Goal: Information Seeking & Learning: Find specific fact

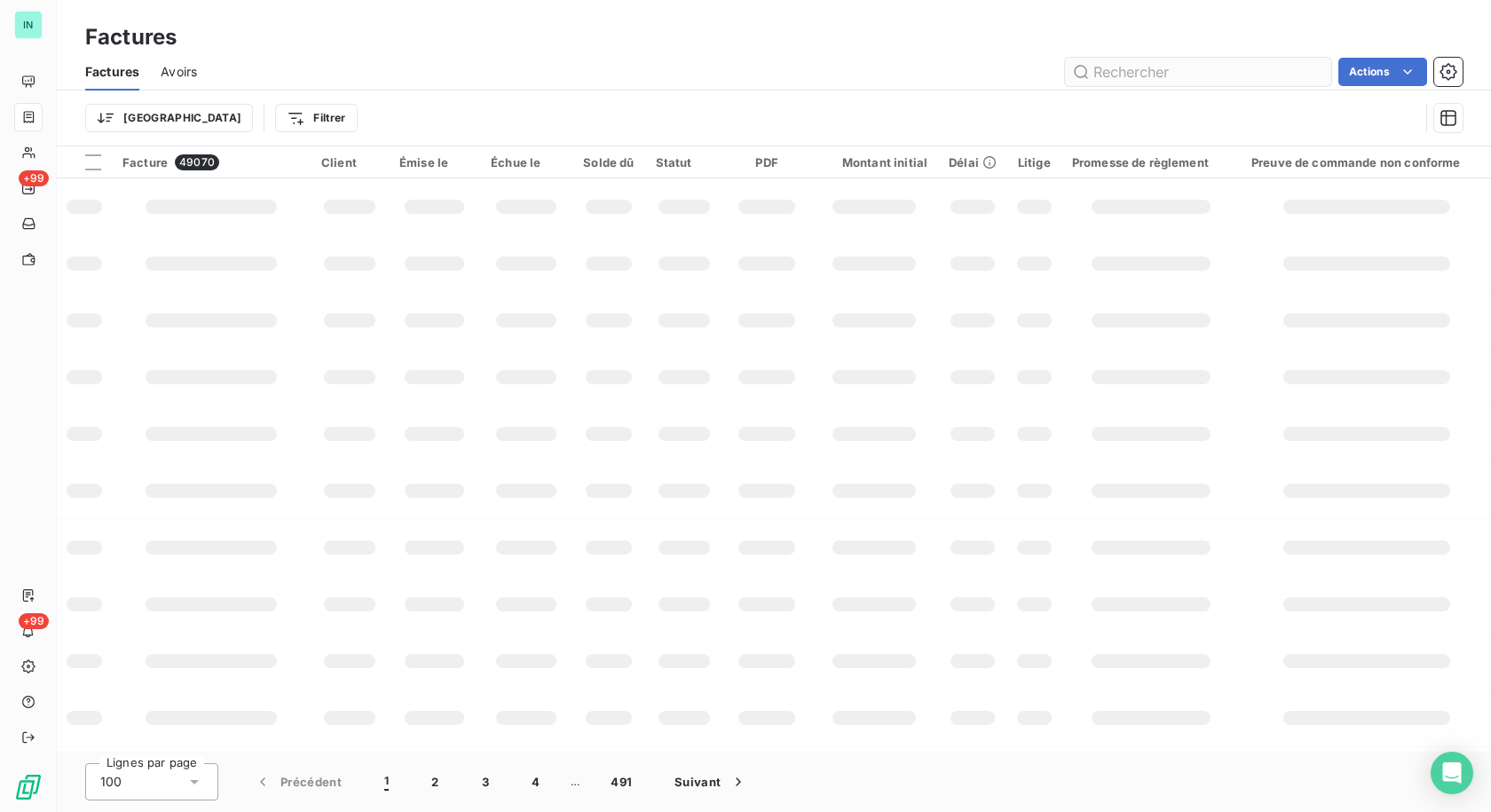
click at [37, 120] on div at bounding box center [29, 117] width 15 height 14
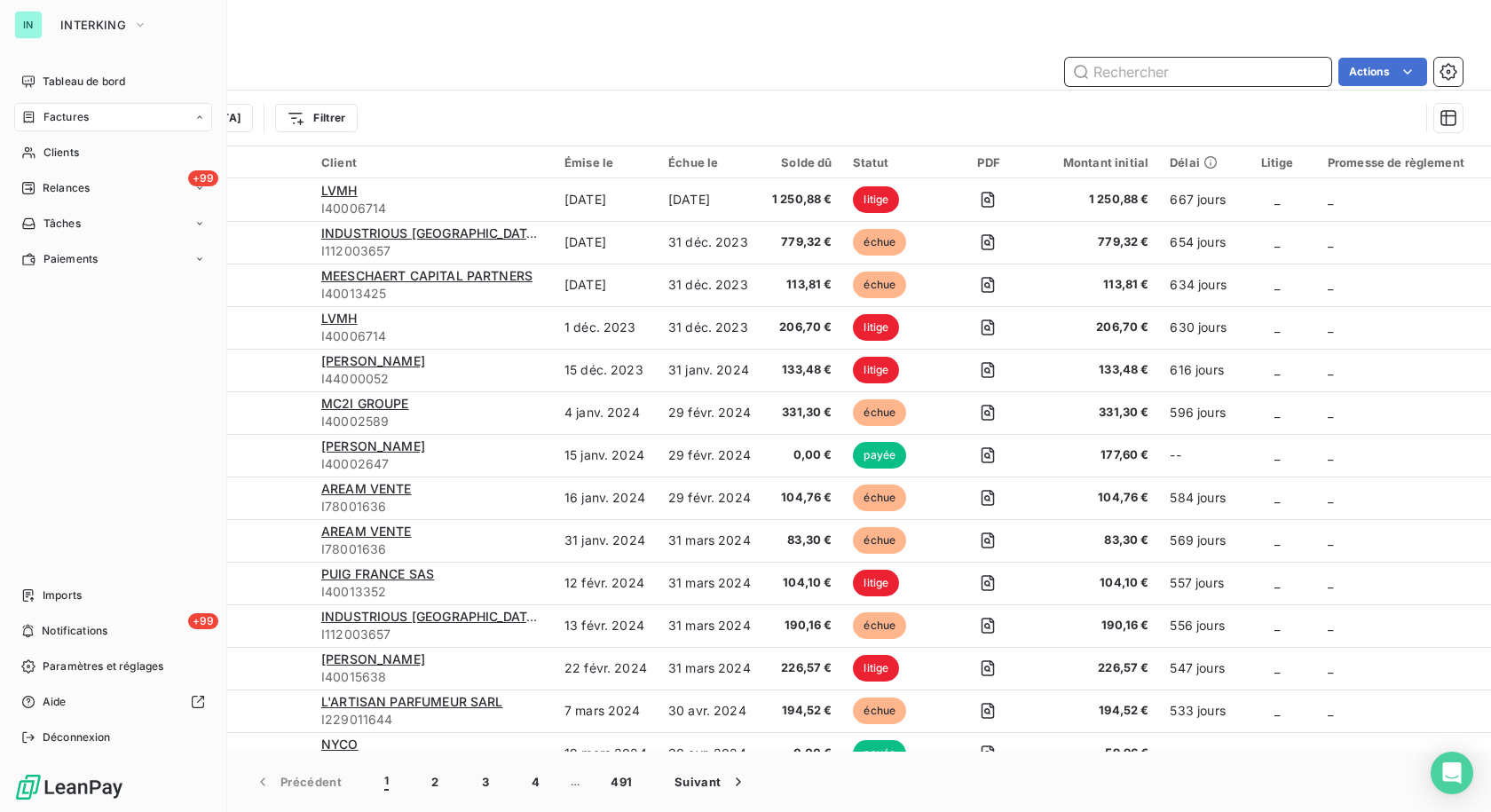
click at [1135, 78] on input "text" at bounding box center [1198, 72] width 266 height 28
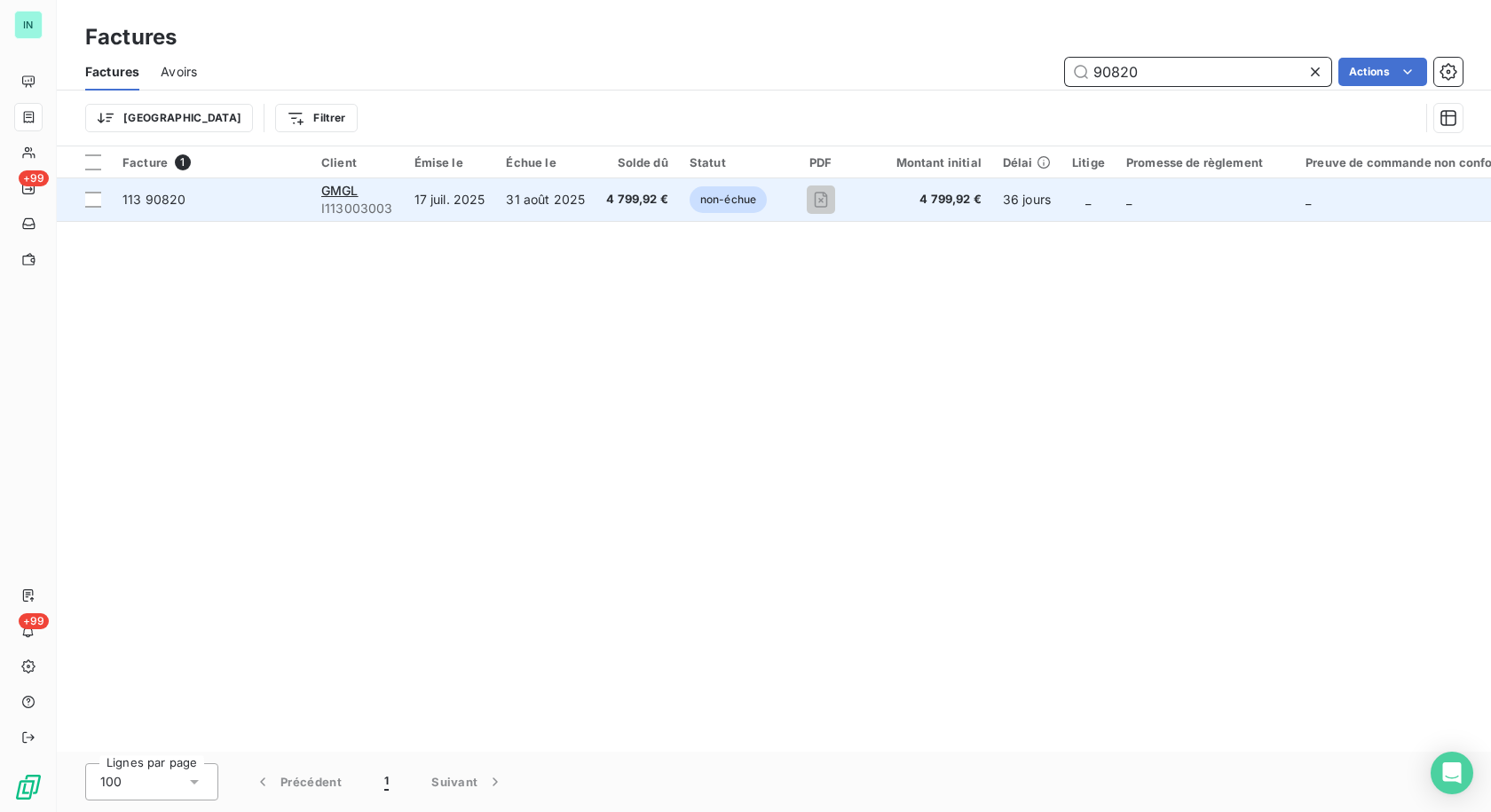
type input "90820"
click at [344, 200] on span "I113003003" at bounding box center [357, 208] width 72 height 18
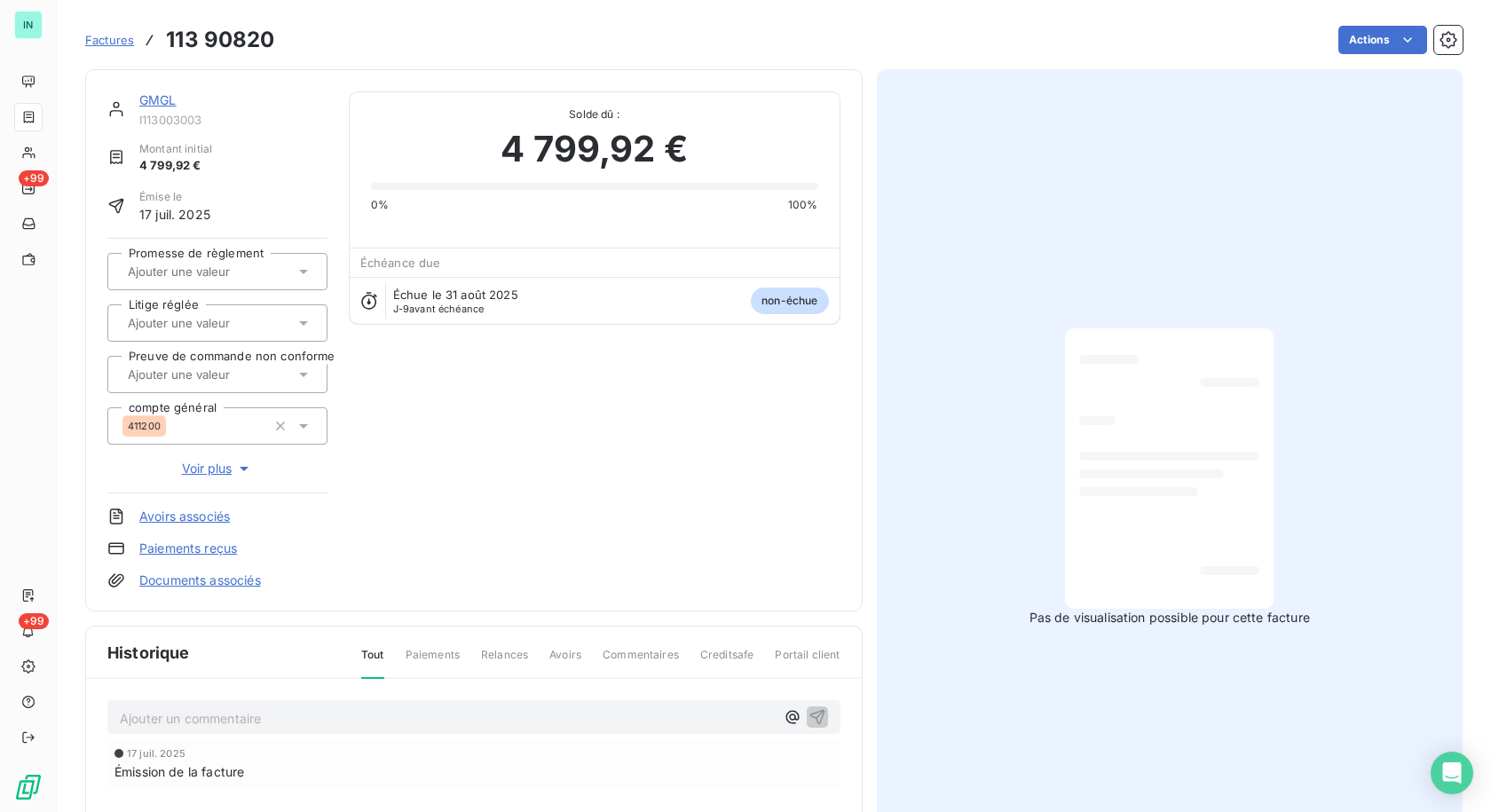
click at [157, 100] on link "GMGL" at bounding box center [158, 100] width 38 height 15
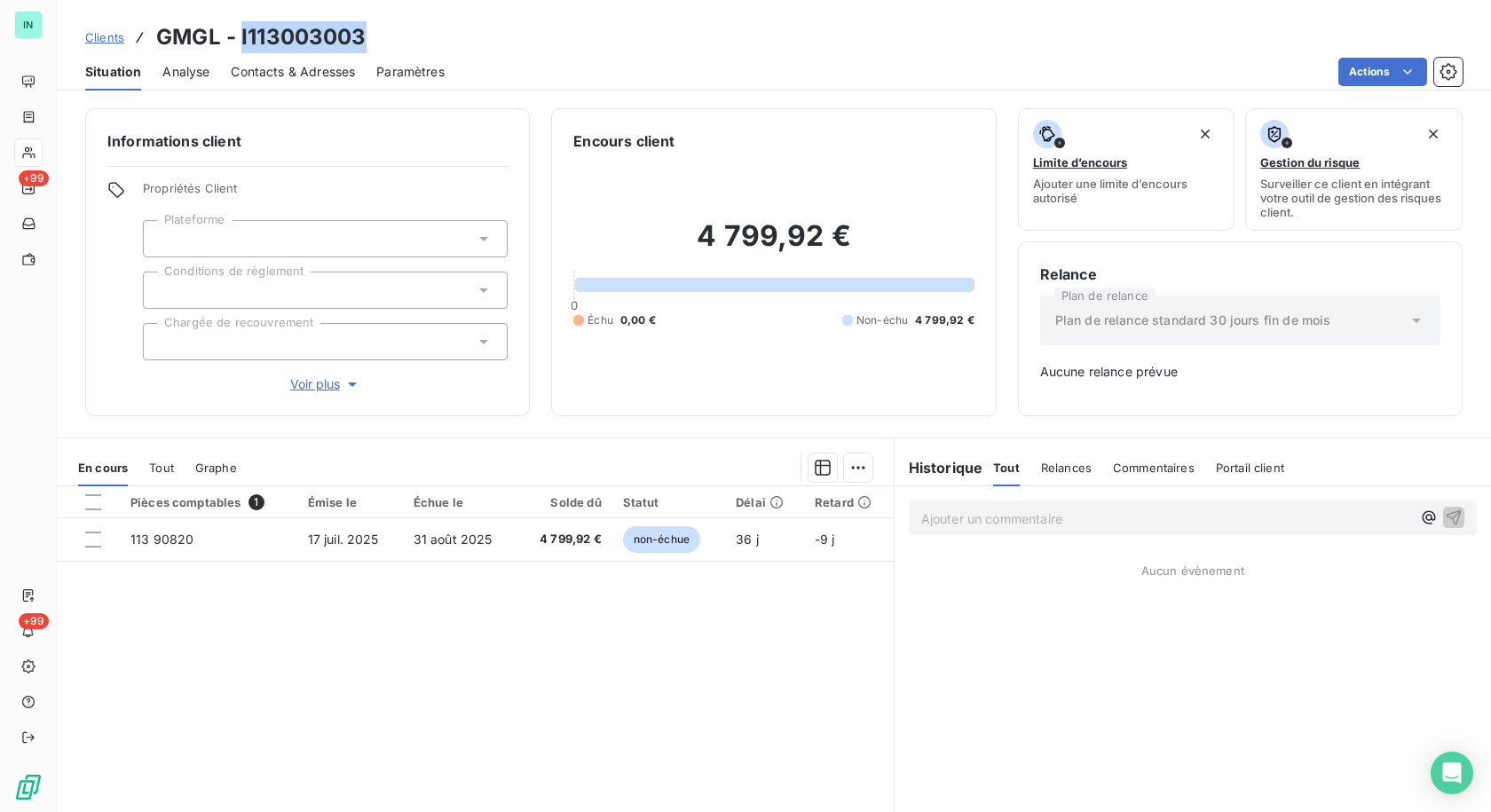
drag, startPoint x: 366, startPoint y: 39, endPoint x: 241, endPoint y: 46, distance: 125.2
click at [241, 46] on div "Clients GMGL - I113003003" at bounding box center [773, 38] width 1433 height 32
copy h3 "I113003003"
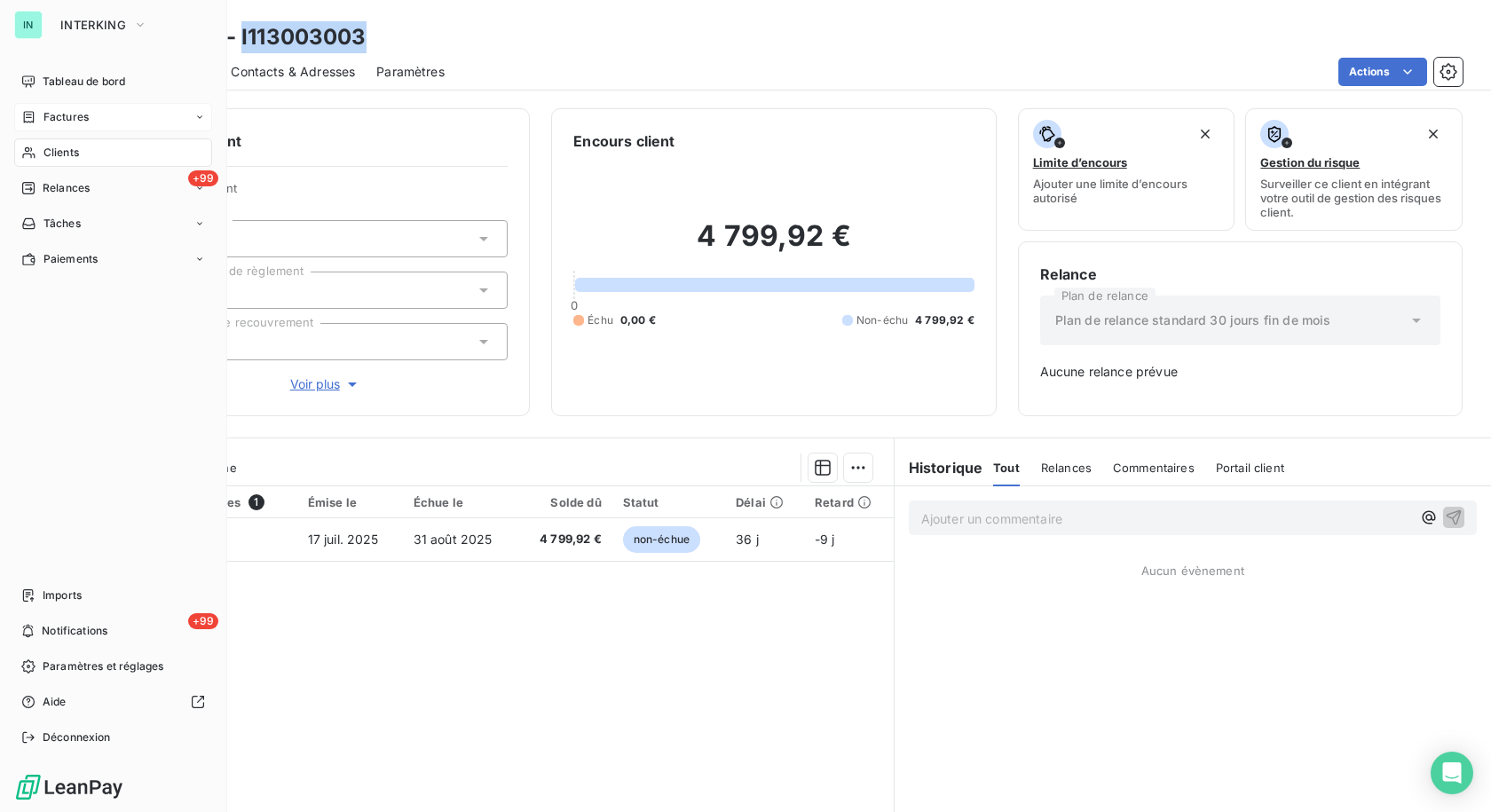
click at [39, 120] on div "Factures" at bounding box center [56, 117] width 68 height 16
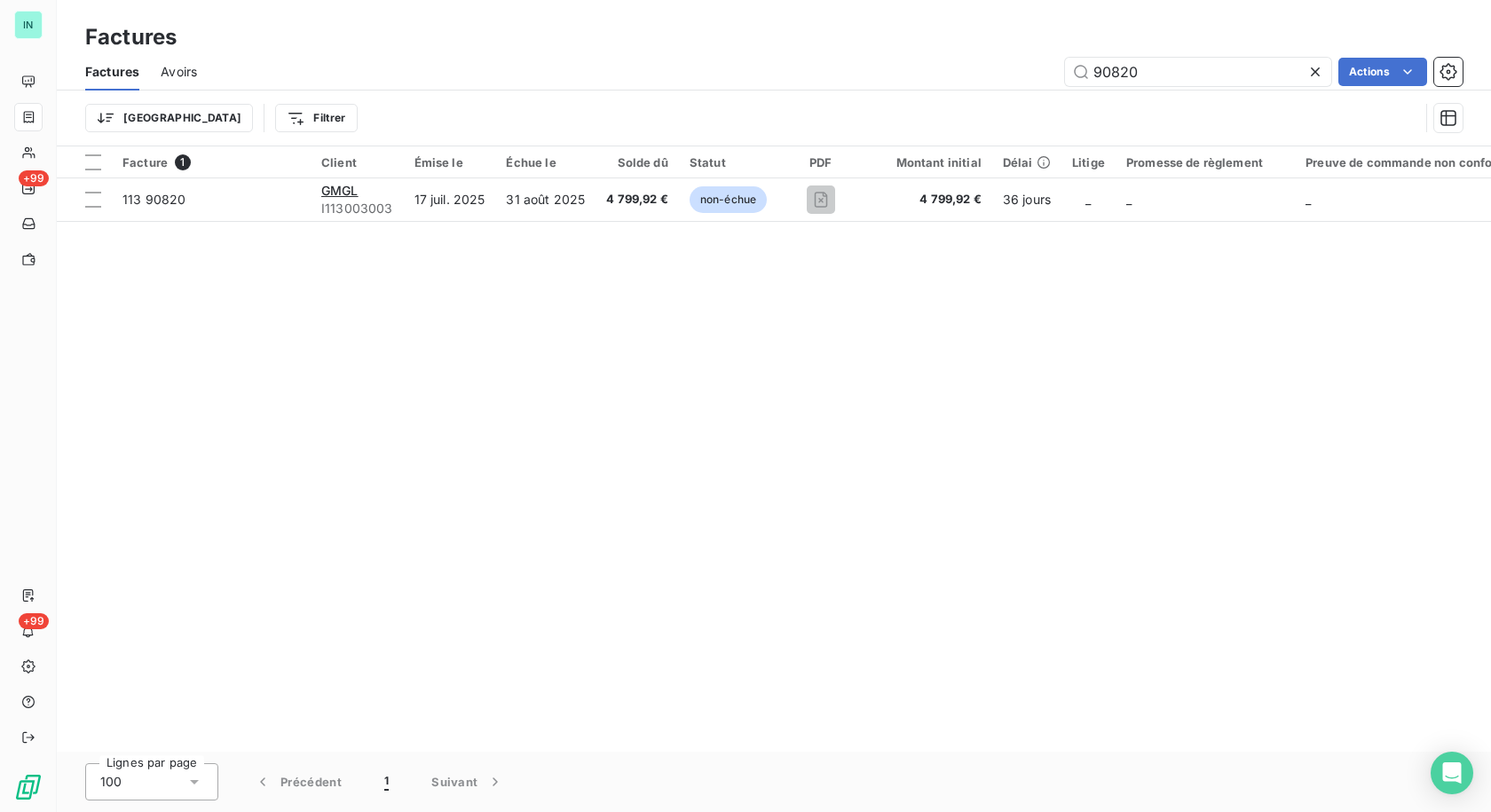
drag, startPoint x: 1160, startPoint y: 81, endPoint x: 1035, endPoint y: 92, distance: 125.5
click at [1042, 92] on div "Factures Avoirs 90820 Actions Trier Filtrer" at bounding box center [773, 99] width 1433 height 92
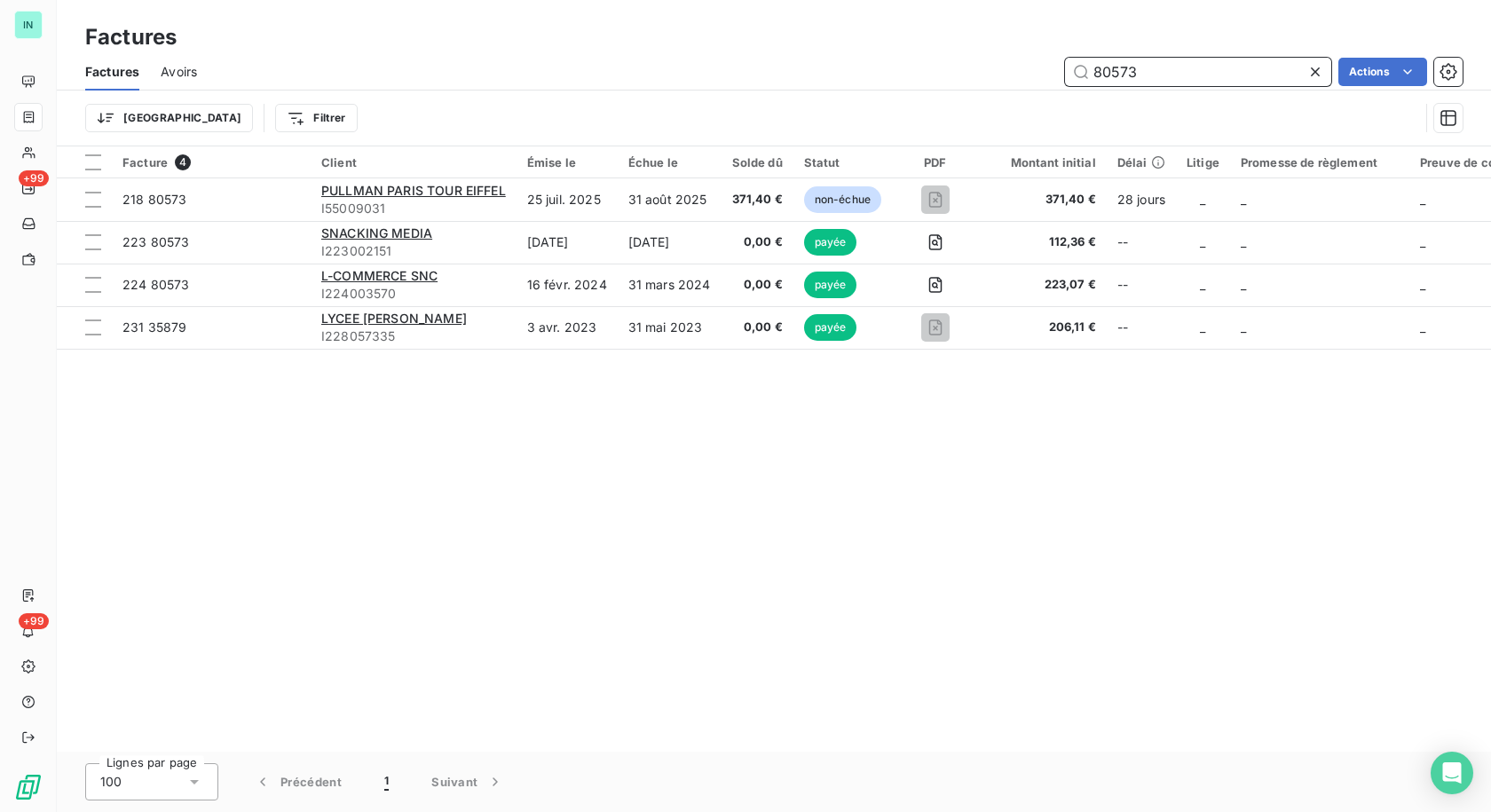
click at [1149, 79] on input "80573" at bounding box center [1198, 72] width 266 height 28
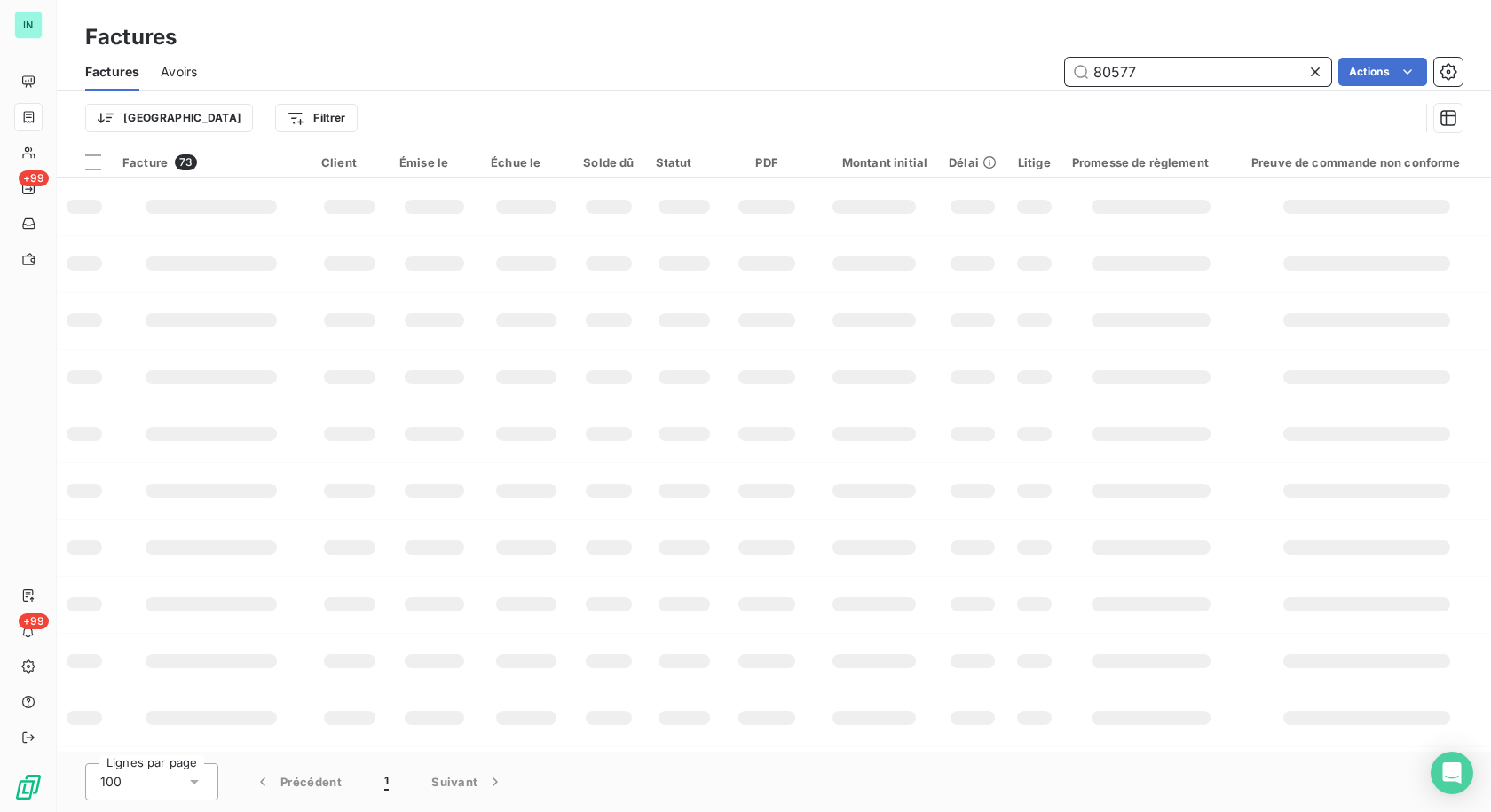
type input "80577"
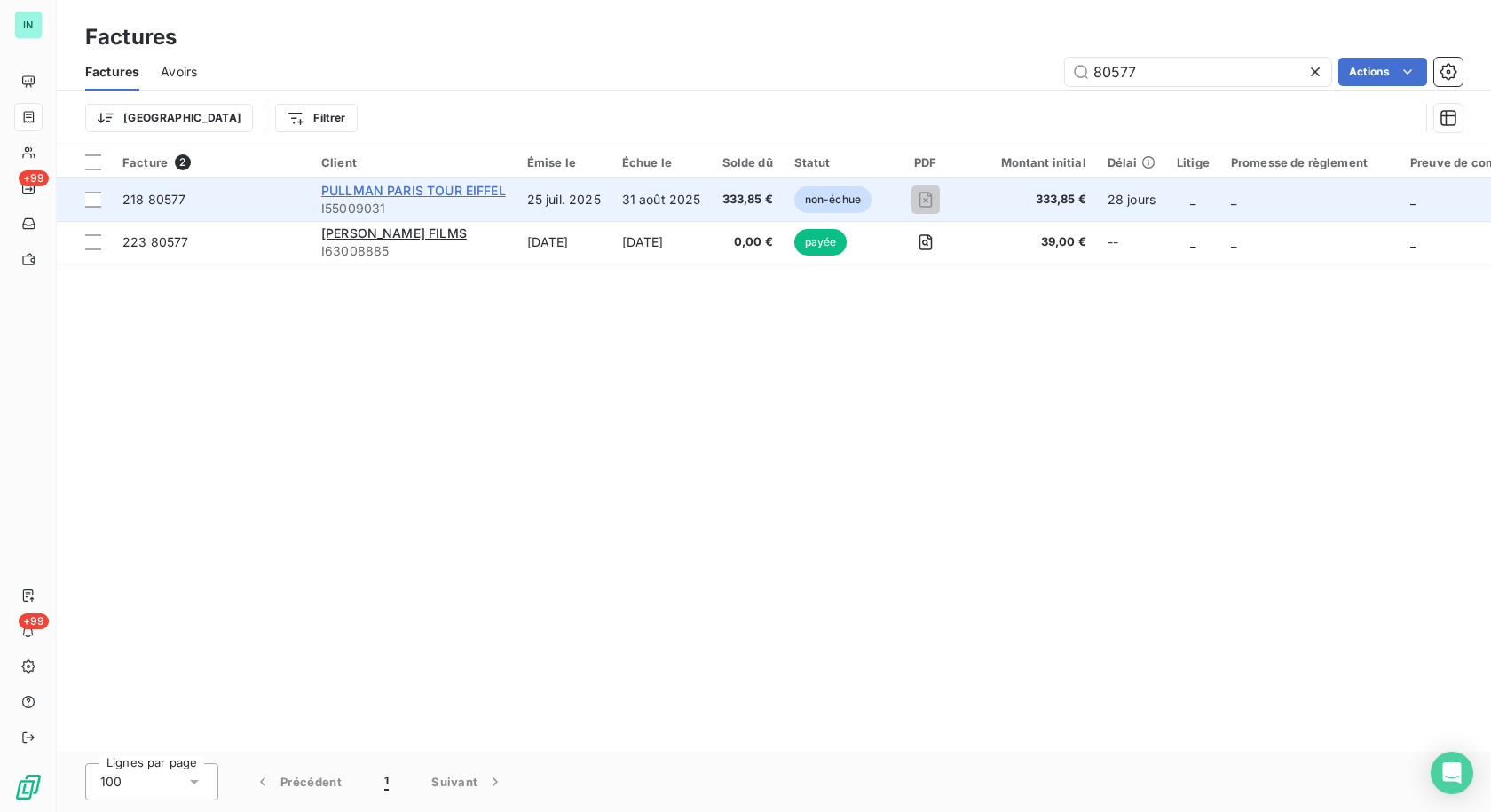
click at [376, 194] on span "PULLMAN PARIS TOUR EIFFEL" at bounding box center [414, 191] width 185 height 15
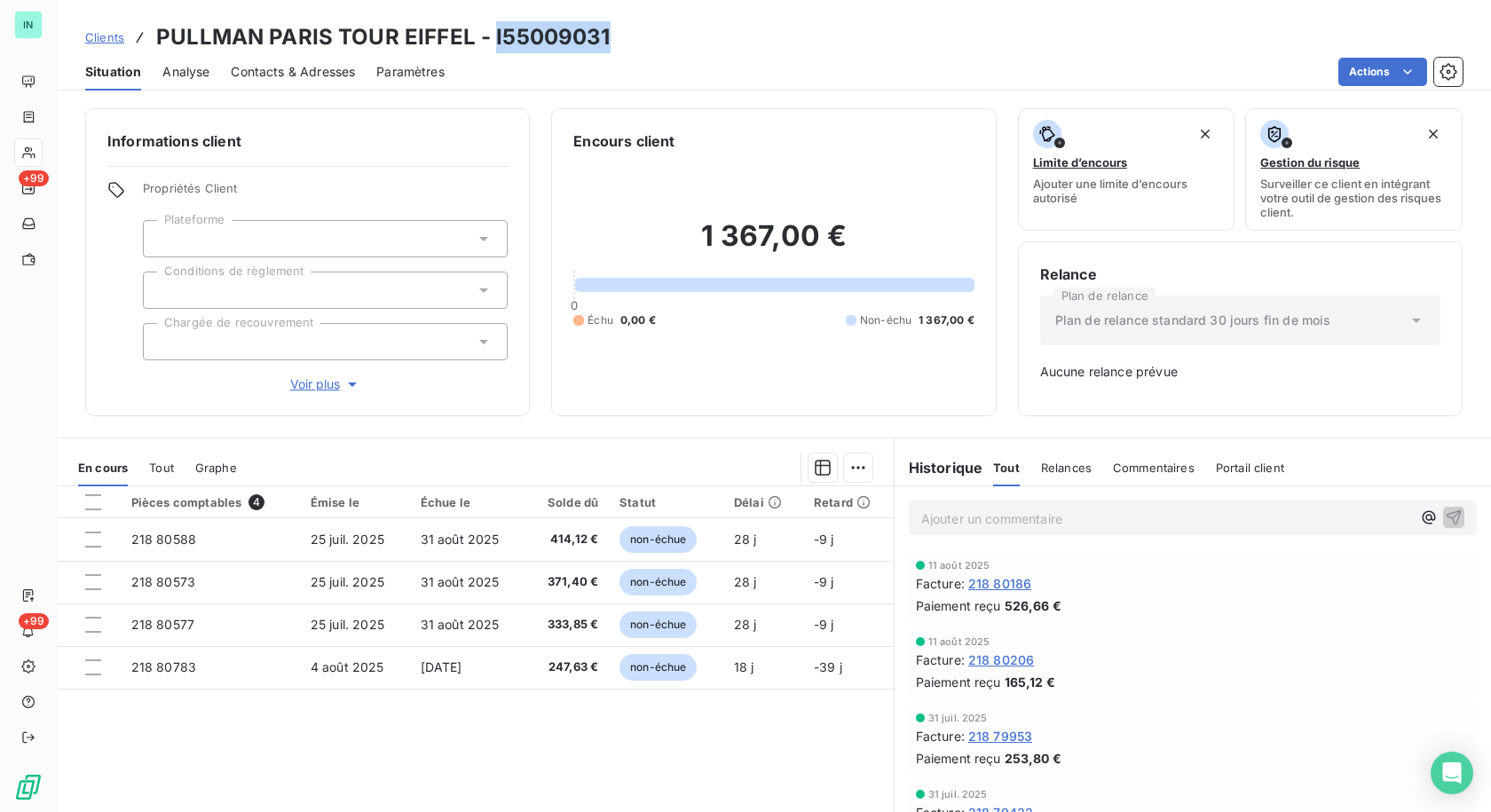
drag, startPoint x: 606, startPoint y: 34, endPoint x: 488, endPoint y: 30, distance: 118.1
click at [488, 30] on div "Clients PULLMAN PARIS TOUR EIFFEL - I55009031" at bounding box center [773, 38] width 1433 height 32
copy h3 "I55009031"
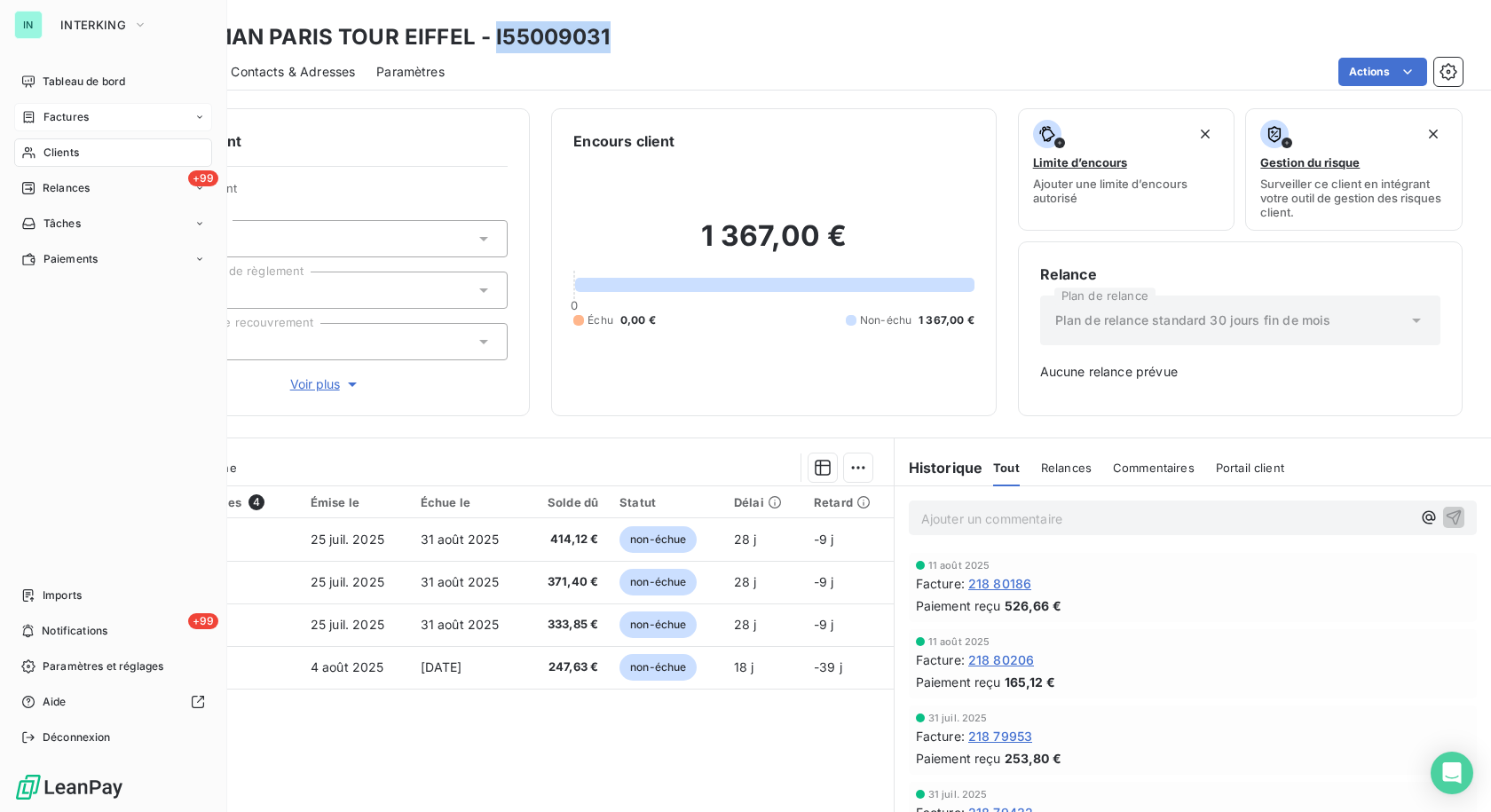
drag, startPoint x: 56, startPoint y: 112, endPoint x: 43, endPoint y: 112, distance: 13.0
click at [43, 112] on span "Factures" at bounding box center [66, 117] width 45 height 16
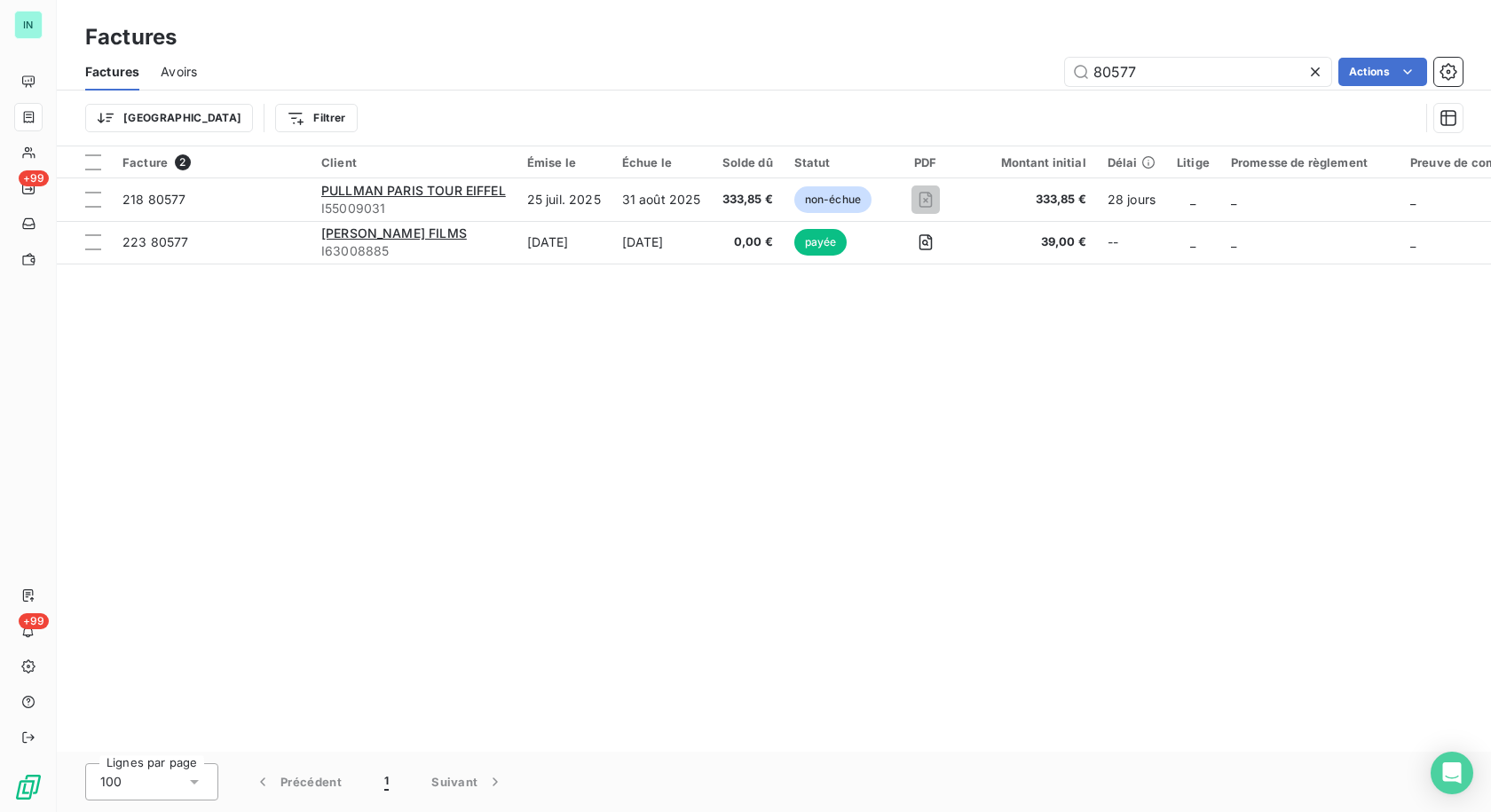
drag, startPoint x: 1149, startPoint y: 72, endPoint x: 997, endPoint y: 77, distance: 152.1
click at [997, 77] on div "80577 Actions" at bounding box center [839, 72] width 1244 height 28
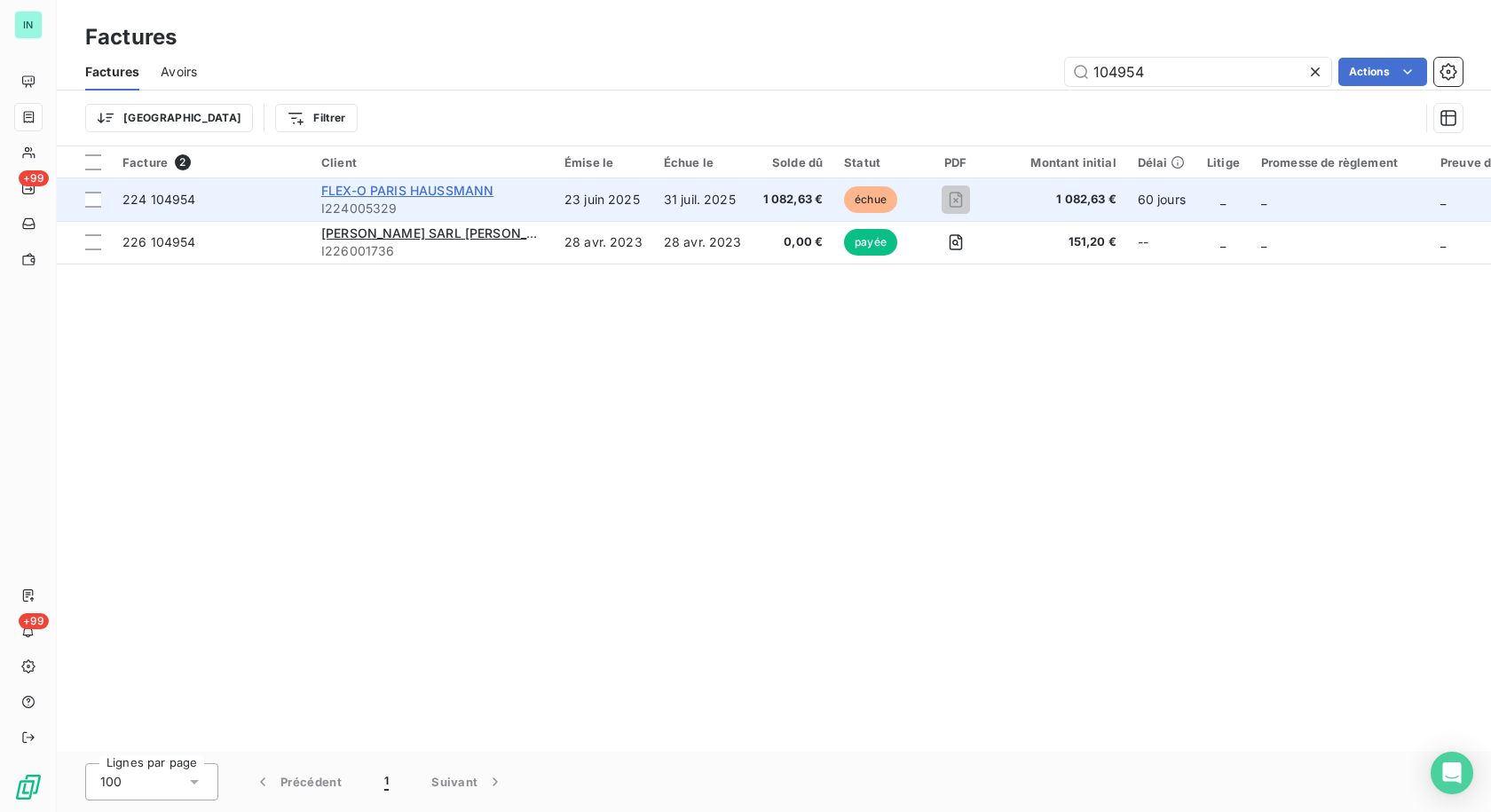
type input "104954"
click at [371, 191] on span "FLEX-O PARIS HAUSSMANN" at bounding box center [407, 191] width 173 height 15
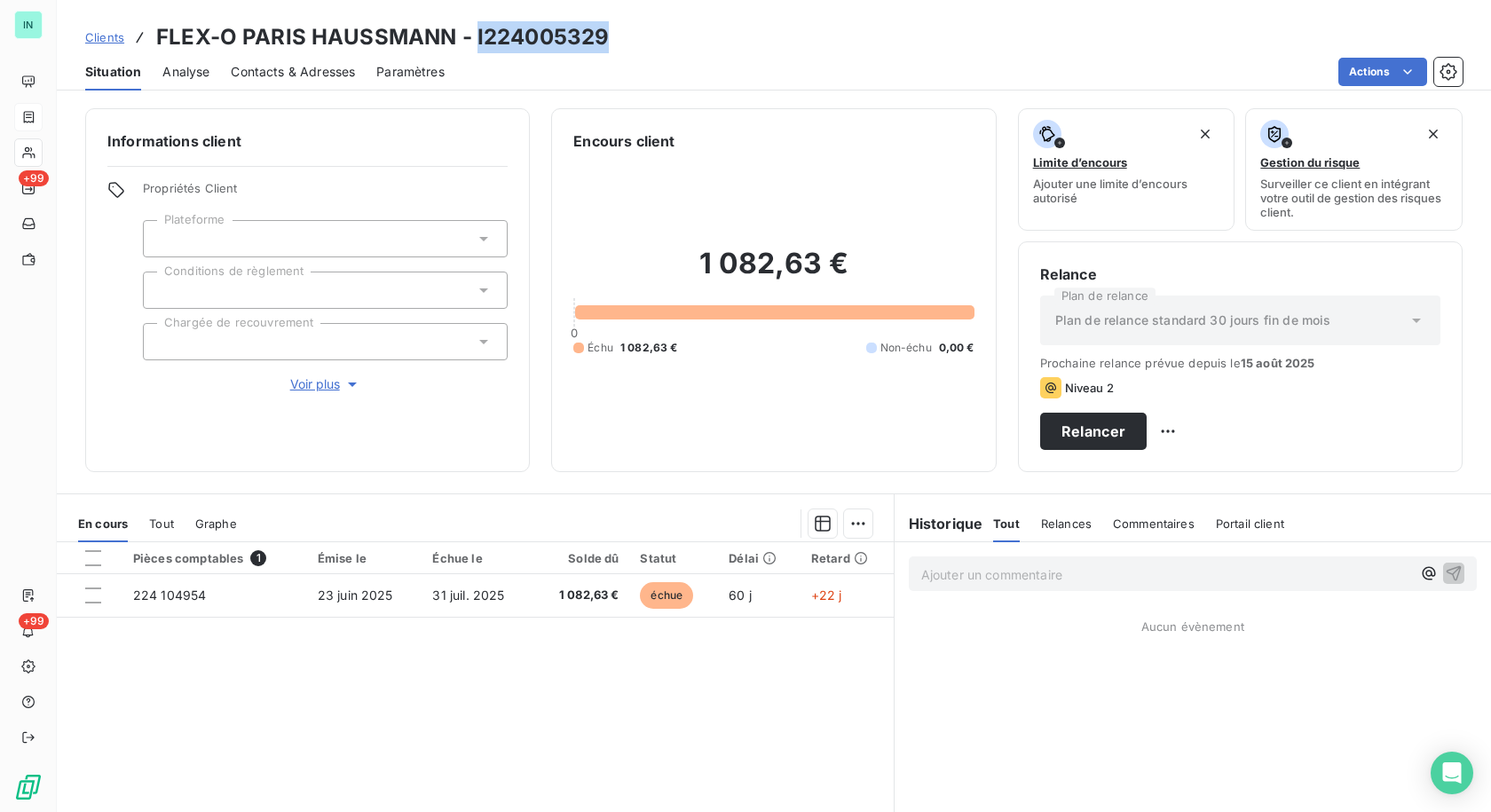
drag, startPoint x: 600, startPoint y: 34, endPoint x: 474, endPoint y: 36, distance: 126.0
click at [474, 36] on h3 "FLEX-O PARIS HAUSSMANN - I224005329" at bounding box center [383, 38] width 453 height 32
copy h3 "I224005329"
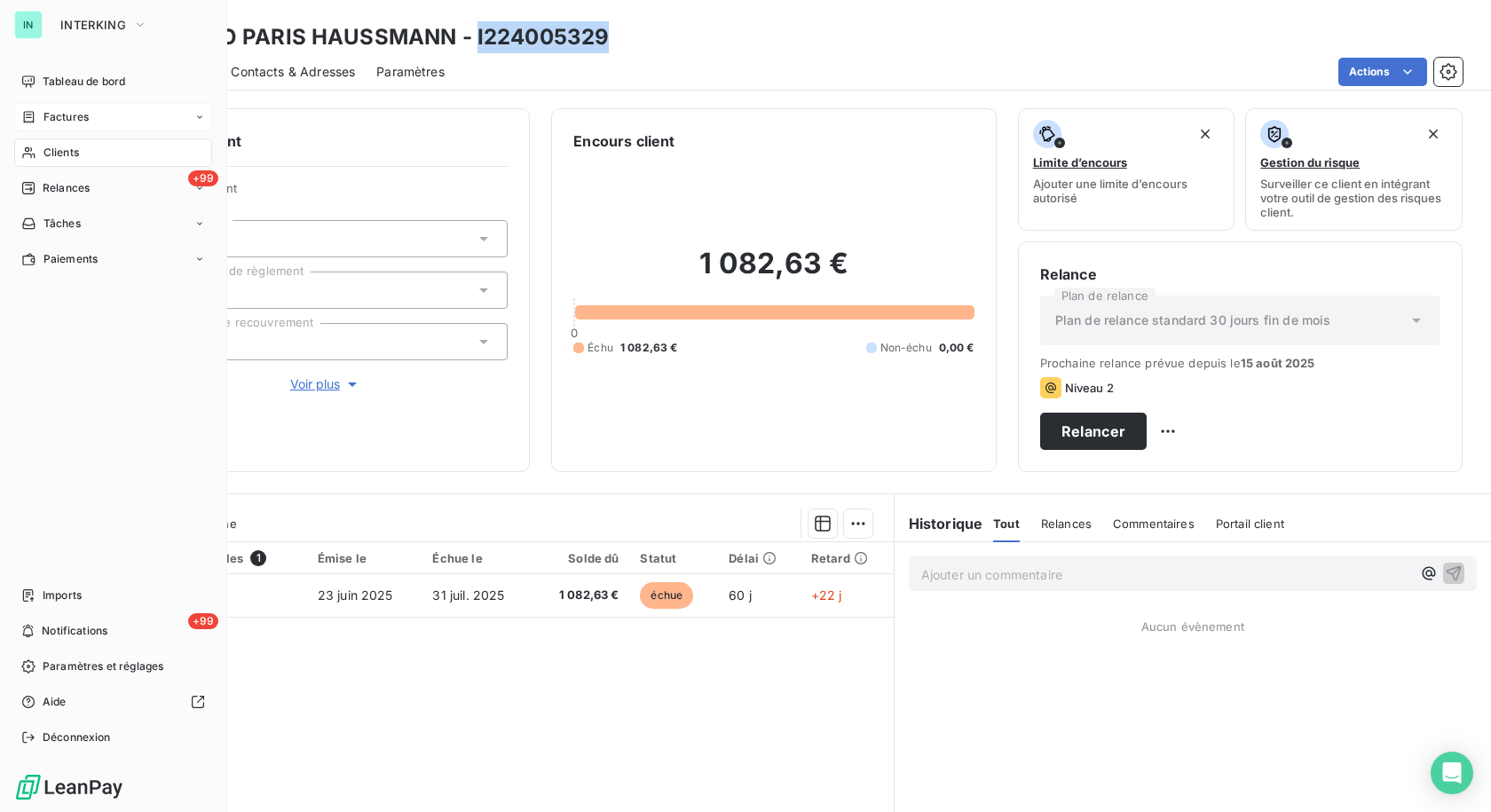
click at [67, 113] on span "Factures" at bounding box center [66, 117] width 45 height 16
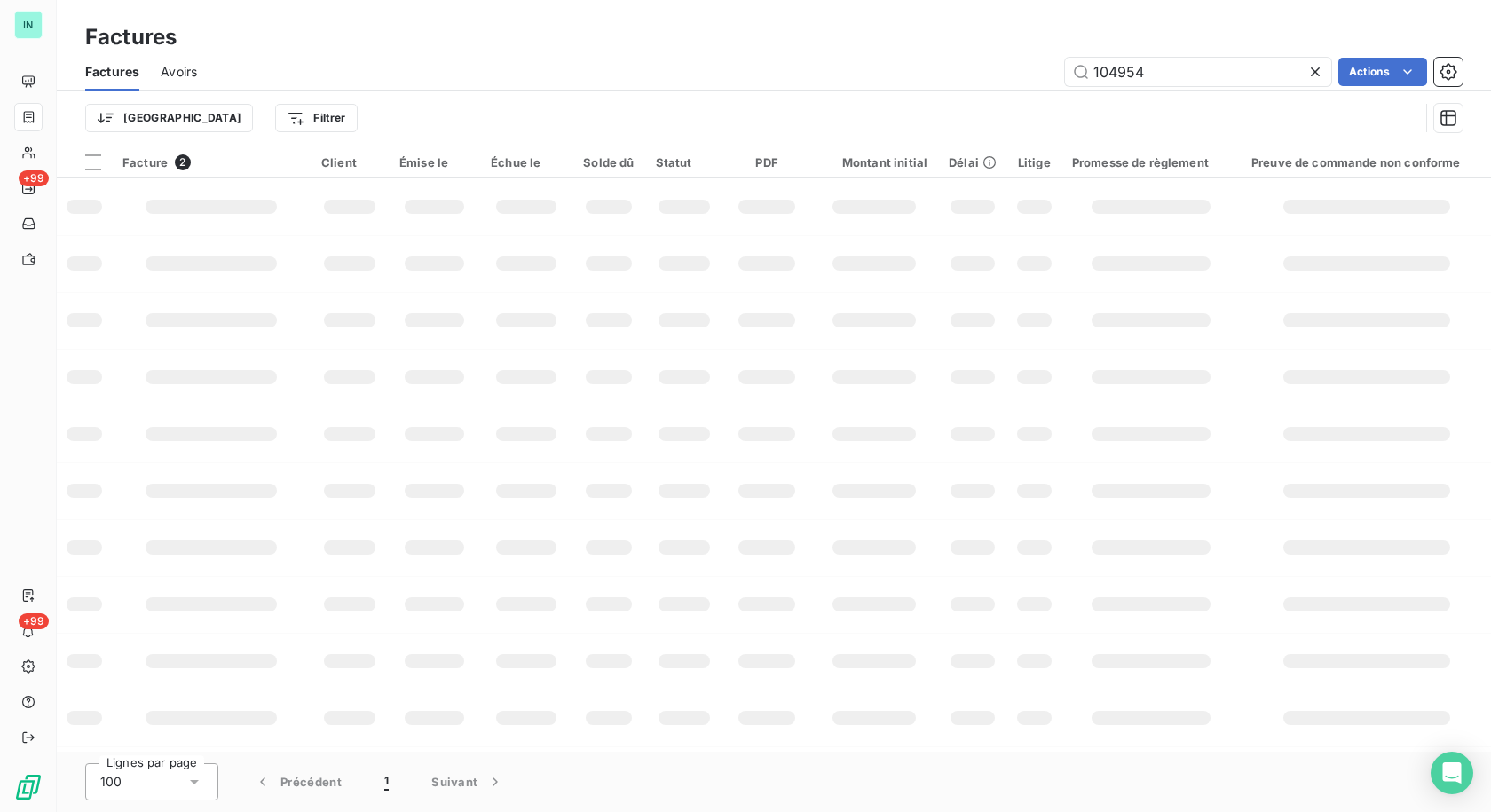
drag, startPoint x: 1172, startPoint y: 72, endPoint x: 956, endPoint y: 82, distance: 216.2
click at [956, 82] on div "104954 Actions" at bounding box center [839, 72] width 1244 height 28
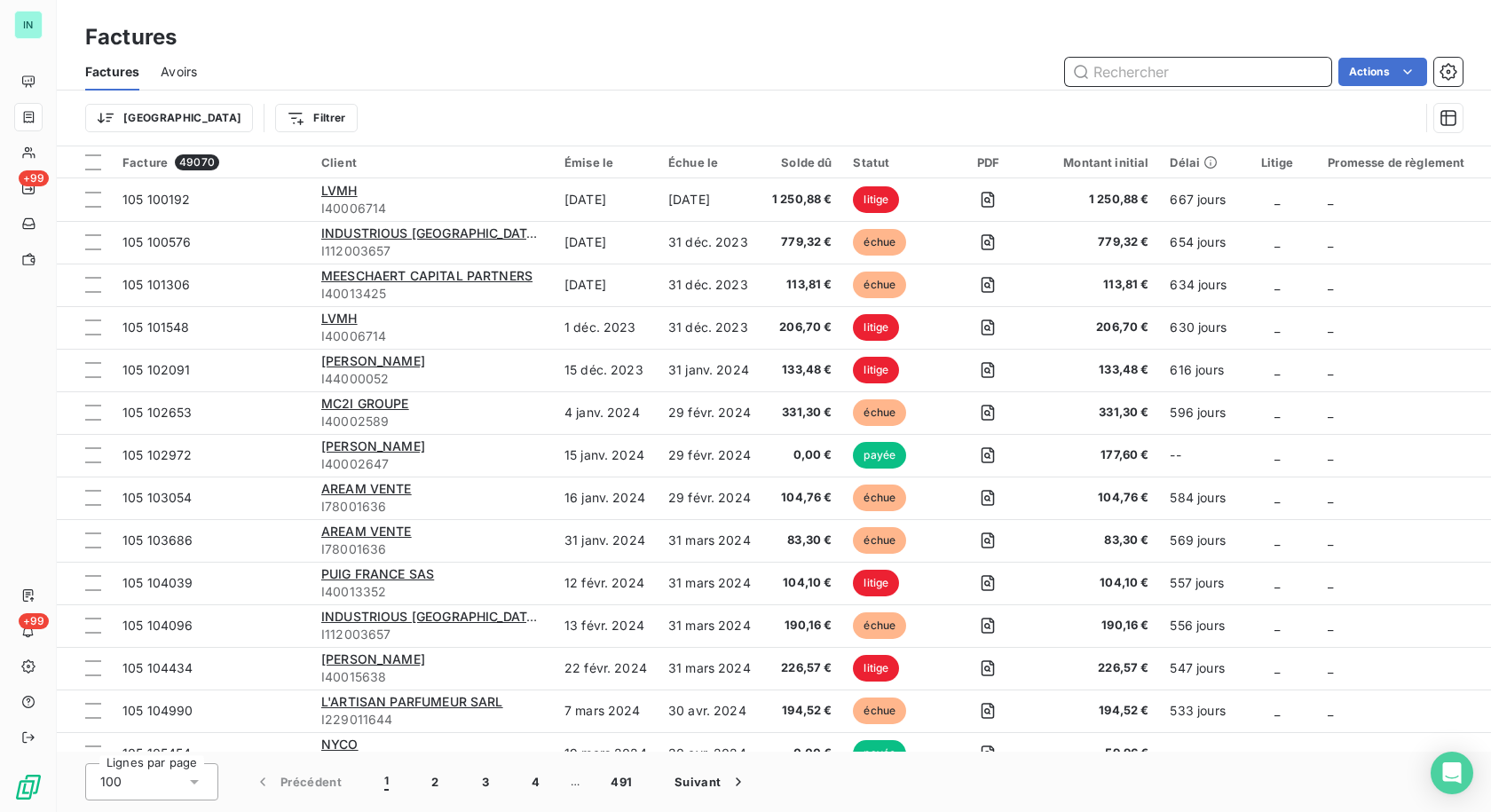
click at [1144, 68] on input "text" at bounding box center [1198, 72] width 266 height 28
type input "937.58"
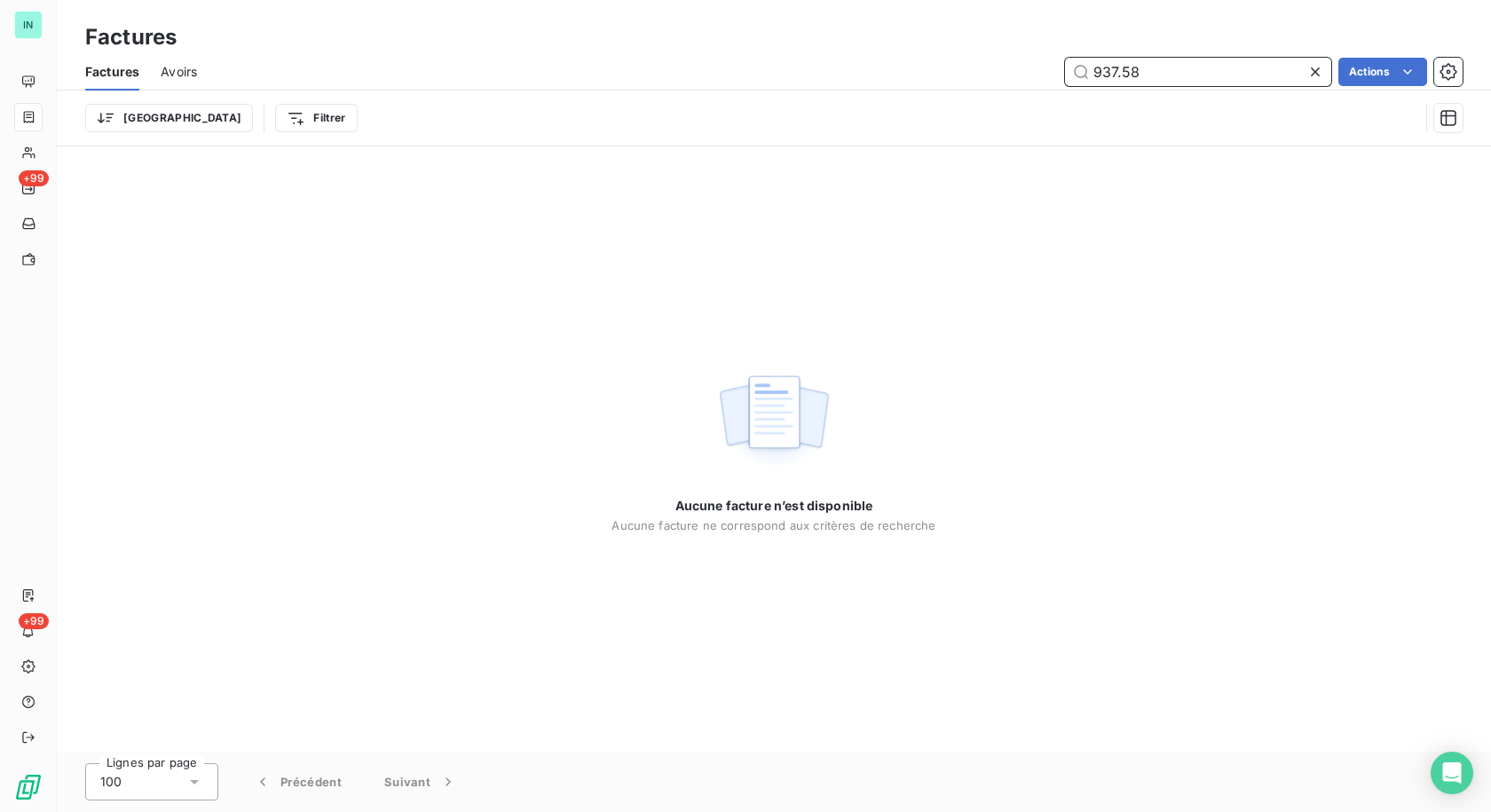
drag, startPoint x: 1174, startPoint y: 75, endPoint x: 987, endPoint y: 90, distance: 187.6
click at [987, 90] on div "Factures Avoirs 937.58 Actions" at bounding box center [773, 72] width 1433 height 38
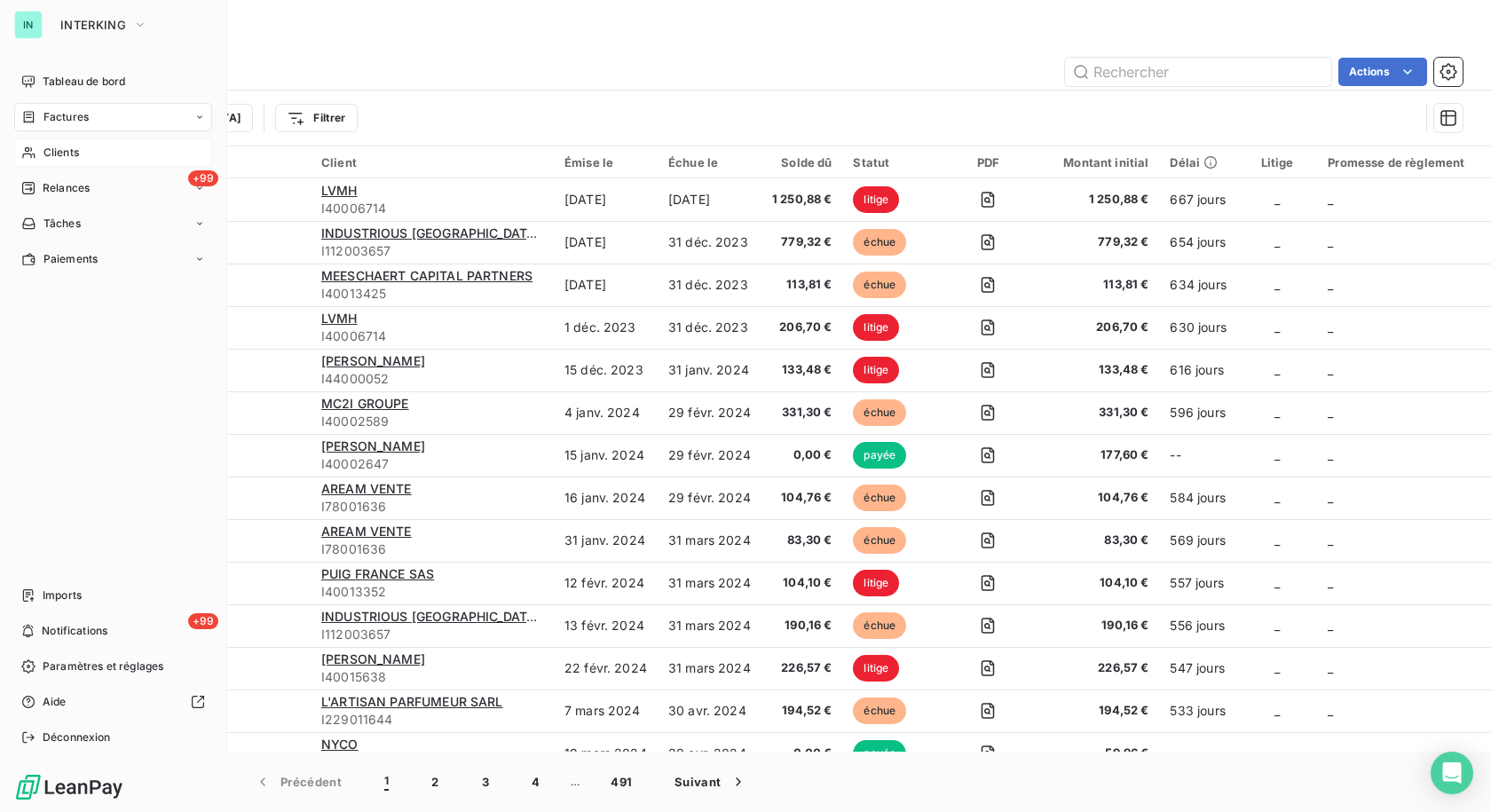
click at [43, 157] on span "Clients" at bounding box center [61, 152] width 36 height 16
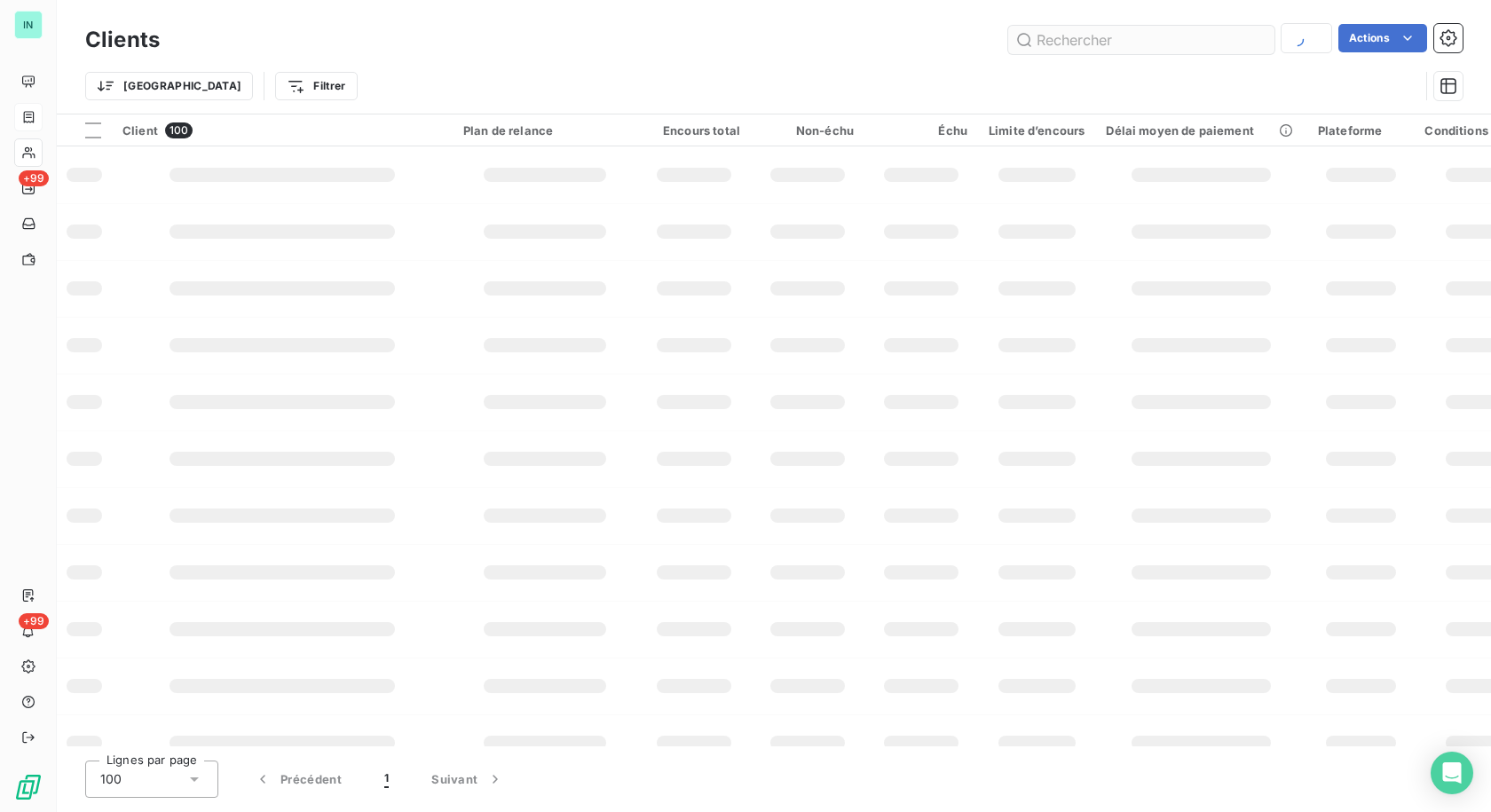
click at [1097, 45] on input "text" at bounding box center [1141, 40] width 266 height 28
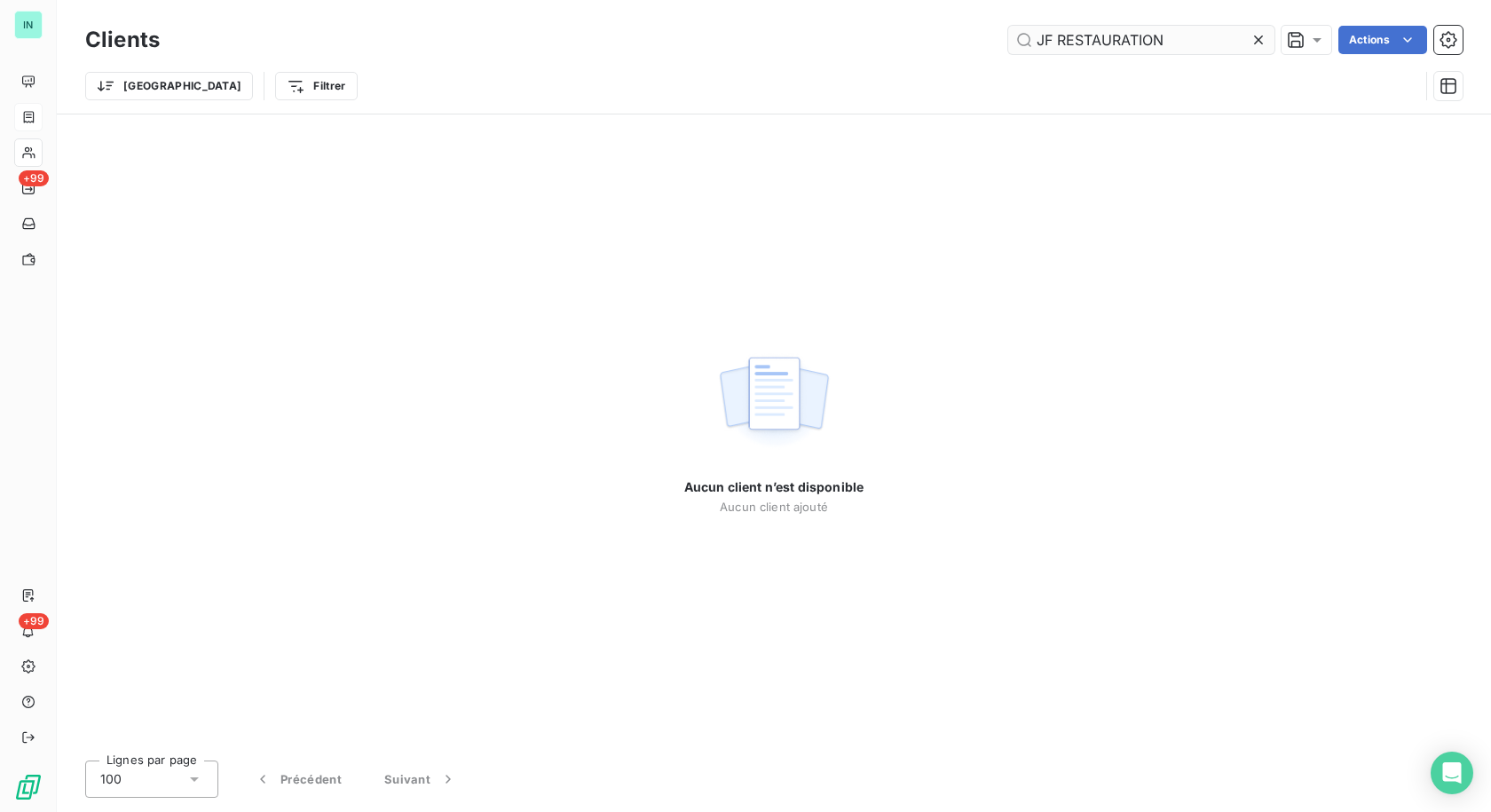
click at [1043, 41] on input "JF RESTAURATION" at bounding box center [1141, 40] width 266 height 28
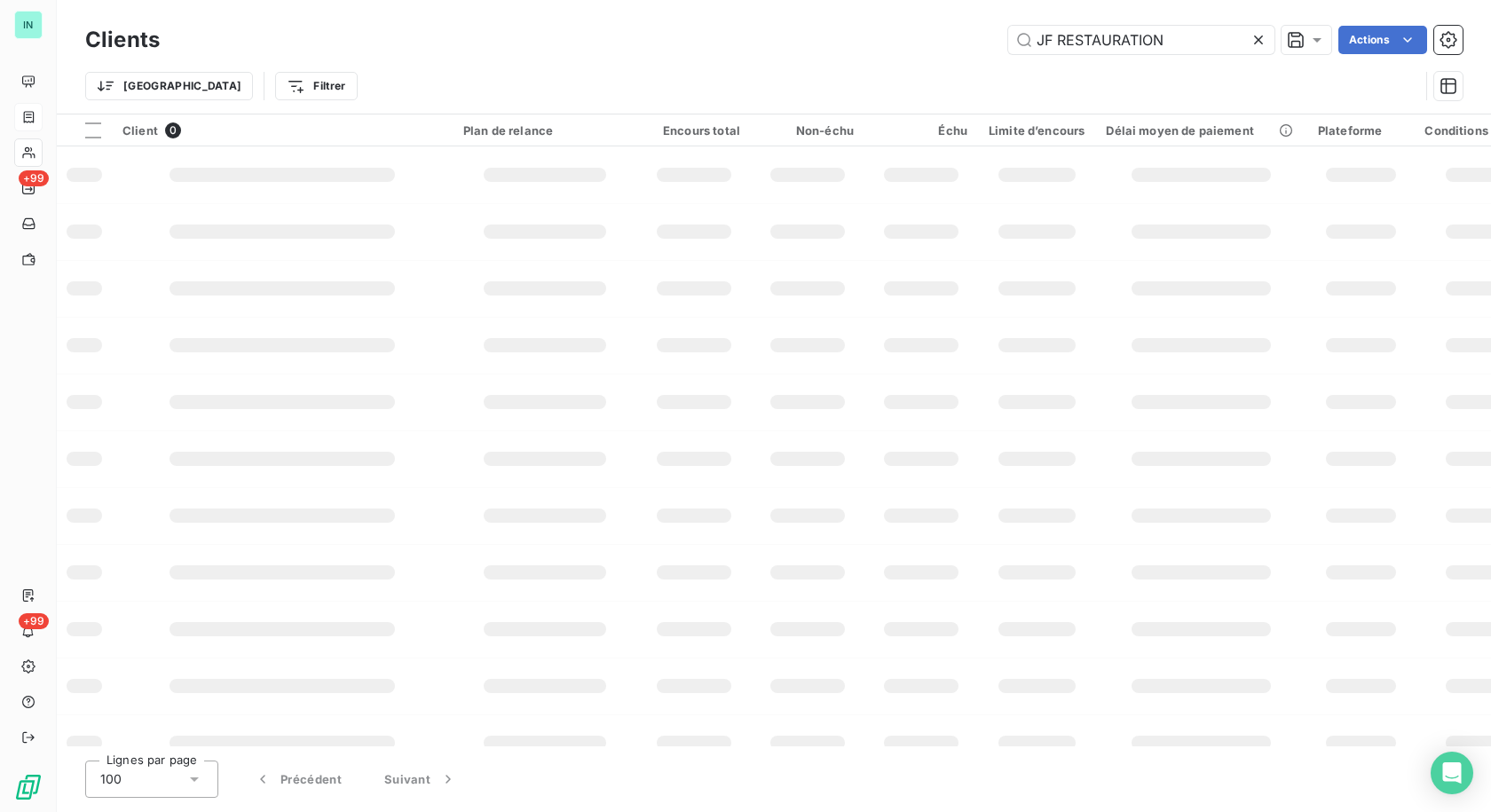
type input "JF RESTAURATION"
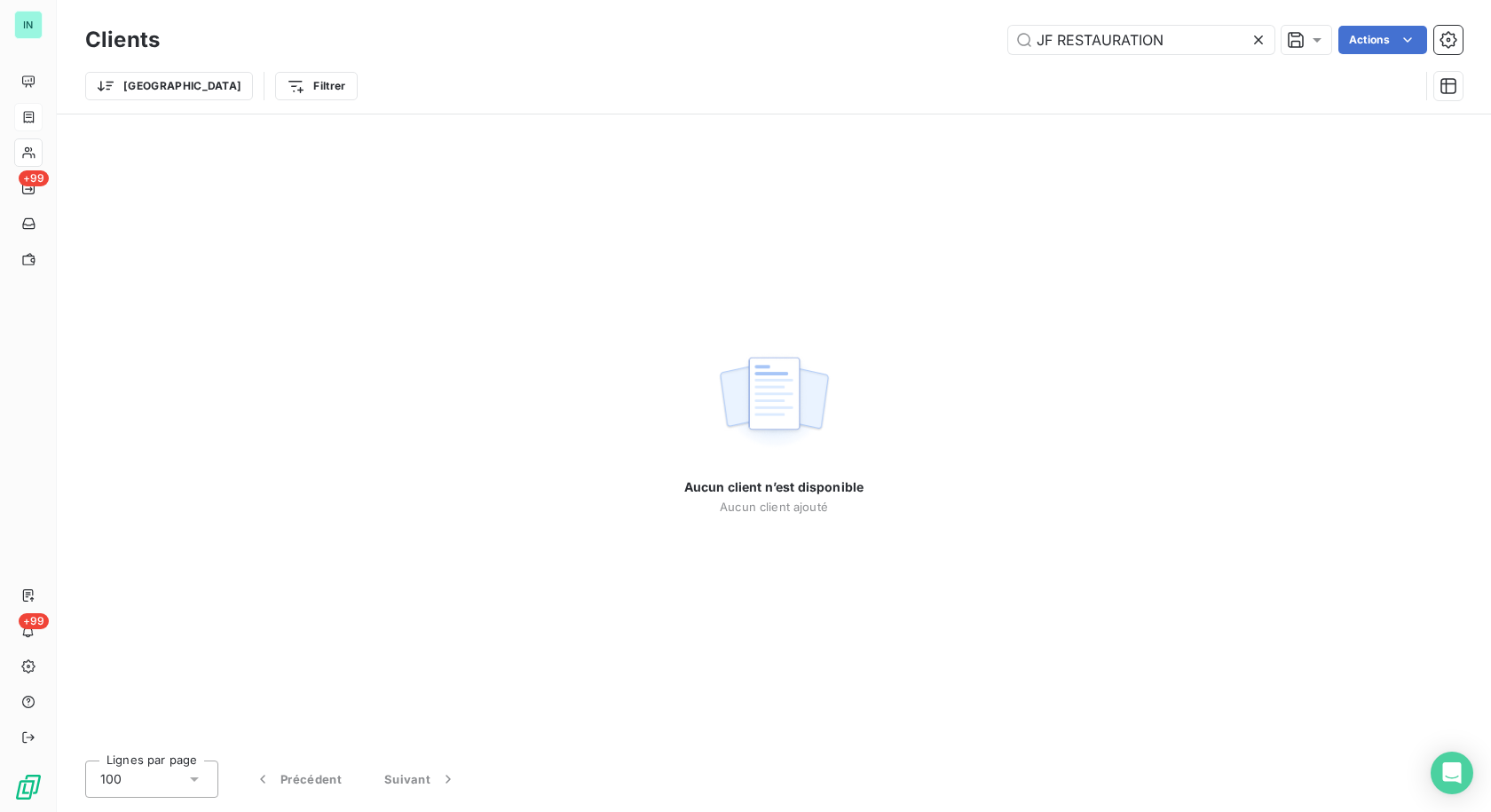
drag, startPoint x: 1182, startPoint y: 26, endPoint x: 896, endPoint y: 34, distance: 286.1
click at [896, 34] on div "JF RESTAURATION Actions" at bounding box center [821, 40] width 1282 height 28
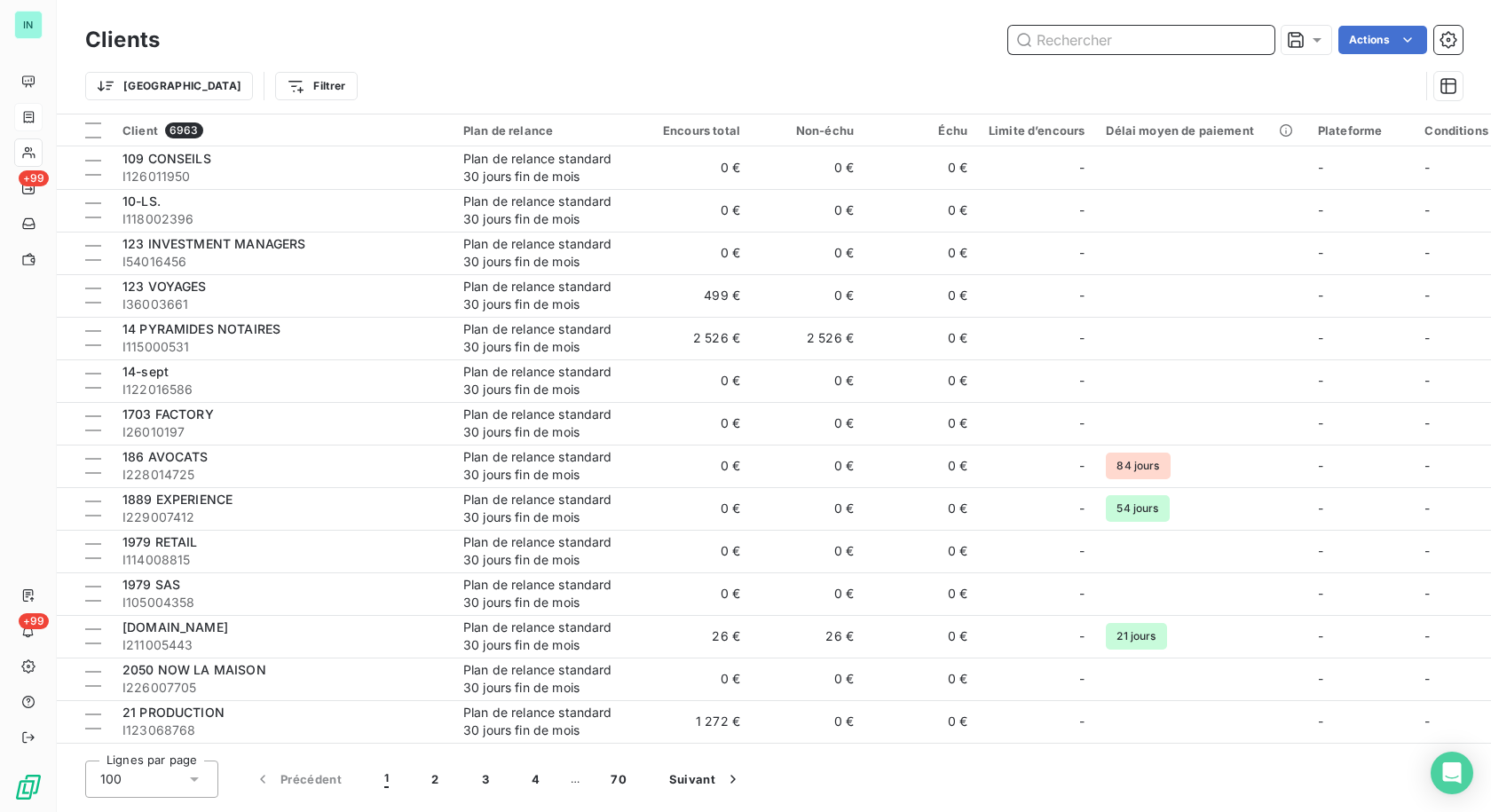
click at [1087, 37] on input "text" at bounding box center [1141, 40] width 266 height 28
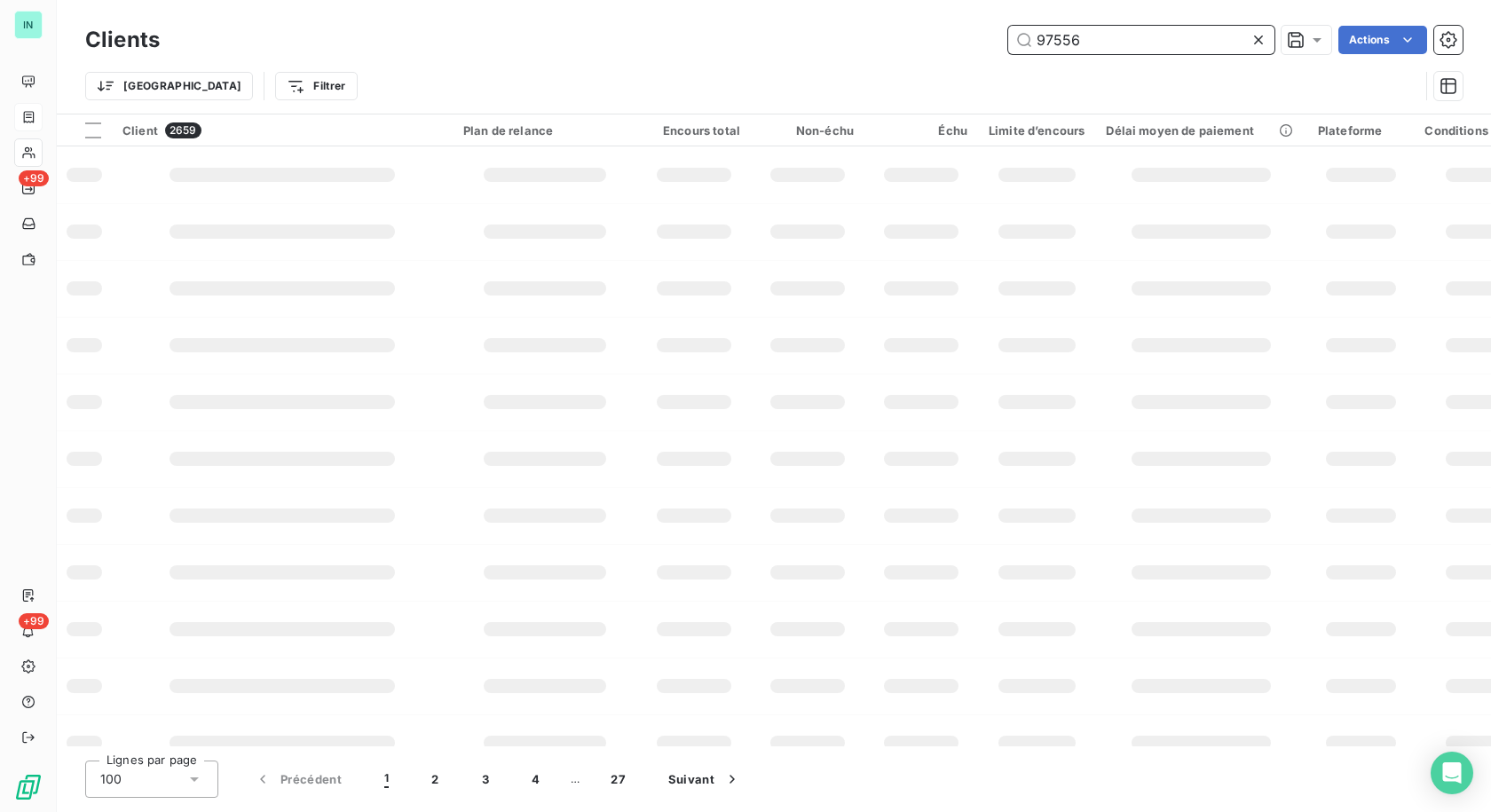
type input "97556"
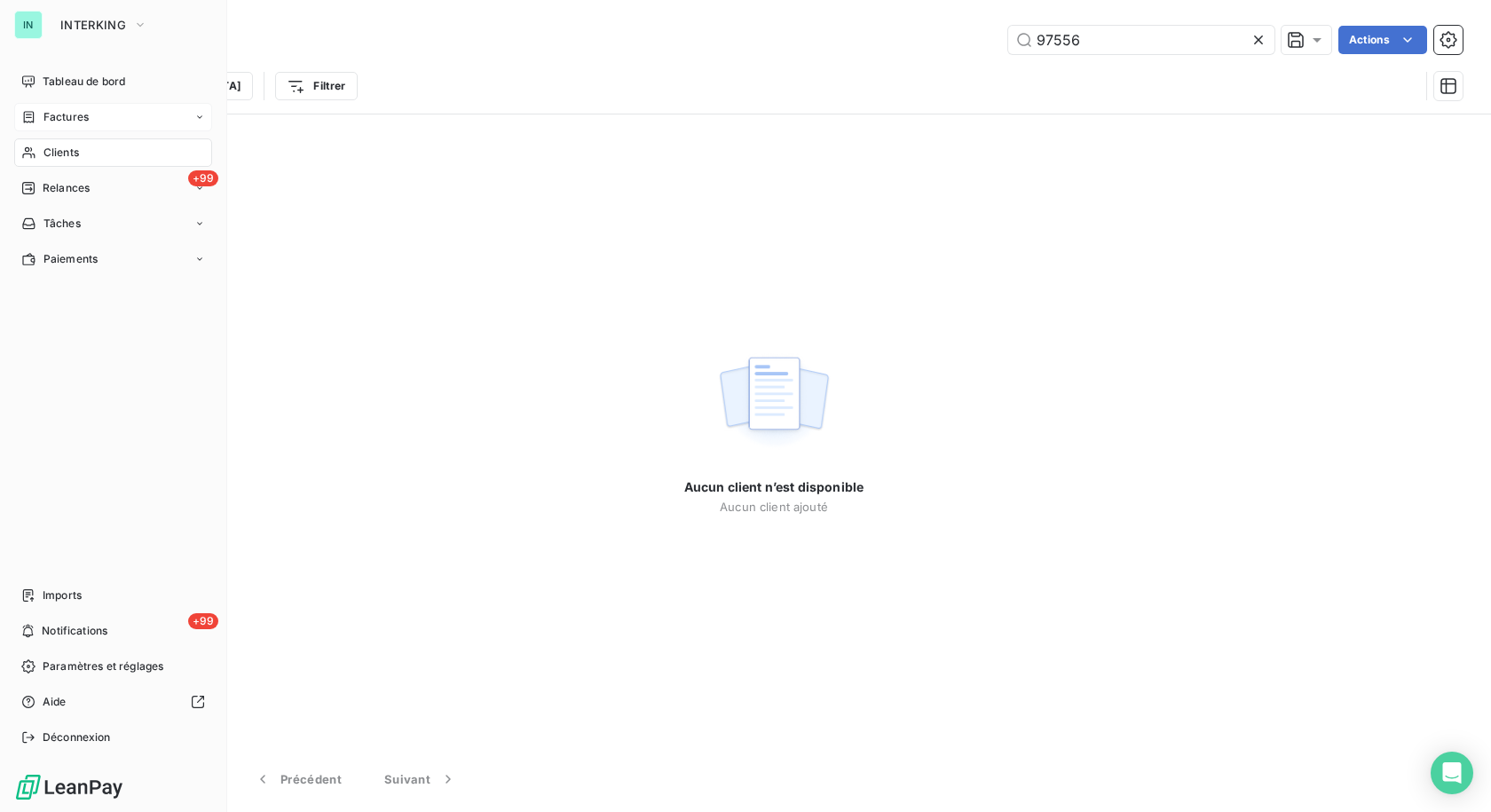
click at [83, 114] on span "Factures" at bounding box center [66, 117] width 45 height 16
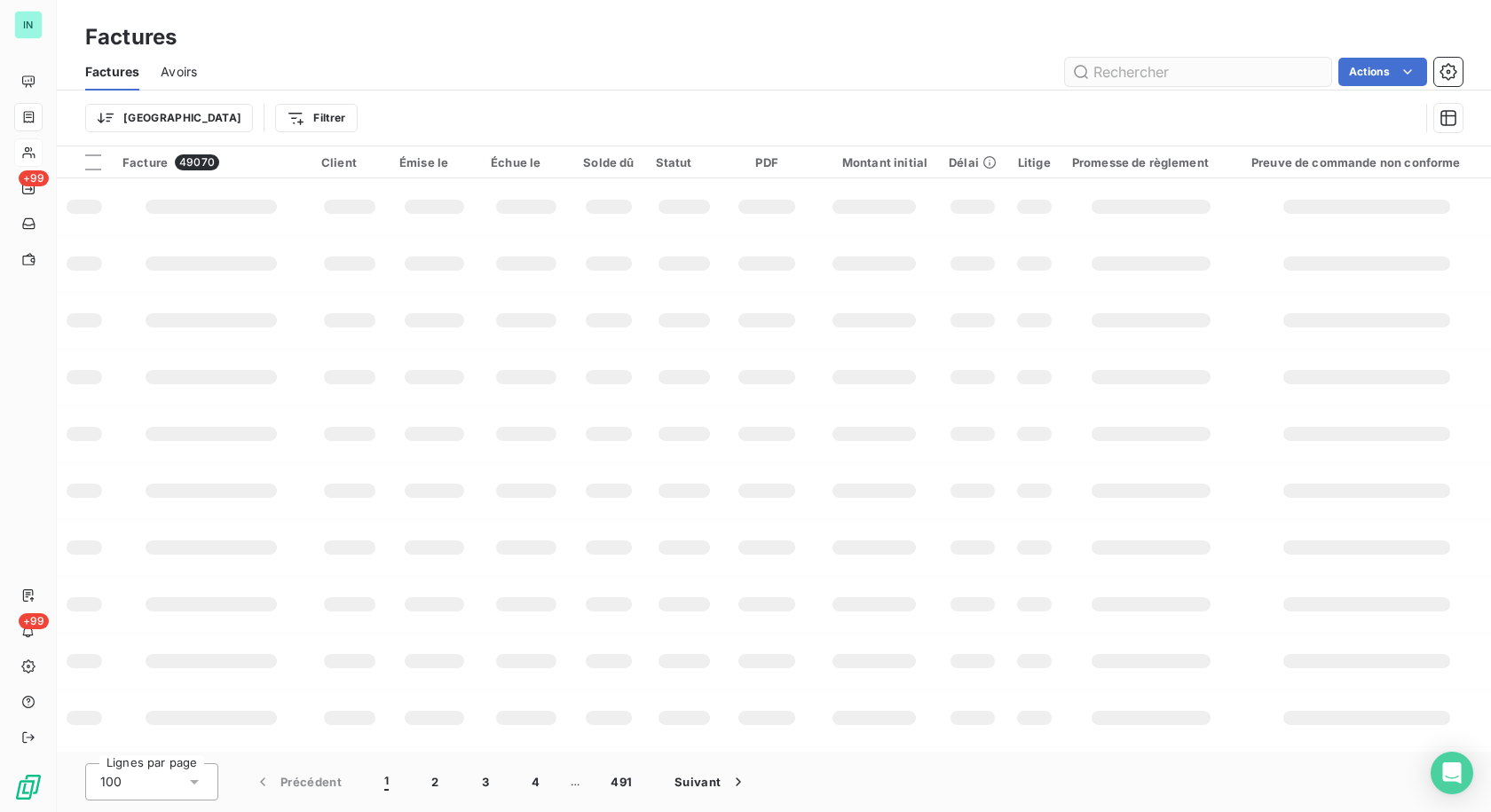
click at [1119, 62] on input "text" at bounding box center [1198, 72] width 266 height 28
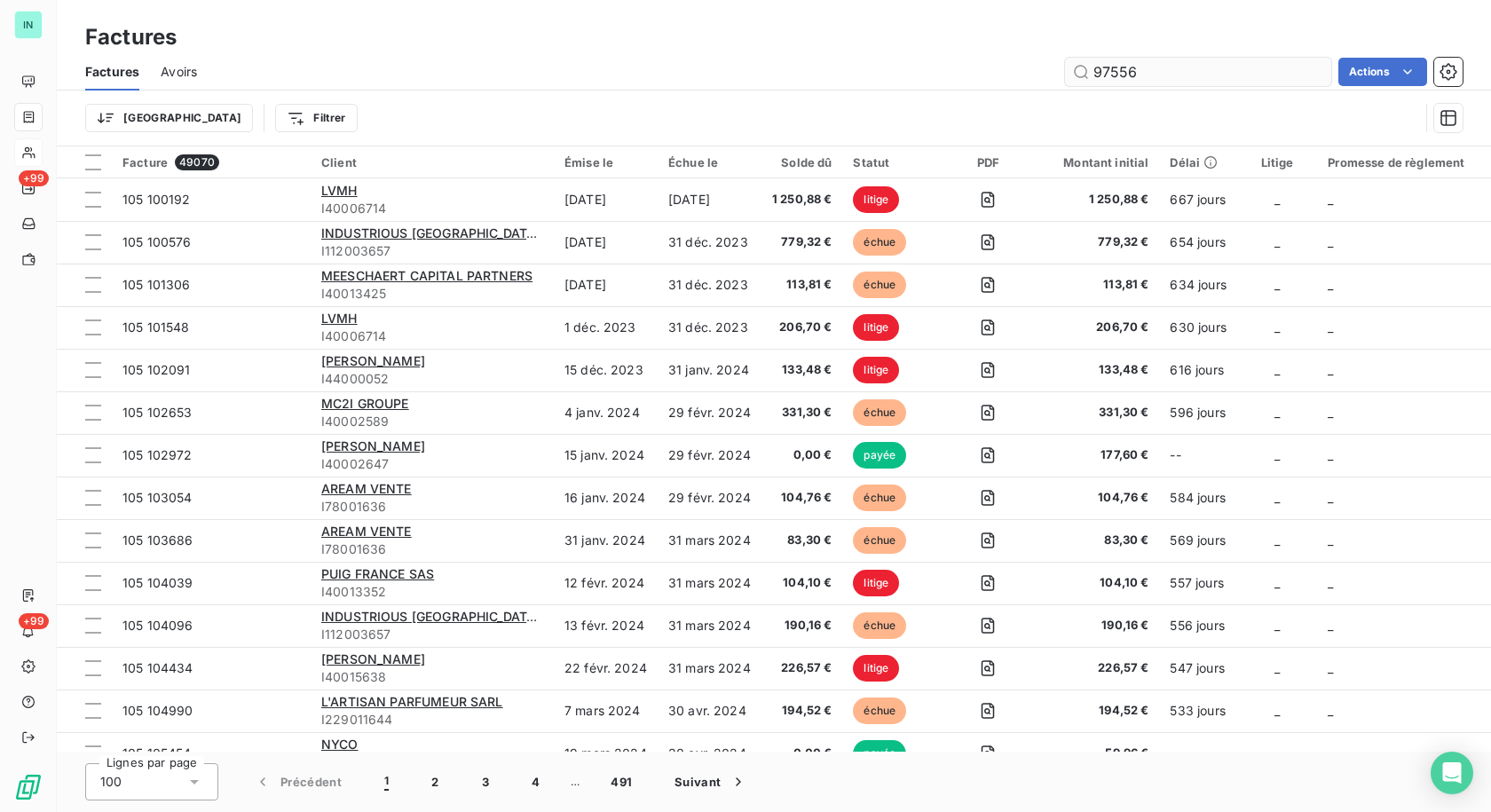
type input "97556"
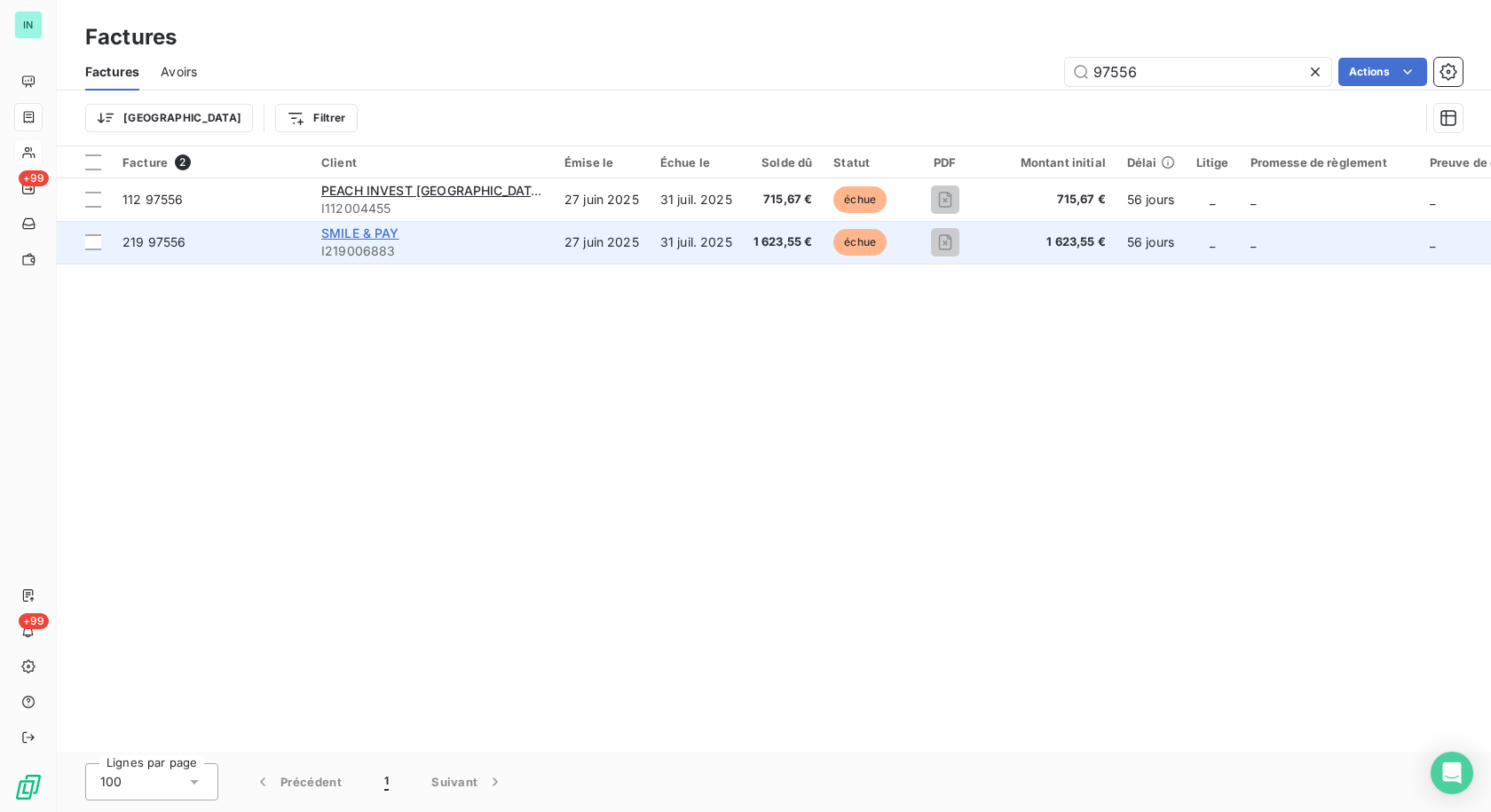
click at [374, 235] on span "SMILE & PAY" at bounding box center [360, 233] width 78 height 15
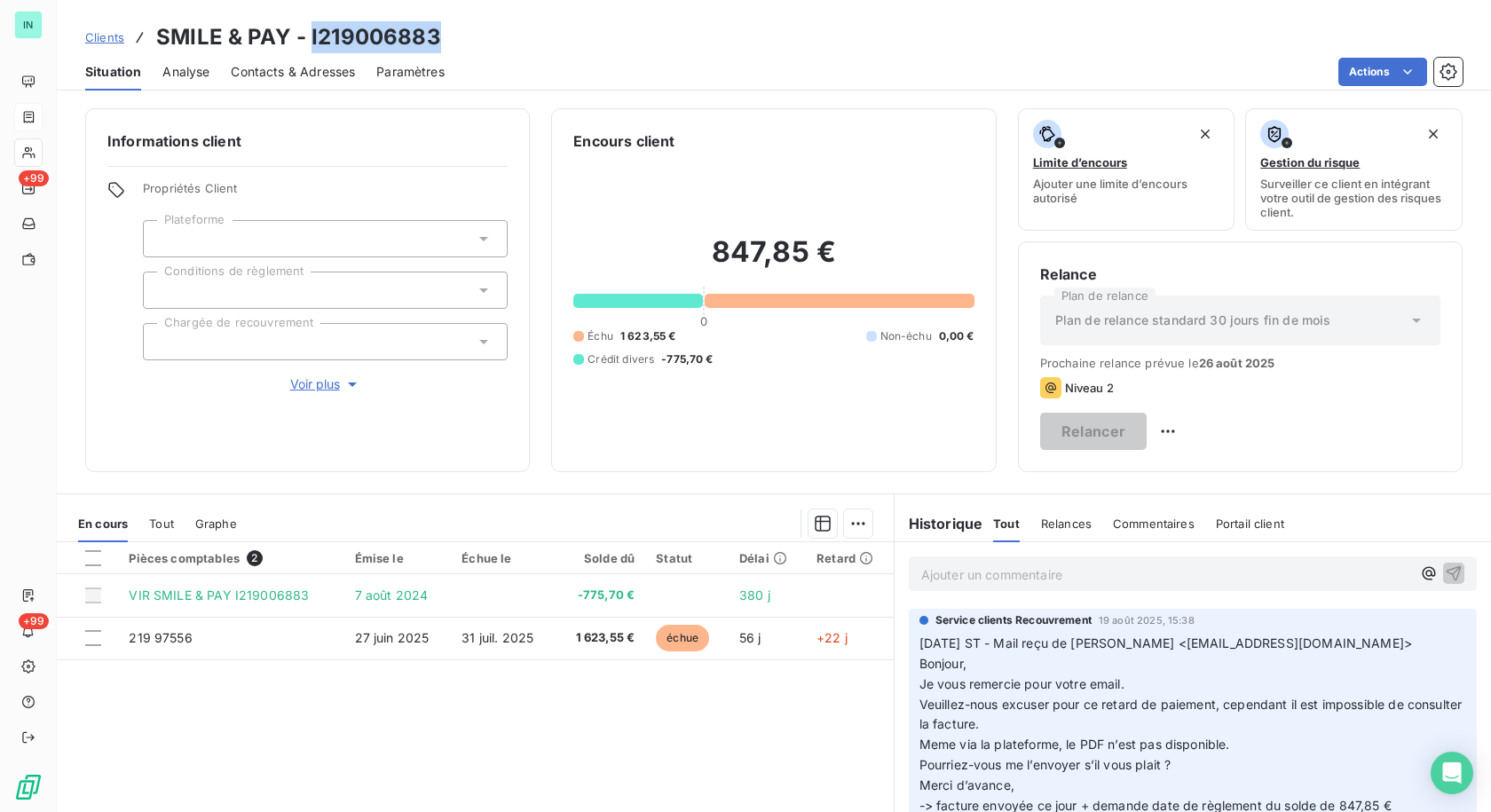
drag, startPoint x: 432, startPoint y: 38, endPoint x: 309, endPoint y: 37, distance: 123.0
click at [309, 37] on h3 "SMILE & PAY - I219006883" at bounding box center [299, 38] width 285 height 32
copy h3 "I219006883"
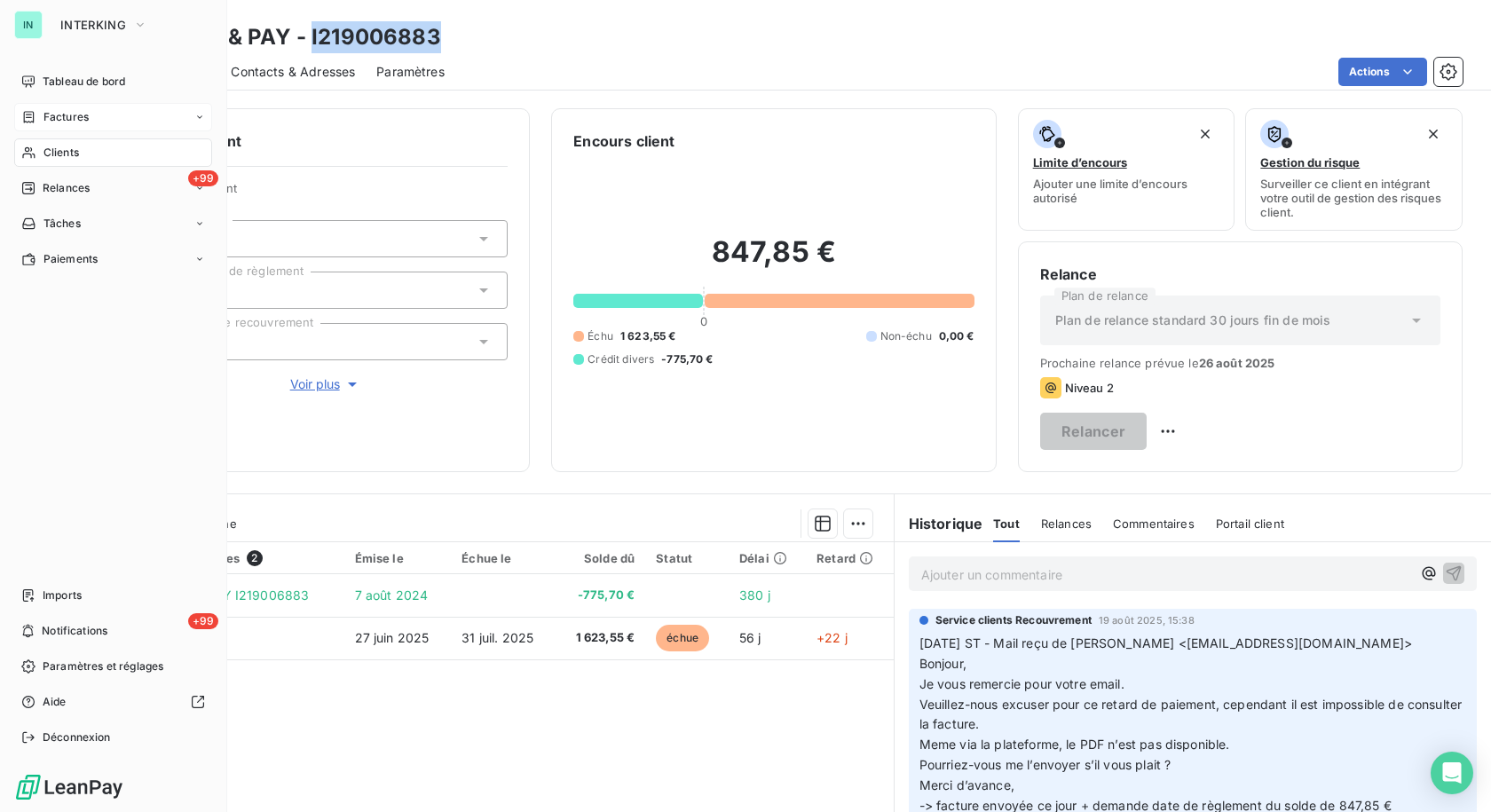
click at [67, 119] on span "Factures" at bounding box center [66, 117] width 45 height 16
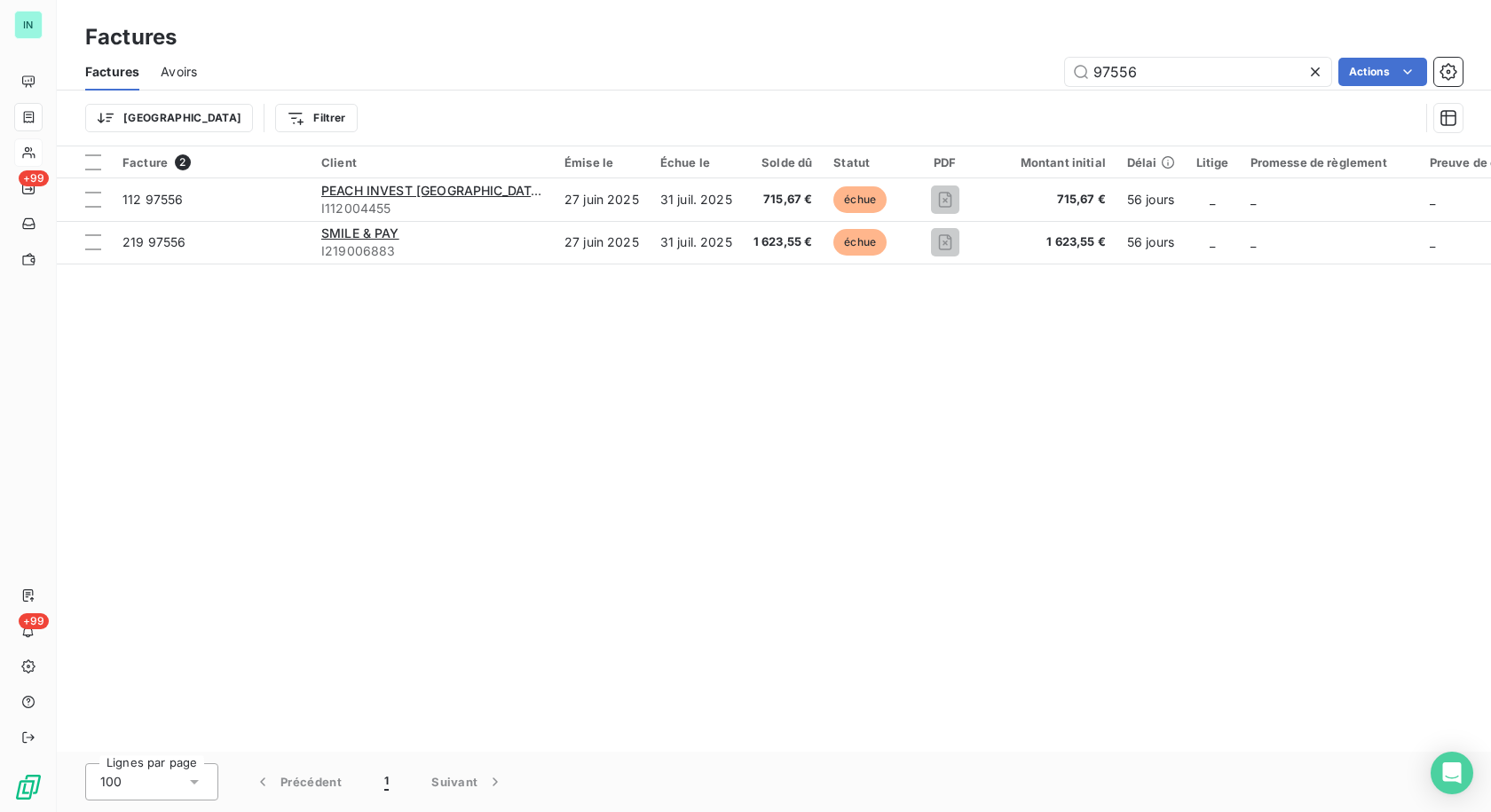
drag, startPoint x: 1146, startPoint y: 75, endPoint x: 940, endPoint y: 83, distance: 206.2
click at [940, 83] on div "97556 Actions" at bounding box center [839, 72] width 1244 height 28
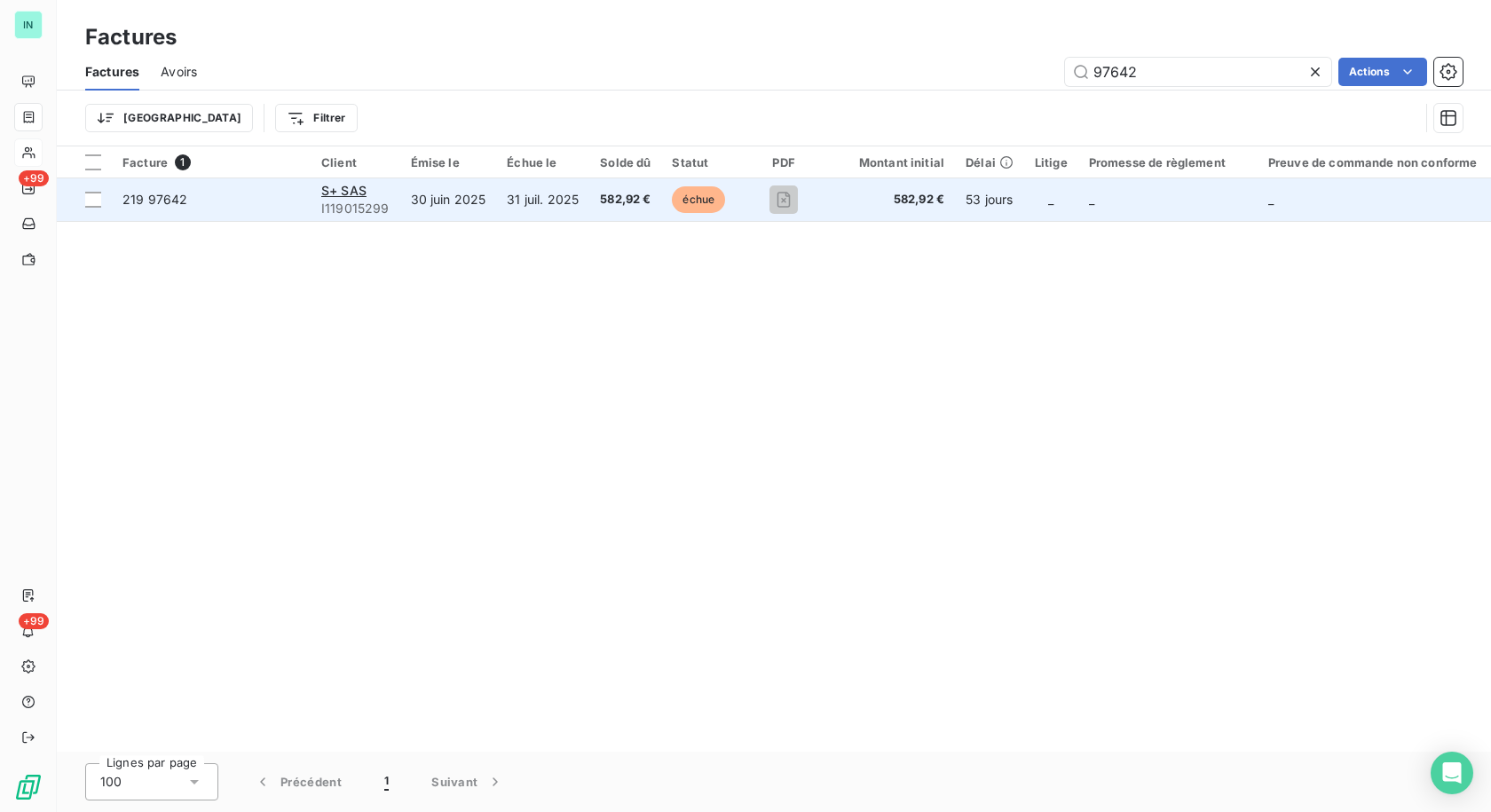
type input "97642"
click at [351, 200] on span "I119015299" at bounding box center [356, 208] width 68 height 18
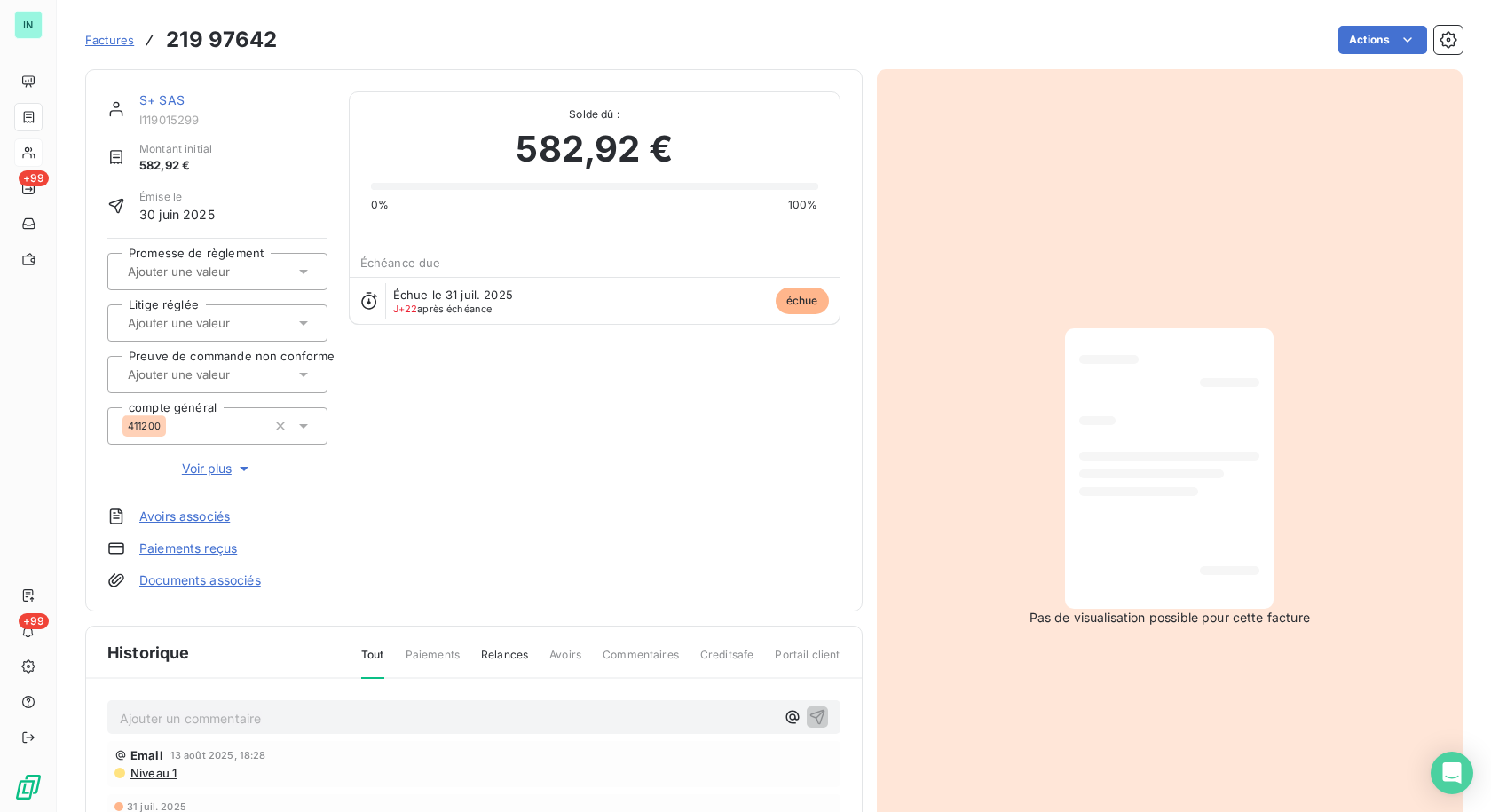
click at [157, 112] on div "S+ SAS I119015299" at bounding box center [233, 109] width 188 height 36
click at [167, 97] on link "S+ SAS" at bounding box center [162, 100] width 45 height 15
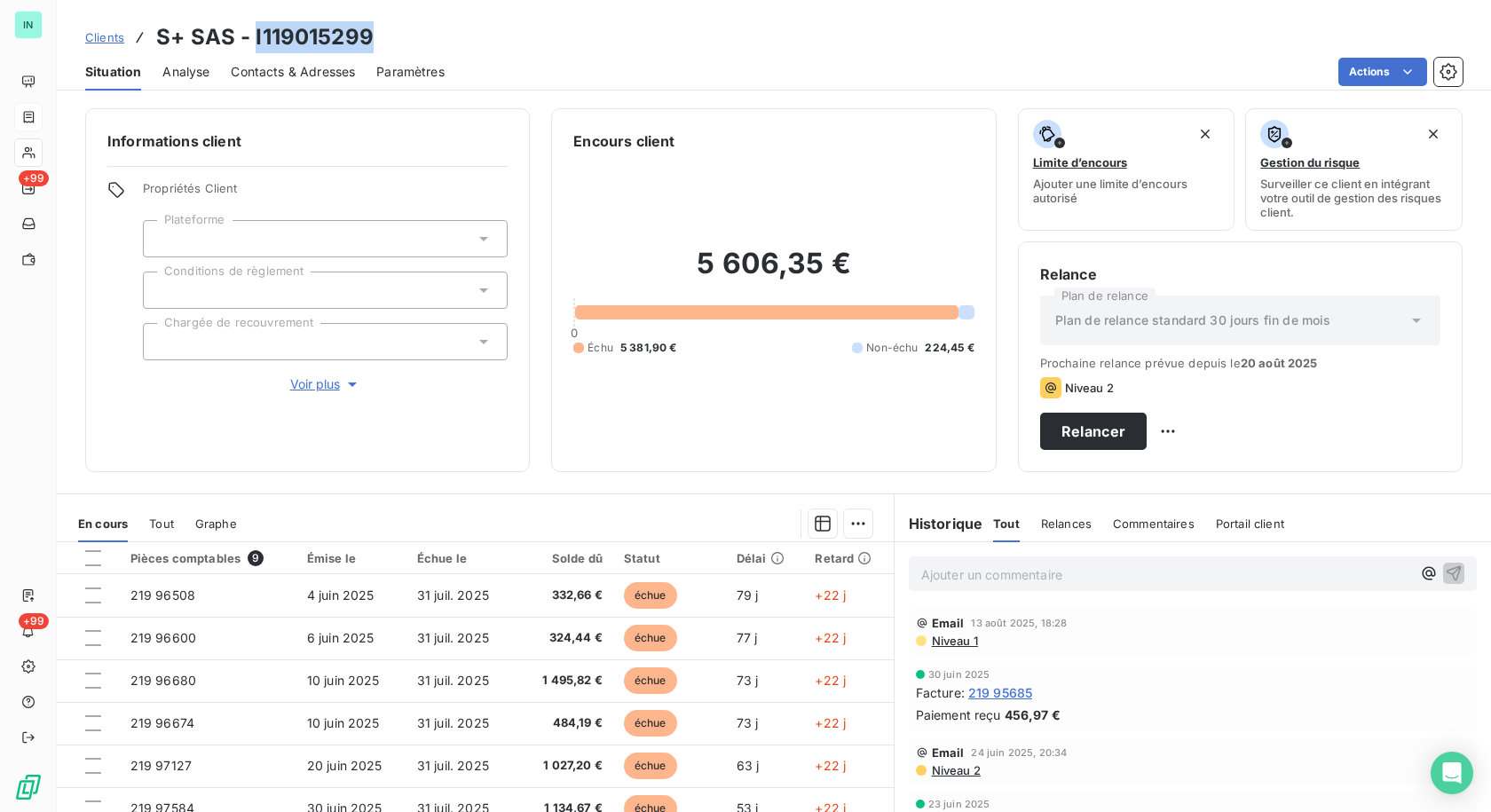
drag, startPoint x: 373, startPoint y: 34, endPoint x: 255, endPoint y: 35, distance: 118.0
click at [255, 35] on div "Clients S+ SAS - I119015299" at bounding box center [773, 38] width 1433 height 32
copy h3 "I119015299"
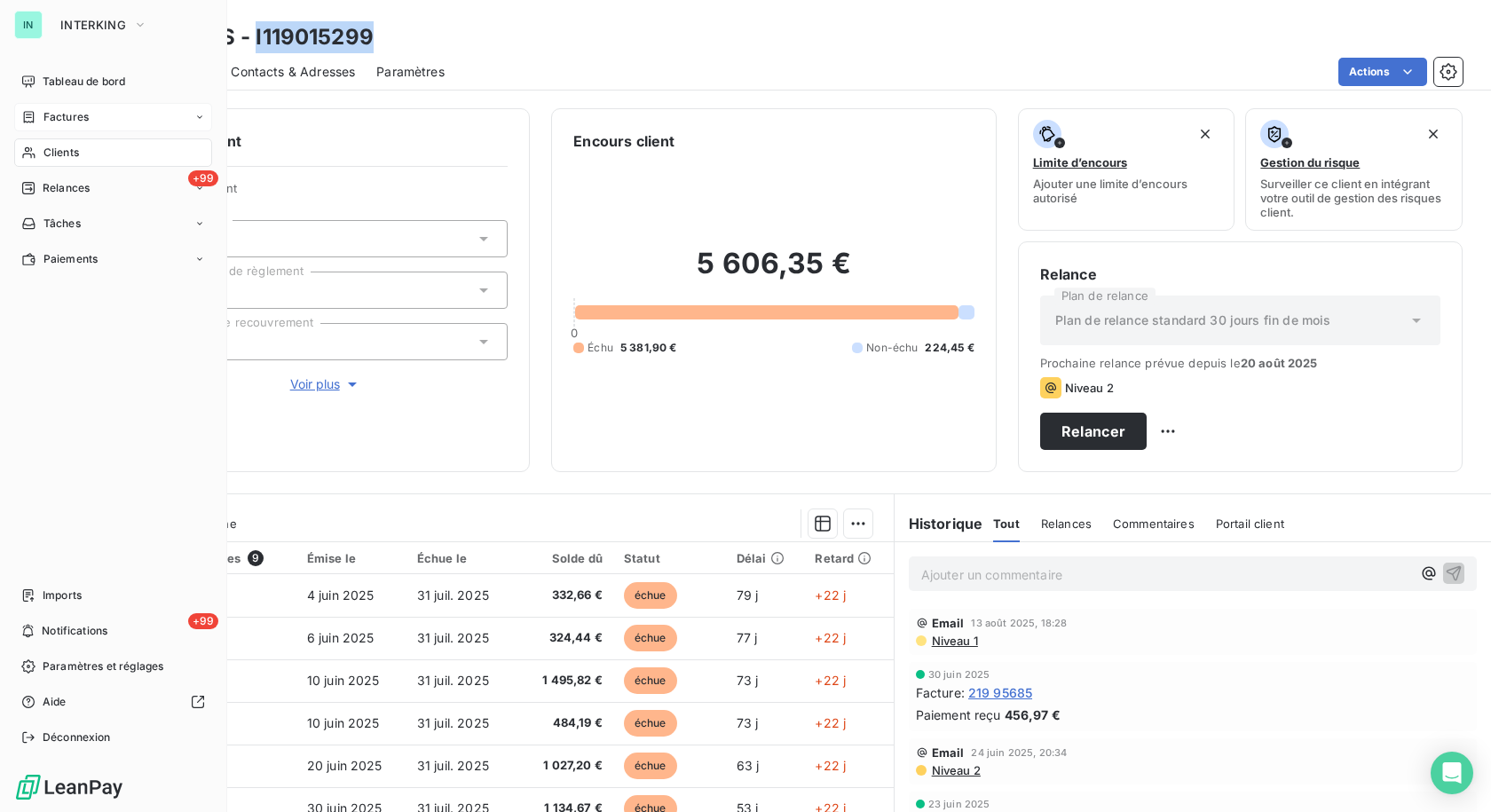
click at [53, 115] on span "Factures" at bounding box center [66, 117] width 45 height 16
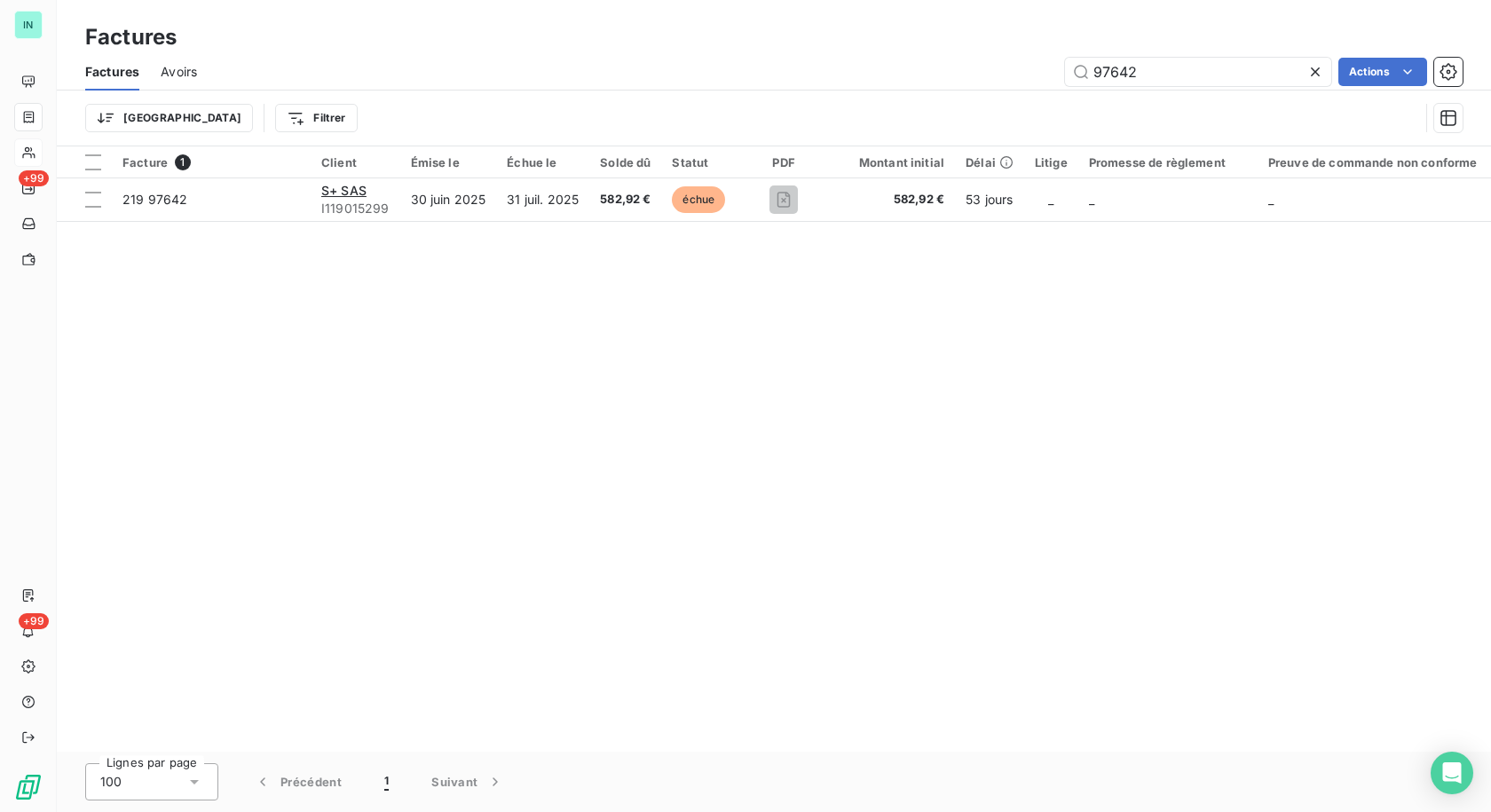
drag, startPoint x: 1170, startPoint y: 81, endPoint x: 962, endPoint y: 82, distance: 208.0
click at [962, 82] on div "97642 Actions" at bounding box center [839, 72] width 1244 height 28
type input "84399"
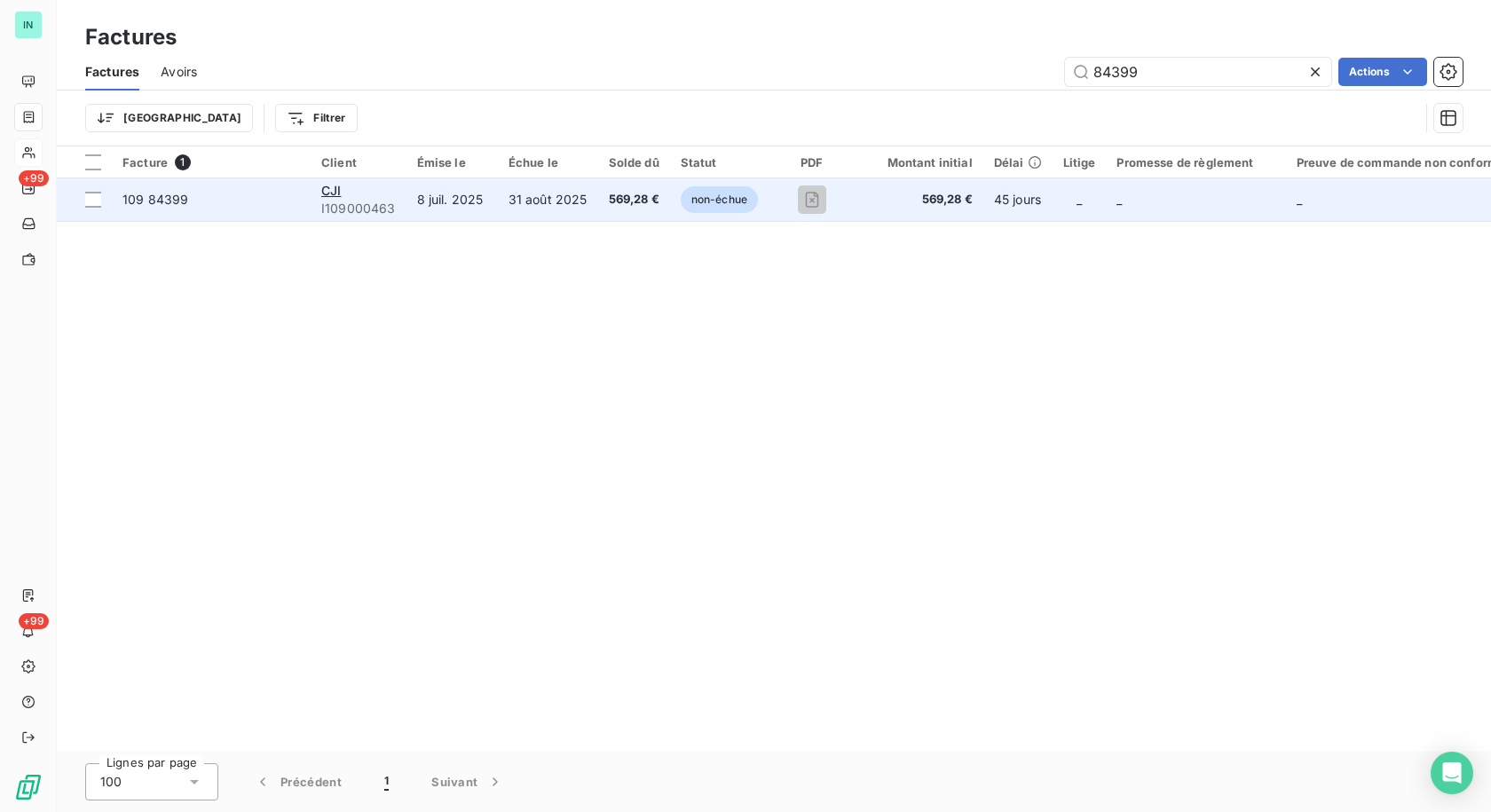
click at [338, 201] on span "I109000463" at bounding box center [358, 208] width 75 height 18
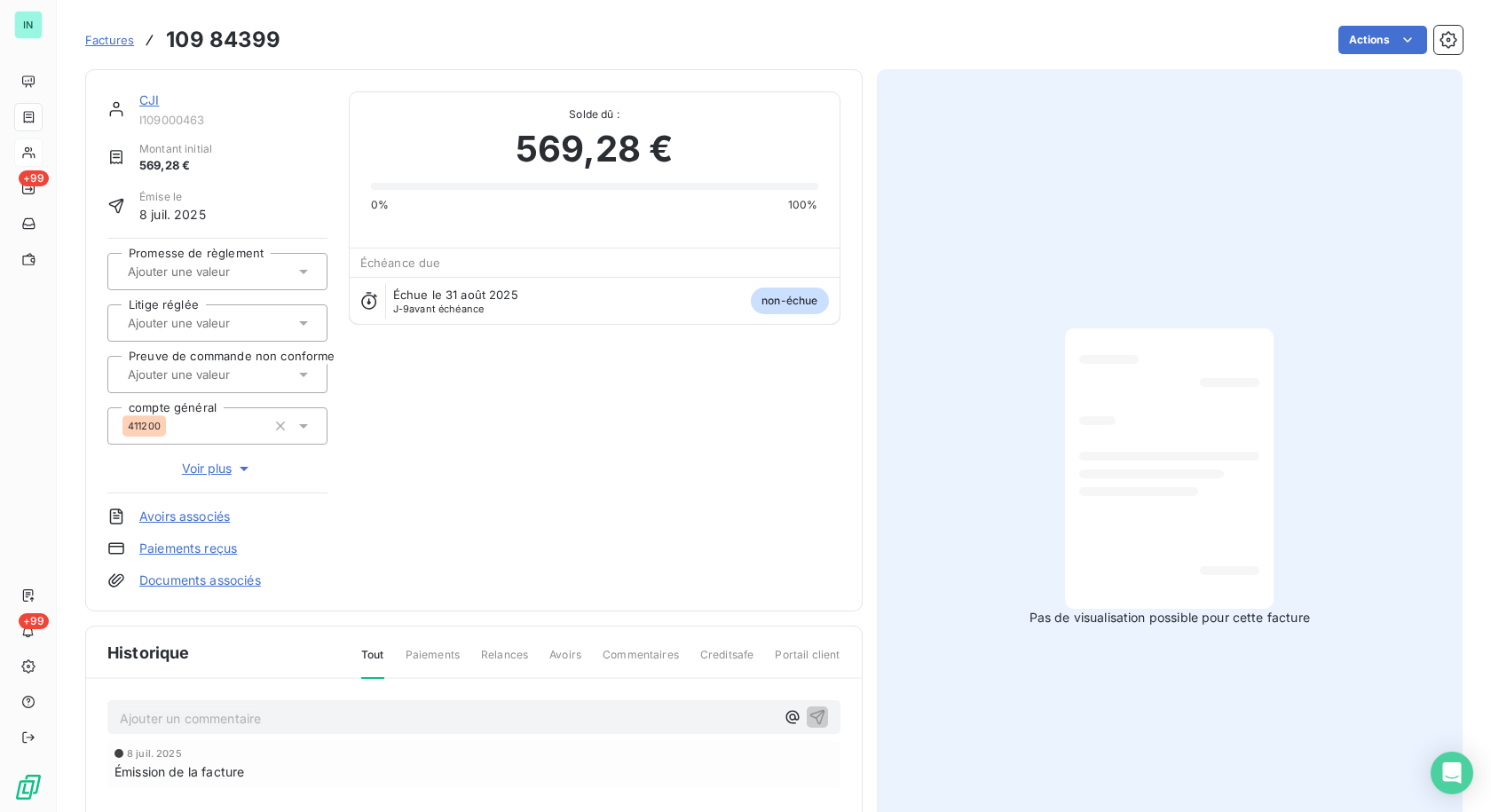
click at [145, 104] on link "CJI" at bounding box center [149, 100] width 20 height 15
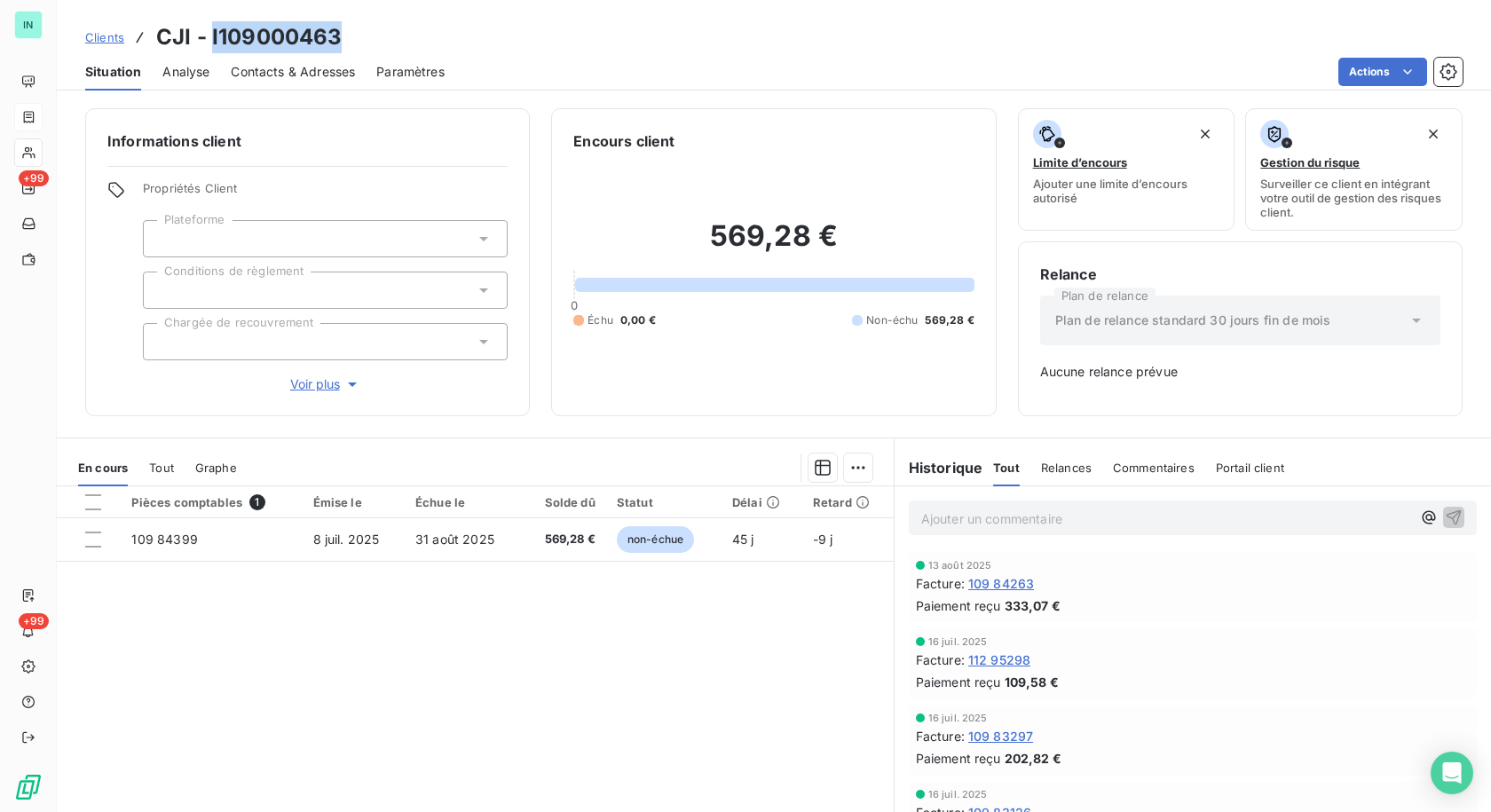
drag, startPoint x: 341, startPoint y: 34, endPoint x: 209, endPoint y: 37, distance: 132.0
click at [209, 37] on div "Clients CJI - I109000463" at bounding box center [773, 38] width 1433 height 32
copy h3 "I109000463"
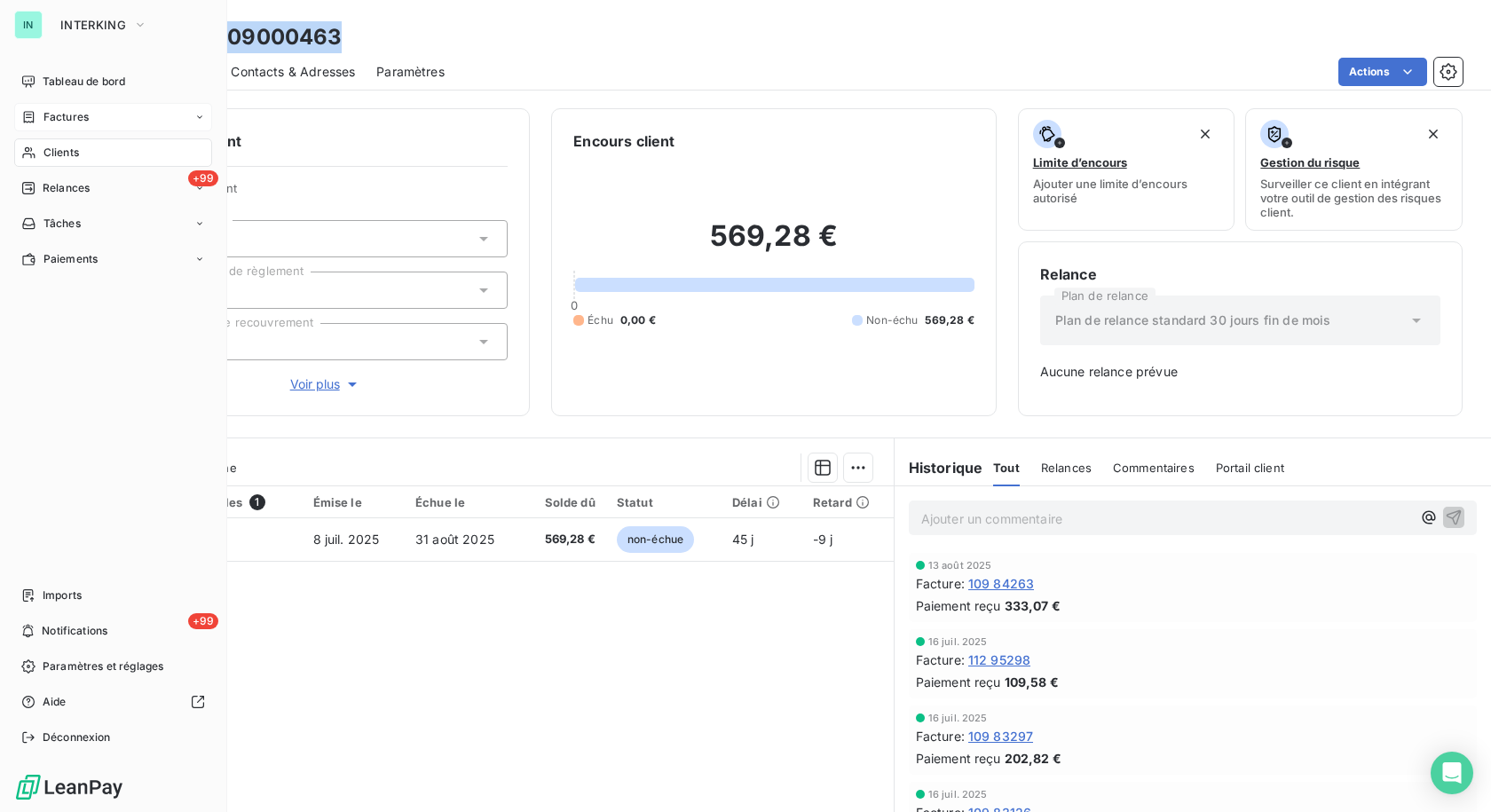
click at [57, 112] on span "Factures" at bounding box center [66, 117] width 45 height 16
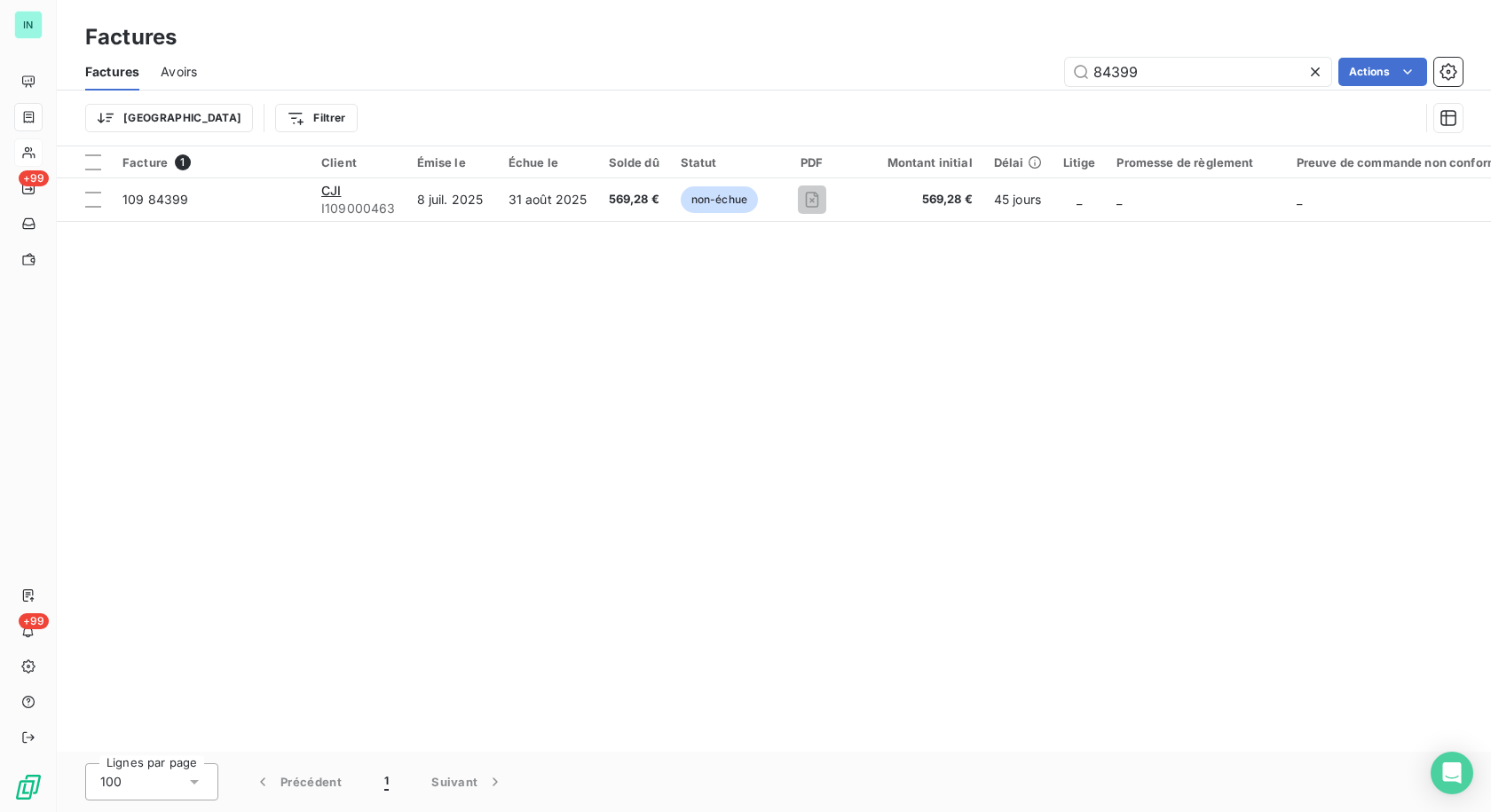
drag, startPoint x: 1166, startPoint y: 75, endPoint x: 998, endPoint y: 80, distance: 168.1
click at [998, 80] on div "84399 Actions" at bounding box center [839, 72] width 1244 height 28
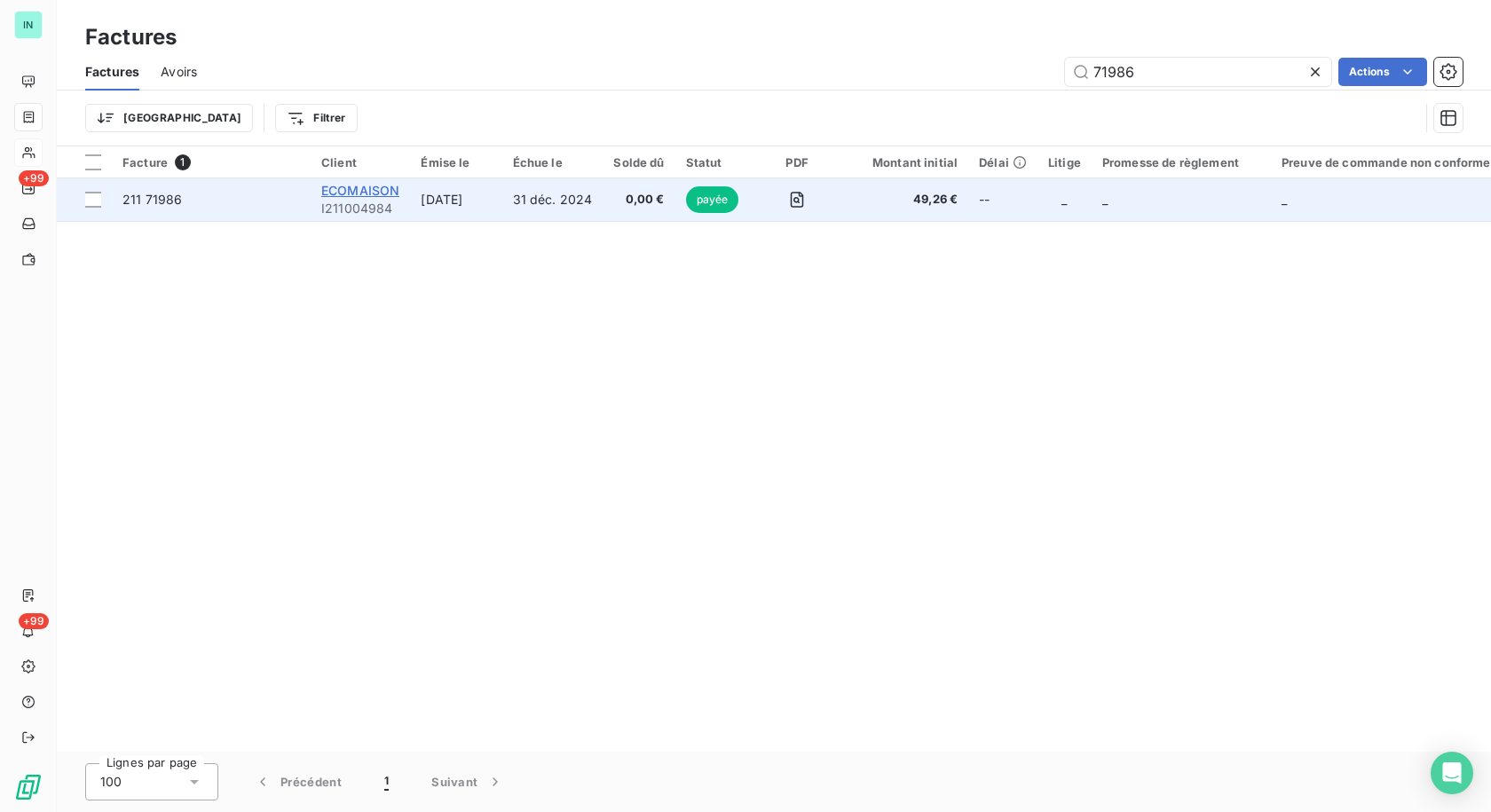
type input "71986"
click at [354, 192] on span "ECOMAISON" at bounding box center [360, 191] width 78 height 15
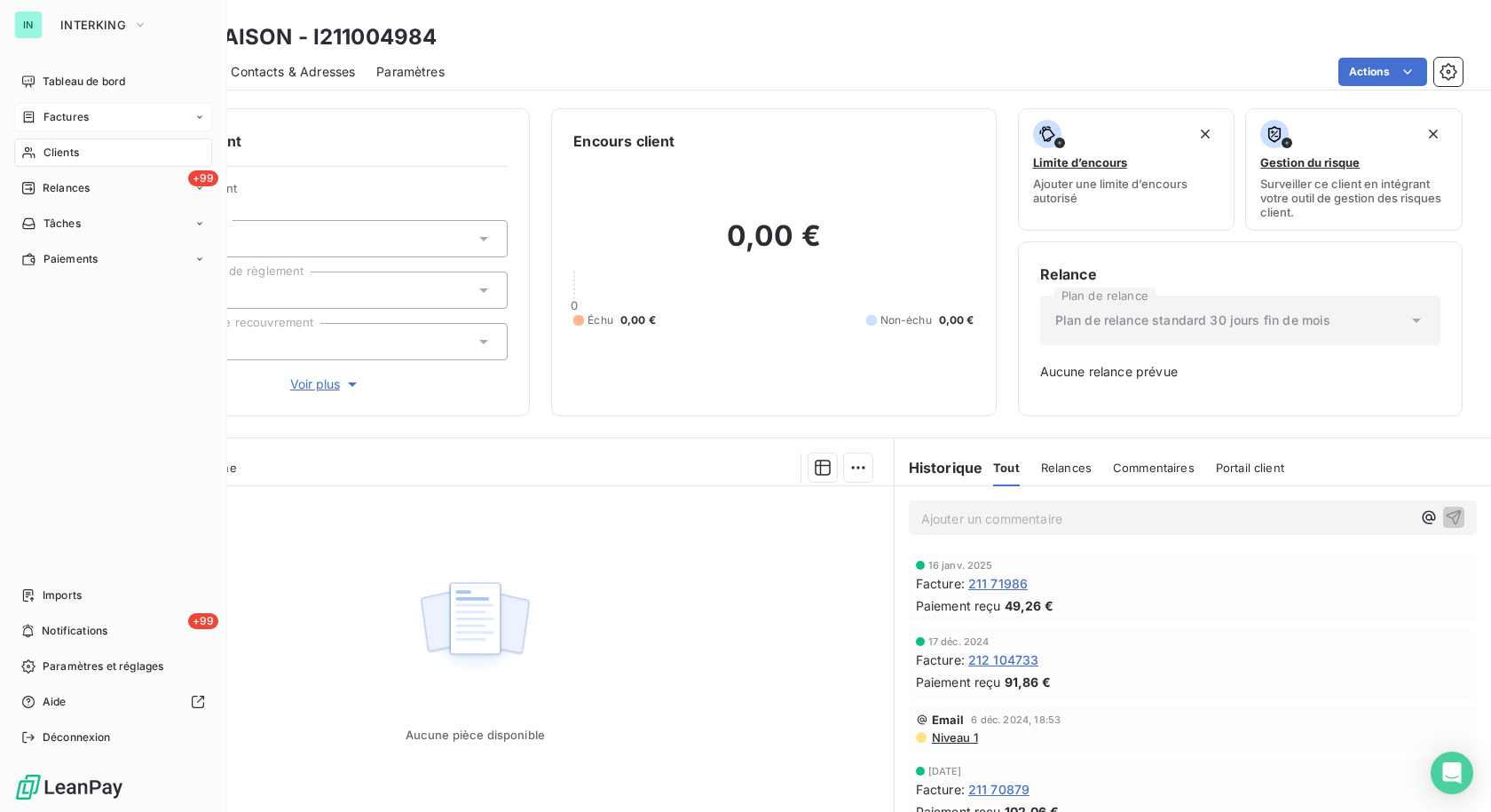
click at [38, 116] on div "Factures" at bounding box center [56, 117] width 68 height 16
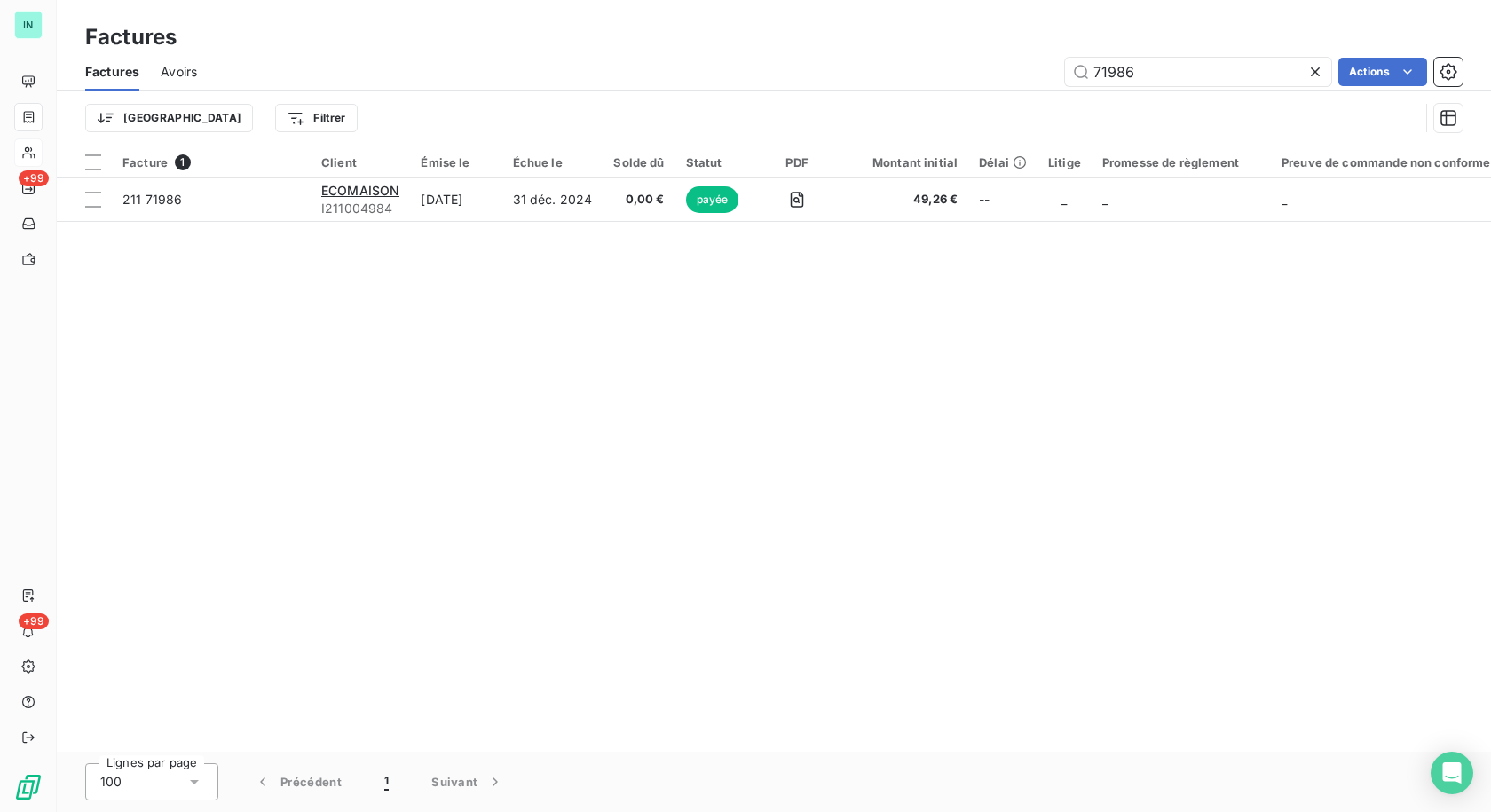
drag, startPoint x: 1166, startPoint y: 63, endPoint x: 976, endPoint y: 75, distance: 190.4
click at [976, 75] on div "71986 Actions" at bounding box center [839, 72] width 1244 height 28
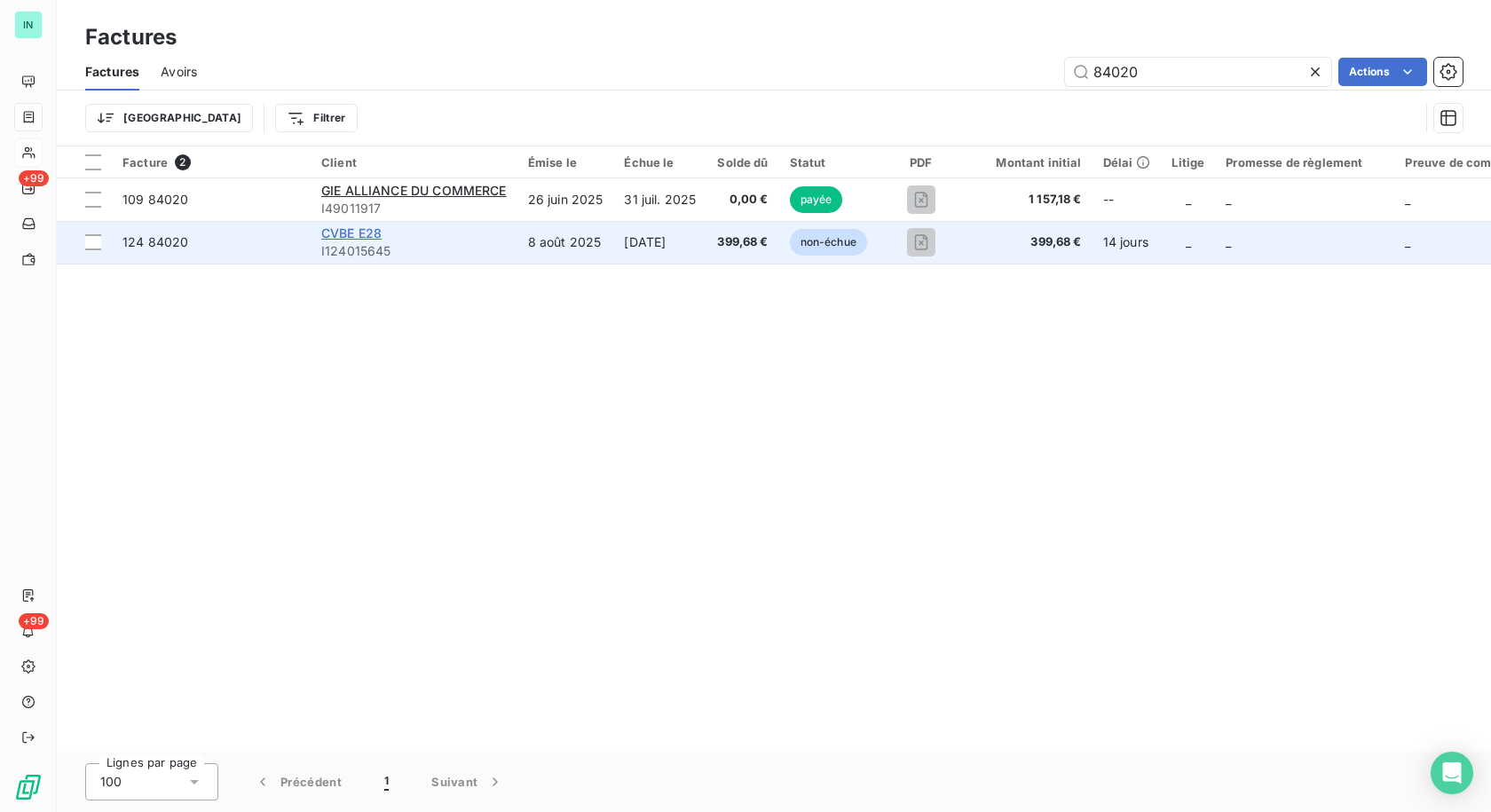
type input "84020"
click at [375, 237] on span "CVBE E28" at bounding box center [352, 233] width 60 height 15
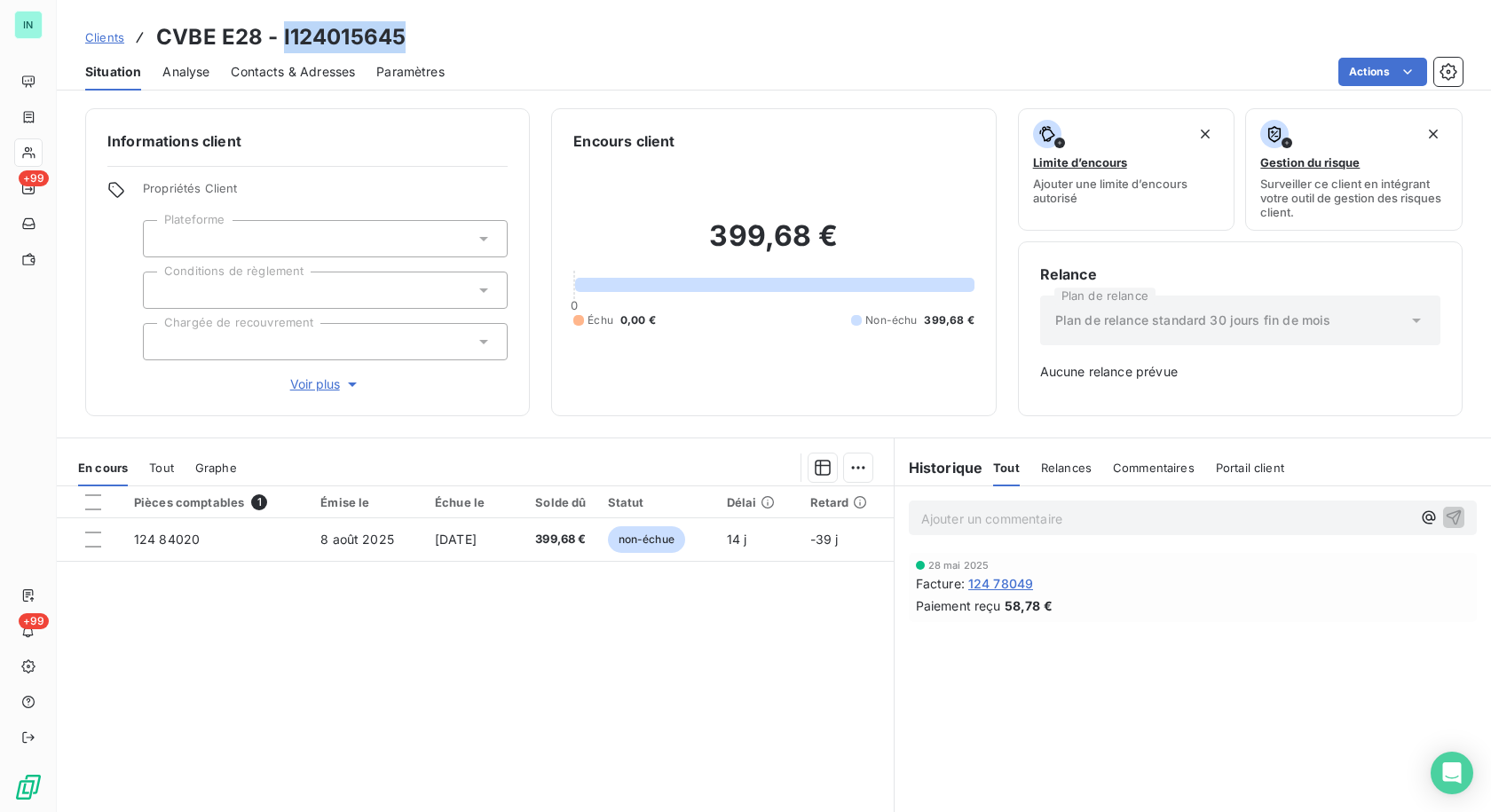
drag, startPoint x: 426, startPoint y: 37, endPoint x: 282, endPoint y: 40, distance: 144.0
click at [282, 40] on div "Clients CVBE E28 - I124015645" at bounding box center [773, 38] width 1433 height 32
copy h3 "I124015645"
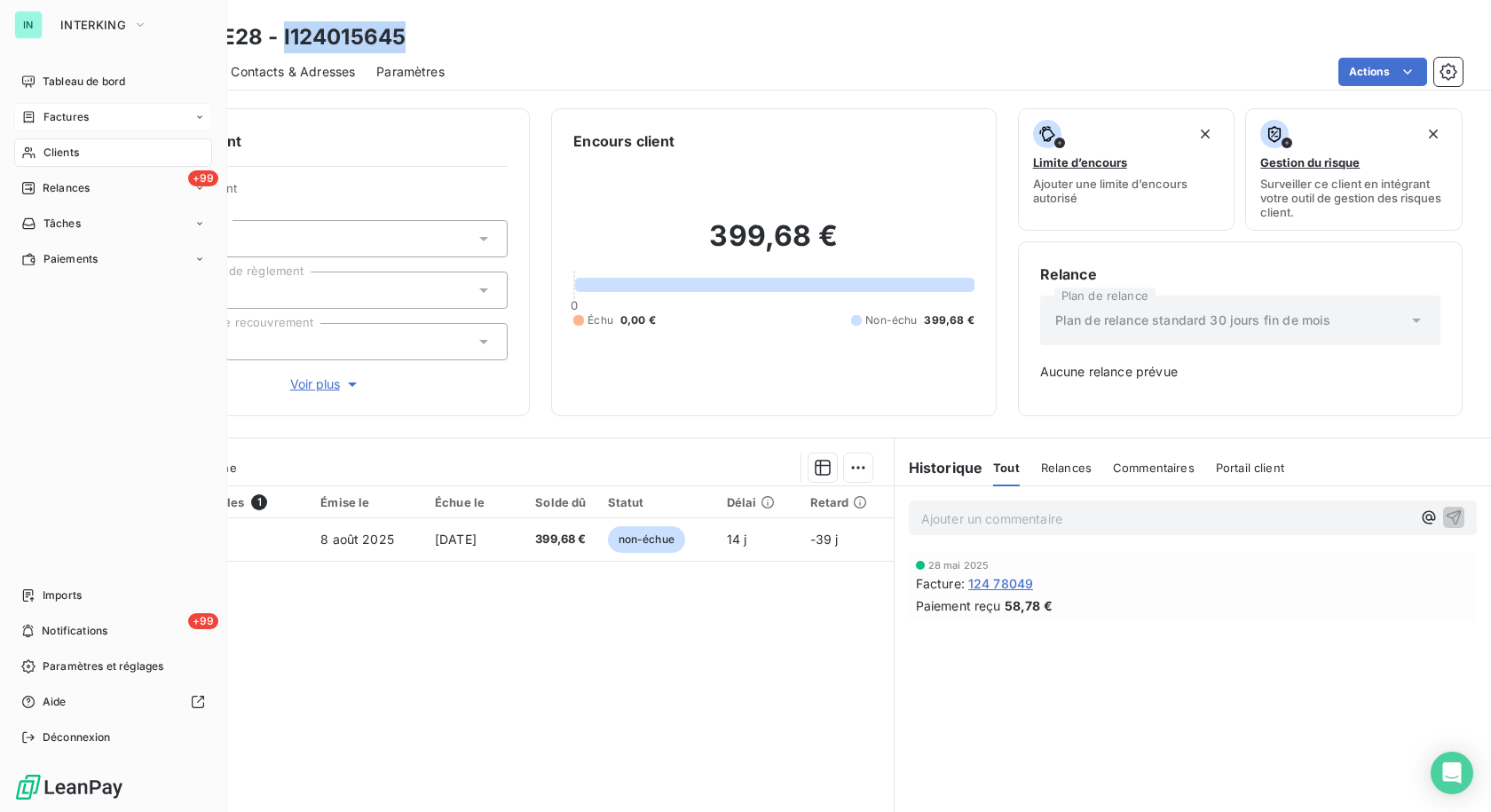
drag, startPoint x: 54, startPoint y: 121, endPoint x: 84, endPoint y: 117, distance: 30.3
click at [46, 121] on span "Factures" at bounding box center [66, 117] width 45 height 16
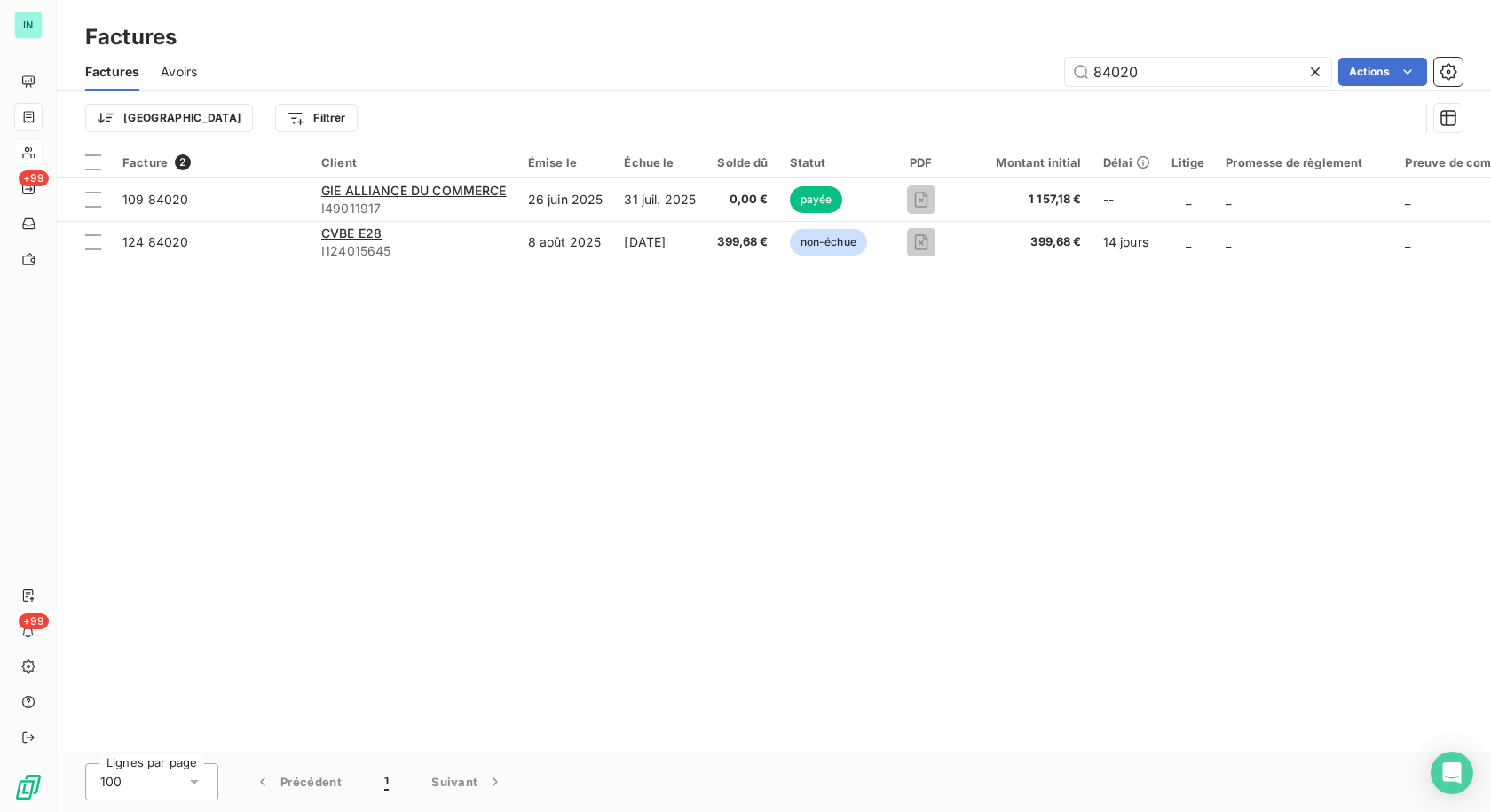
drag, startPoint x: 1194, startPoint y: 72, endPoint x: 923, endPoint y: 68, distance: 271.0
click at [926, 68] on div "84020 Actions" at bounding box center [839, 72] width 1244 height 28
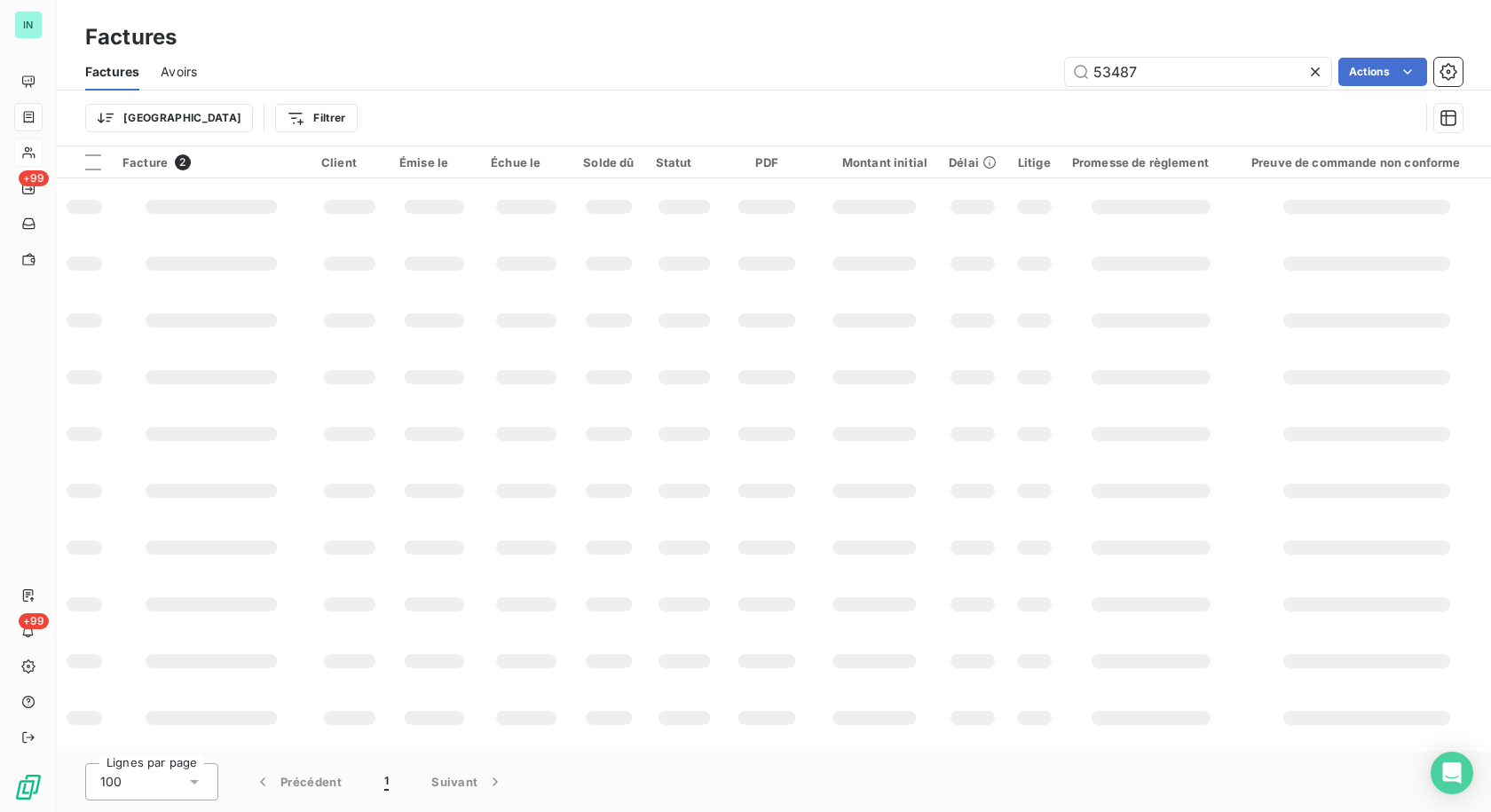
type input "53487"
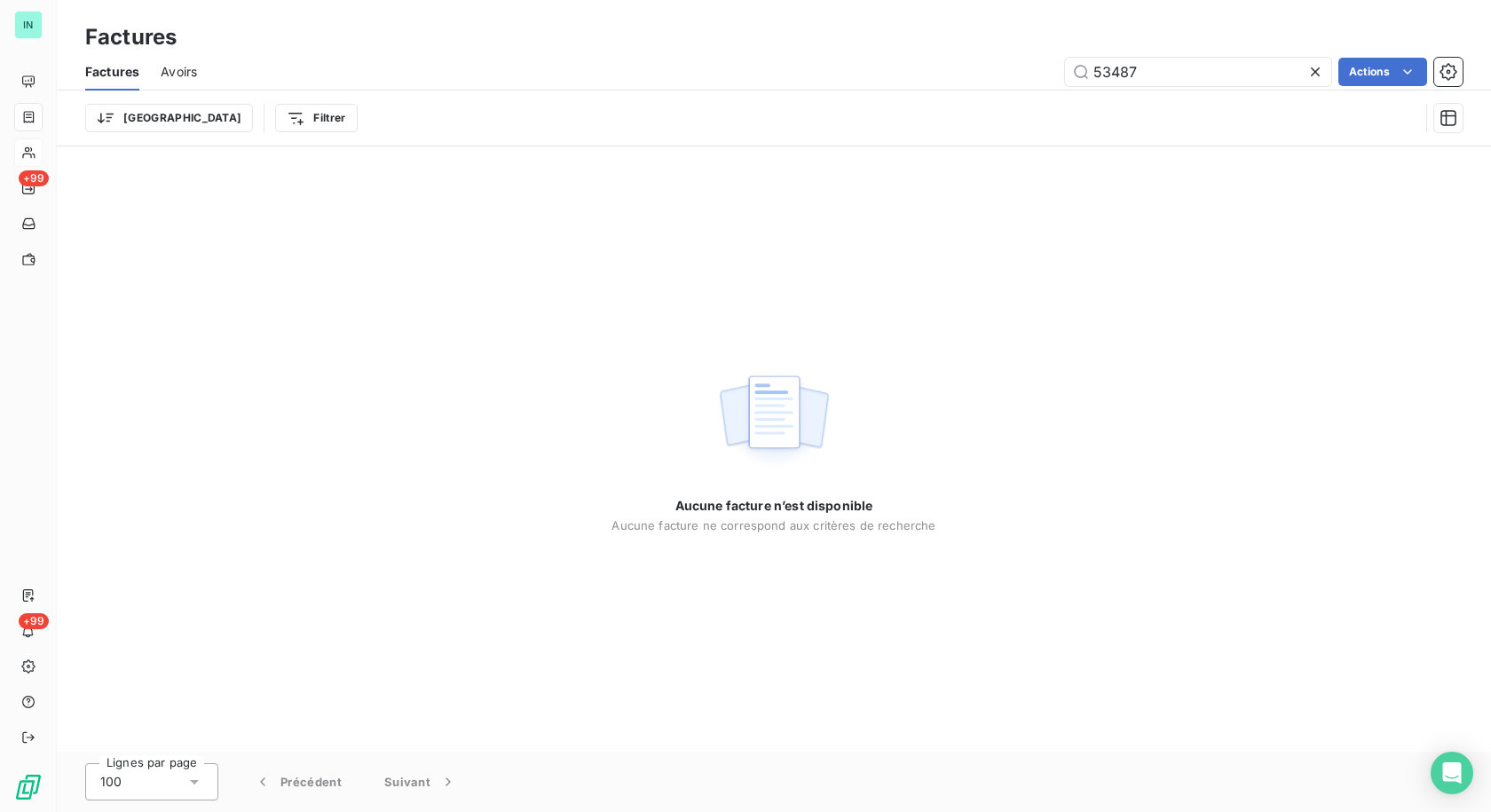
click at [1317, 71] on icon at bounding box center [1315, 72] width 18 height 18
click at [52, 151] on div "IN +99 +99" at bounding box center [28, 406] width 57 height 812
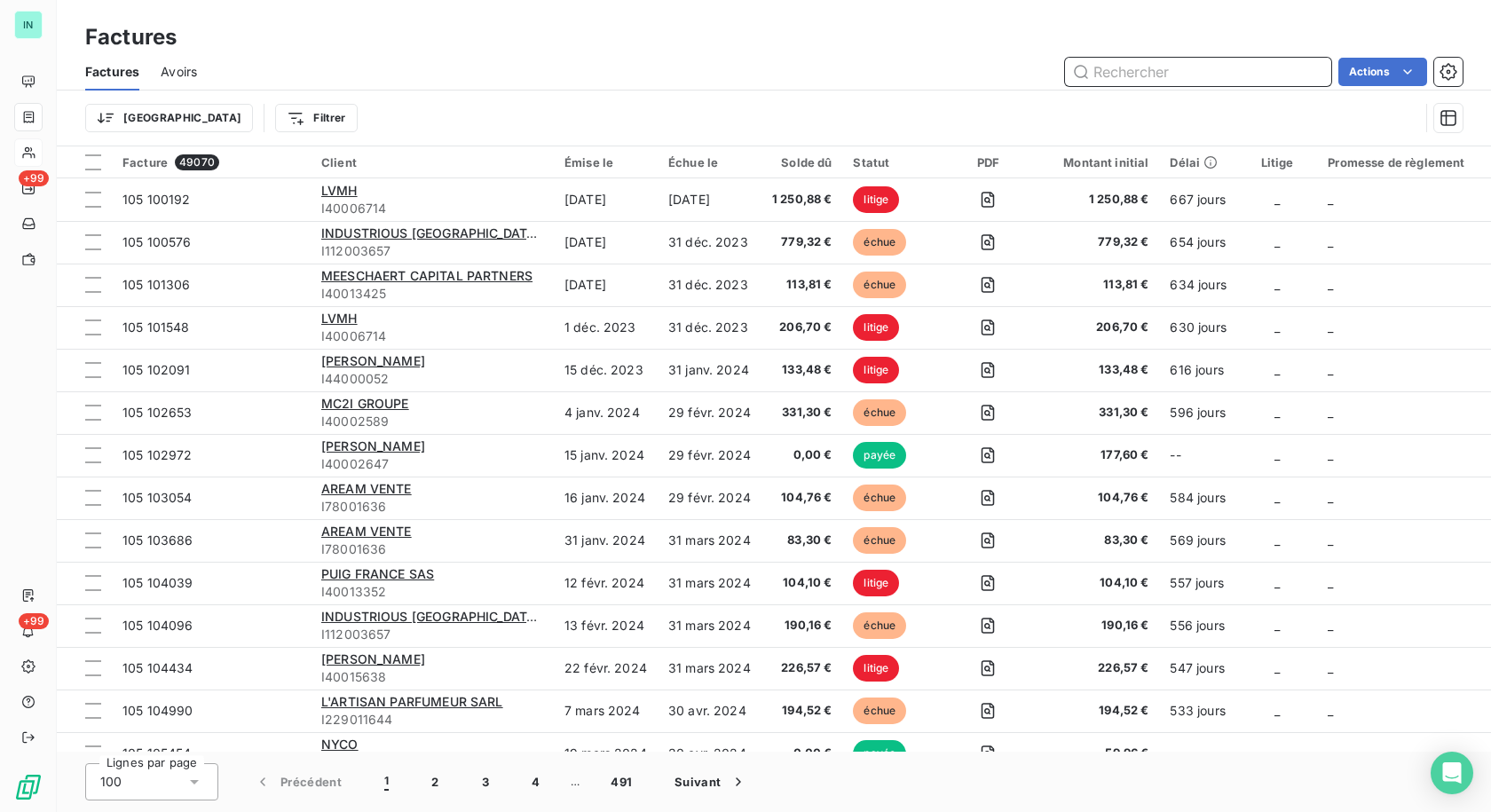
click at [1188, 76] on input "text" at bounding box center [1198, 72] width 266 height 28
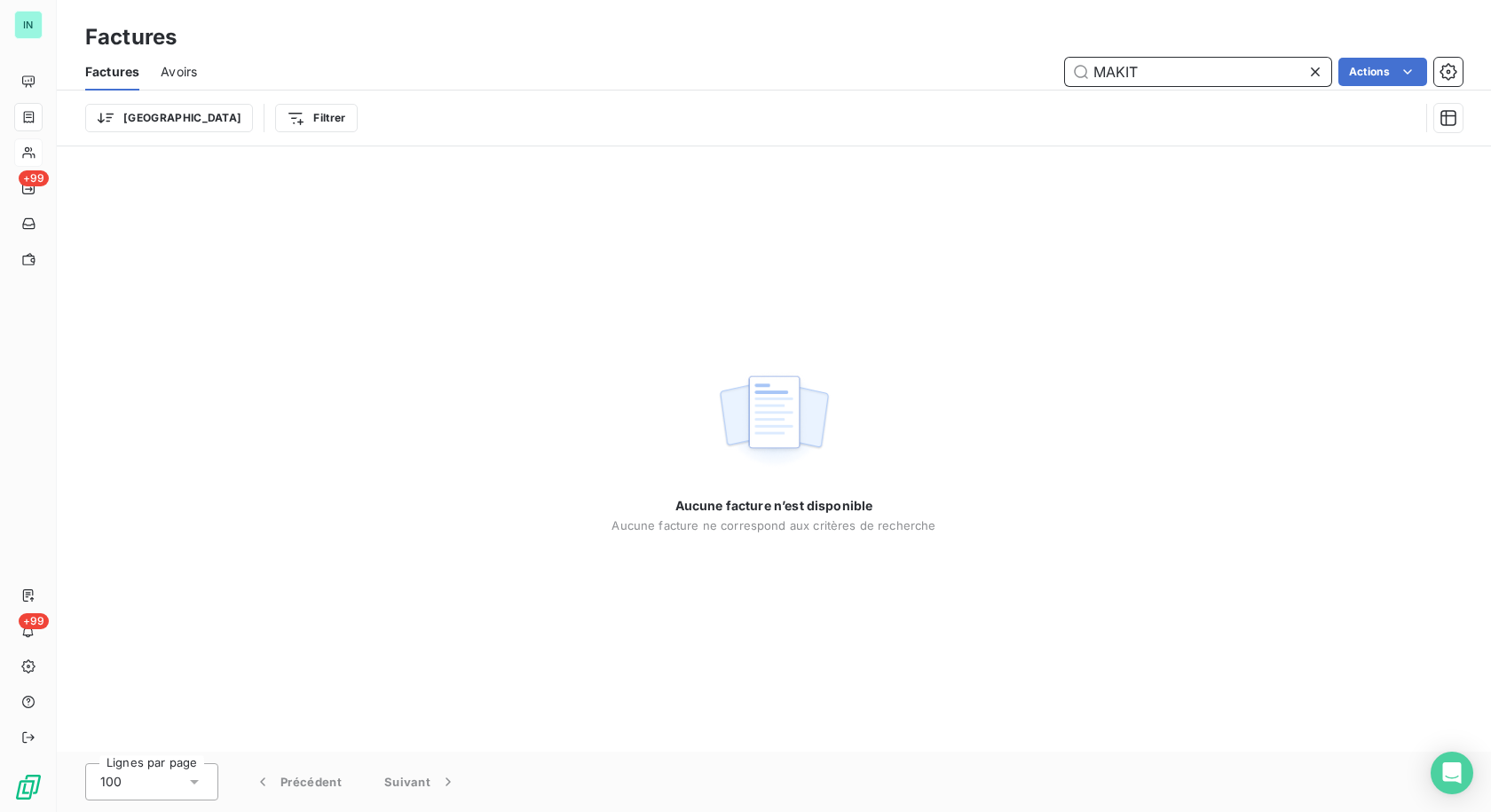
type input "MAKITA"
click at [1313, 68] on icon at bounding box center [1315, 72] width 18 height 18
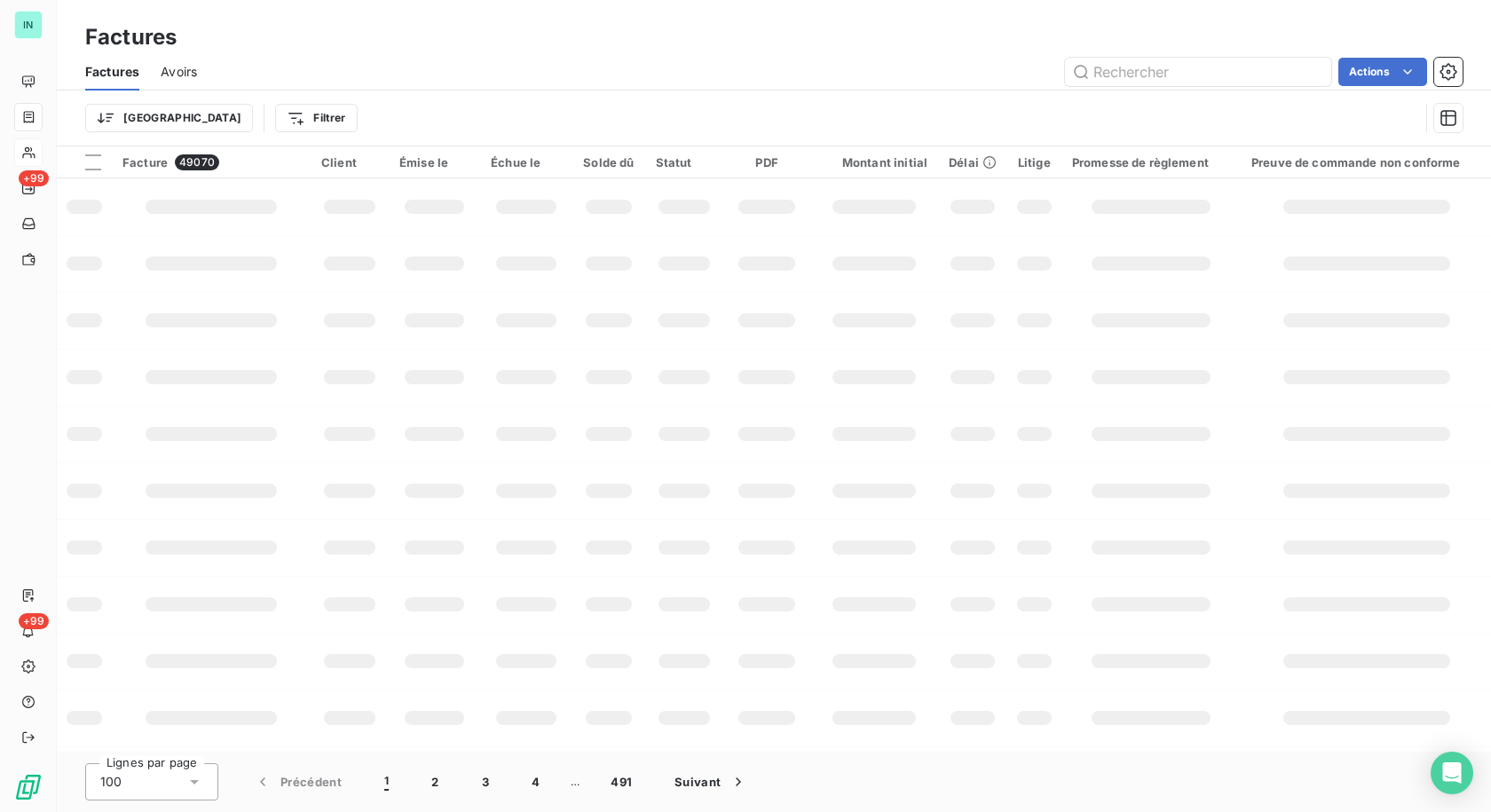
click at [37, 116] on div at bounding box center [29, 117] width 15 height 14
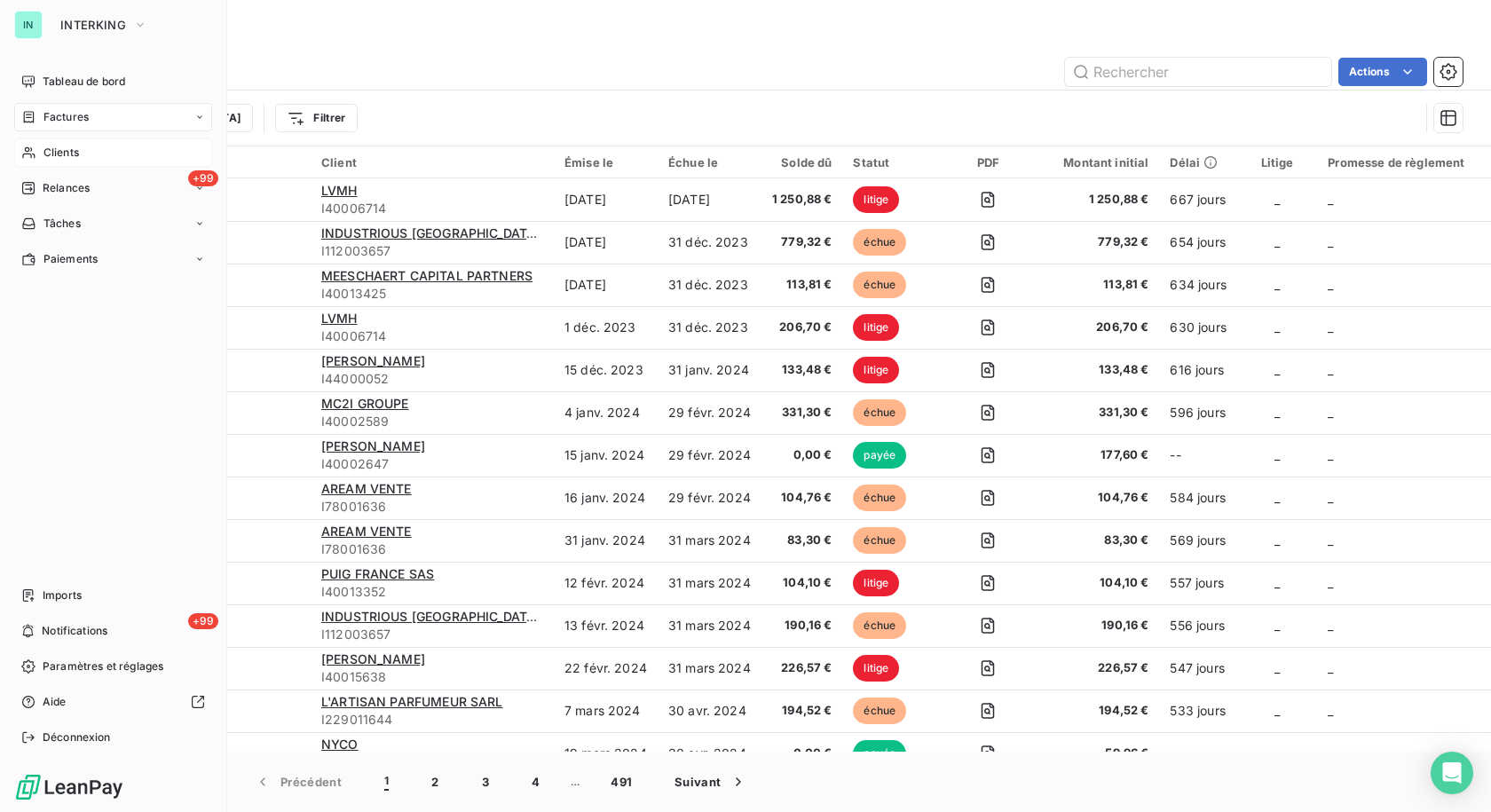
click at [69, 162] on div "Clients" at bounding box center [113, 153] width 198 height 28
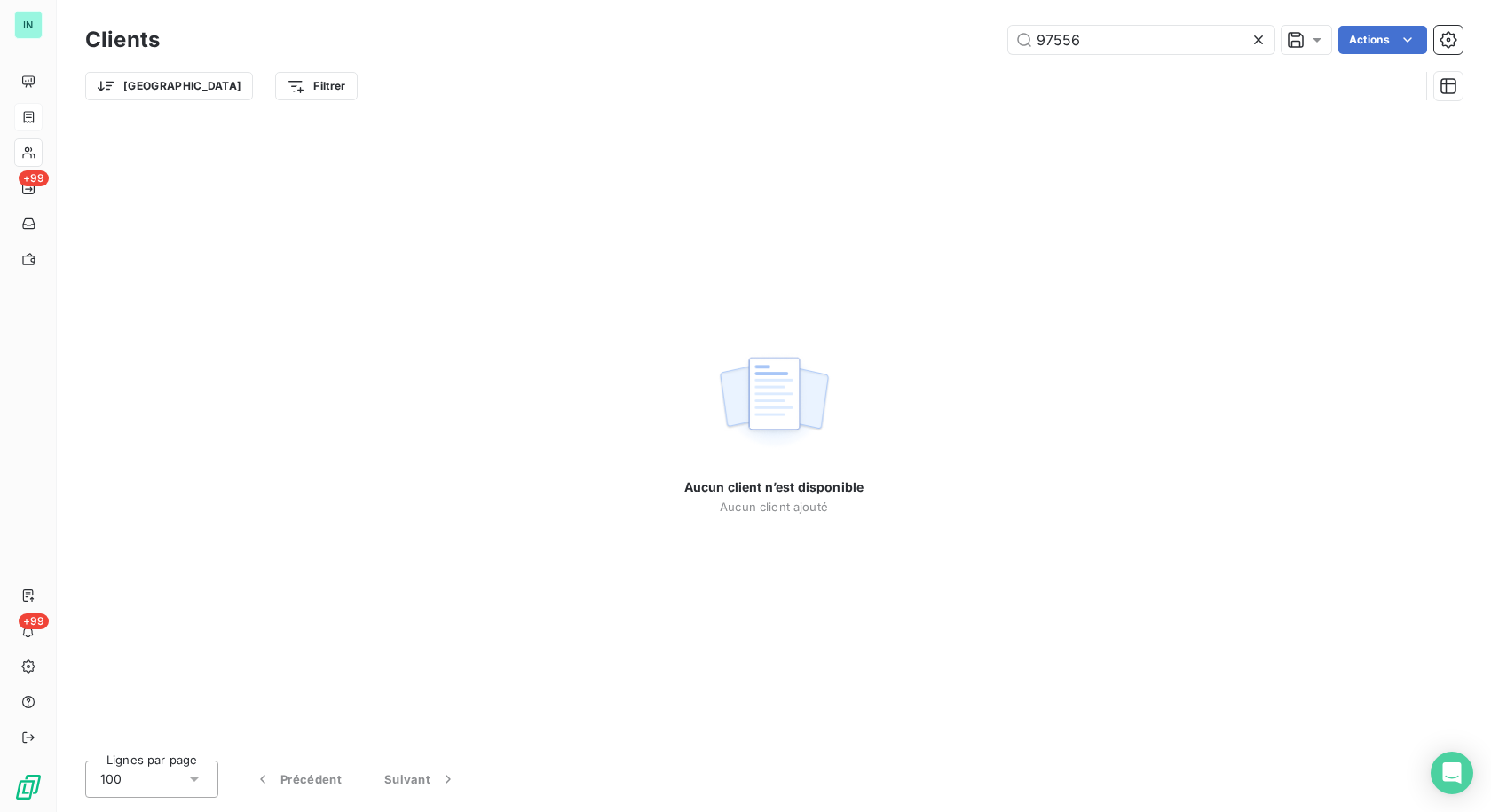
drag, startPoint x: 1102, startPoint y: 47, endPoint x: 921, endPoint y: 50, distance: 181.0
click at [921, 50] on div "97556 Actions" at bounding box center [821, 40] width 1282 height 28
type input "MAKITA"
click at [1253, 40] on icon at bounding box center [1258, 40] width 18 height 18
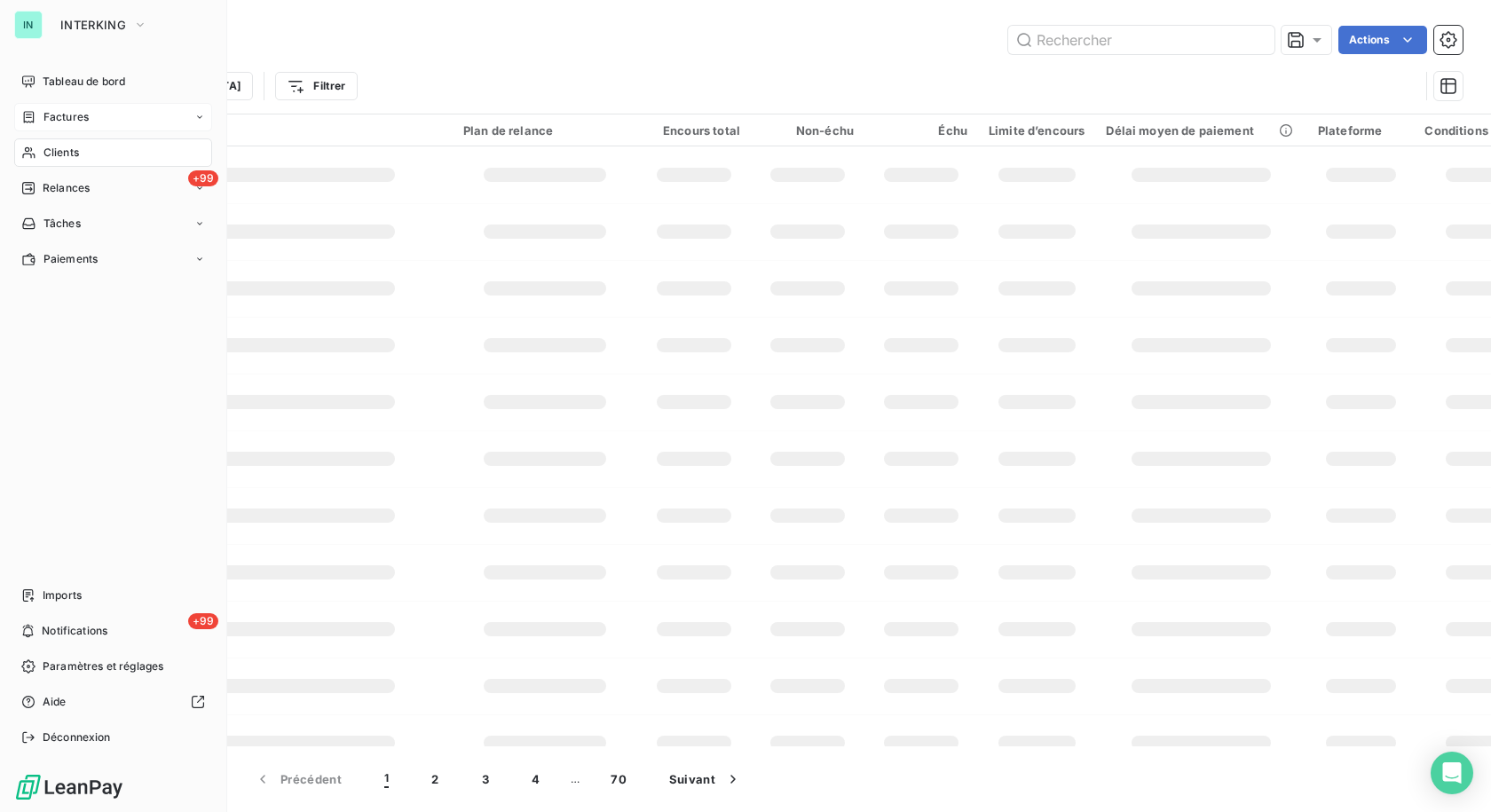
click at [44, 112] on span "Factures" at bounding box center [66, 117] width 45 height 16
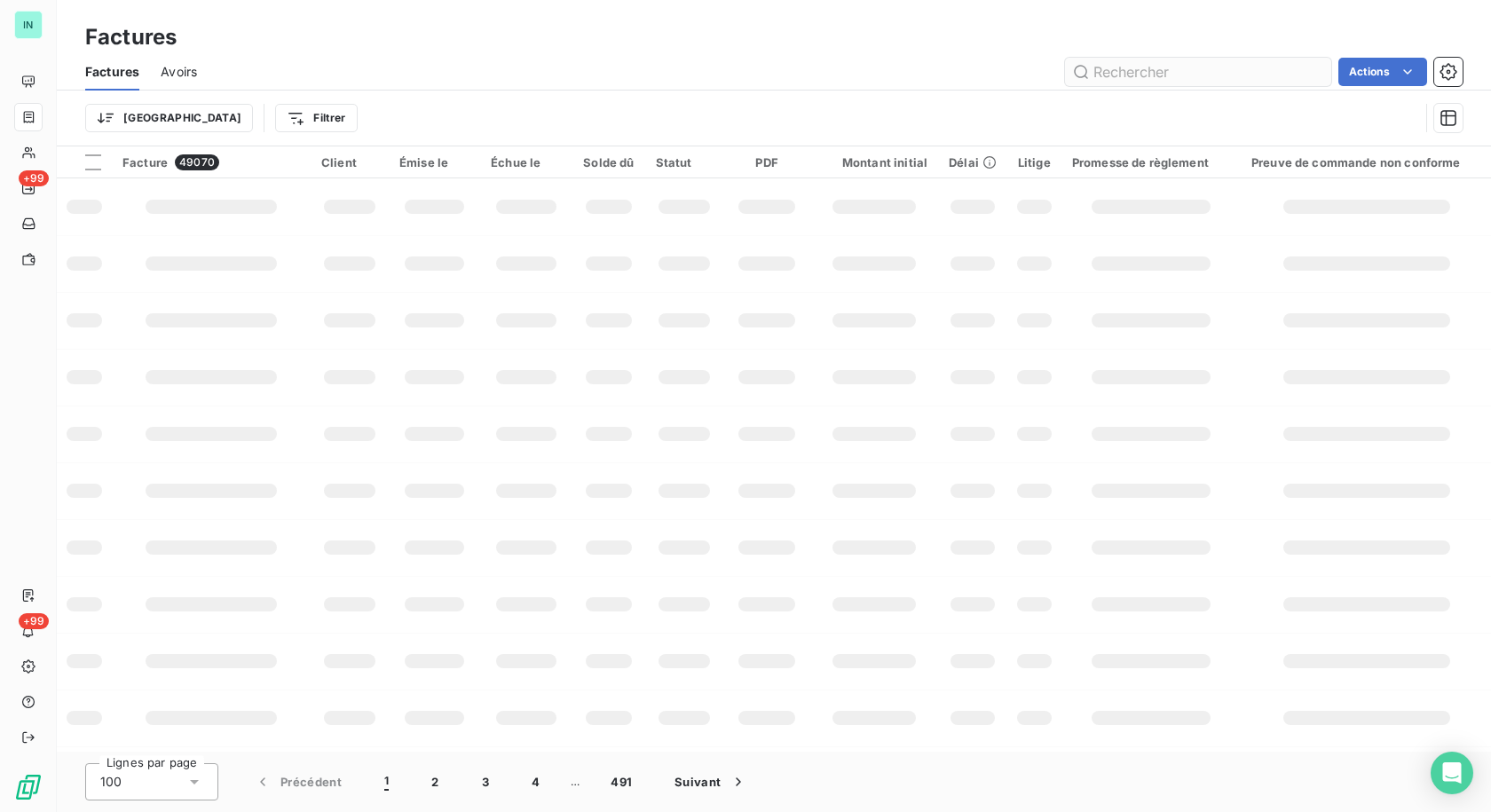
click at [1140, 70] on input "text" at bounding box center [1198, 72] width 266 height 28
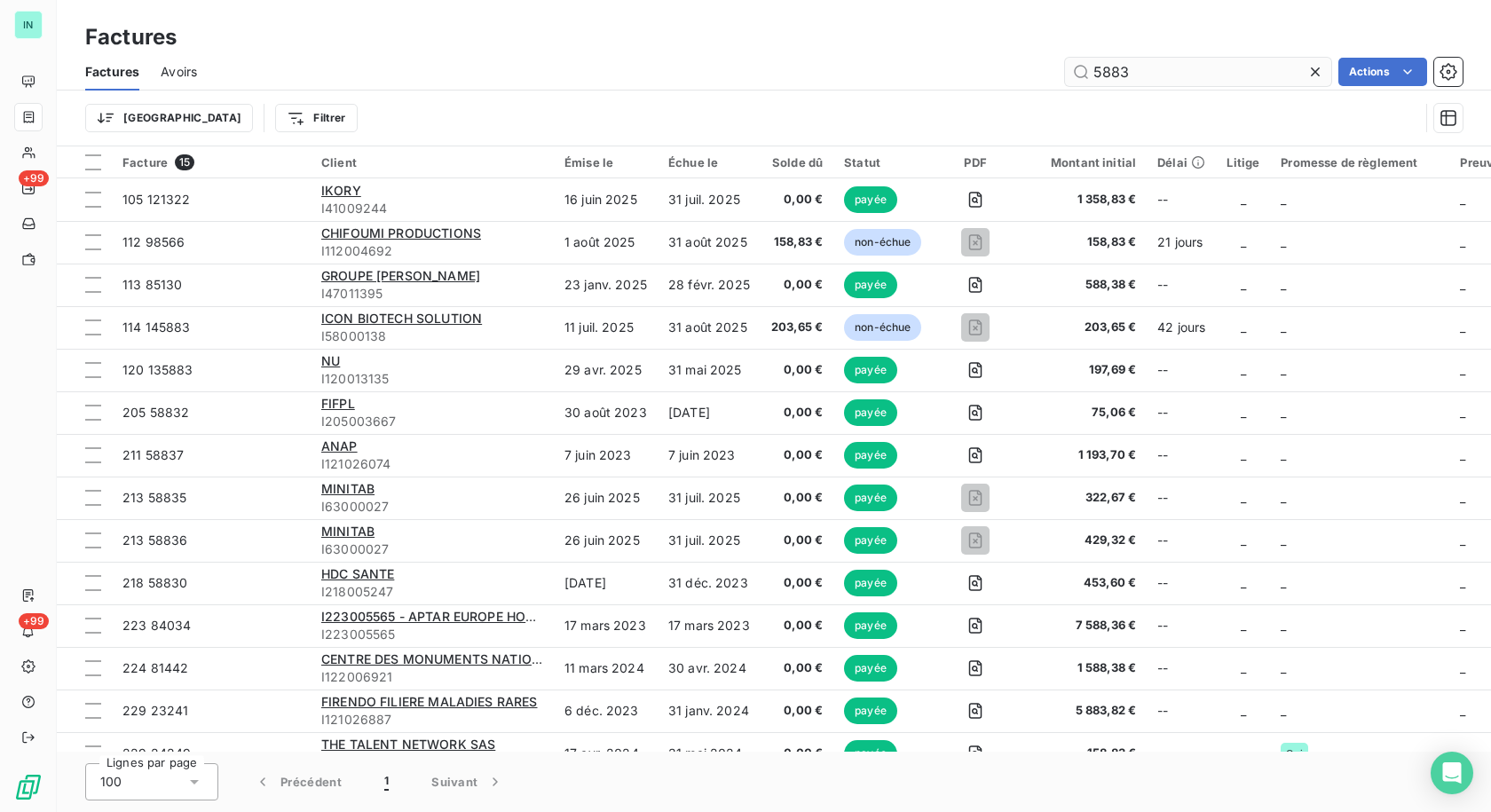
drag, startPoint x: 1118, startPoint y: 69, endPoint x: 1164, endPoint y: 67, distance: 46.0
click at [1118, 68] on input "5883" at bounding box center [1198, 72] width 266 height 28
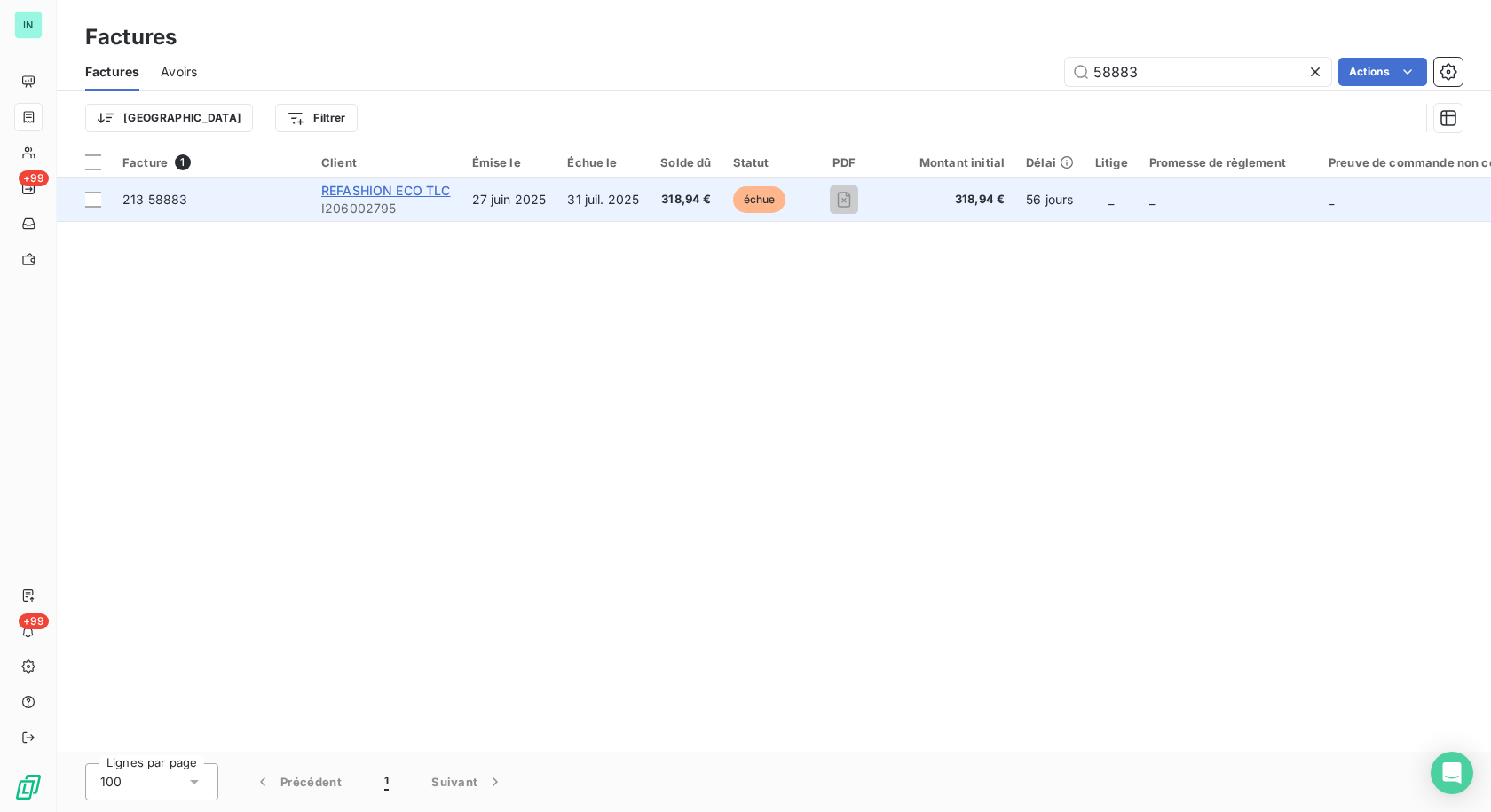
type input "58883"
click at [356, 196] on span "REFASHION ECO TLC" at bounding box center [386, 191] width 129 height 15
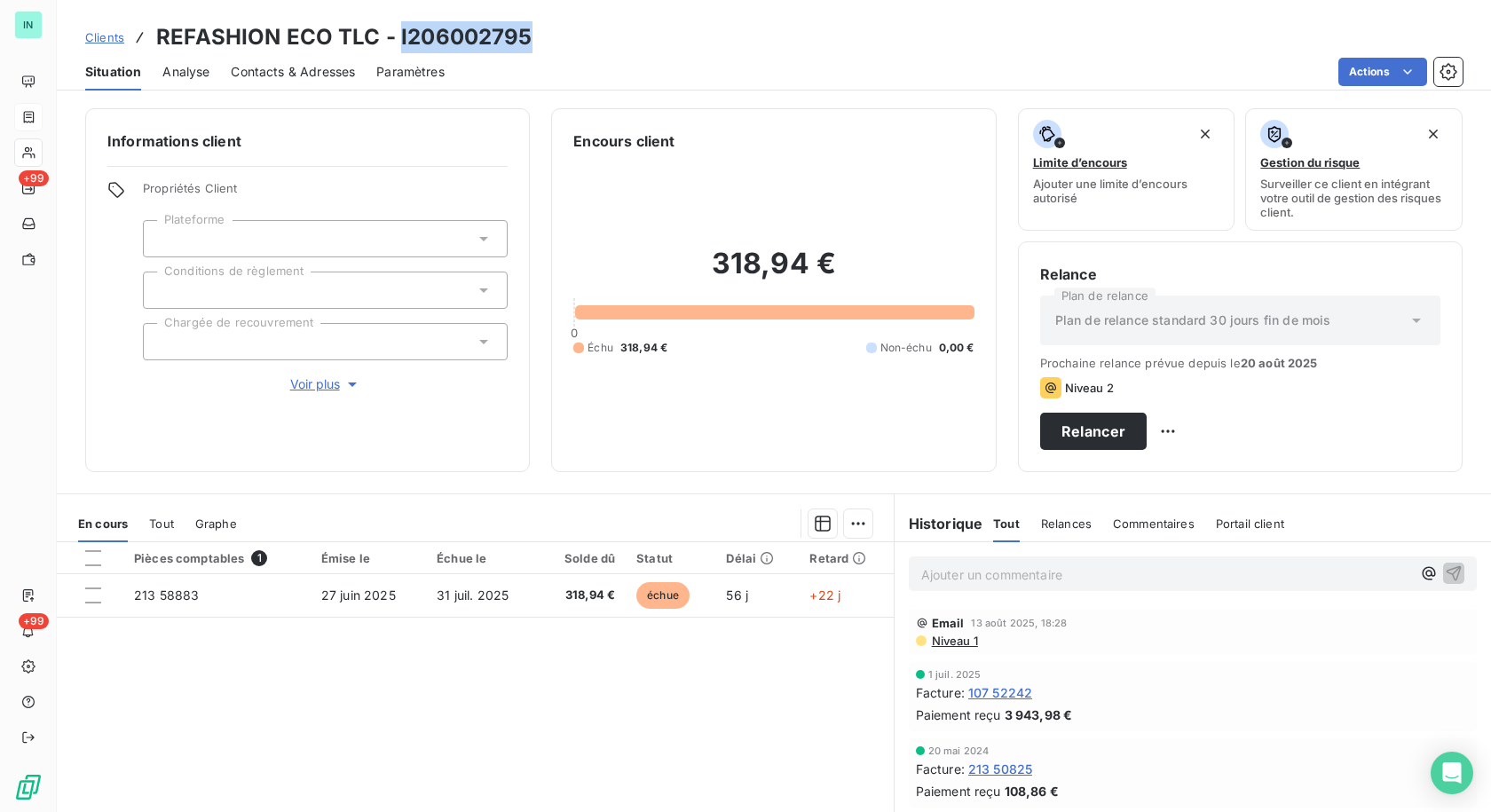
drag, startPoint x: 523, startPoint y: 36, endPoint x: 397, endPoint y: 41, distance: 126.1
click at [397, 41] on h3 "REFASHION ECO TLC - I206002795" at bounding box center [344, 38] width 376 height 32
copy h3 "I206002795"
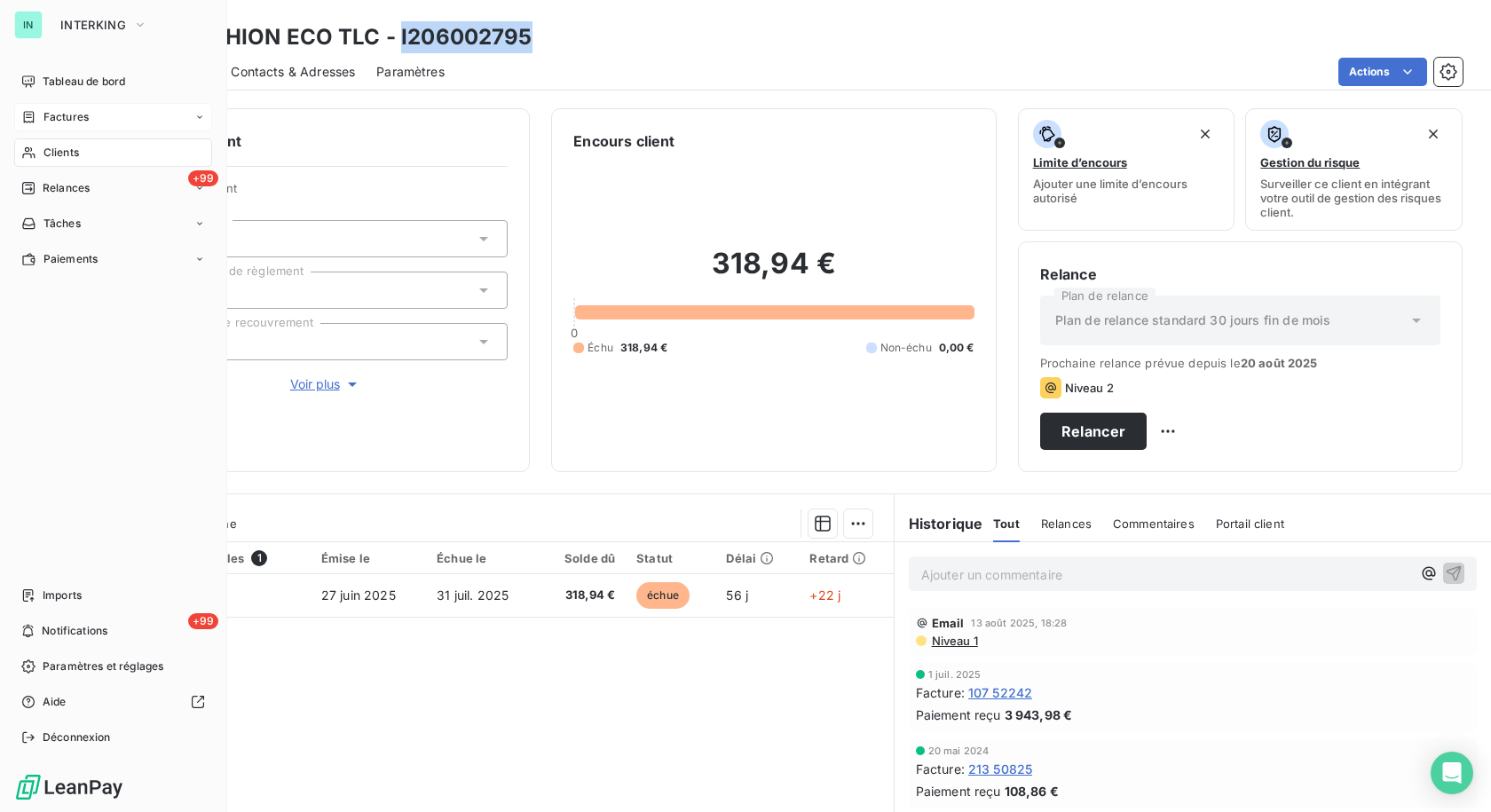
click at [41, 150] on div "Clients" at bounding box center [113, 153] width 198 height 28
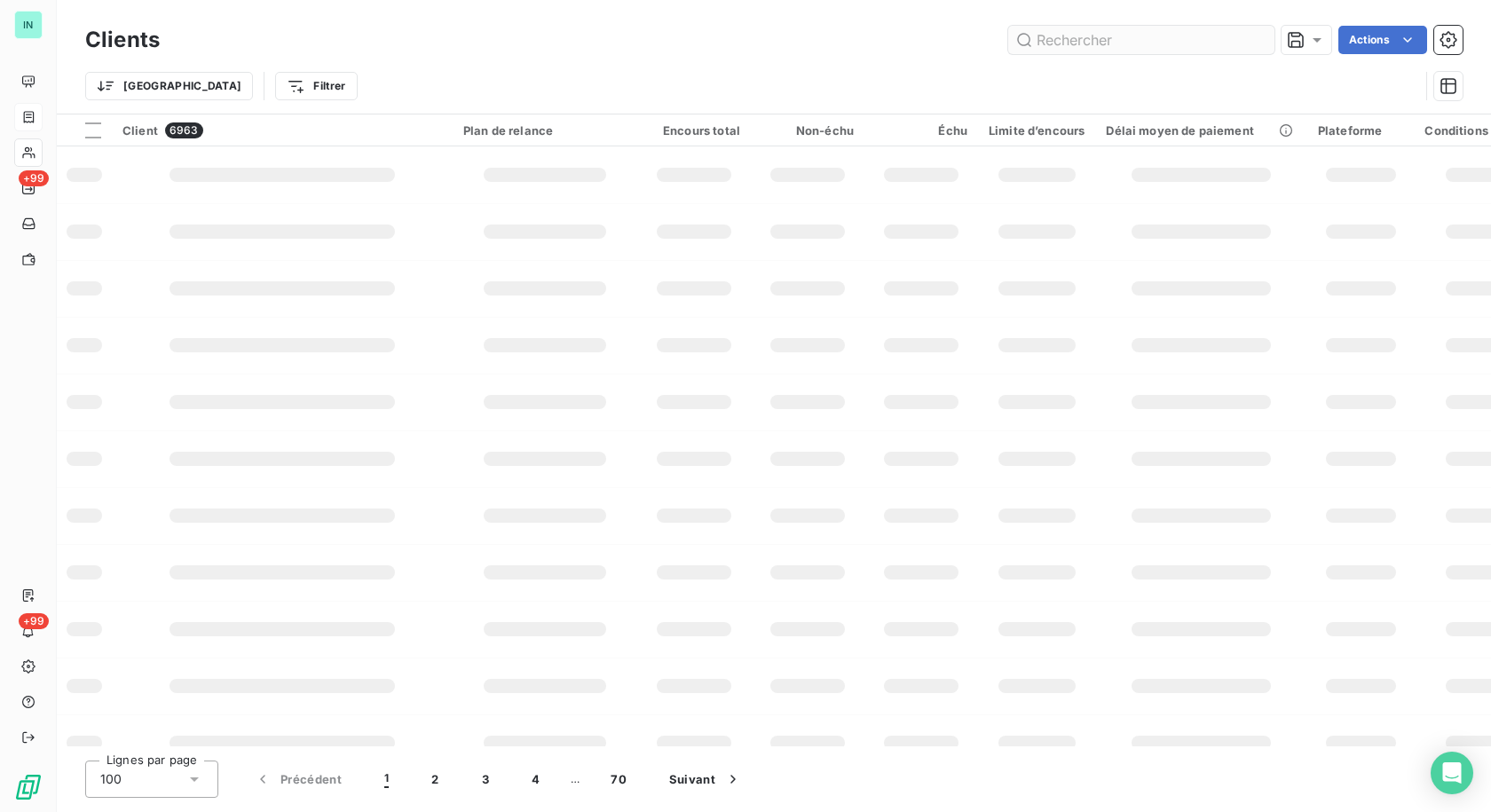
click at [1110, 38] on input "text" at bounding box center [1141, 40] width 266 height 28
type input "INGELEC"
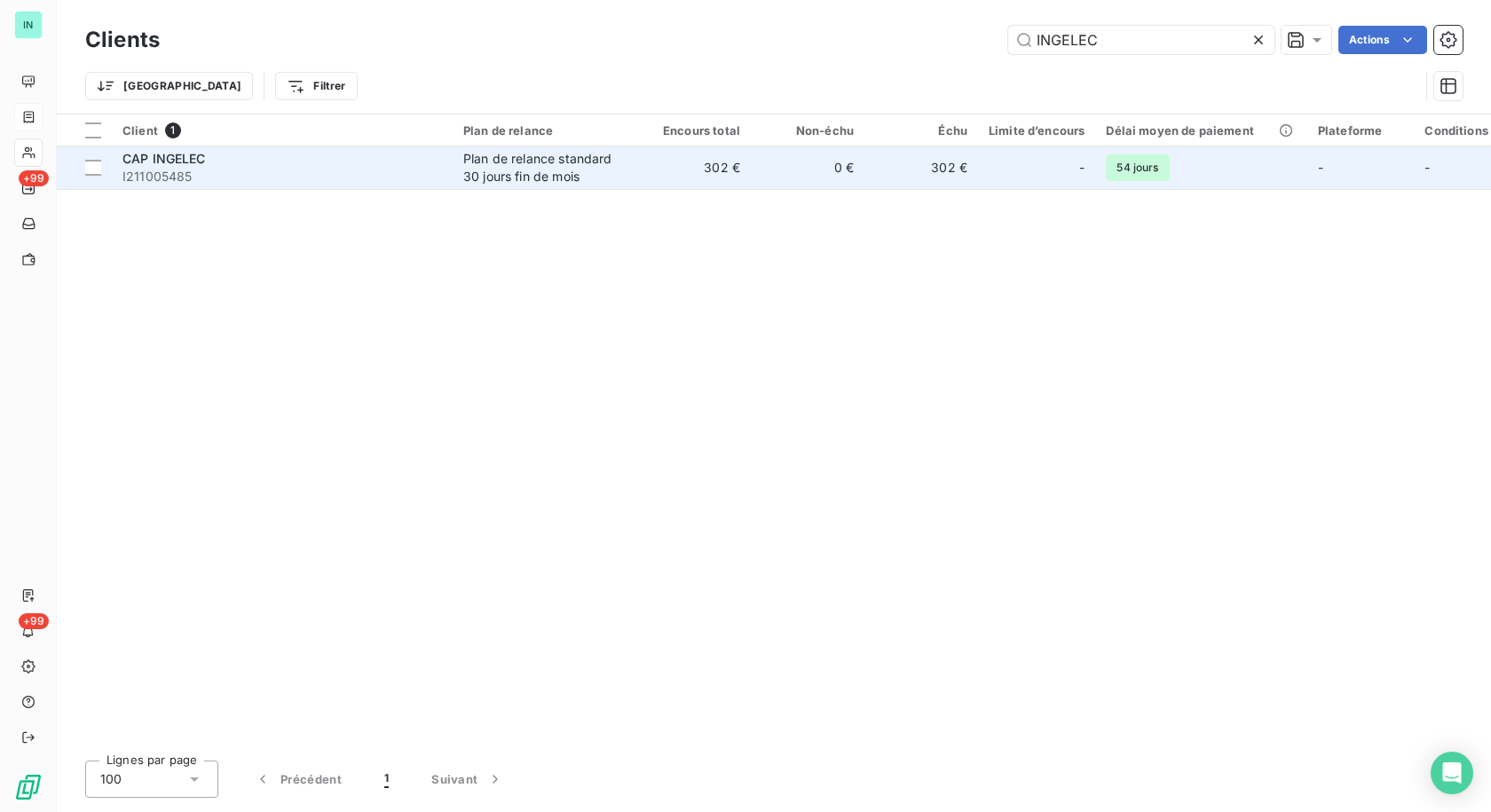
click at [548, 165] on div "Plan de relance standard 30 jours fin de mois" at bounding box center [544, 168] width 163 height 36
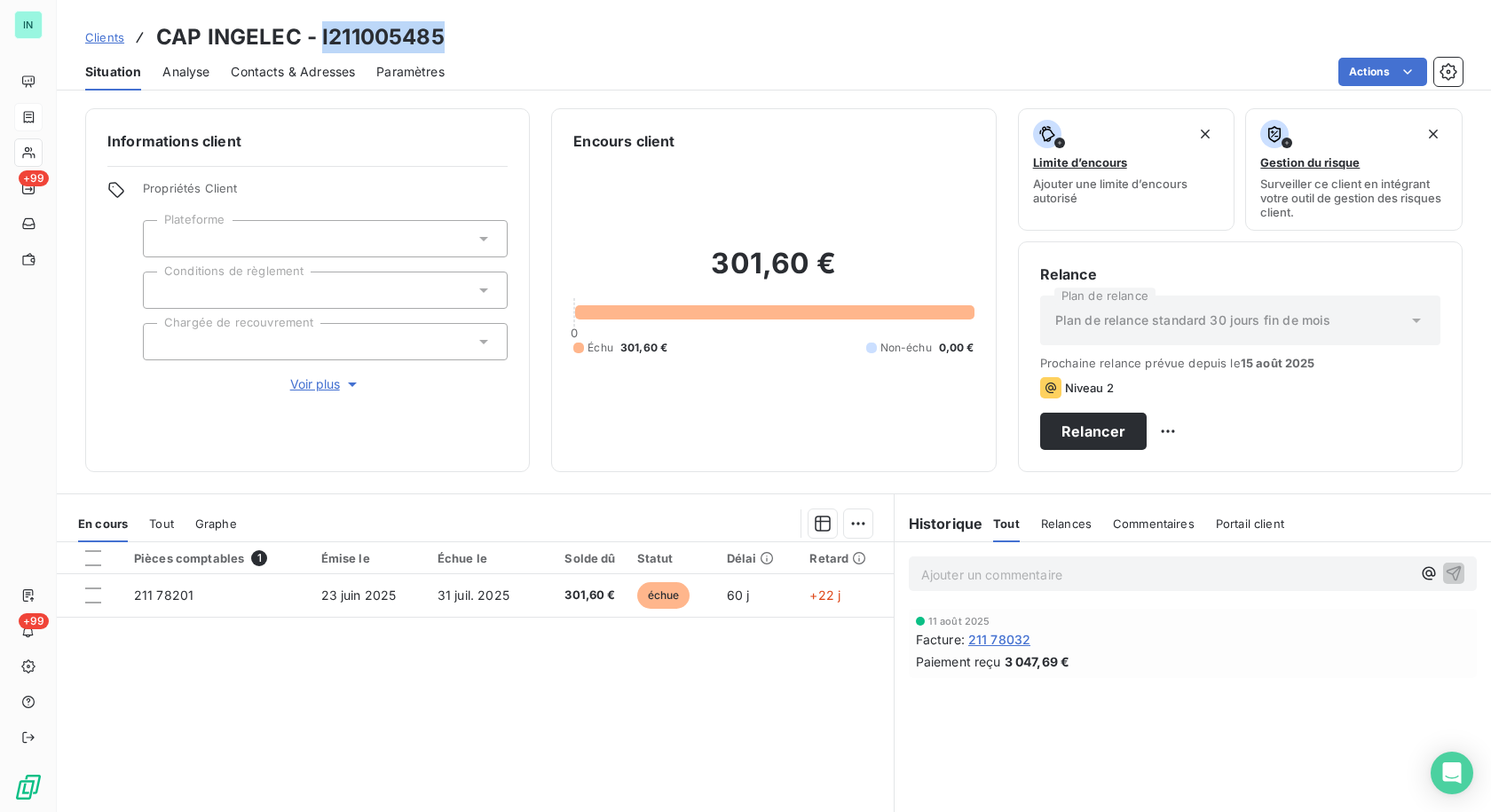
drag, startPoint x: 443, startPoint y: 41, endPoint x: 318, endPoint y: 41, distance: 125.0
click at [318, 41] on div "Clients CAP INGELEC - I211005485" at bounding box center [773, 38] width 1433 height 32
copy h3 "I211005485"
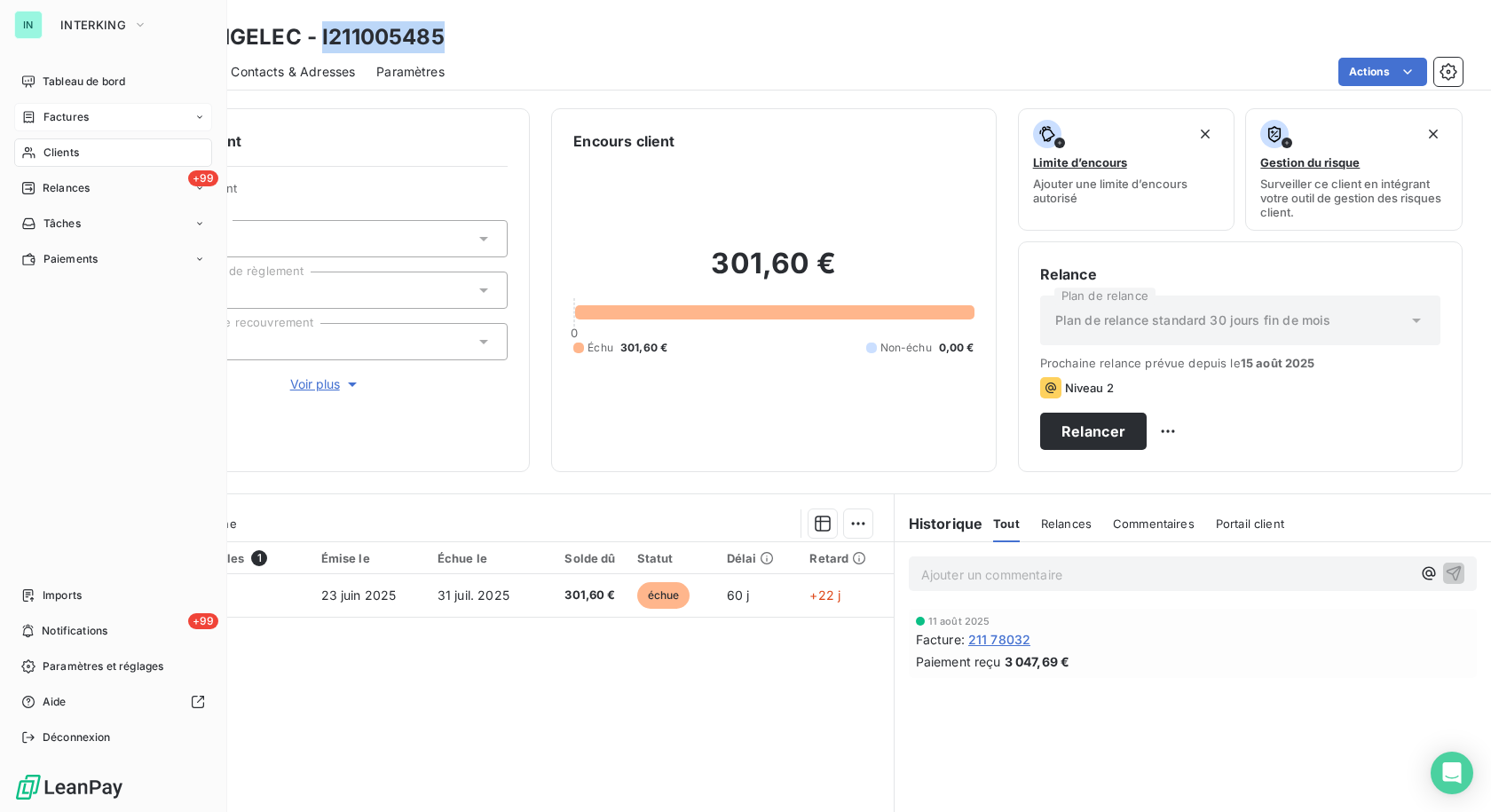
click at [47, 115] on span "Factures" at bounding box center [66, 117] width 45 height 16
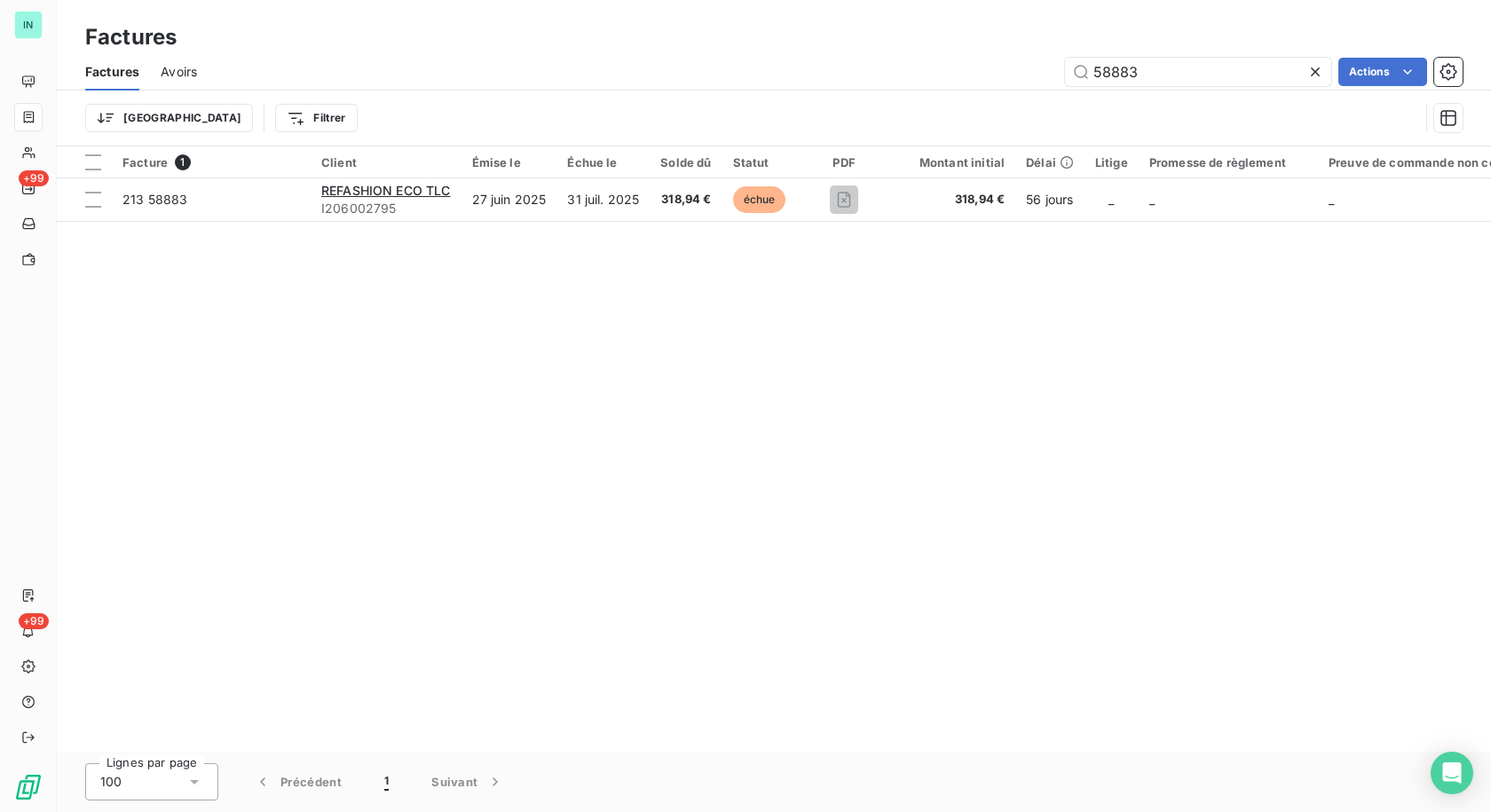
drag, startPoint x: 1162, startPoint y: 68, endPoint x: 1000, endPoint y: 80, distance: 162.4
click at [1000, 80] on div "58883 Actions" at bounding box center [839, 72] width 1244 height 28
type input "75018"
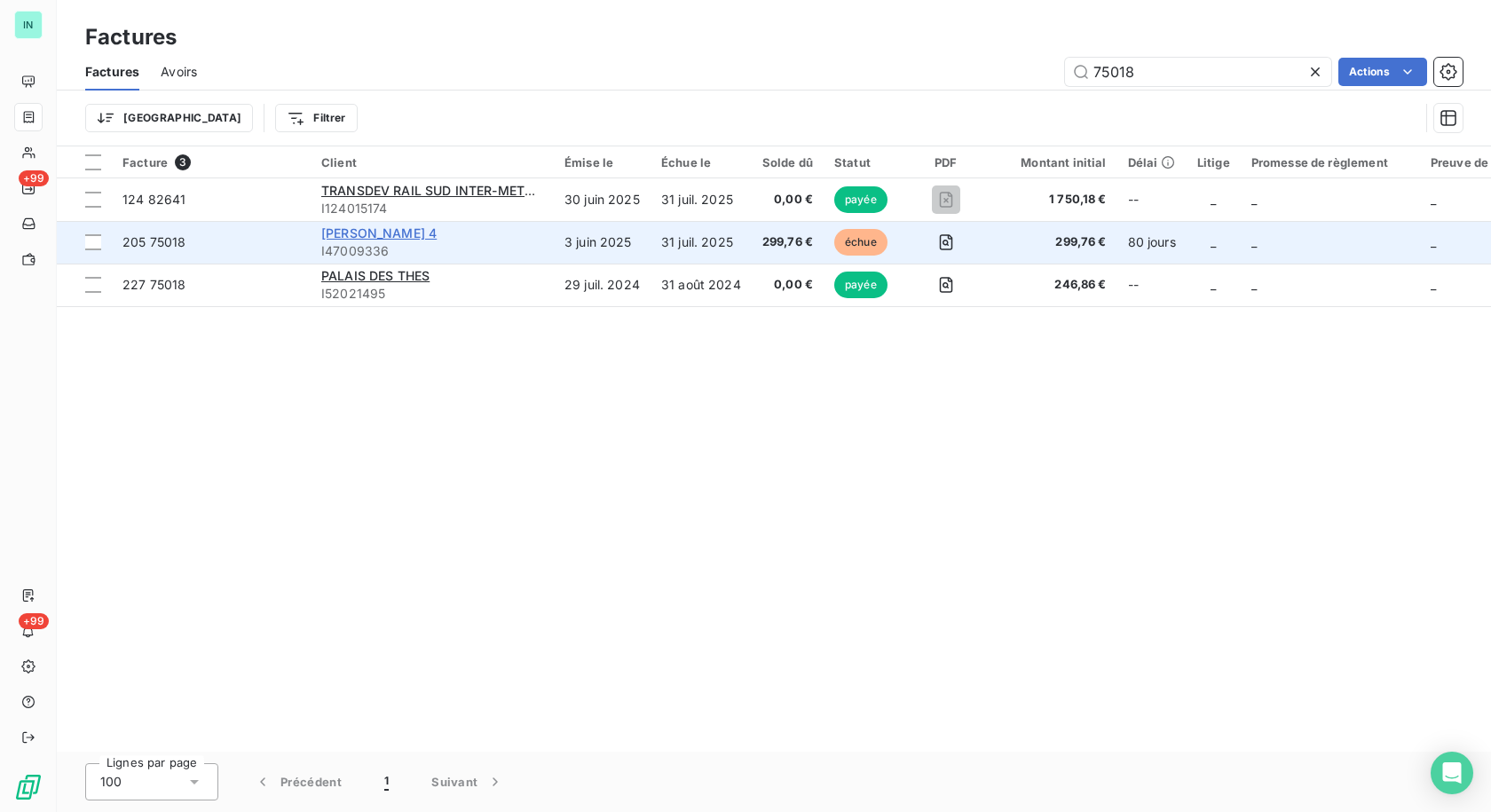
click at [342, 232] on span "[PERSON_NAME] 4" at bounding box center [379, 233] width 115 height 15
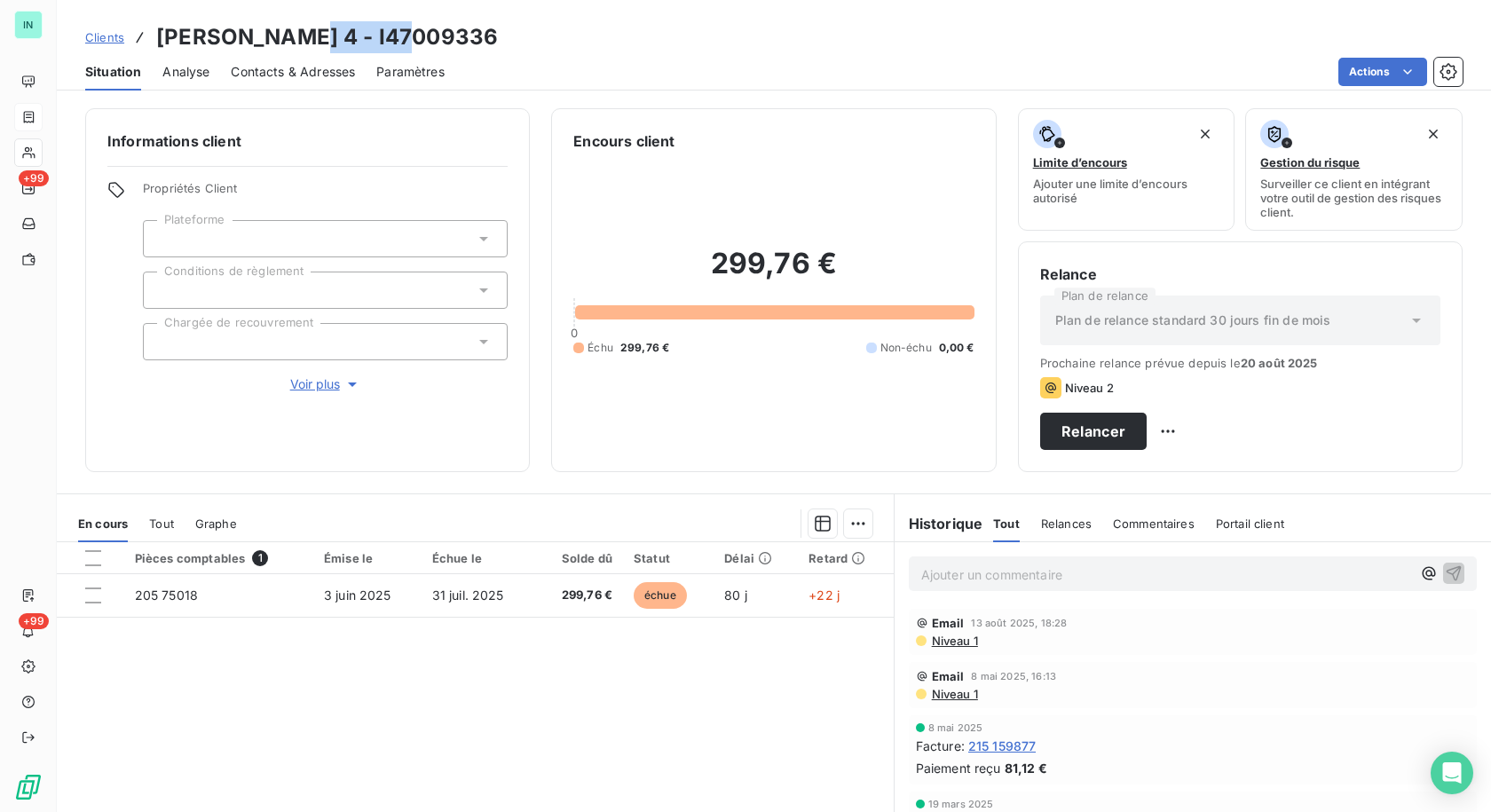
drag, startPoint x: 422, startPoint y: 38, endPoint x: 303, endPoint y: 38, distance: 119.0
click at [303, 38] on div "Clients [PERSON_NAME] 4 - I47009336" at bounding box center [773, 38] width 1433 height 32
copy h3 "I47009336"
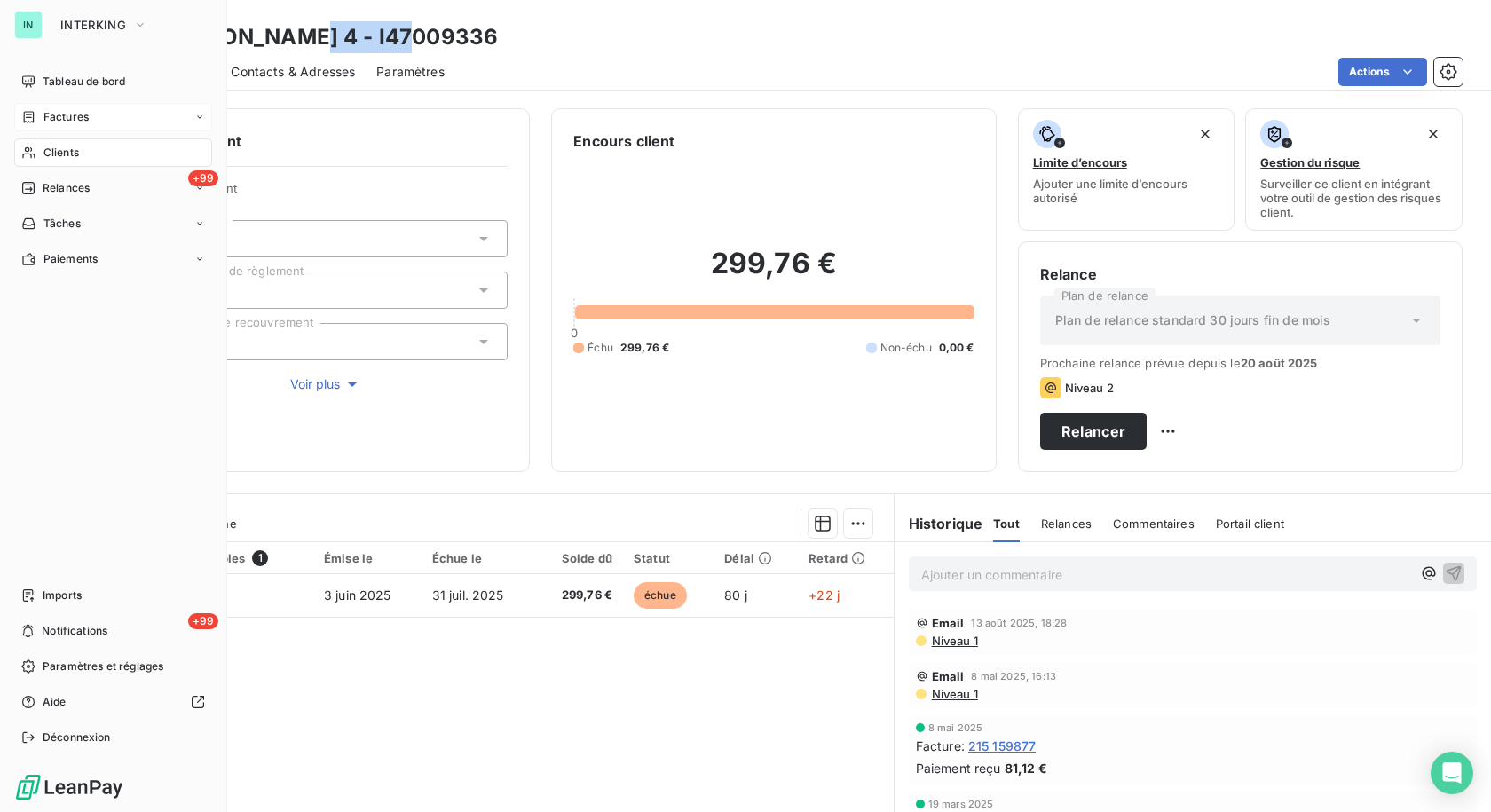
click at [33, 105] on div "Factures" at bounding box center [113, 117] width 198 height 28
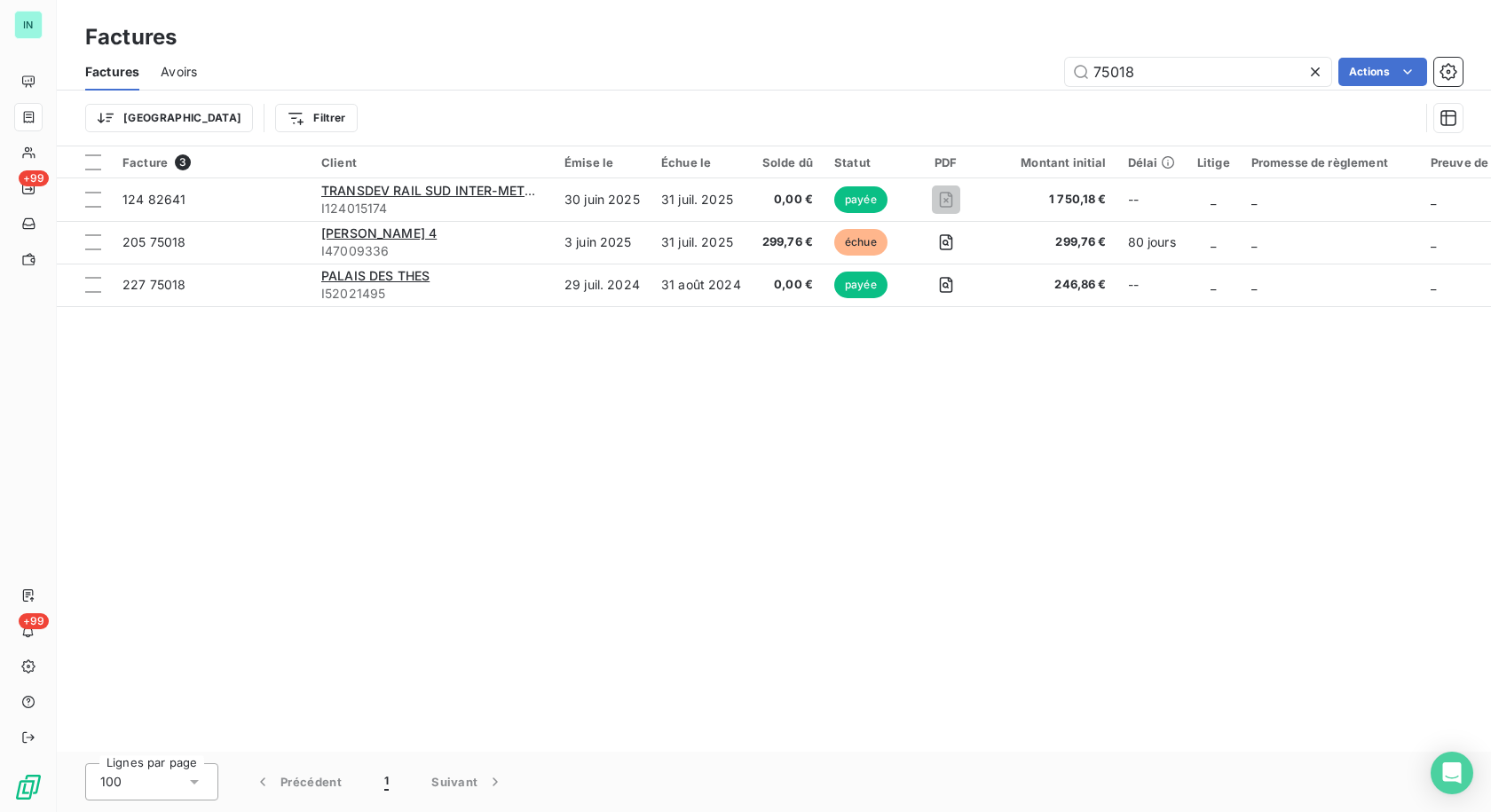
drag, startPoint x: 1208, startPoint y: 73, endPoint x: 969, endPoint y: 79, distance: 239.1
click at [969, 79] on div "75018 Actions" at bounding box center [839, 72] width 1244 height 28
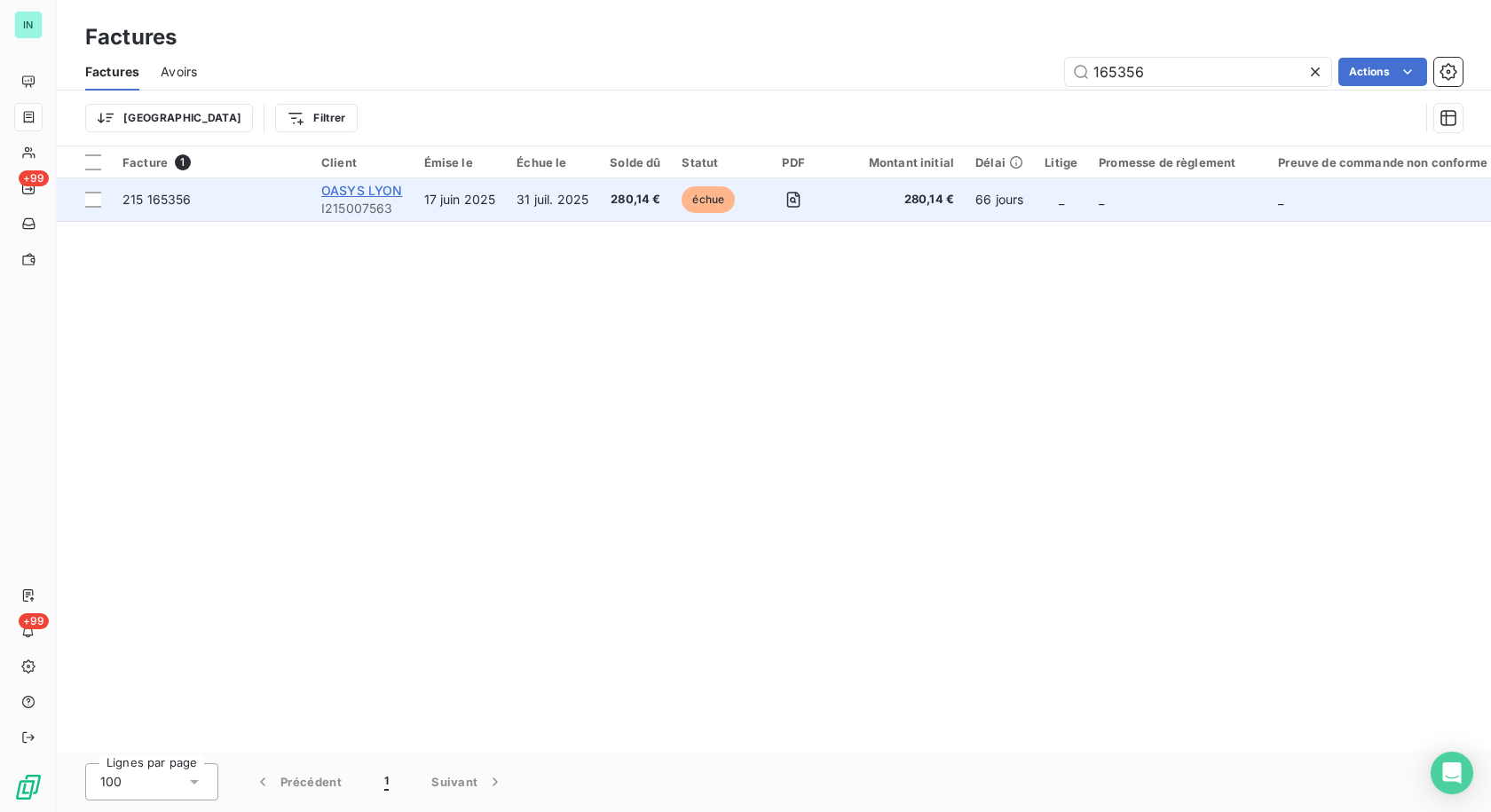
type input "165356"
click at [363, 191] on span "OASYS LYON" at bounding box center [362, 191] width 82 height 15
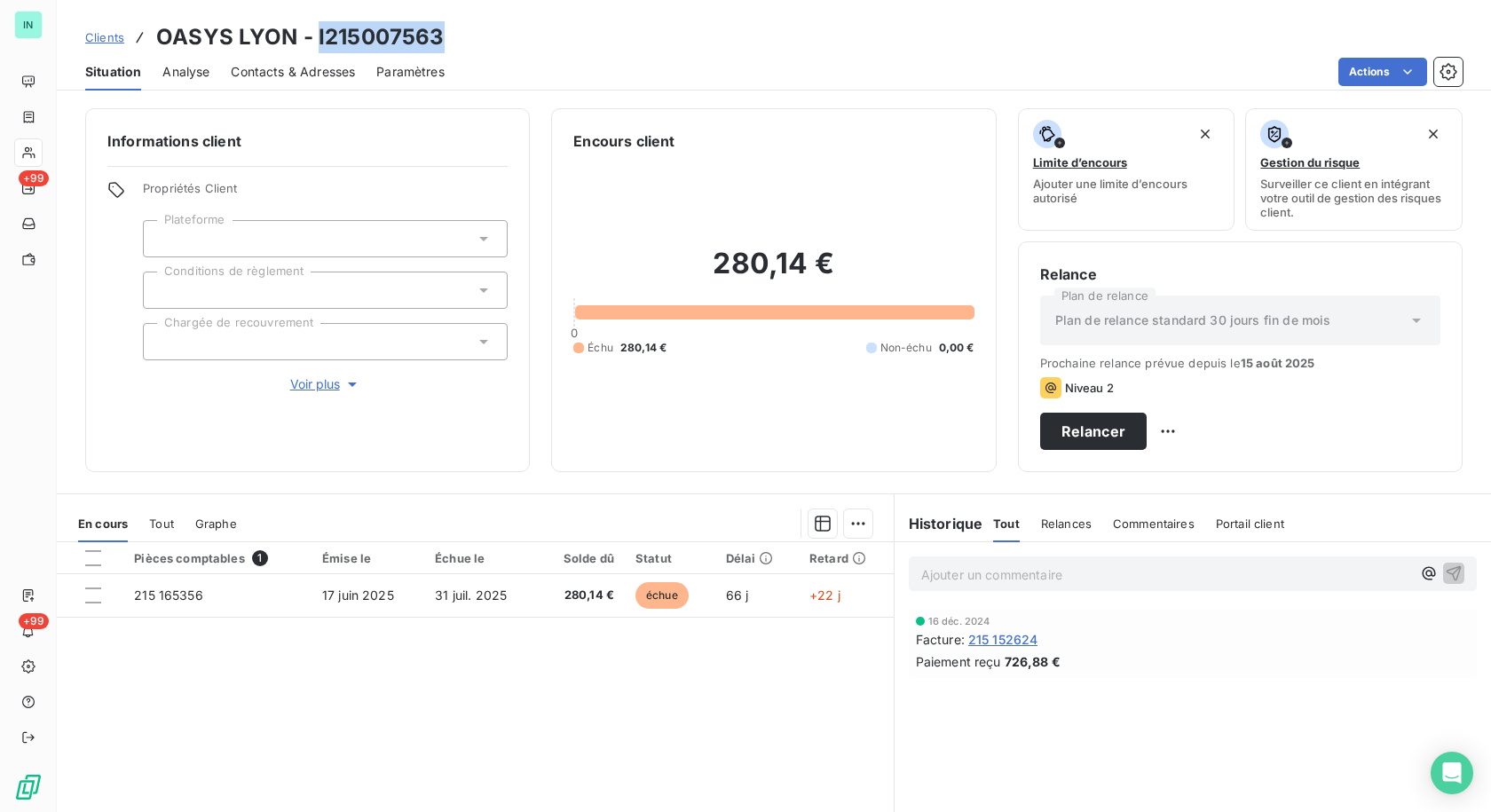
drag, startPoint x: 436, startPoint y: 38, endPoint x: 317, endPoint y: 38, distance: 119.0
click at [317, 38] on h3 "OASYS LYON - I215007563" at bounding box center [300, 38] width 288 height 32
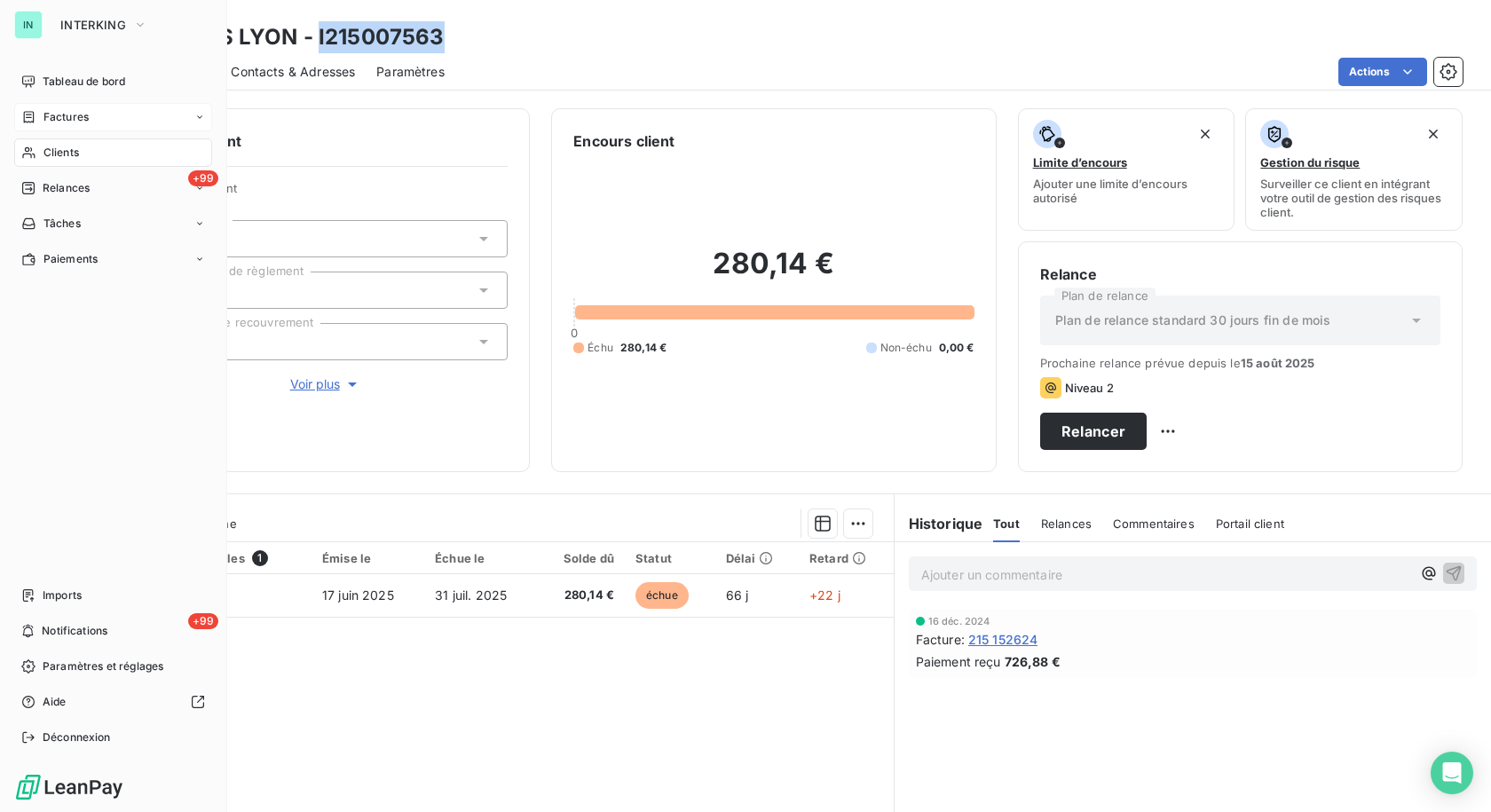
click at [53, 128] on div "Factures" at bounding box center [113, 117] width 198 height 28
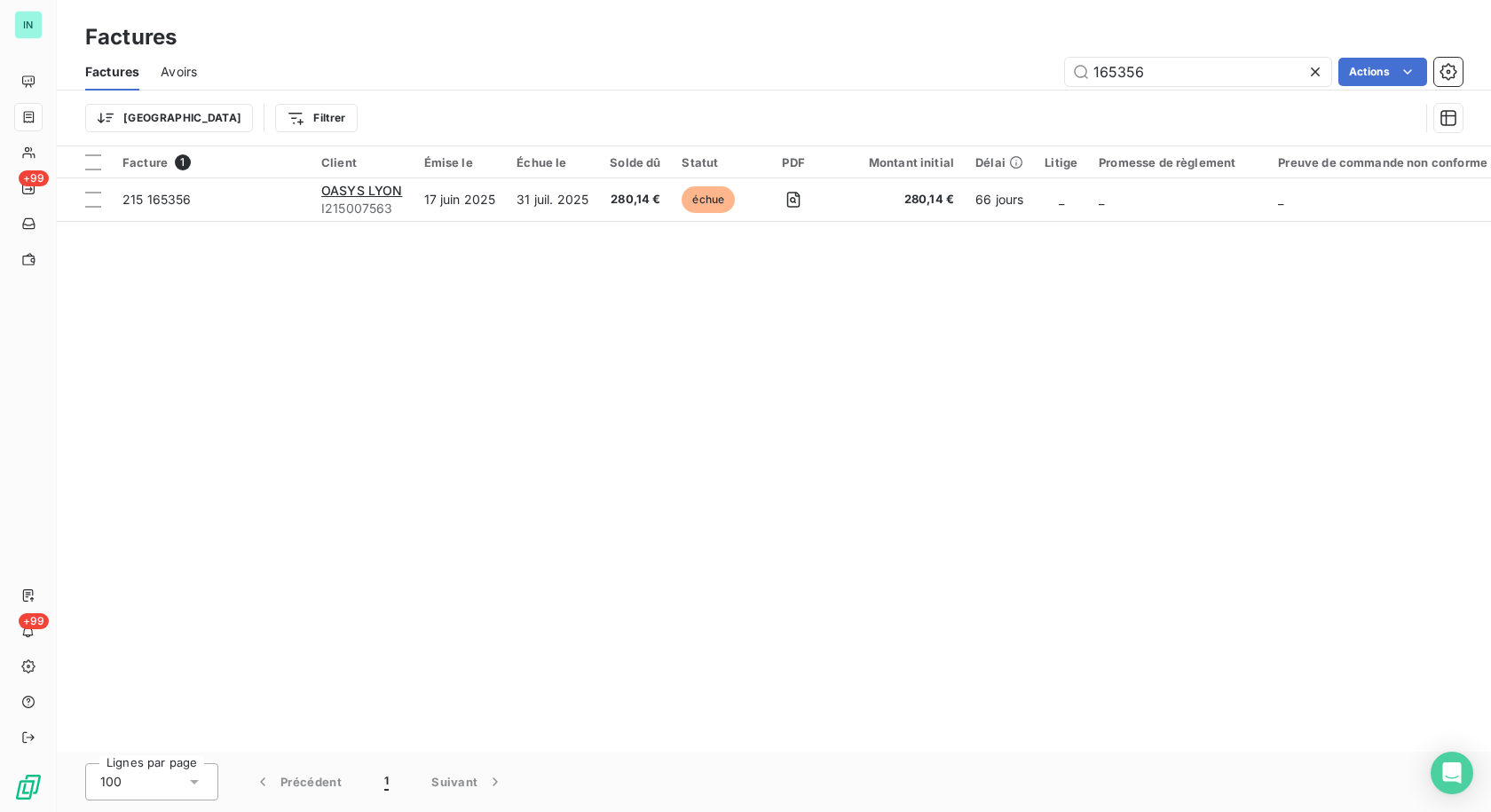
drag, startPoint x: 1163, startPoint y: 74, endPoint x: 963, endPoint y: 80, distance: 200.1
click at [963, 80] on div "165356 Actions" at bounding box center [839, 72] width 1244 height 28
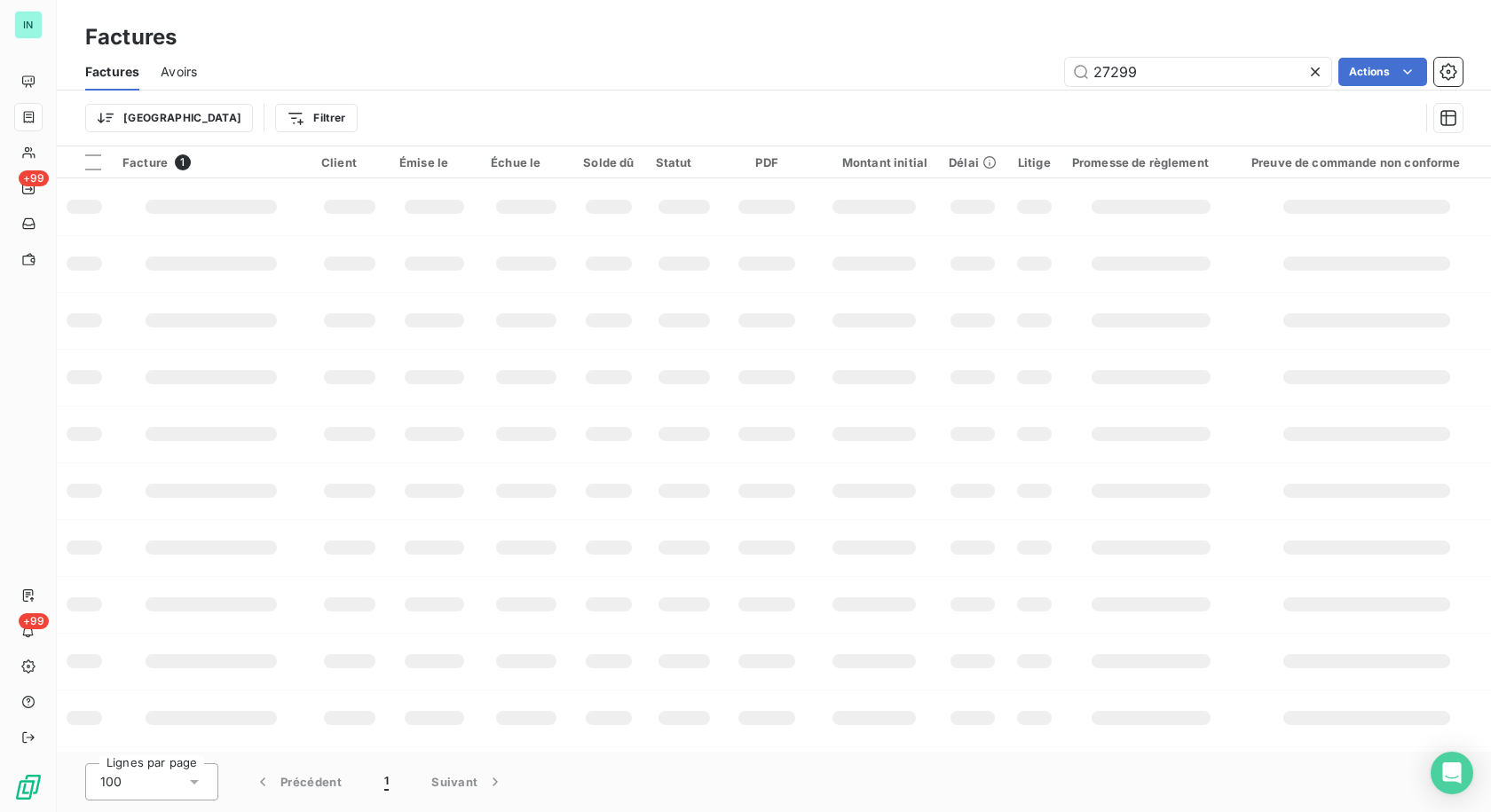
type input "27299"
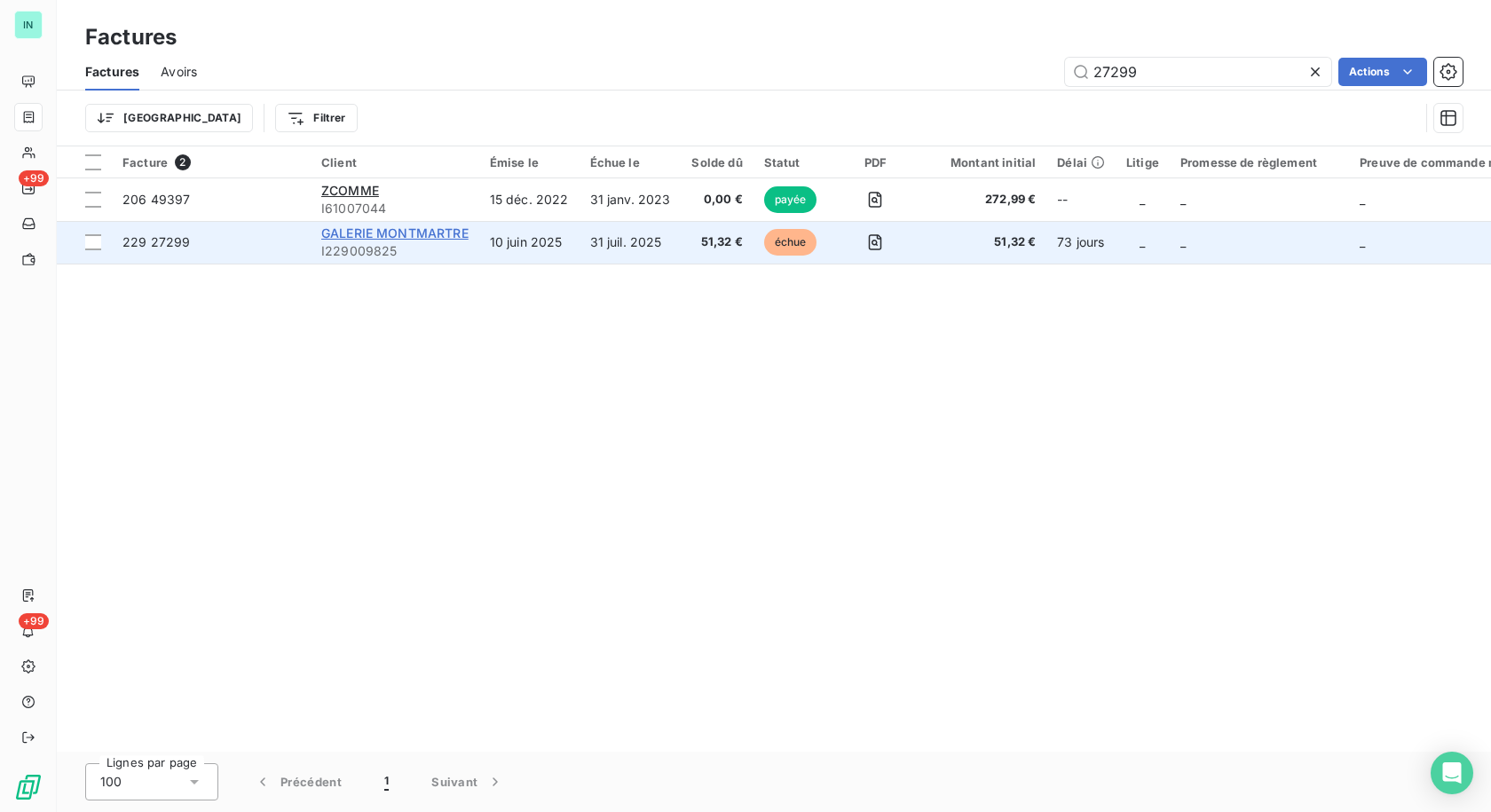
click at [434, 233] on span "GALERIE MONTMARTRE" at bounding box center [395, 233] width 147 height 15
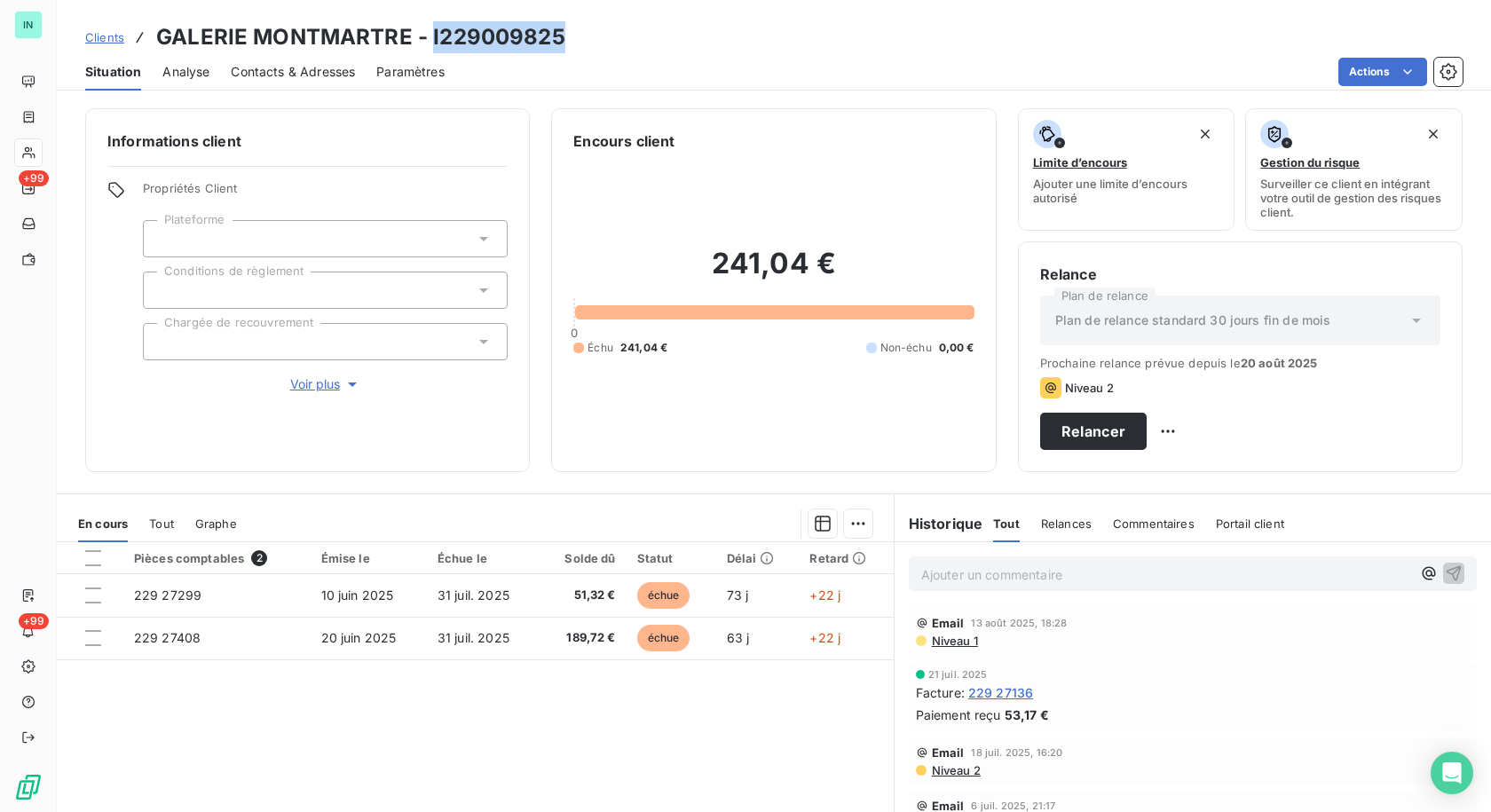
drag, startPoint x: 575, startPoint y: 33, endPoint x: 432, endPoint y: 35, distance: 143.0
click at [432, 35] on div "Clients GALERIE MONTMARTRE - I229009825" at bounding box center [773, 38] width 1433 height 32
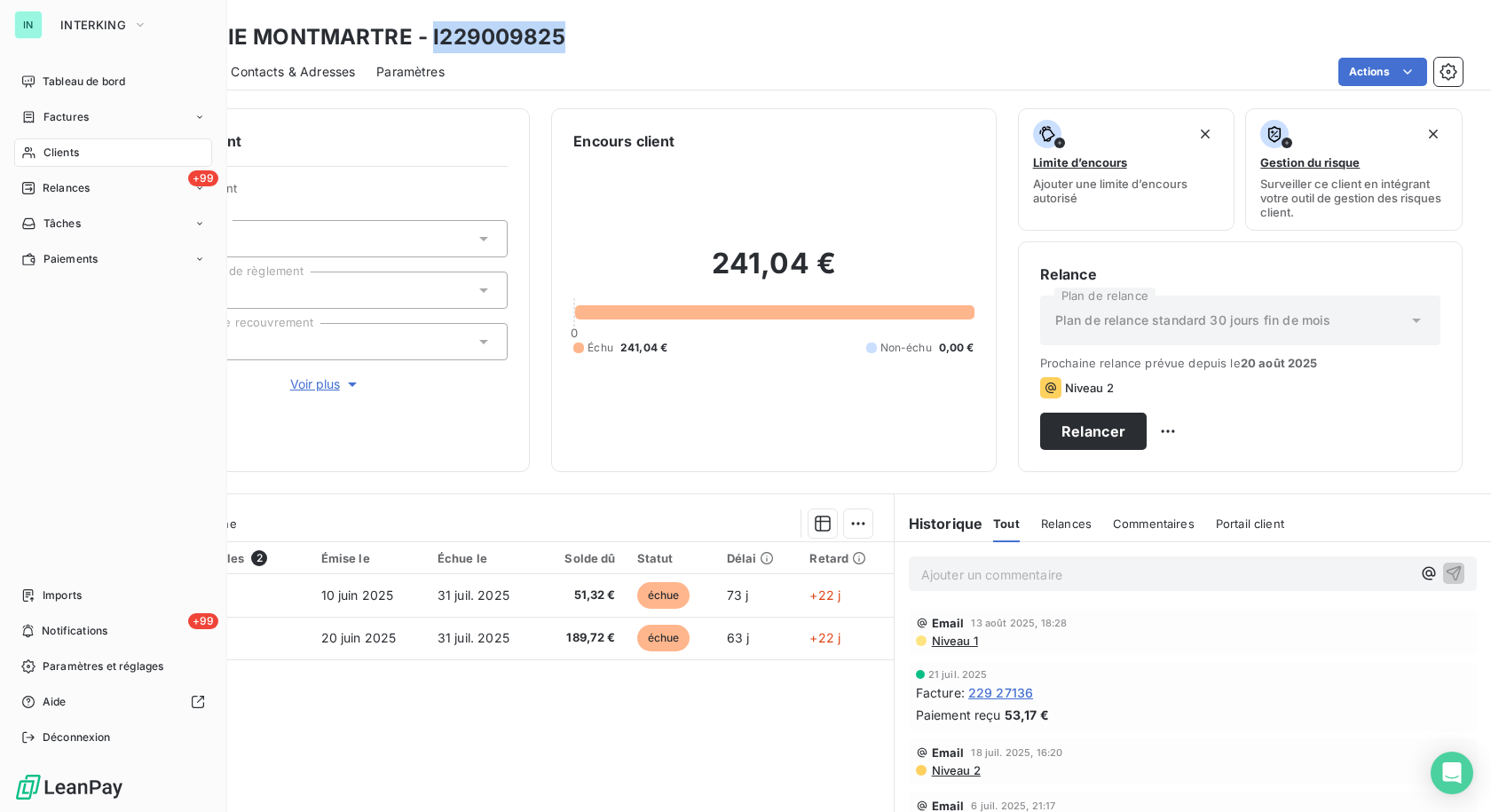
click at [47, 157] on span "Clients" at bounding box center [61, 152] width 36 height 16
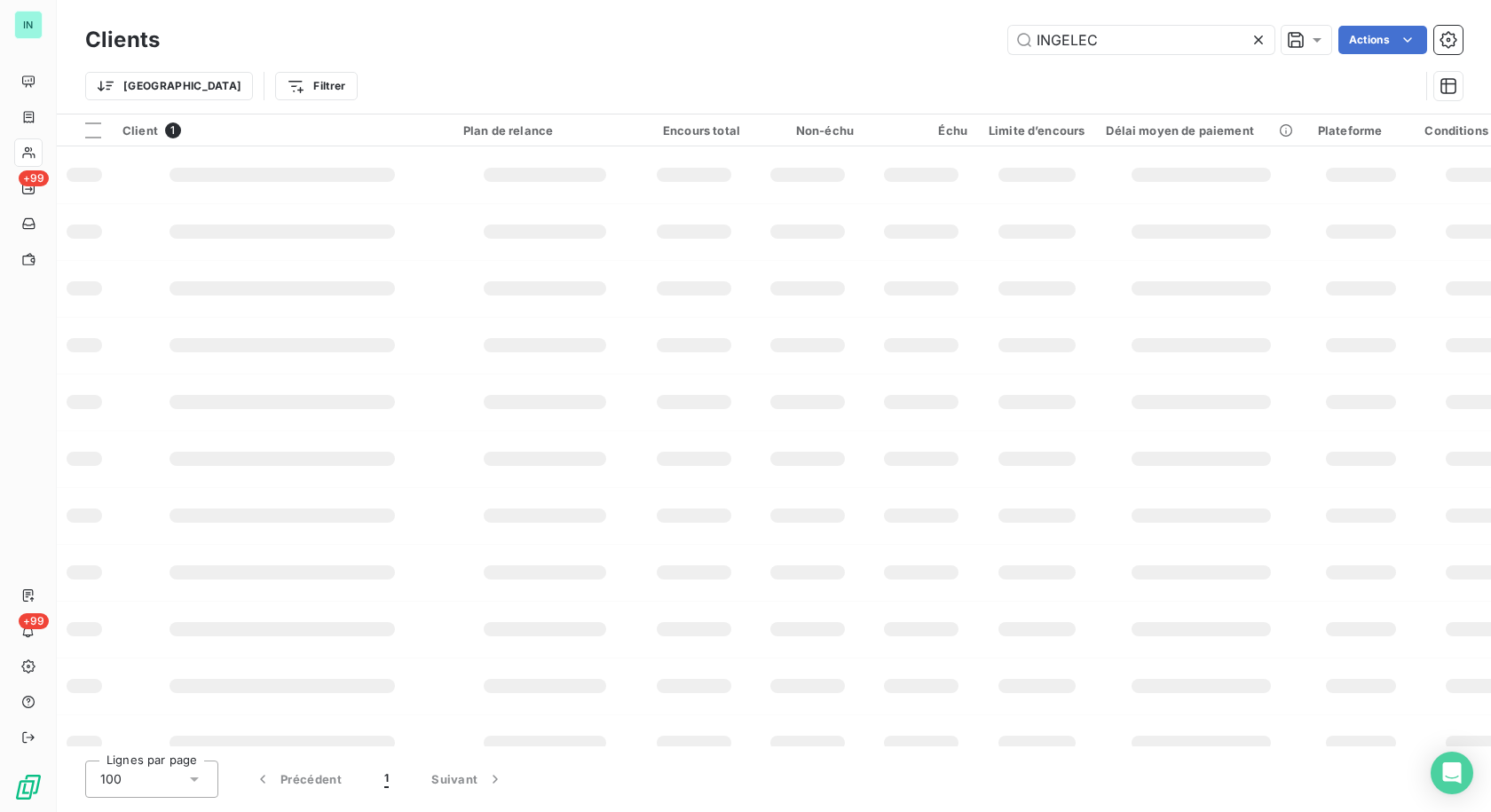
drag, startPoint x: 1110, startPoint y: 42, endPoint x: 911, endPoint y: 42, distance: 199.0
click at [911, 42] on div "INGELEC Actions" at bounding box center [821, 40] width 1282 height 28
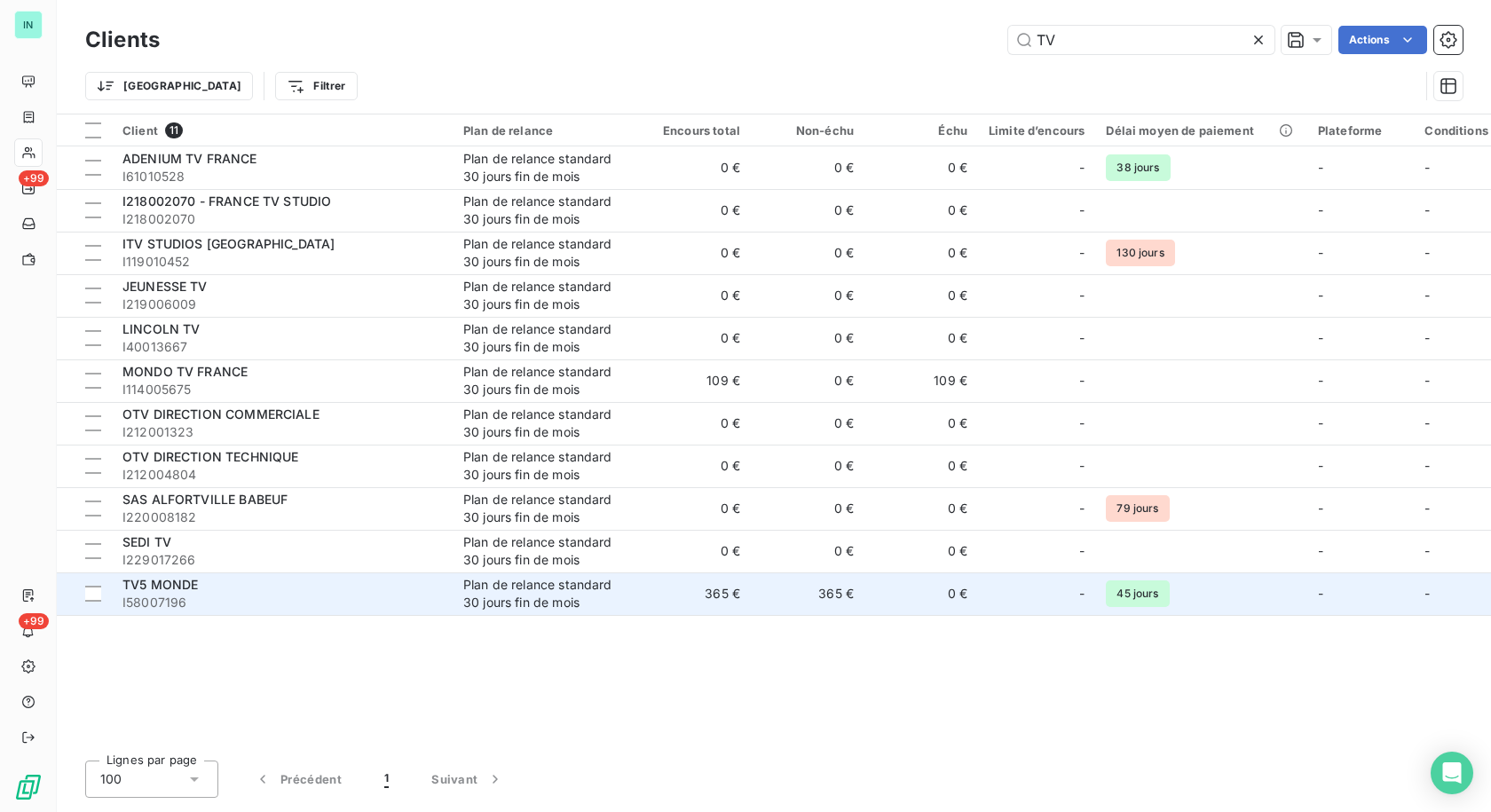
type input "TV"
click at [145, 588] on span "TV5 MONDE" at bounding box center [160, 585] width 75 height 15
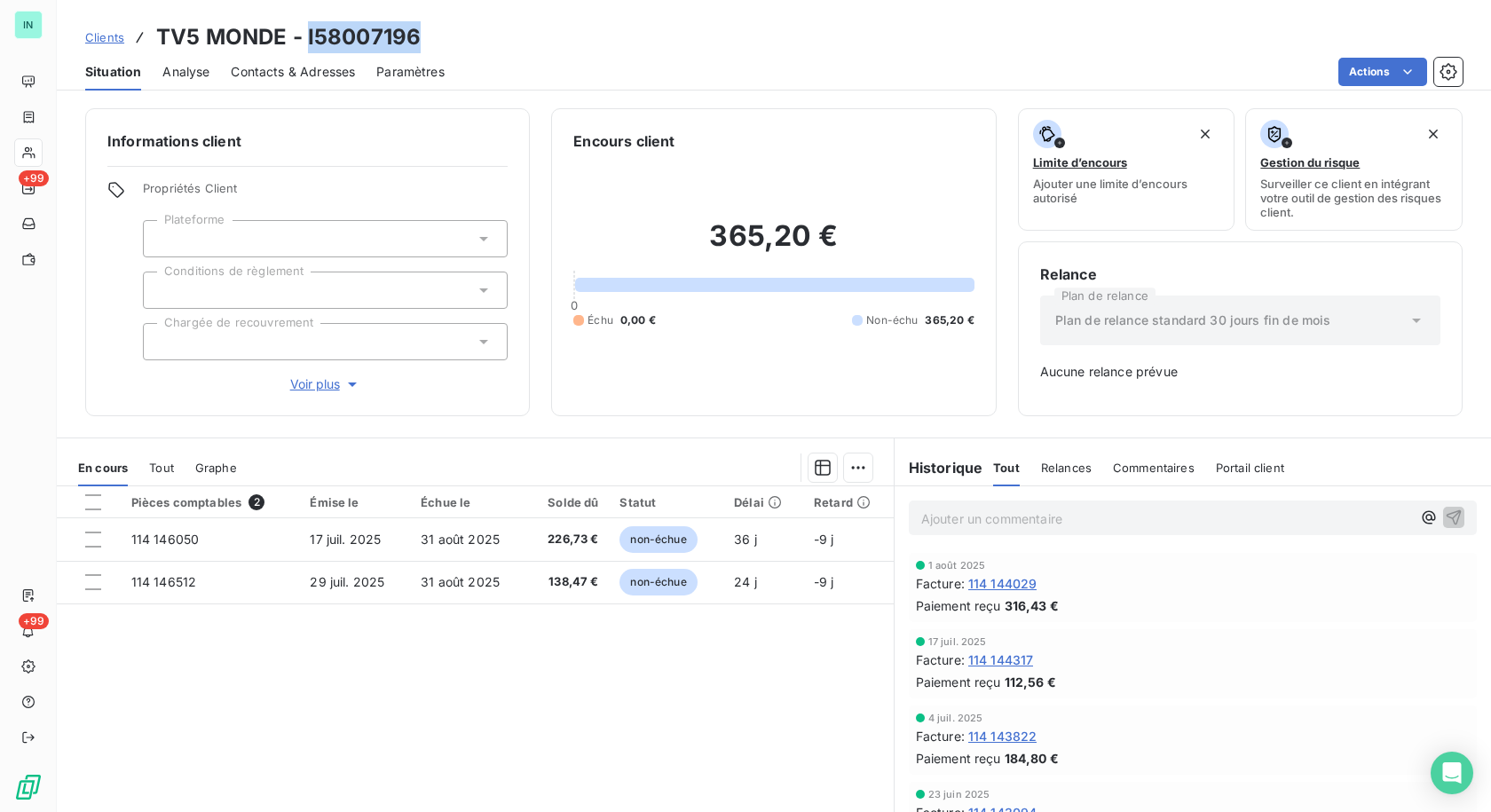
drag, startPoint x: 413, startPoint y: 36, endPoint x: 305, endPoint y: 32, distance: 108.1
click at [305, 32] on h3 "TV5 MONDE - I58007196" at bounding box center [289, 38] width 264 height 32
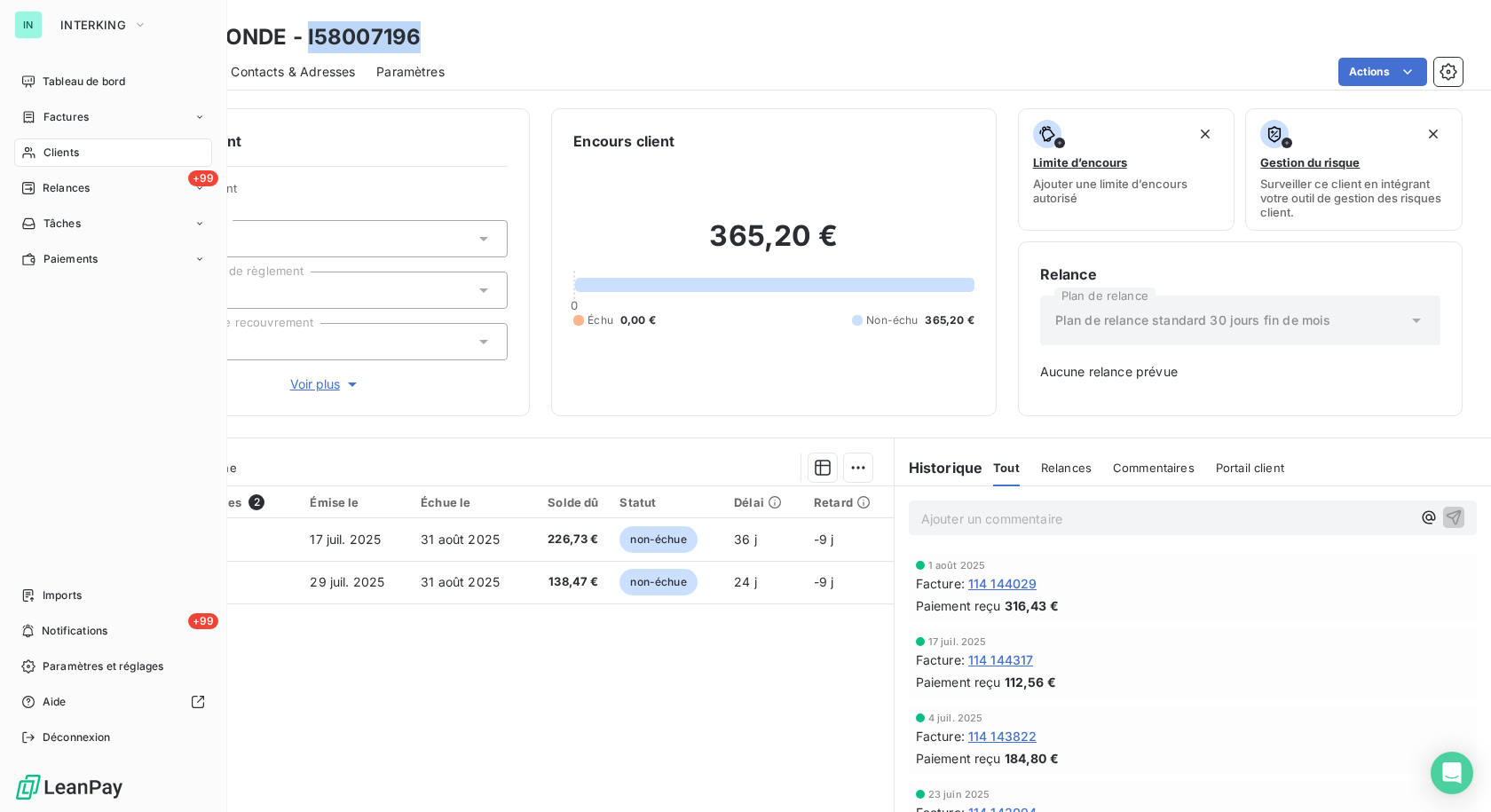
click at [30, 114] on icon at bounding box center [28, 117] width 10 height 11
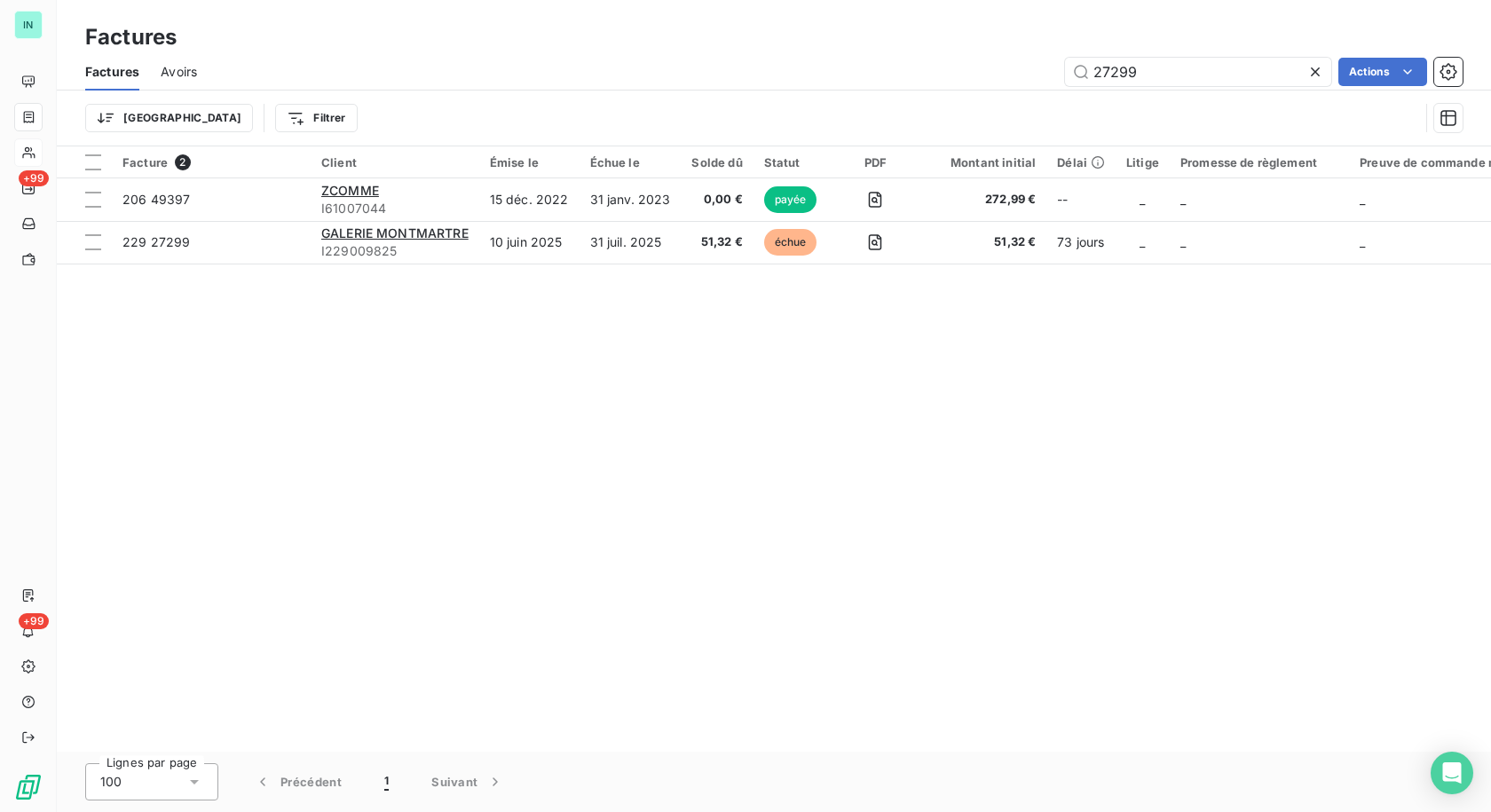
drag, startPoint x: 1149, startPoint y: 71, endPoint x: 876, endPoint y: 79, distance: 273.1
click at [876, 79] on div "27299 Actions" at bounding box center [839, 72] width 1244 height 28
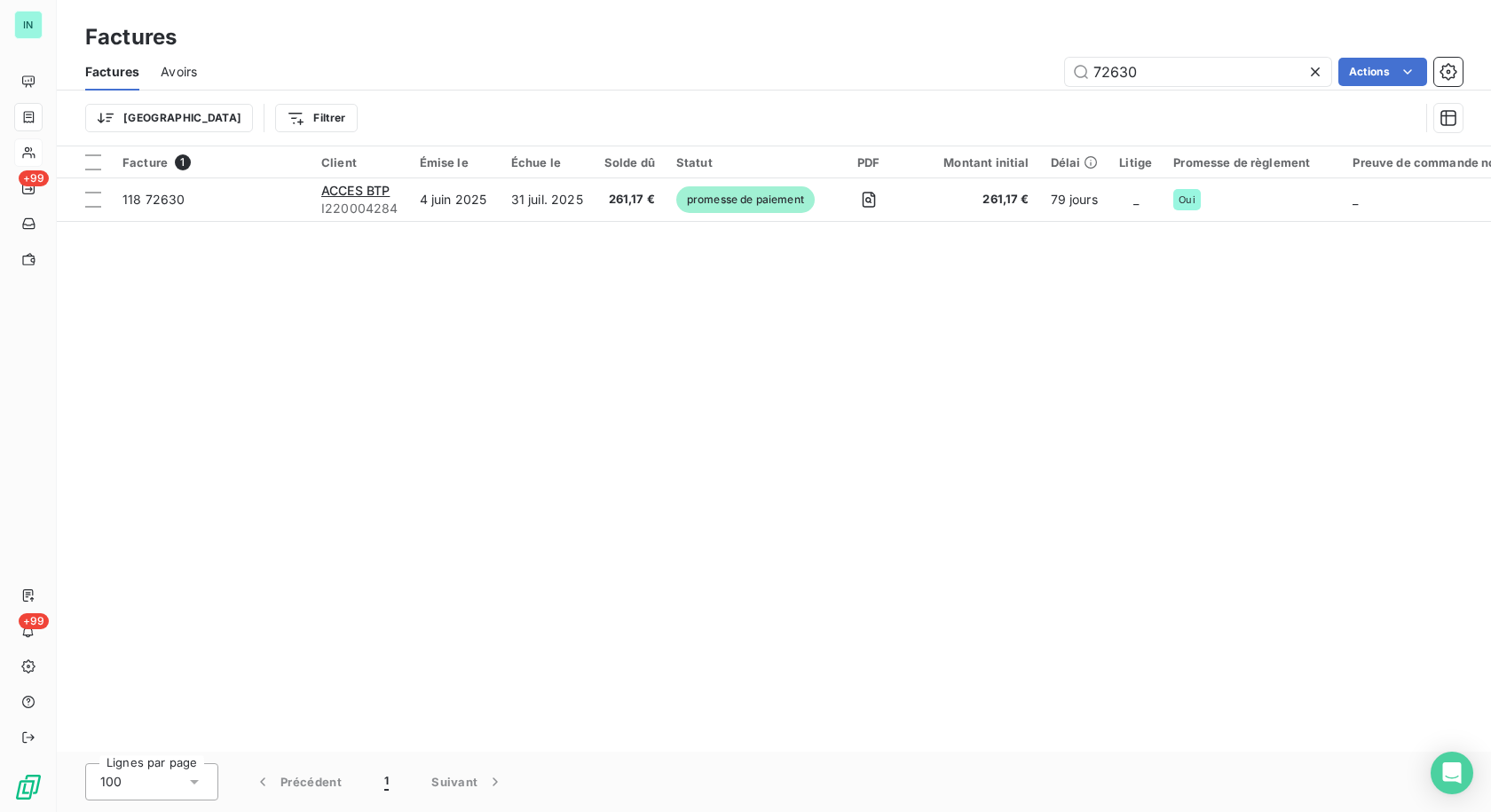
type input "72630"
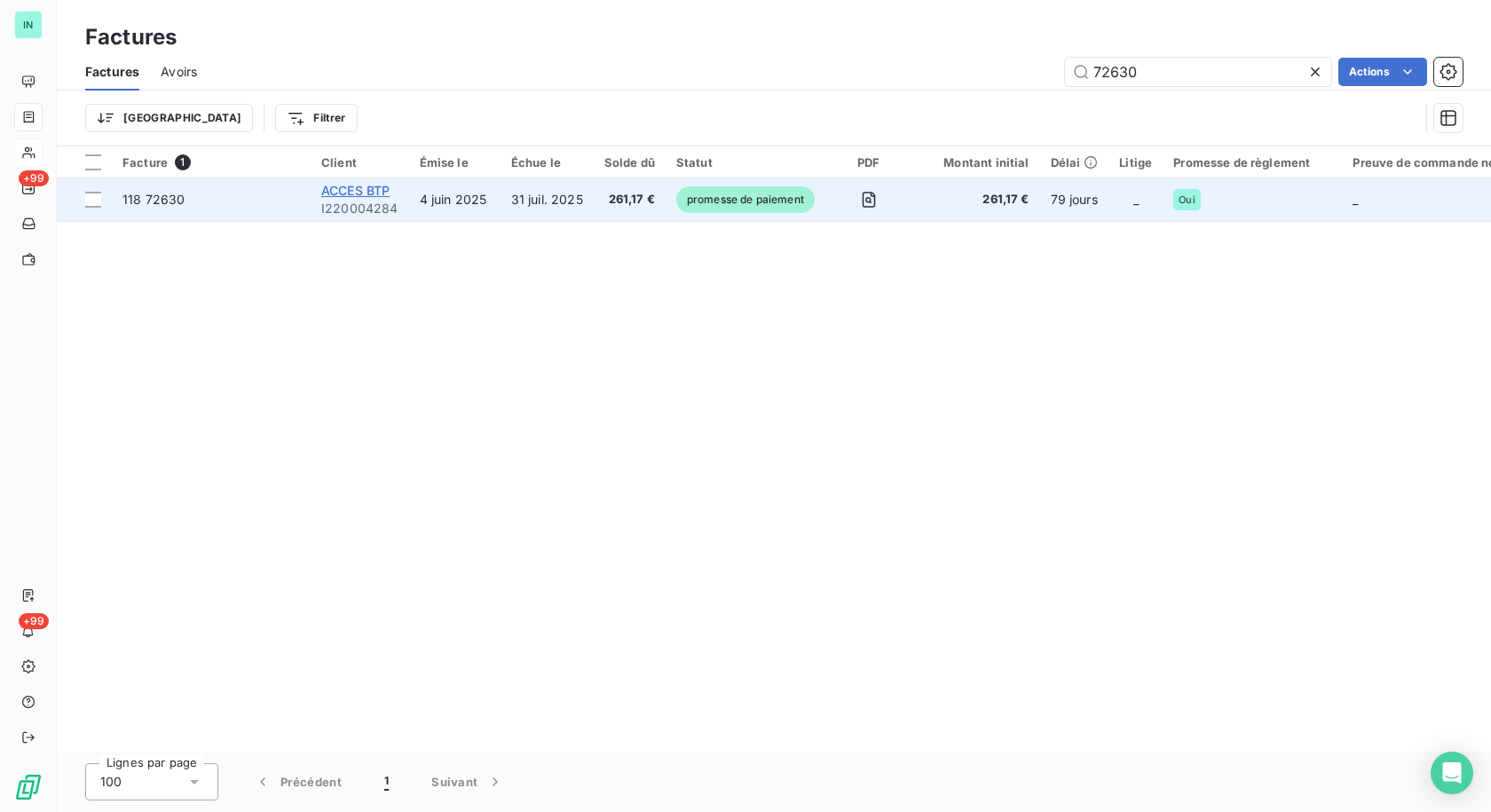
click at [346, 189] on span "ACCES BTP" at bounding box center [356, 191] width 68 height 15
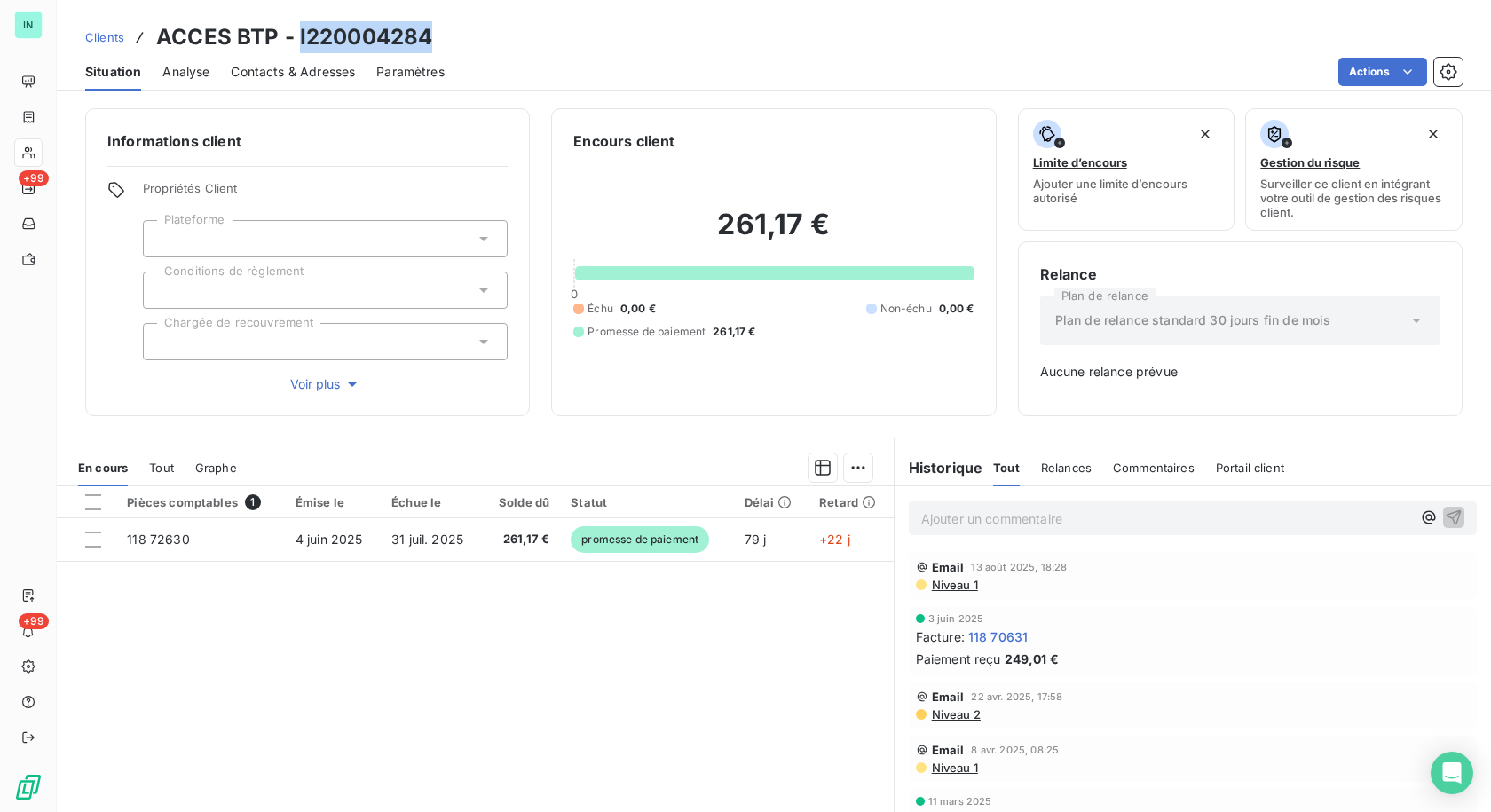
drag, startPoint x: 438, startPoint y: 36, endPoint x: 297, endPoint y: 30, distance: 141.1
click at [297, 30] on div "Clients ACCES BTP - I220004284" at bounding box center [773, 38] width 1433 height 32
click at [441, 41] on div "Clients ACCES BTP - I220004284" at bounding box center [773, 38] width 1433 height 32
drag, startPoint x: 430, startPoint y: 41, endPoint x: 297, endPoint y: 42, distance: 133.0
click at [297, 42] on div "Clients ACCES BTP - I220004284" at bounding box center [773, 38] width 1433 height 32
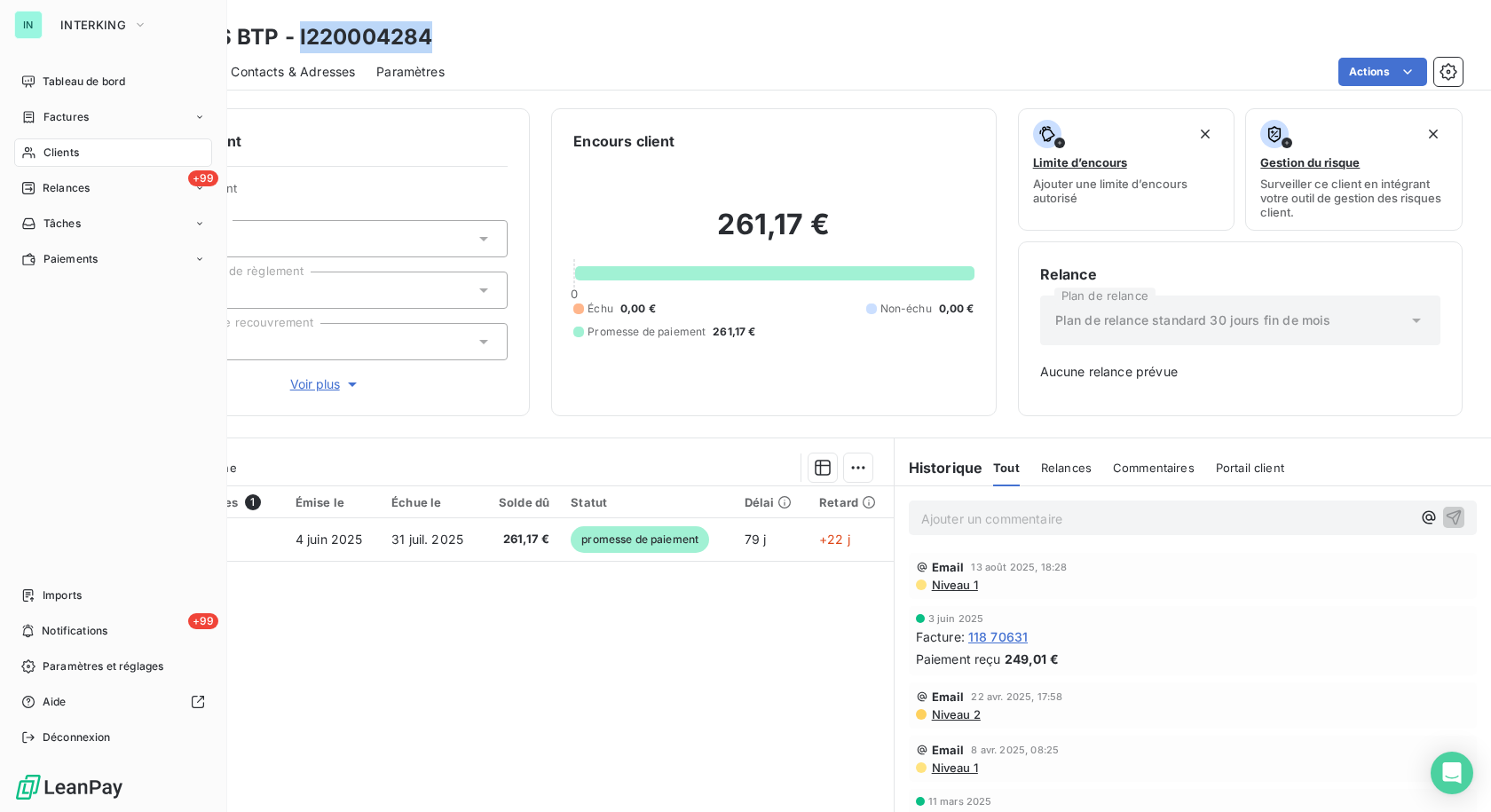
drag, startPoint x: 43, startPoint y: 112, endPoint x: 161, endPoint y: 101, distance: 118.5
click at [43, 112] on span "Factures" at bounding box center [66, 117] width 45 height 16
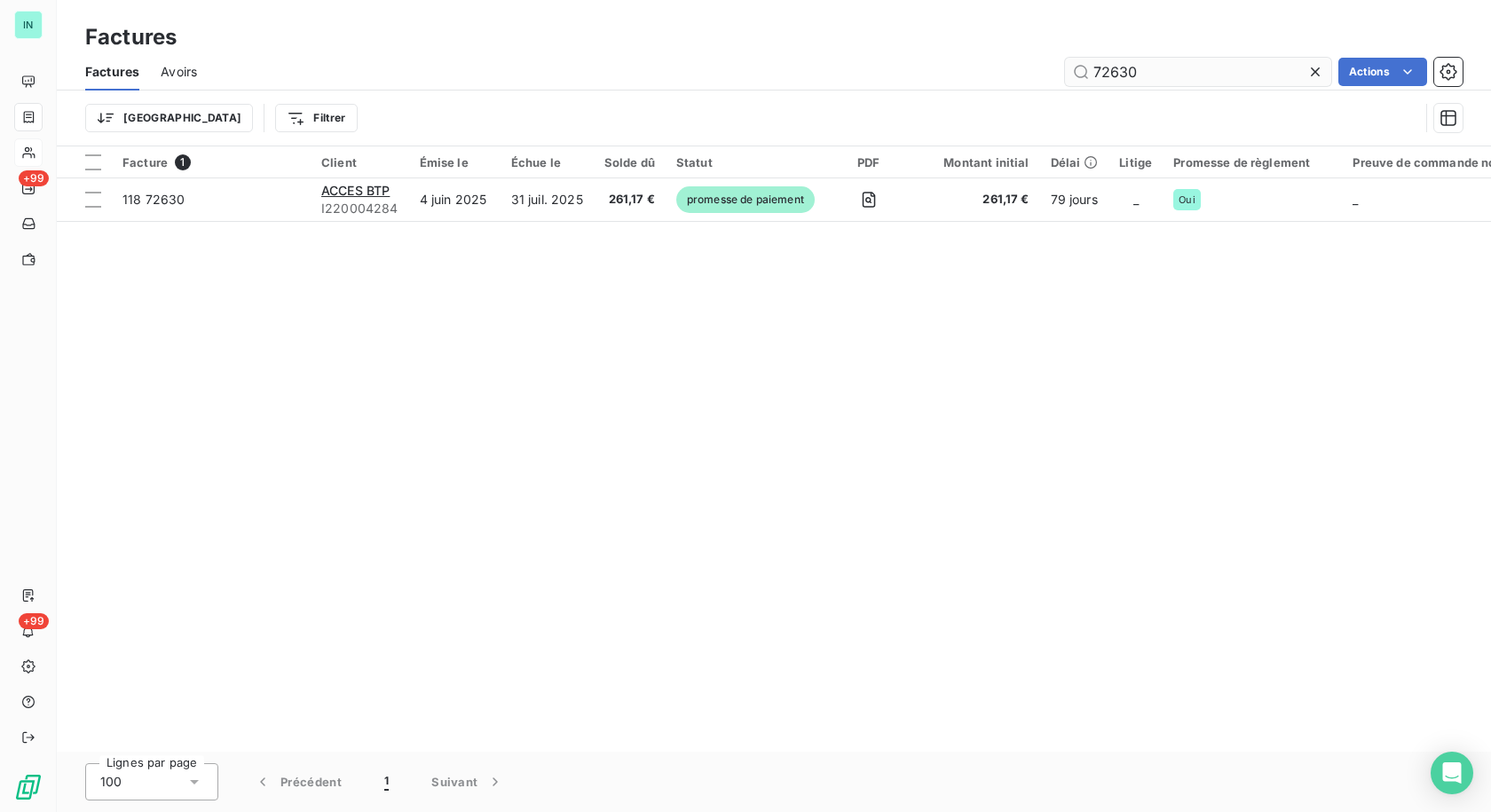
click at [1159, 75] on input "72630" at bounding box center [1198, 72] width 266 height 28
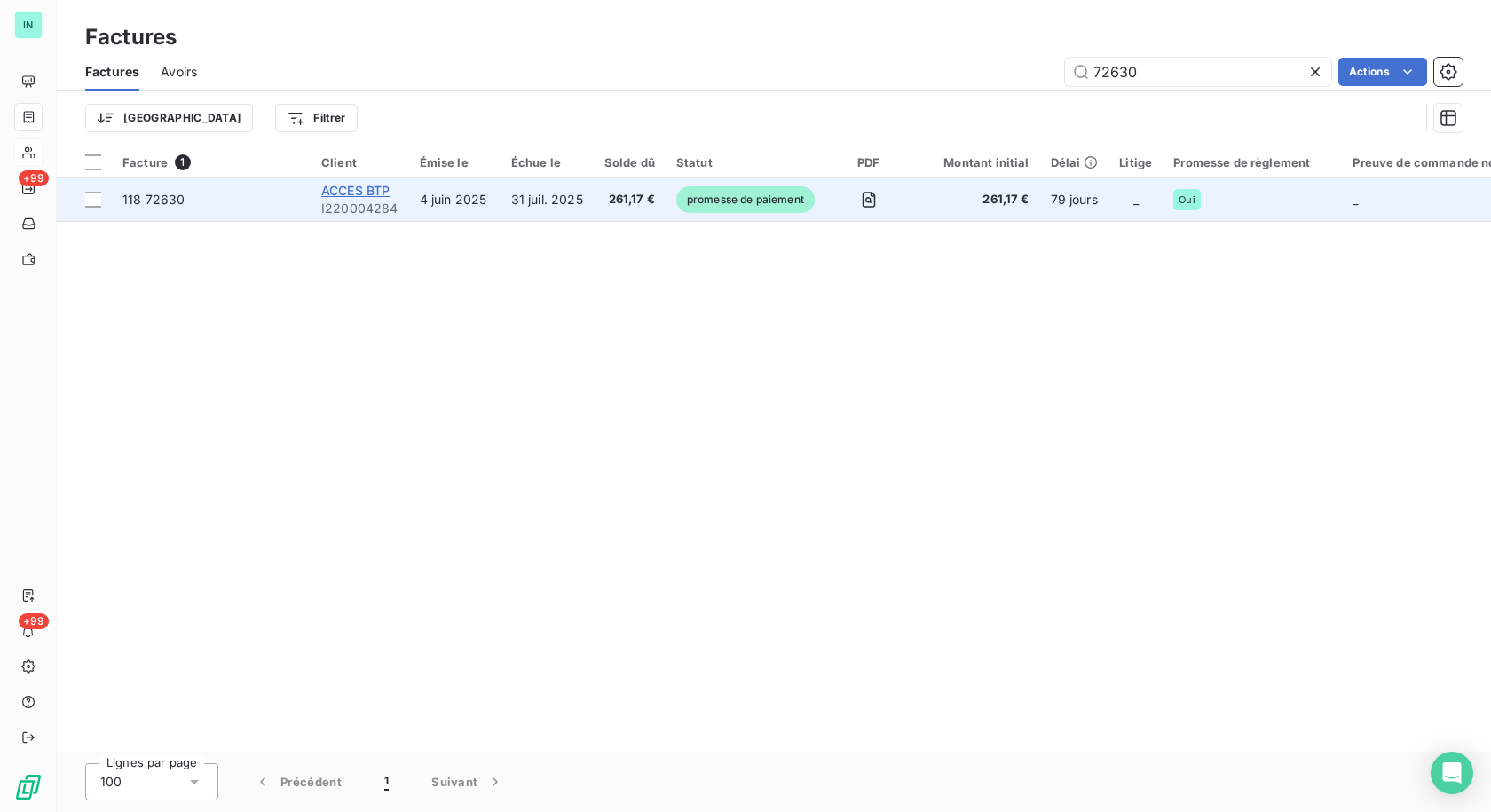
click at [334, 192] on span "ACCES BTP" at bounding box center [356, 191] width 68 height 15
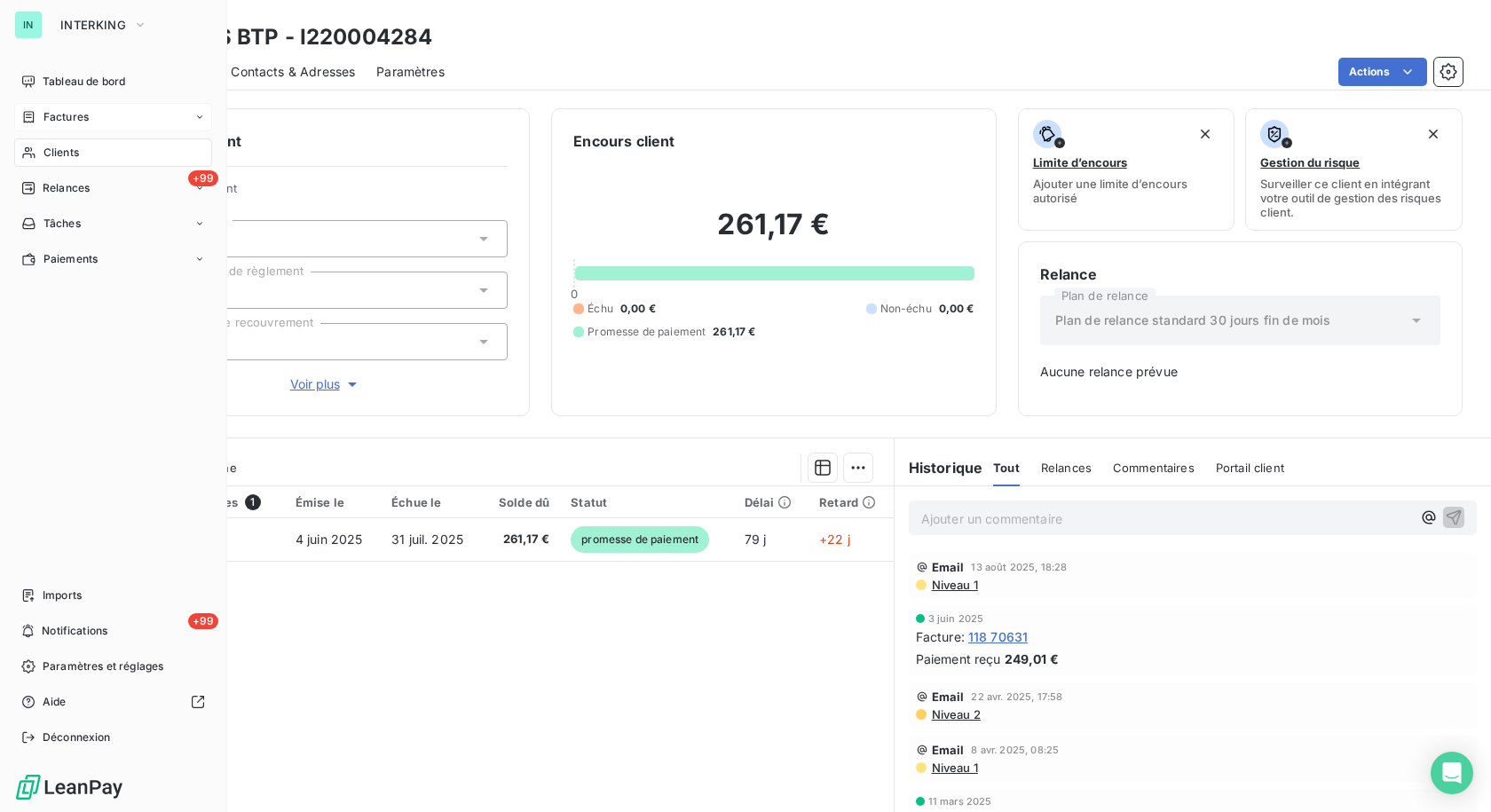
click at [41, 122] on div "Factures" at bounding box center [56, 117] width 68 height 16
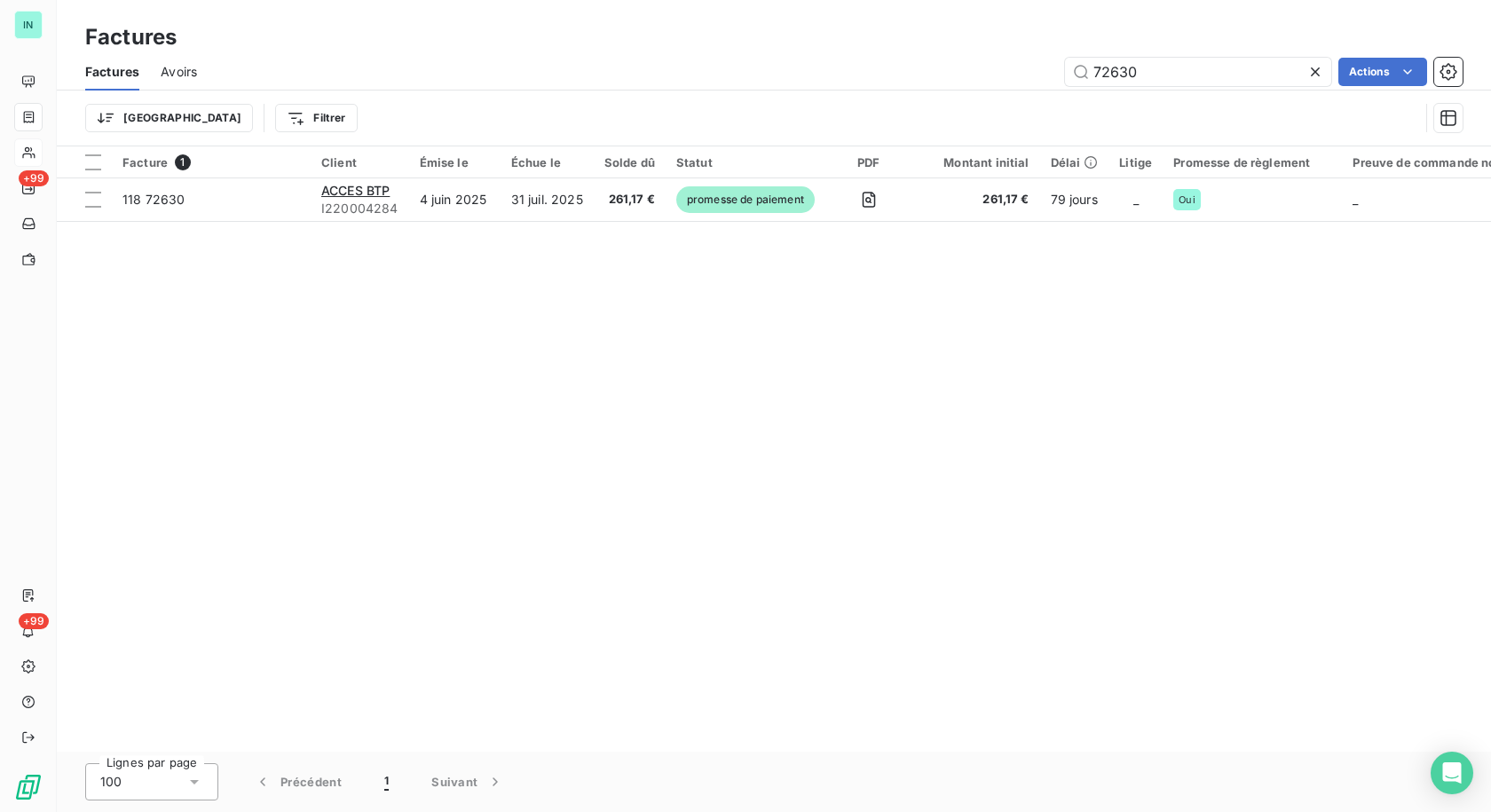
drag, startPoint x: 1178, startPoint y: 75, endPoint x: 897, endPoint y: 83, distance: 281.1
click at [897, 83] on div "72630 Actions" at bounding box center [839, 72] width 1244 height 28
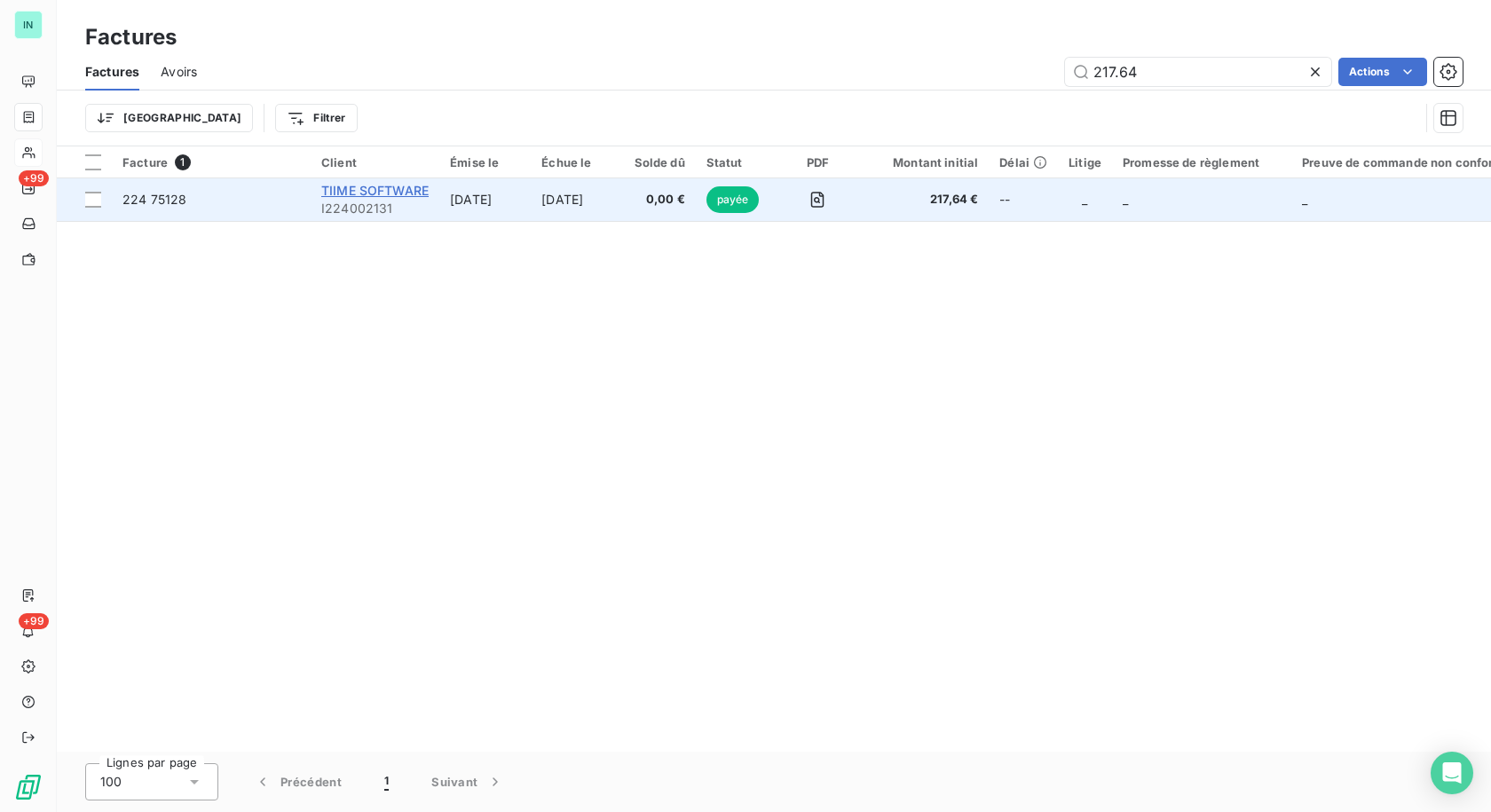
type input "217.64"
click at [380, 190] on span "TIIME SOFTWARE" at bounding box center [375, 191] width 108 height 15
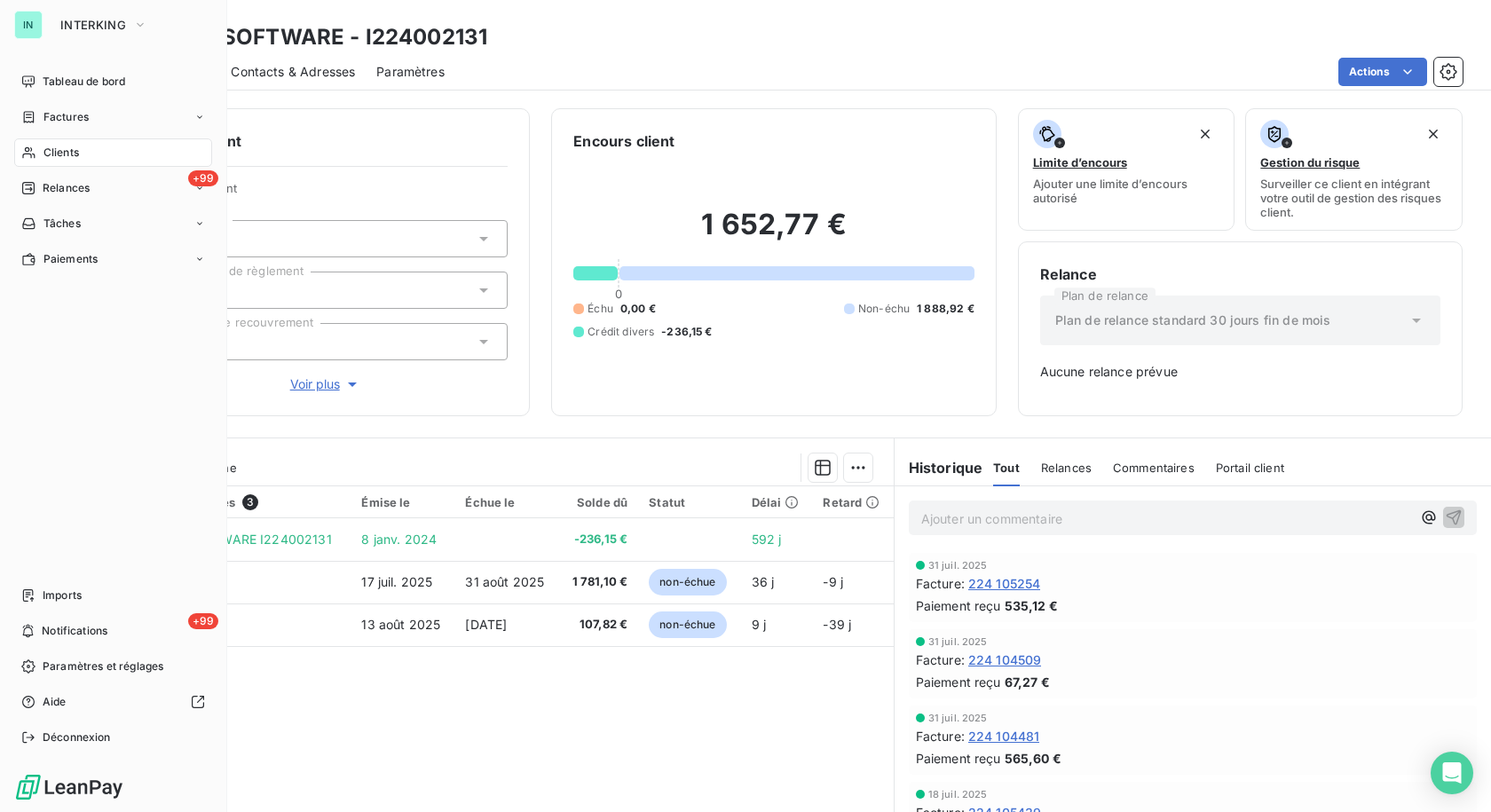
click at [69, 154] on span "Clients" at bounding box center [61, 152] width 36 height 16
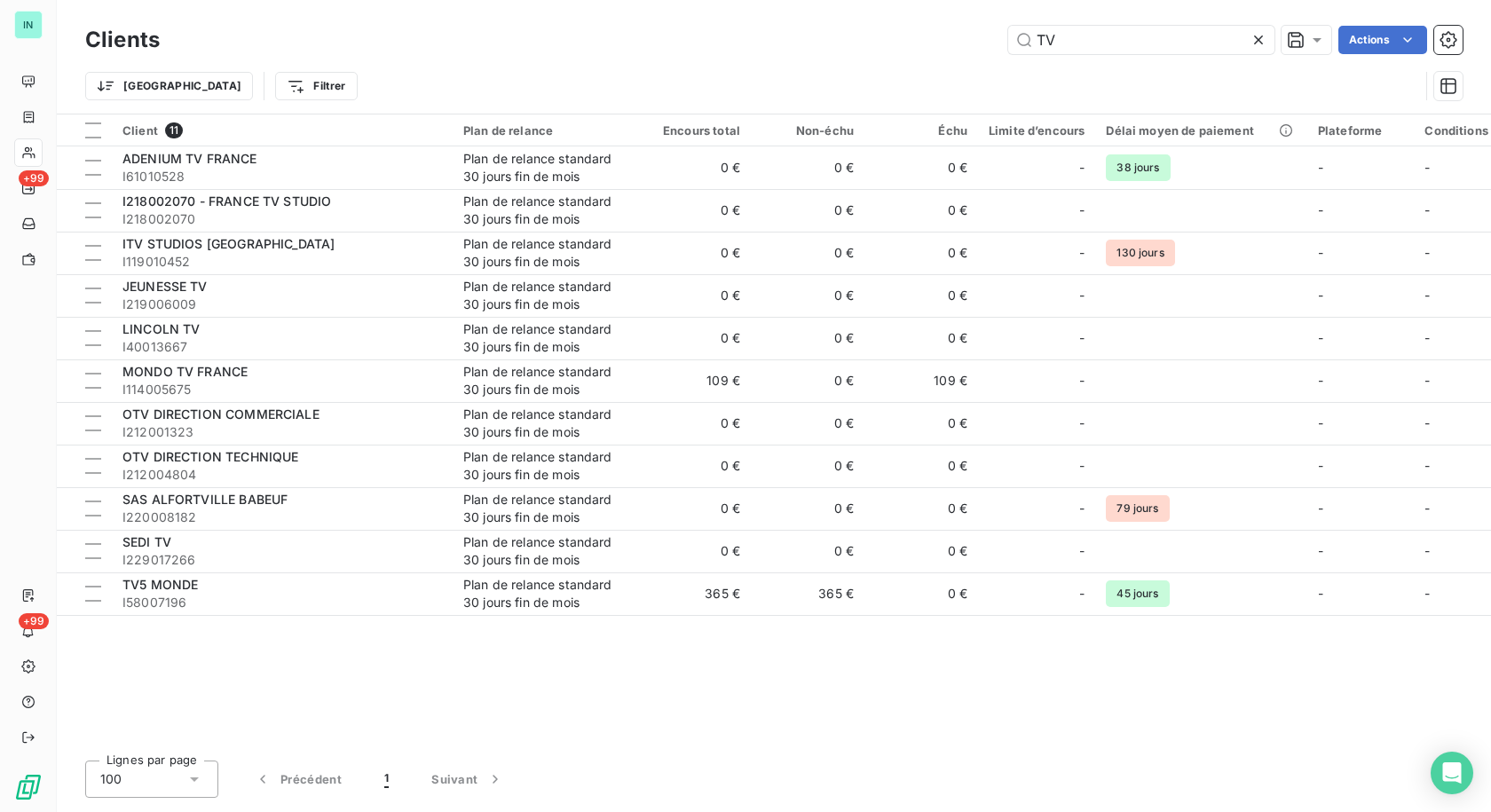
drag, startPoint x: 1067, startPoint y: 38, endPoint x: 837, endPoint y: 40, distance: 230.0
click at [837, 40] on div "TV Actions" at bounding box center [821, 40] width 1282 height 28
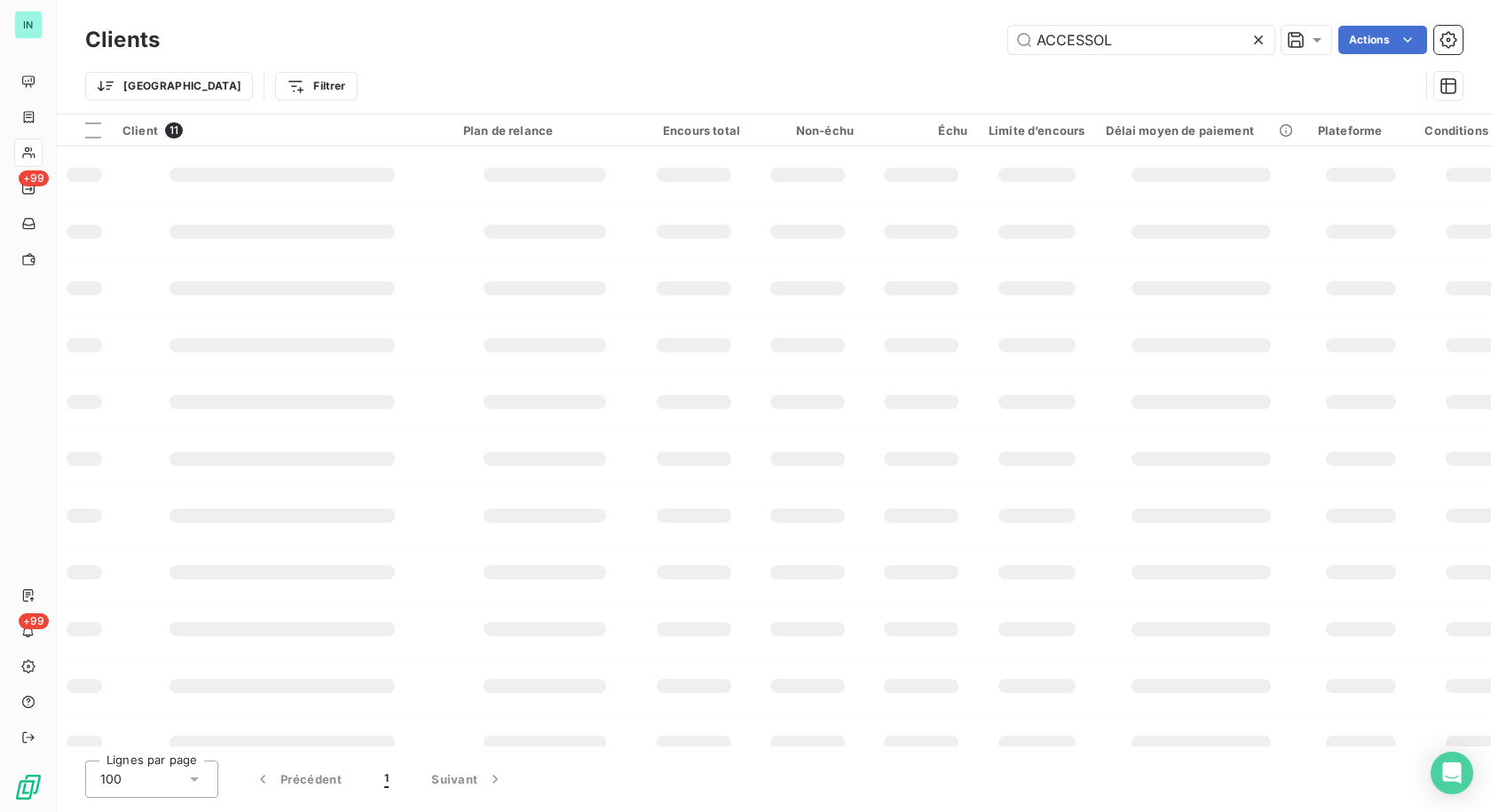
type input "ACCESSOL"
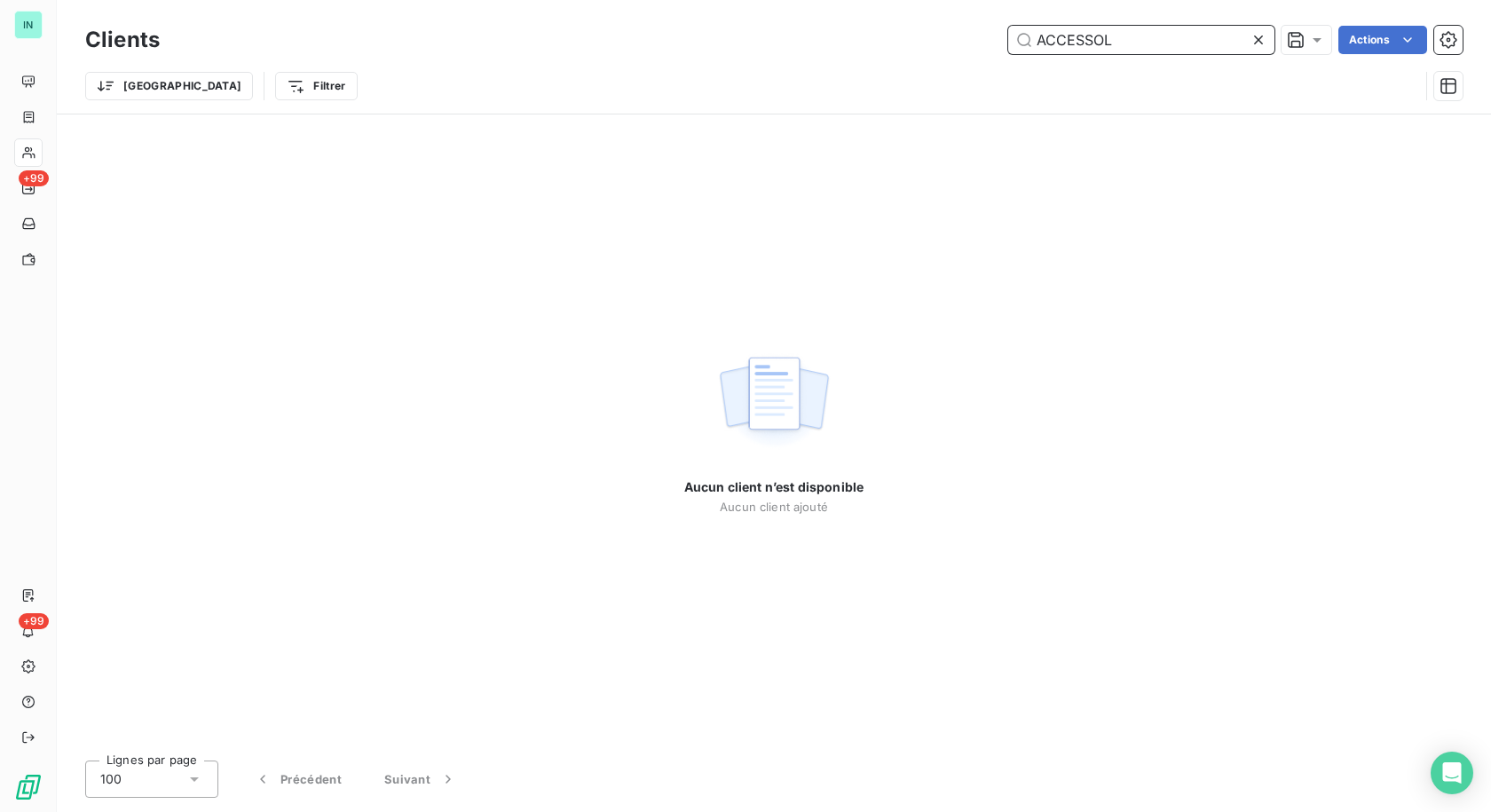
click at [1129, 38] on input "ACCESSOL" at bounding box center [1141, 40] width 266 height 28
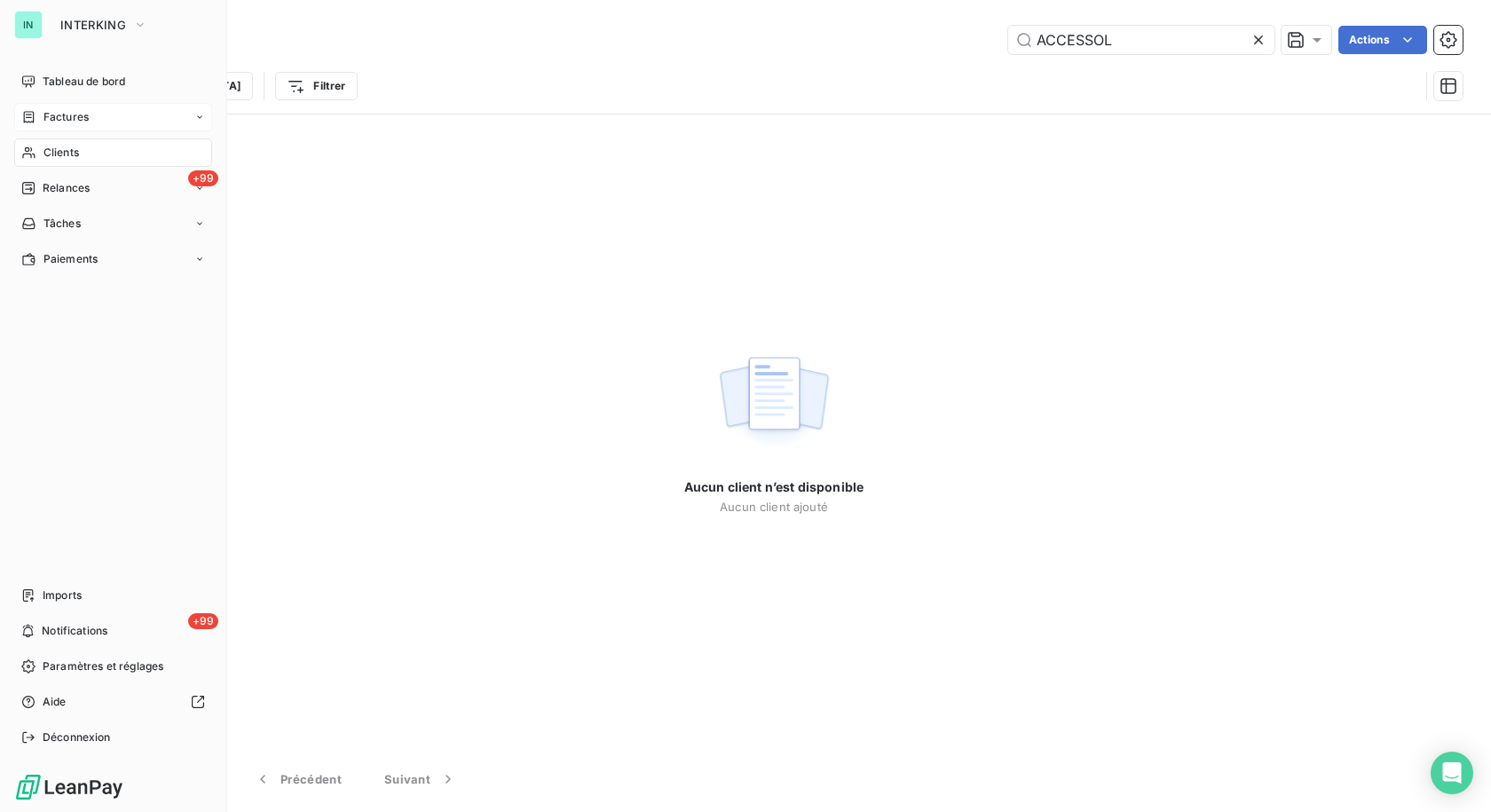
click at [40, 117] on div "Factures" at bounding box center [56, 117] width 68 height 16
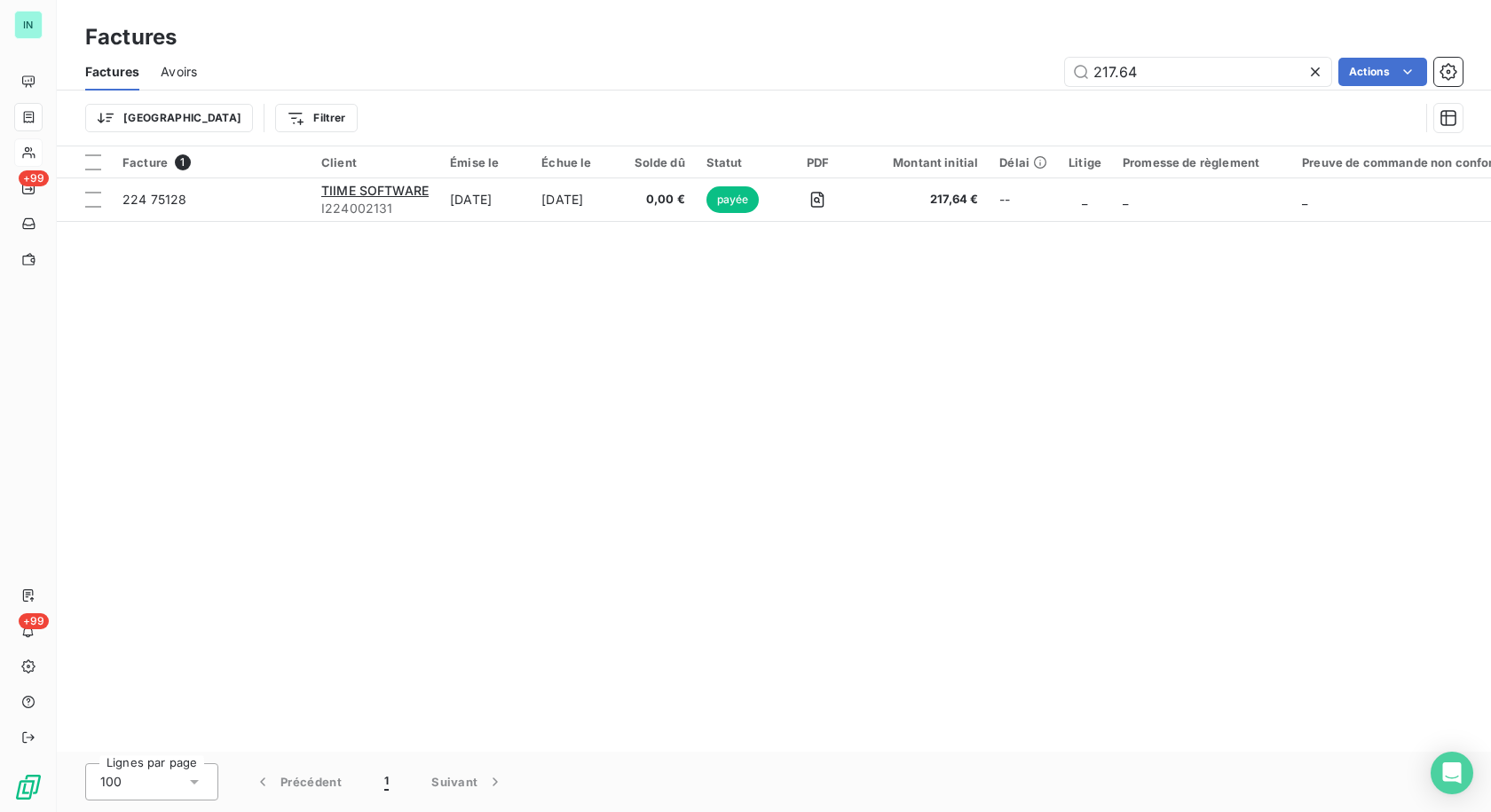
click at [1317, 71] on icon at bounding box center [1315, 72] width 18 height 18
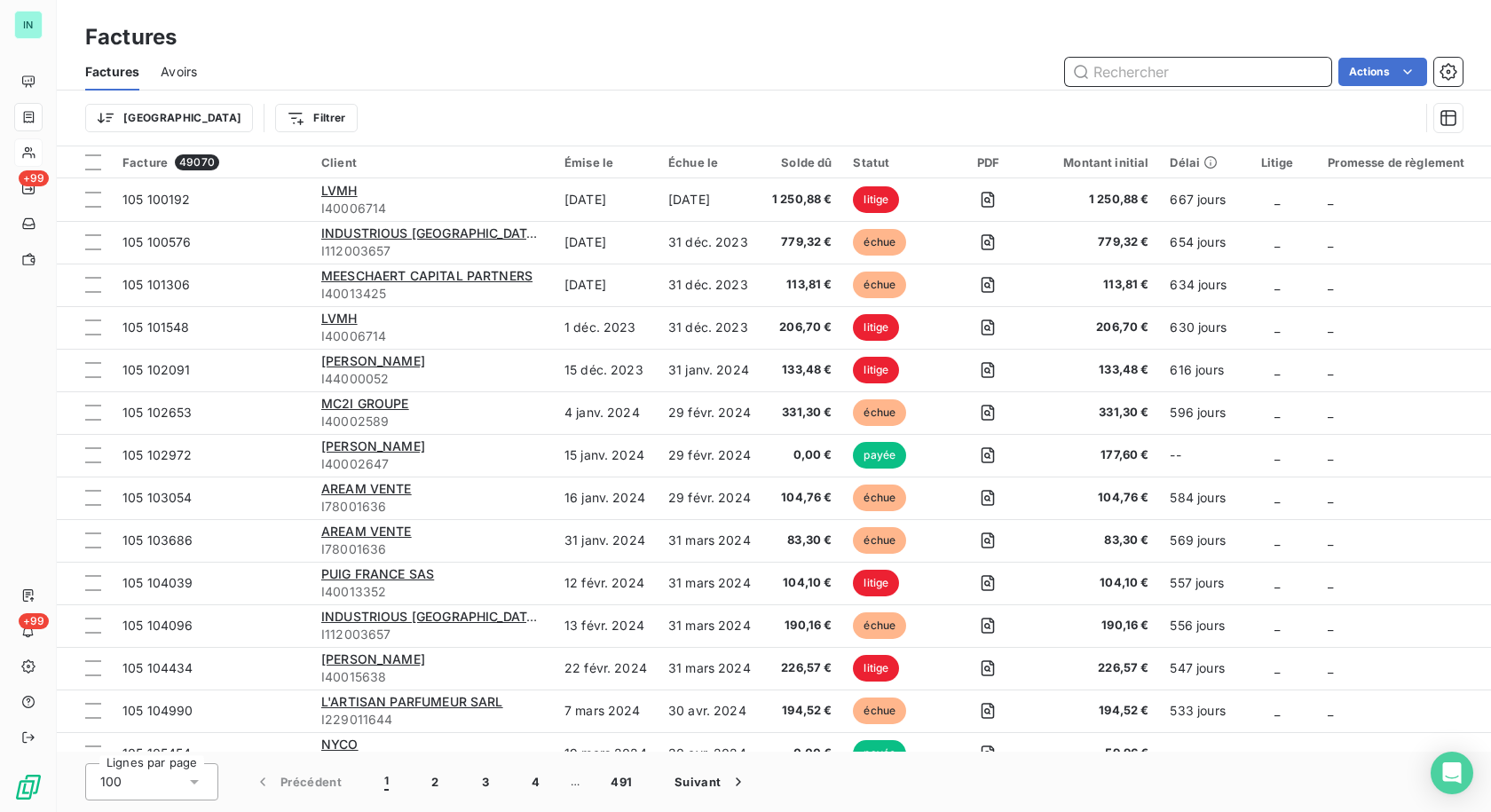
click at [1182, 79] on input "text" at bounding box center [1198, 72] width 266 height 28
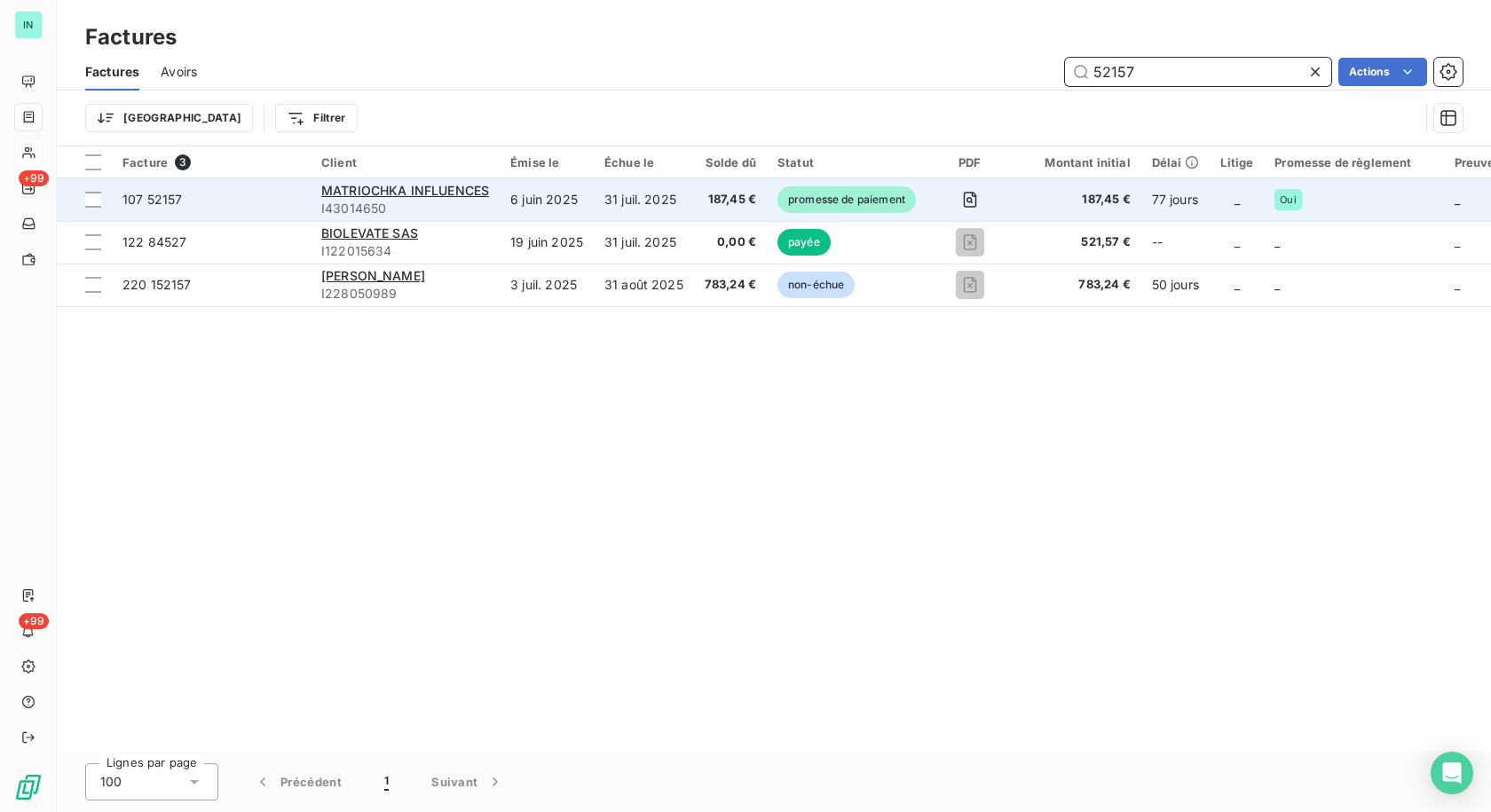
type input "52157"
click at [396, 201] on span "I43014650" at bounding box center [406, 208] width 168 height 18
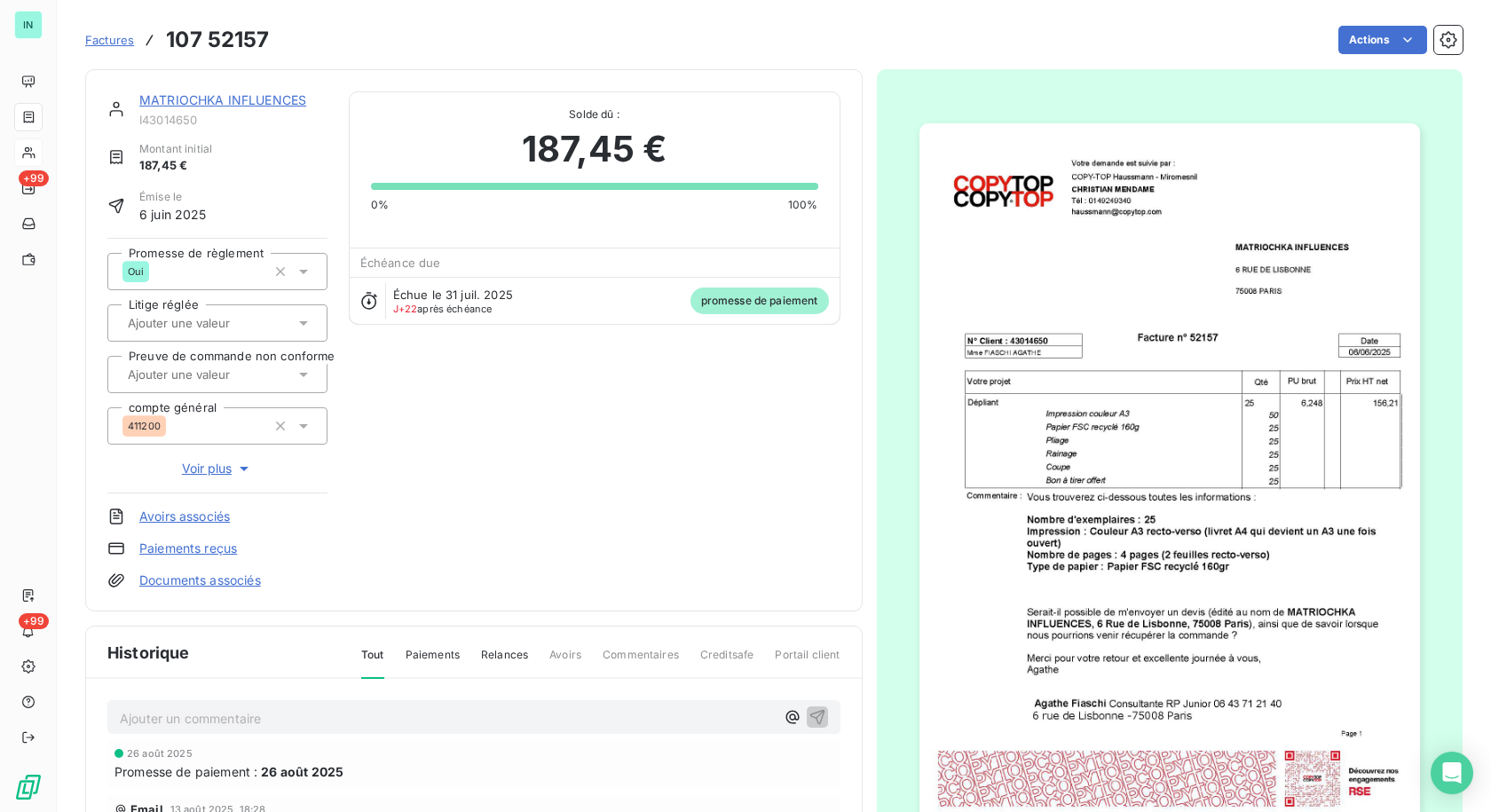
click at [248, 105] on link "MATRIOCHKA INFLUENCES" at bounding box center [223, 100] width 167 height 15
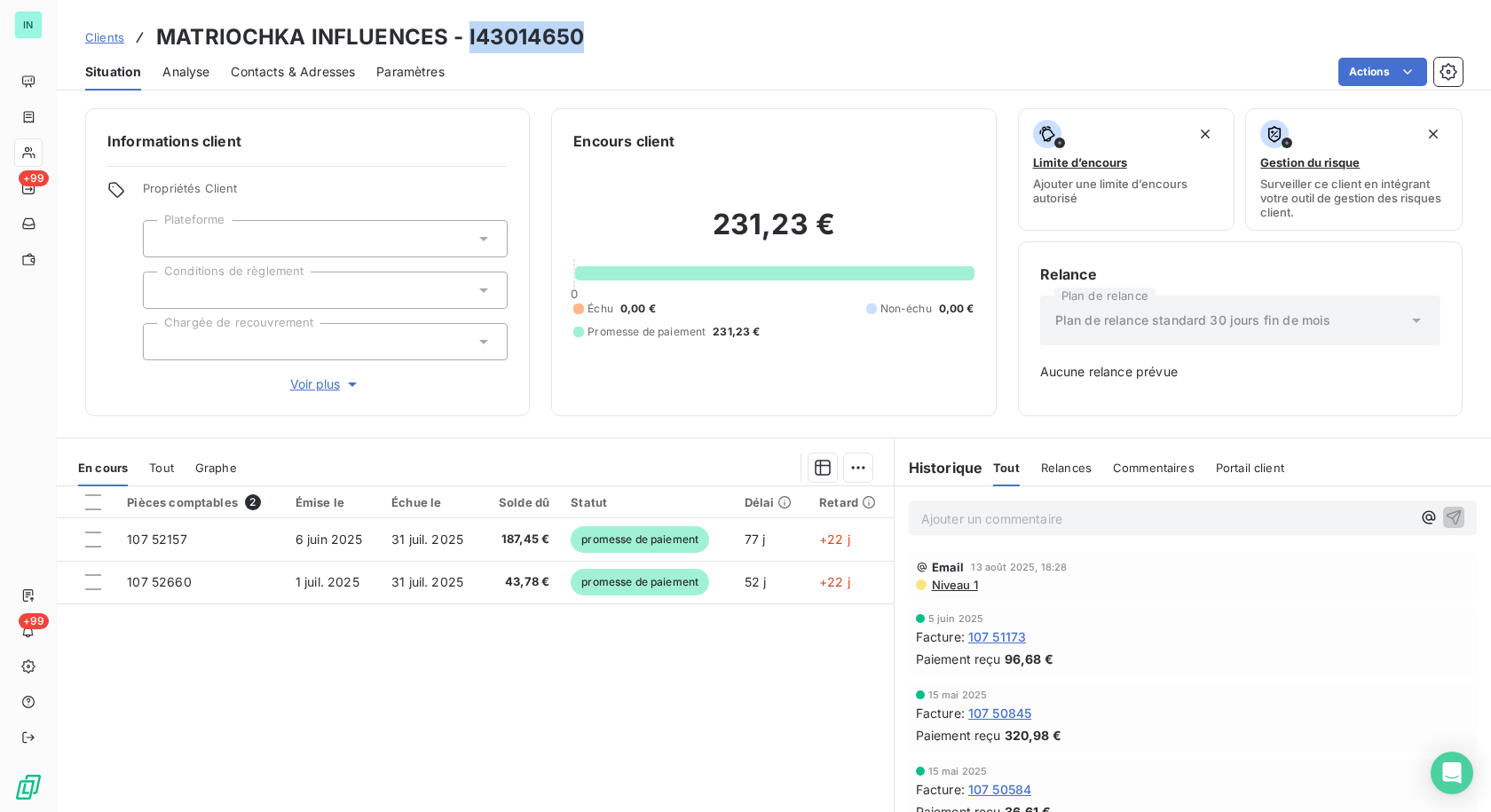
drag, startPoint x: 576, startPoint y: 36, endPoint x: 465, endPoint y: 36, distance: 111.0
click at [465, 36] on h3 "MATRIOCHKA INFLUENCES - I43014650" at bounding box center [371, 38] width 428 height 32
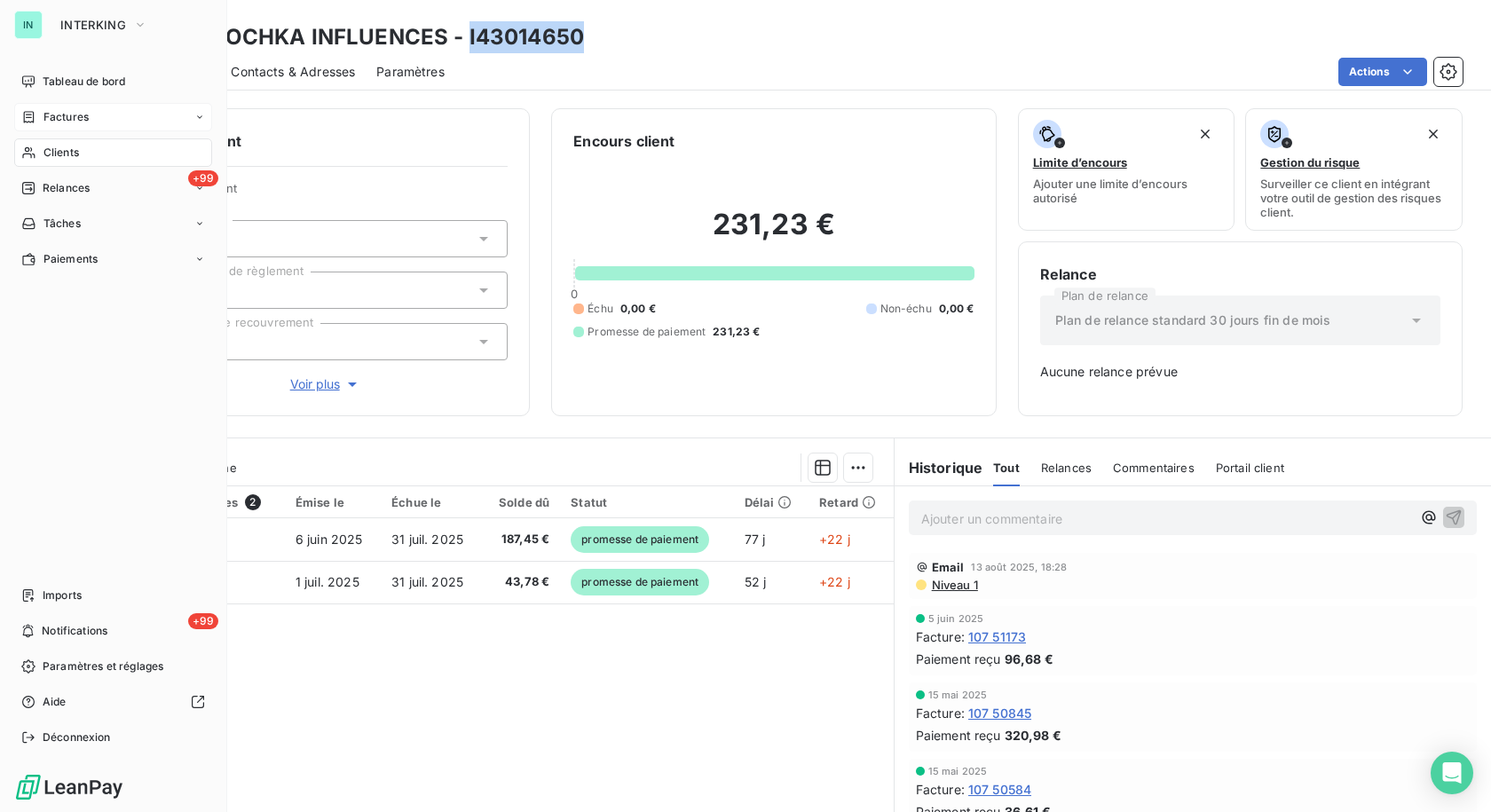
click at [21, 109] on div "Factures" at bounding box center [113, 117] width 198 height 28
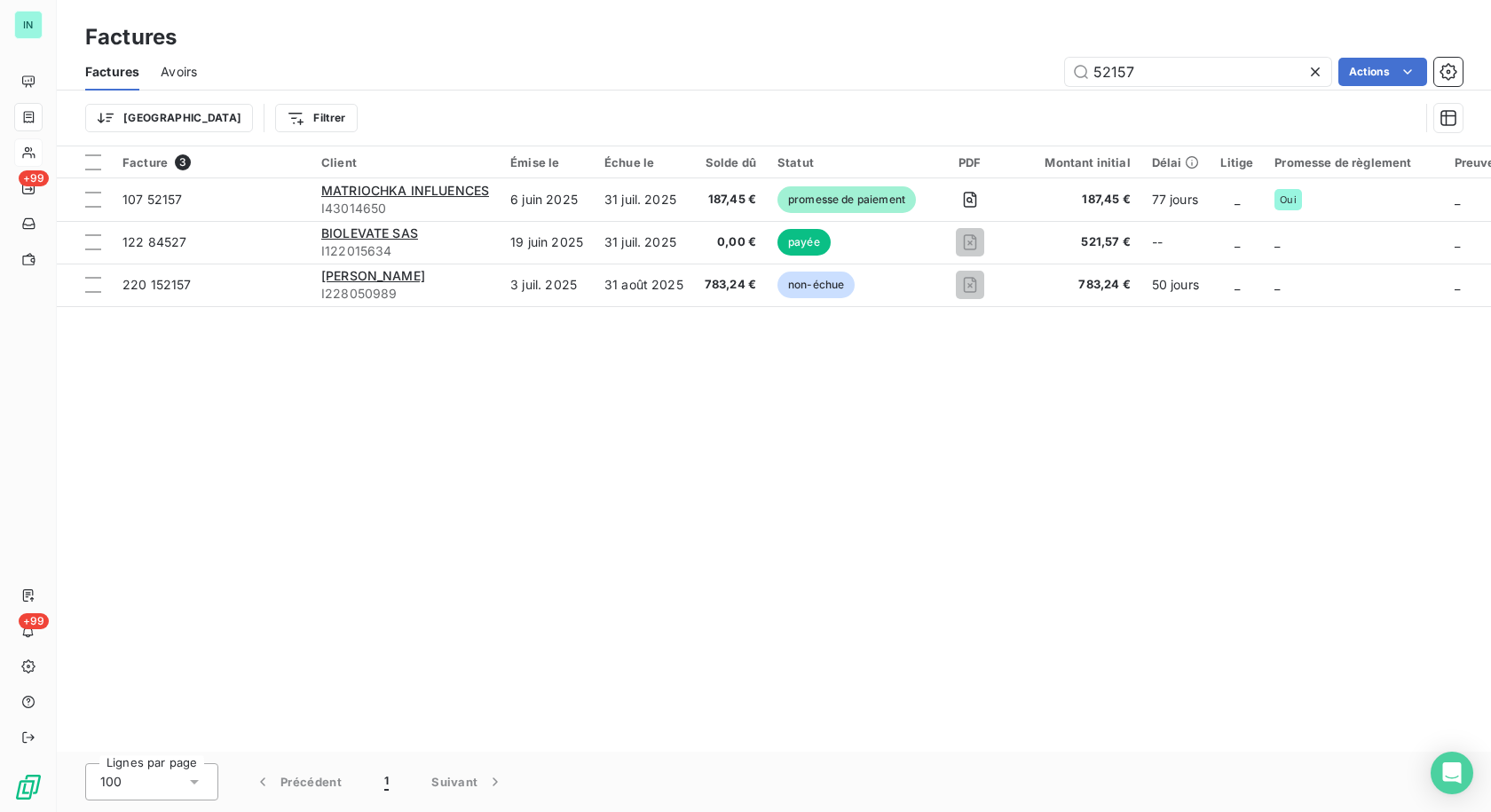
drag, startPoint x: 1149, startPoint y: 72, endPoint x: 909, endPoint y: 94, distance: 241.0
click at [909, 94] on div "Factures Avoirs 52157 Actions Trier Filtrer" at bounding box center [773, 99] width 1433 height 92
type input "83321"
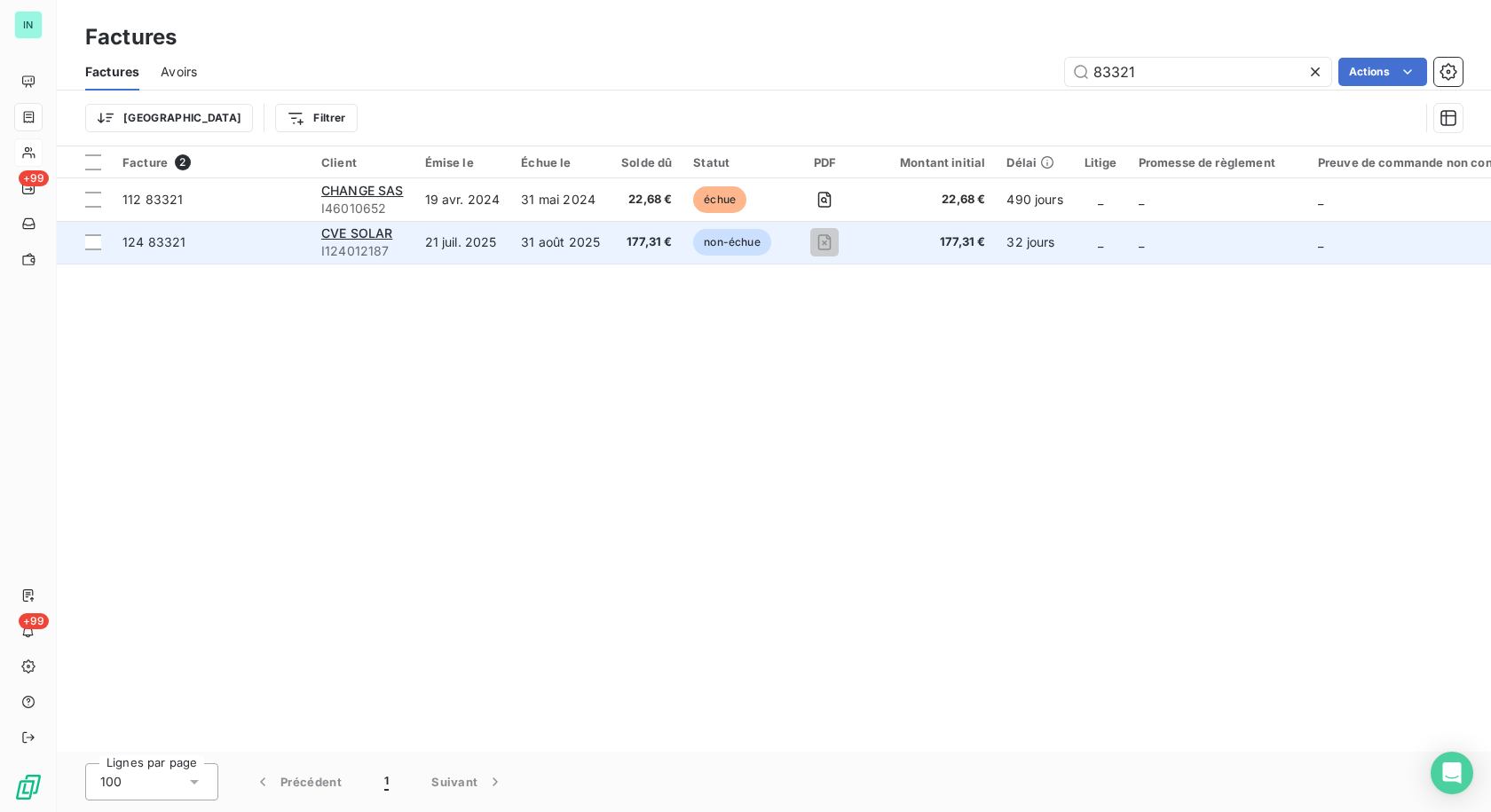
click at [386, 224] on div "CVE SOLAR" at bounding box center [363, 233] width 83 height 18
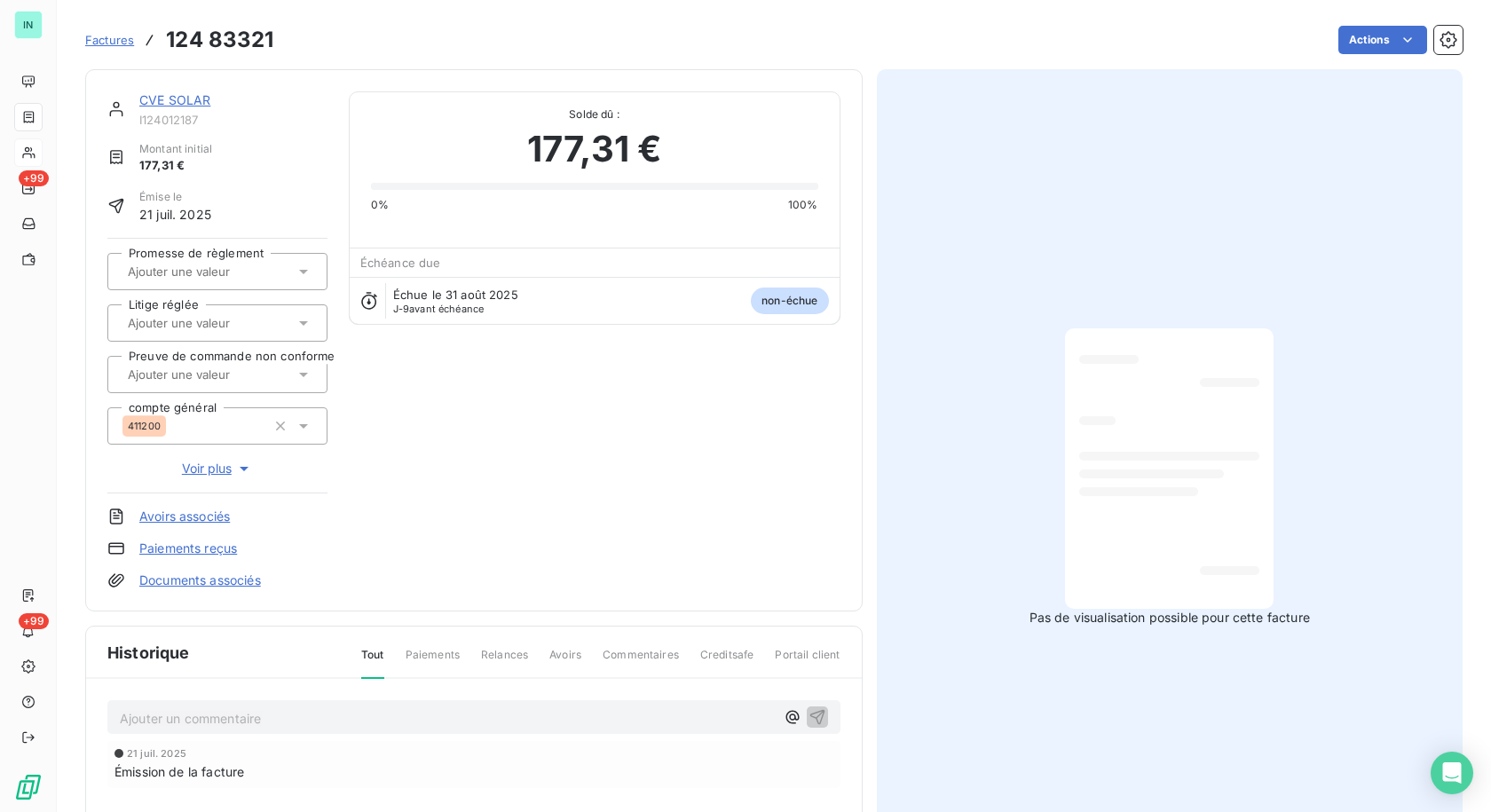
click at [192, 83] on div "CVE SOLAR I124012187 Montant initial 177,31 € Émise le 21 juil. 2025 Promesse d…" at bounding box center [473, 340] width 777 height 542
click at [188, 101] on link "CVE SOLAR" at bounding box center [174, 100] width 71 height 15
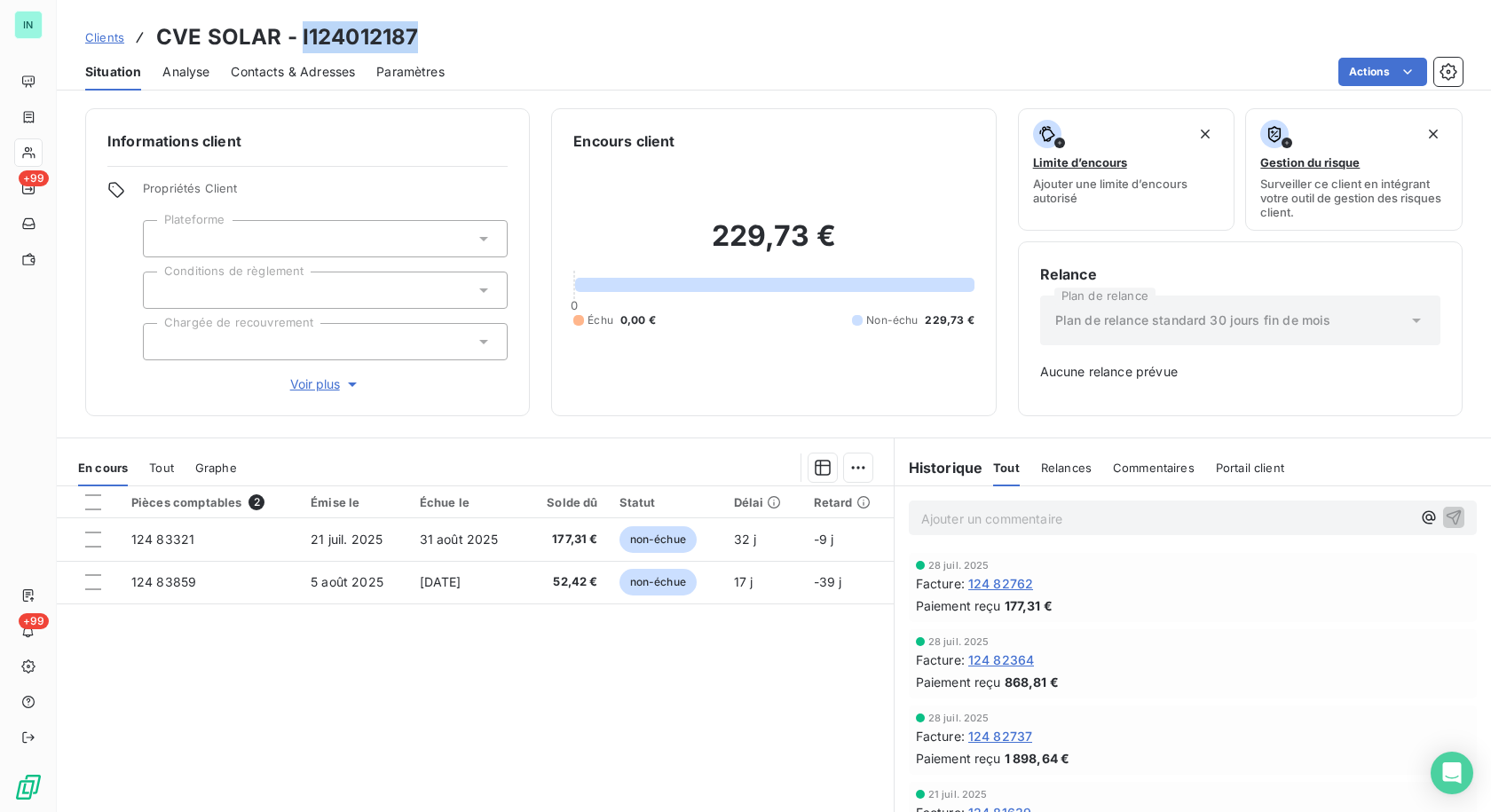
drag, startPoint x: 440, startPoint y: 32, endPoint x: 296, endPoint y: 36, distance: 144.1
click at [296, 36] on div "Clients CVE SOLAR - I124012187" at bounding box center [773, 38] width 1433 height 32
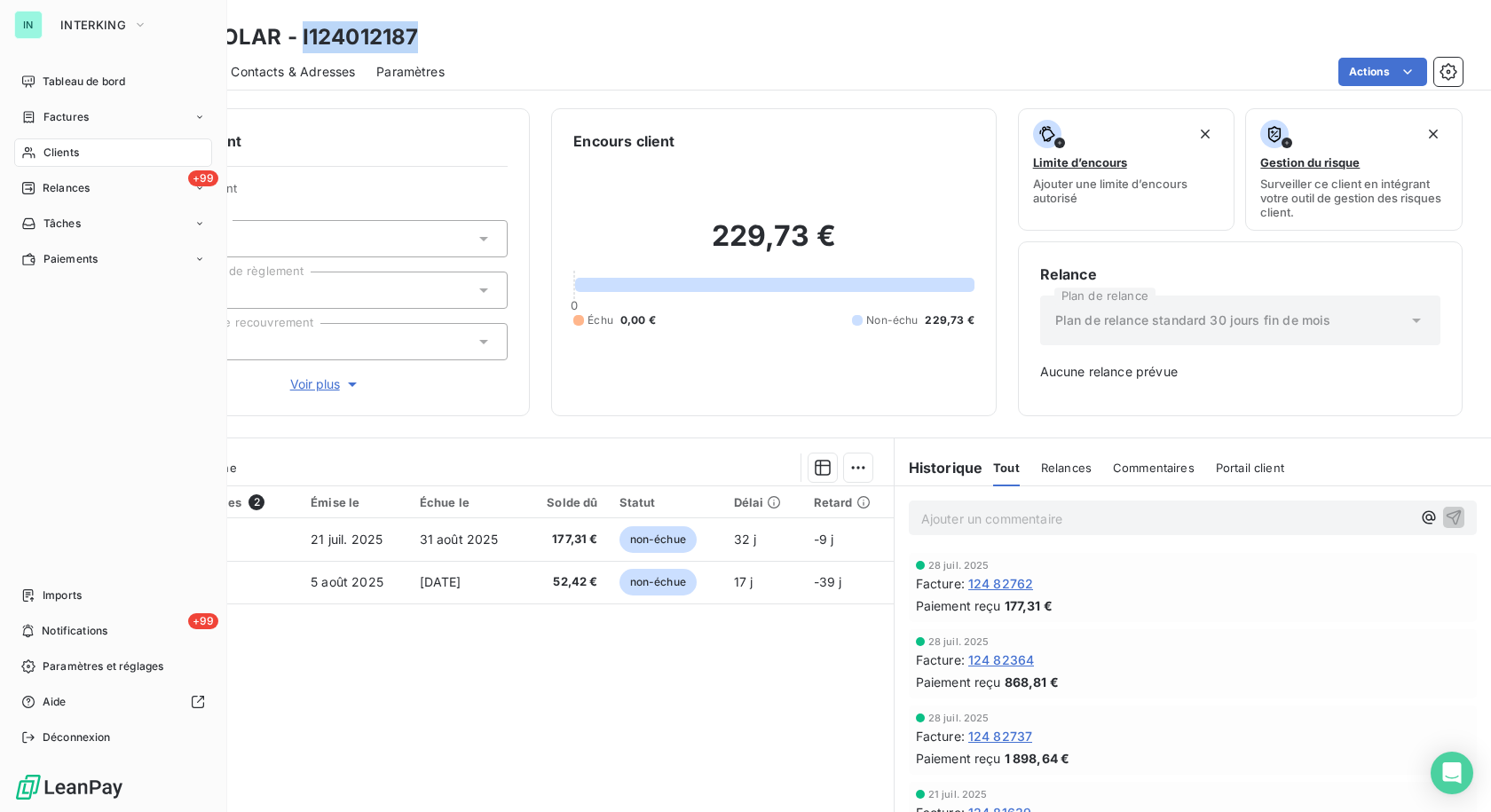
click at [25, 153] on icon at bounding box center [29, 152] width 15 height 14
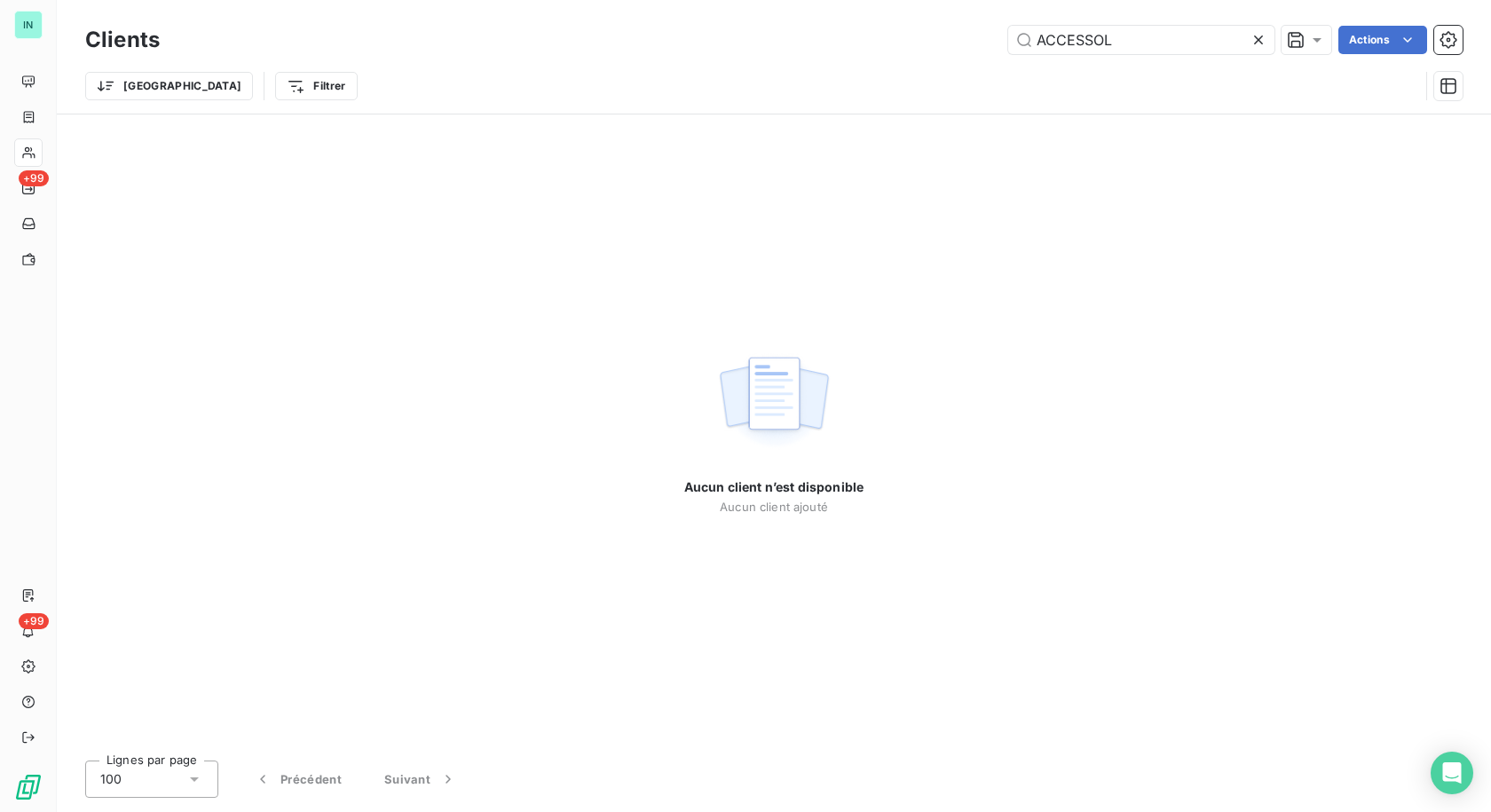
click at [1259, 41] on icon at bounding box center [1258, 40] width 18 height 18
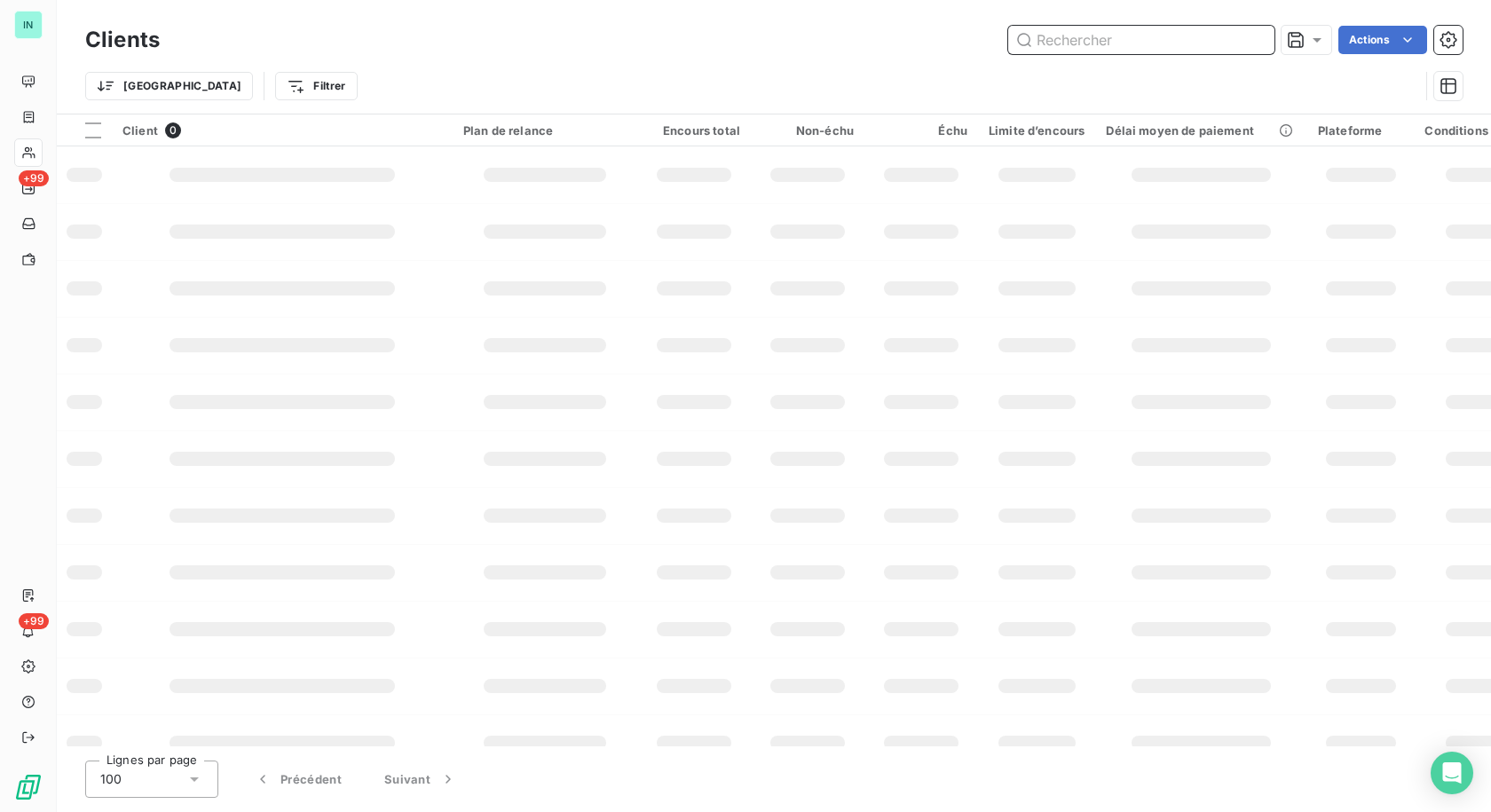
click at [1121, 38] on input "text" at bounding box center [1141, 40] width 266 height 28
type input "TEOXA"
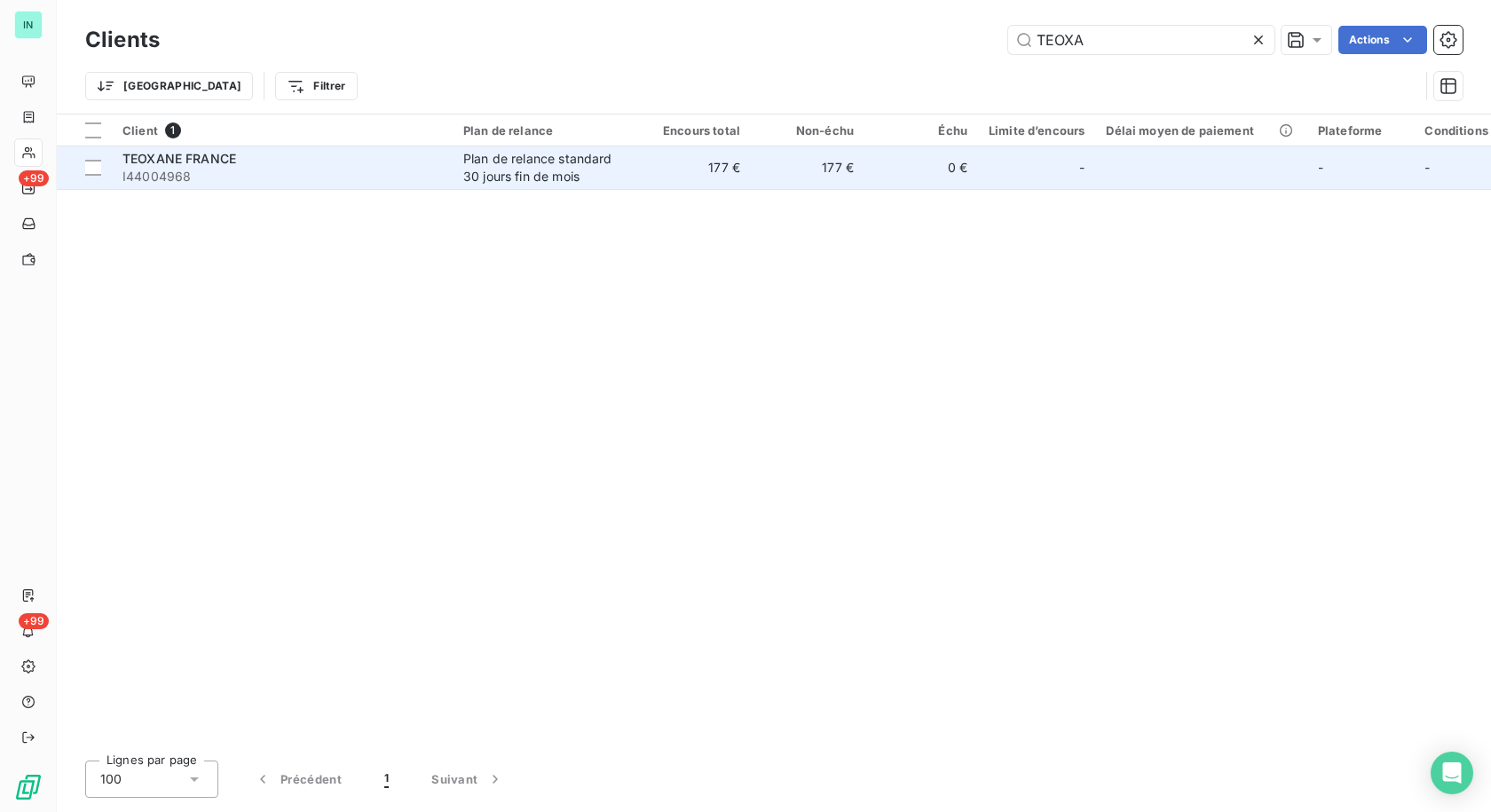
click at [500, 159] on div "Plan de relance standard 30 jours fin de mois" at bounding box center [544, 168] width 163 height 36
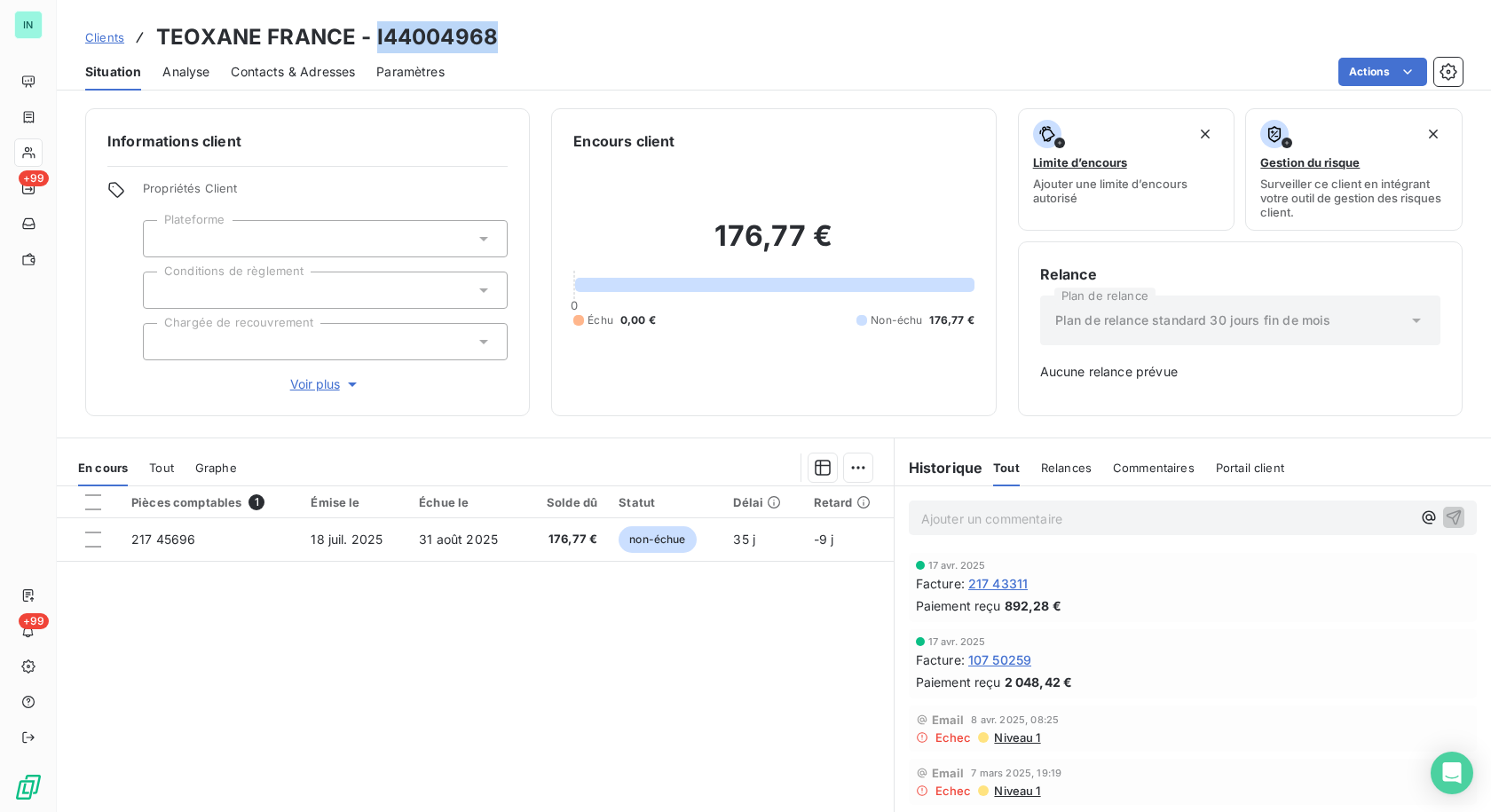
drag, startPoint x: 500, startPoint y: 38, endPoint x: 375, endPoint y: 33, distance: 125.1
click at [375, 33] on div "Clients TEOXANE FRANCE - I44004968" at bounding box center [773, 38] width 1433 height 32
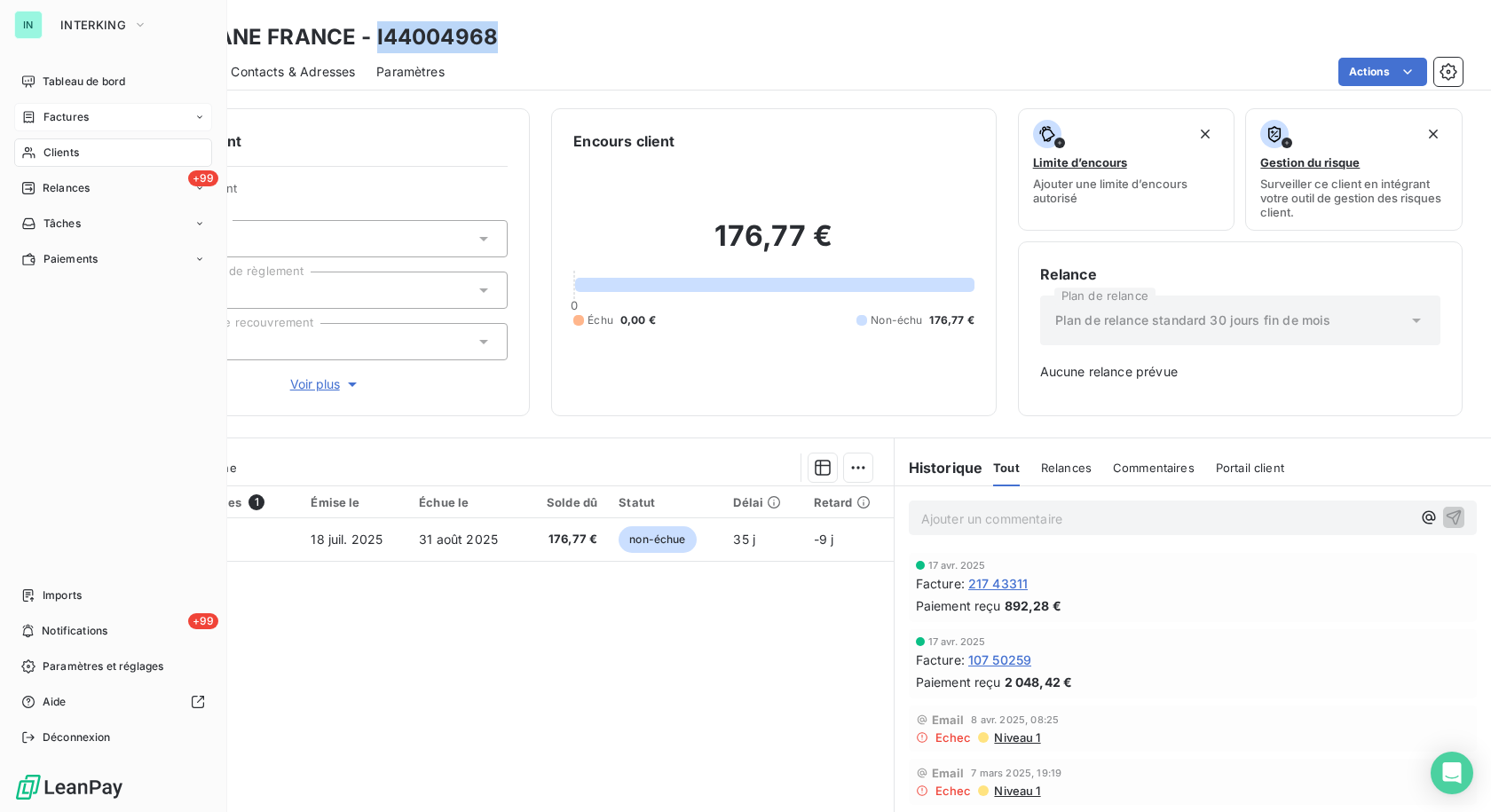
click at [34, 117] on icon at bounding box center [28, 117] width 10 height 11
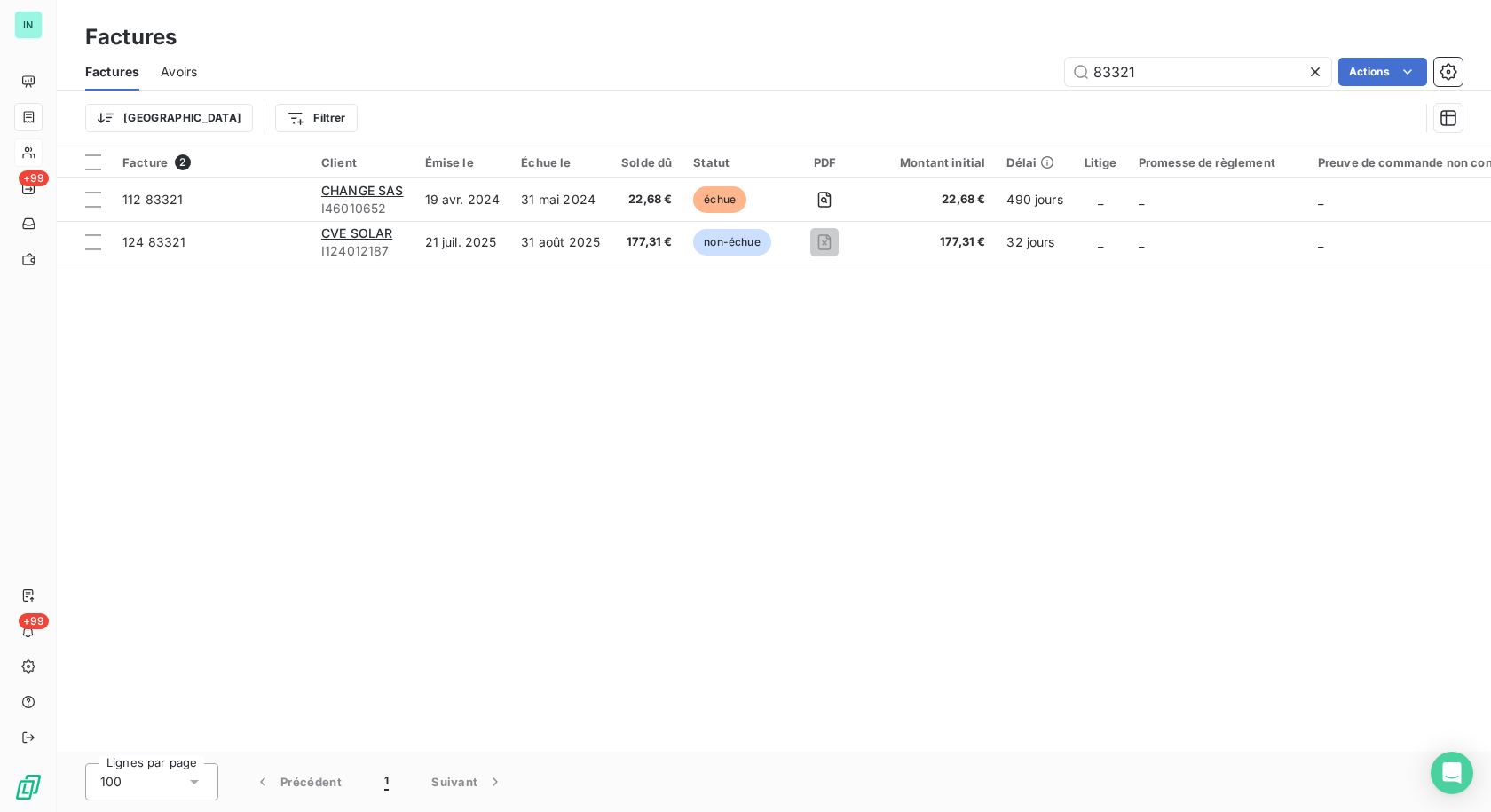
drag, startPoint x: 1159, startPoint y: 81, endPoint x: 923, endPoint y: 92, distance: 236.3
click at [987, 91] on div "Factures Avoirs 83321 Actions Trier Filtrer" at bounding box center [773, 99] width 1433 height 92
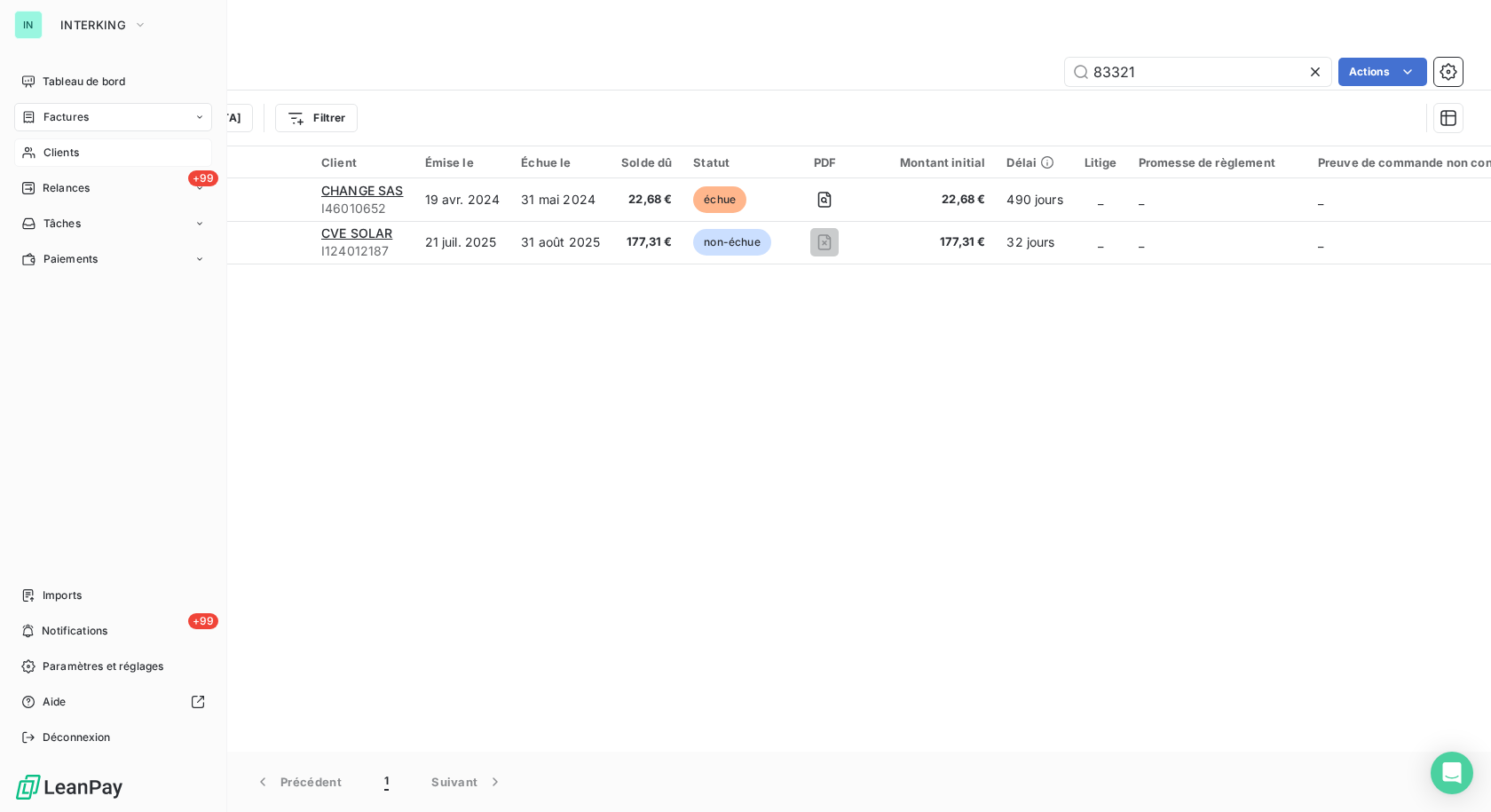
click at [23, 151] on icon at bounding box center [29, 152] width 15 height 14
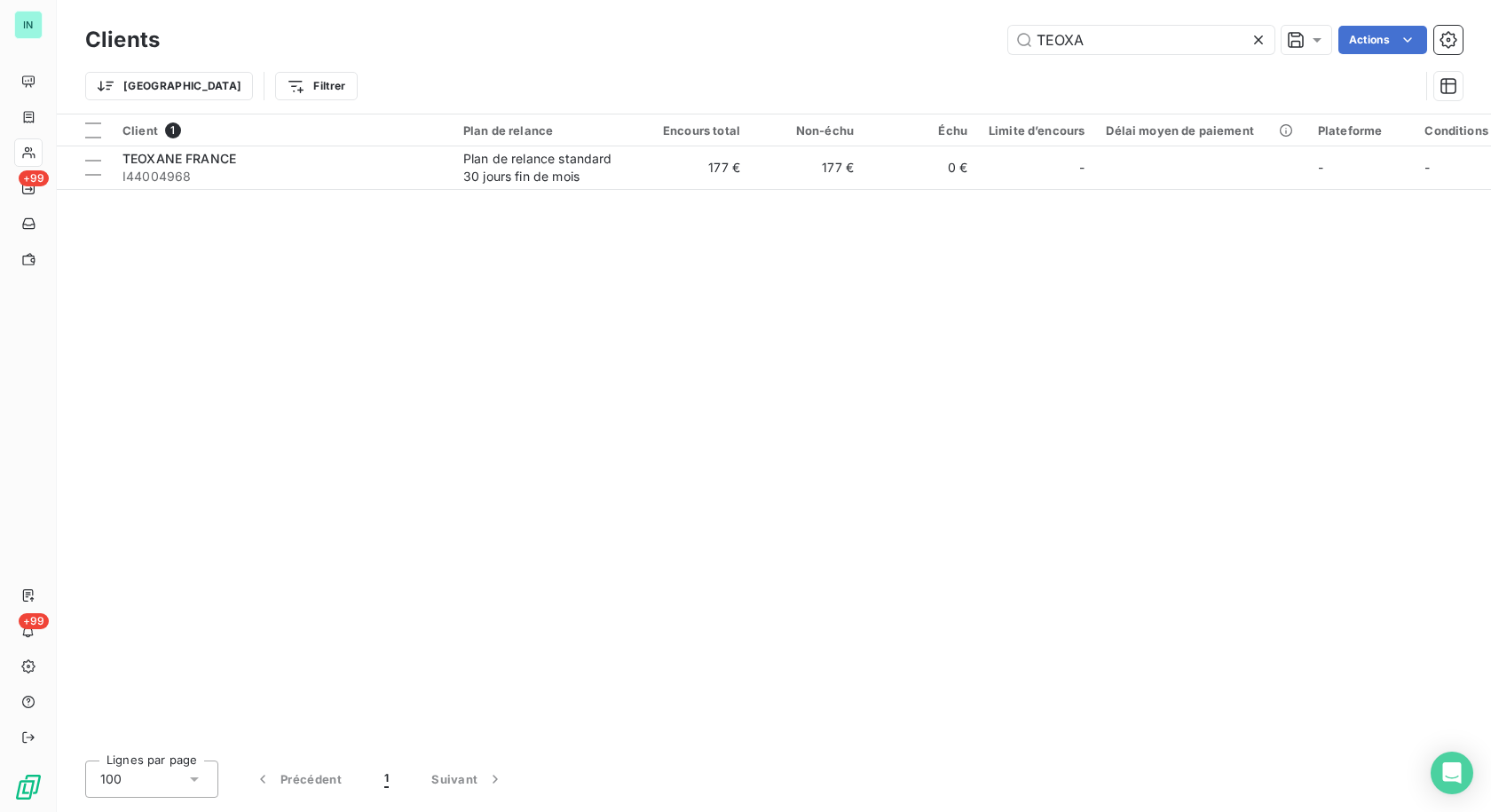
click at [1258, 46] on icon at bounding box center [1258, 40] width 18 height 18
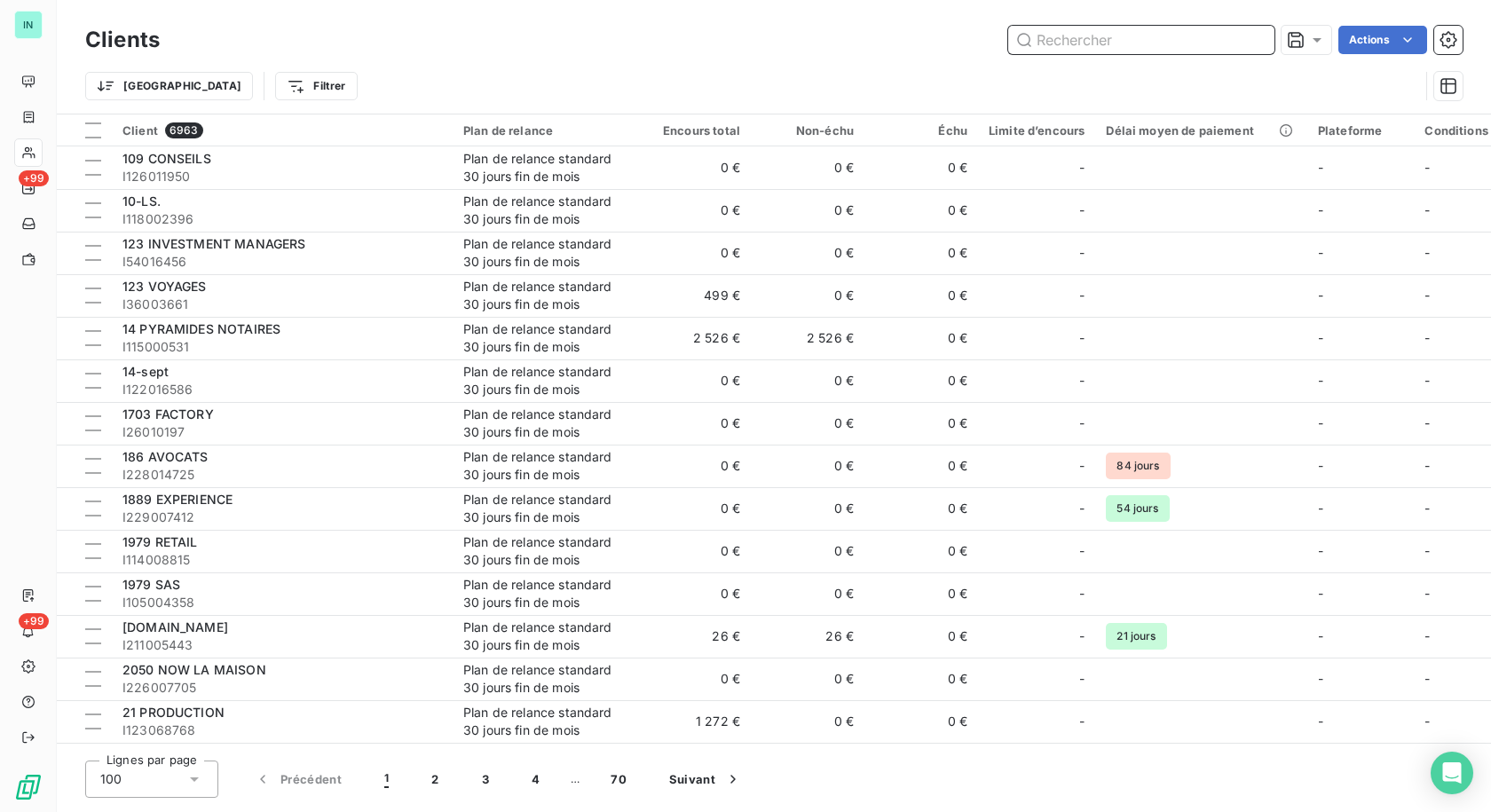
click at [1159, 44] on input "text" at bounding box center [1141, 40] width 266 height 28
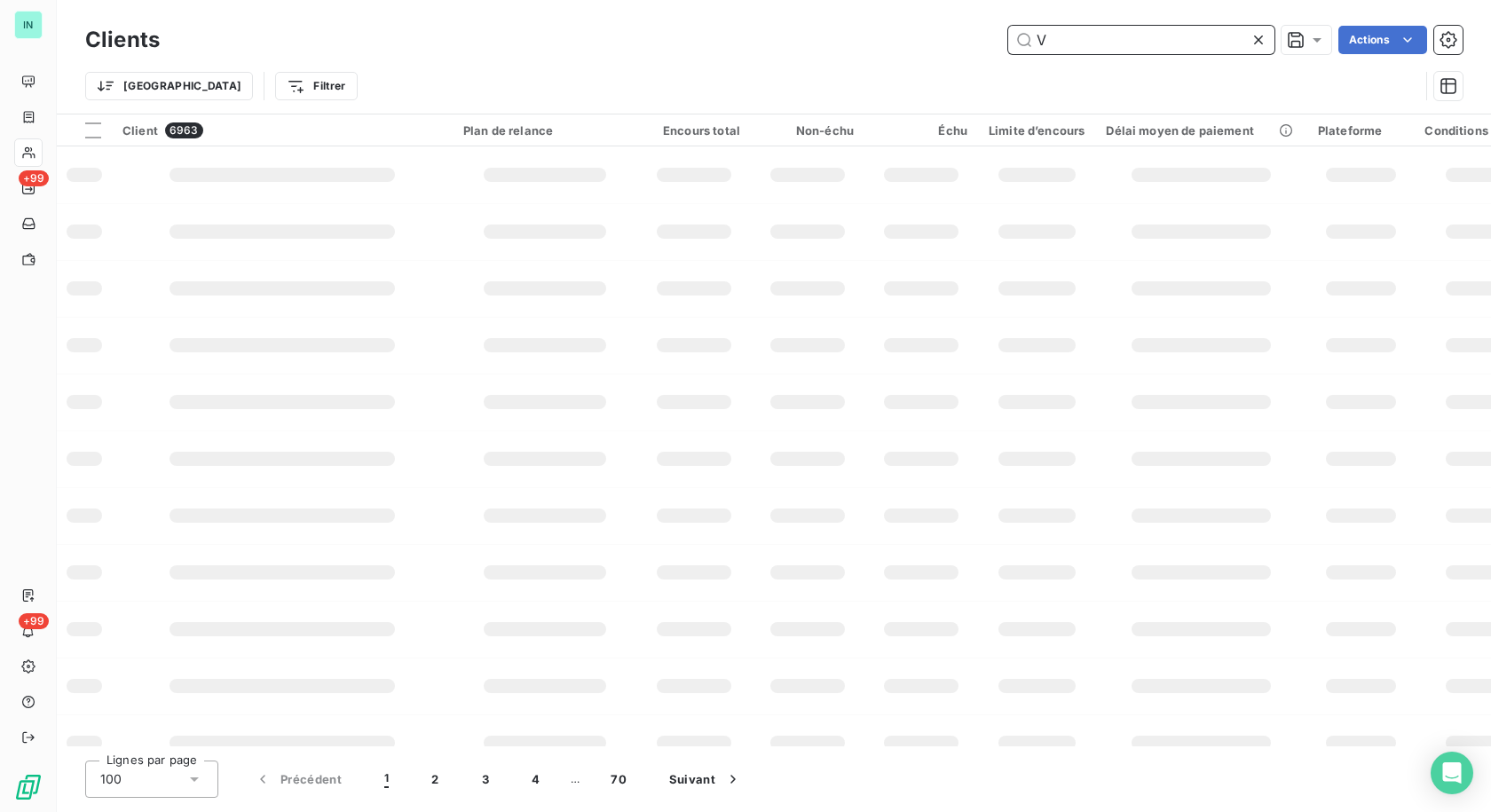
paste input "PARC RH"
type input "V"
paste input "PARC RH"
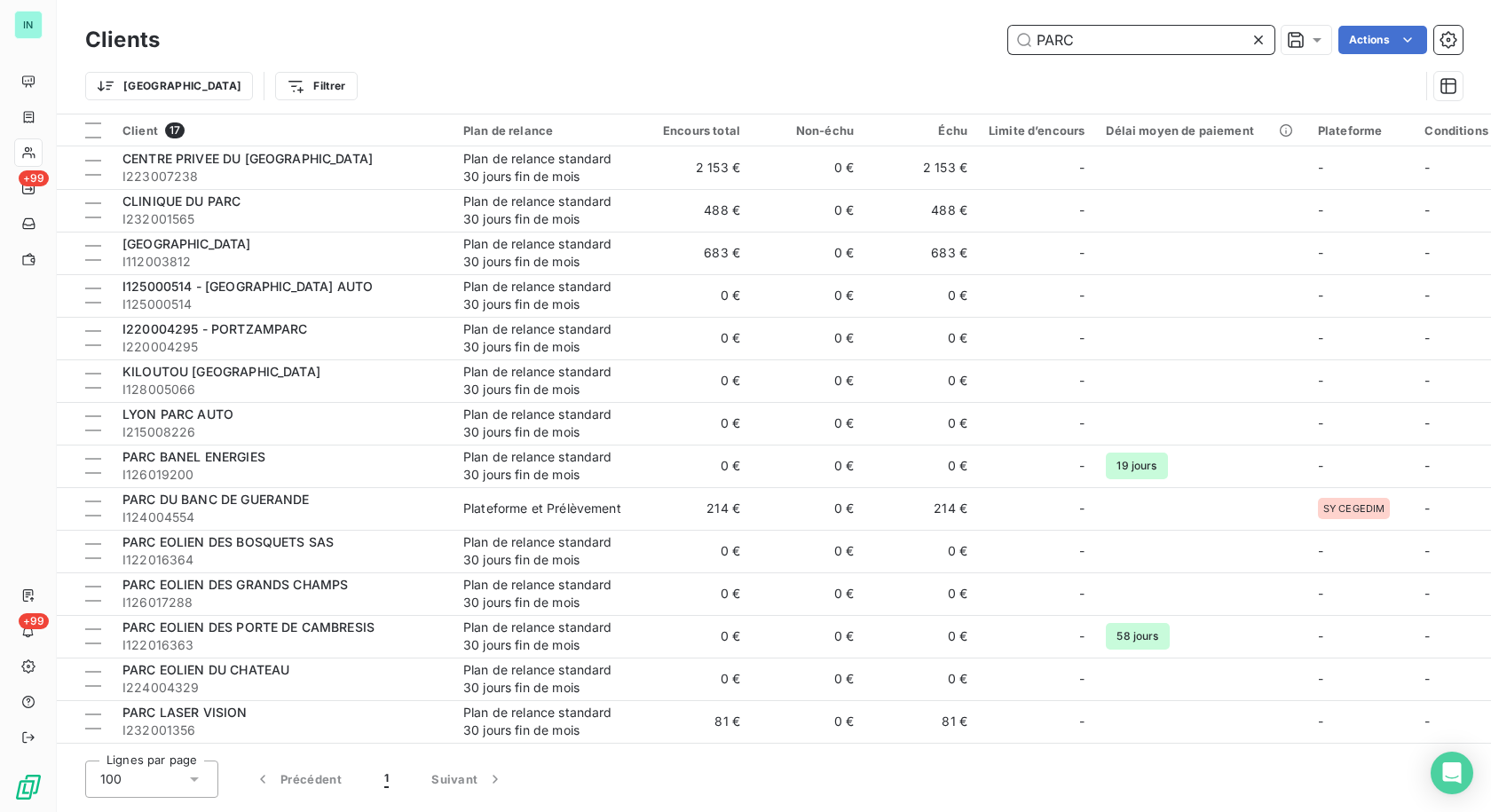
drag, startPoint x: 1101, startPoint y: 39, endPoint x: 782, endPoint y: 68, distance: 320.3
click at [787, 68] on div "Clients PARC Actions Trier Filtrer" at bounding box center [773, 68] width 1377 height 92
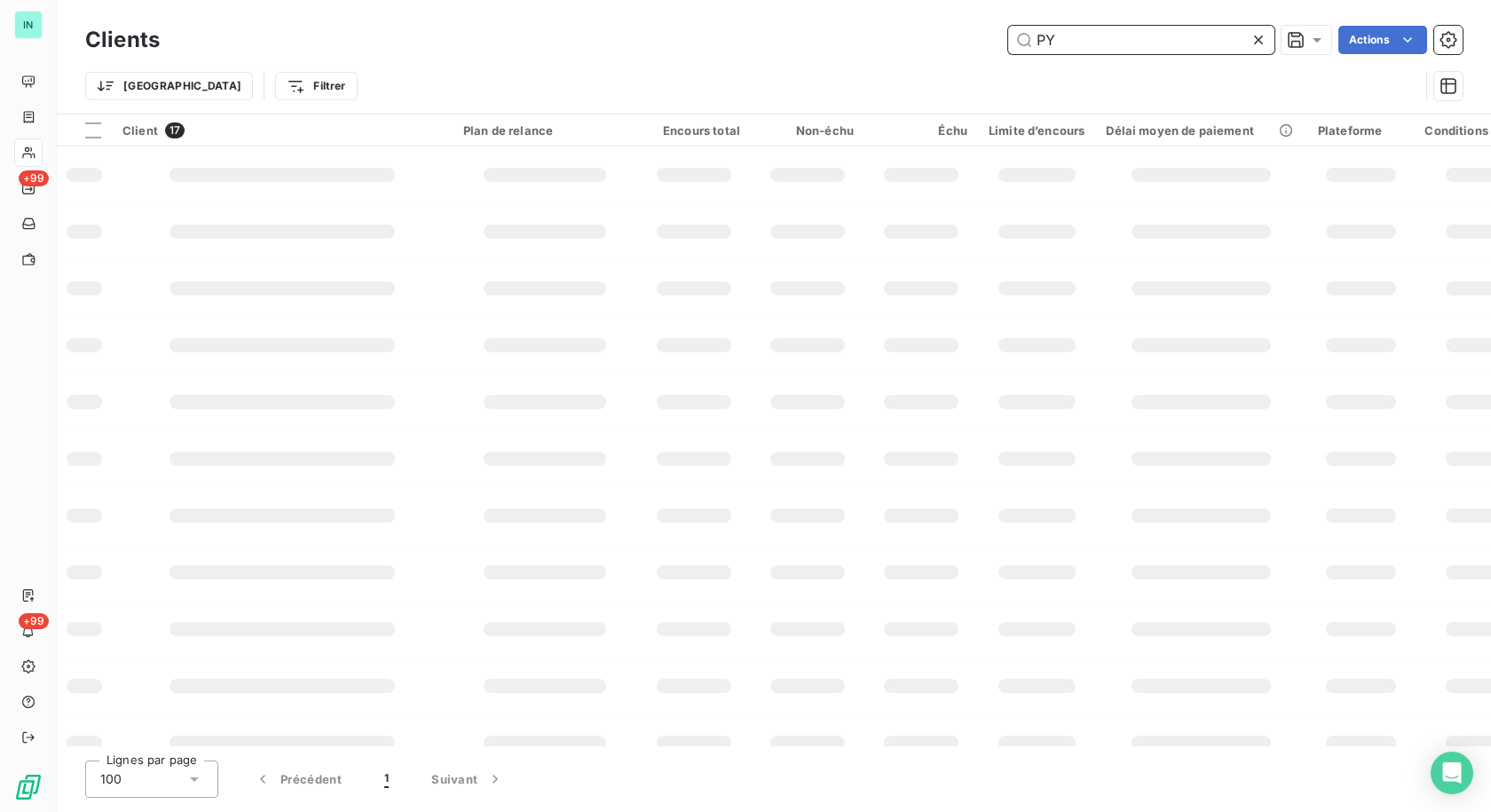
type input "P"
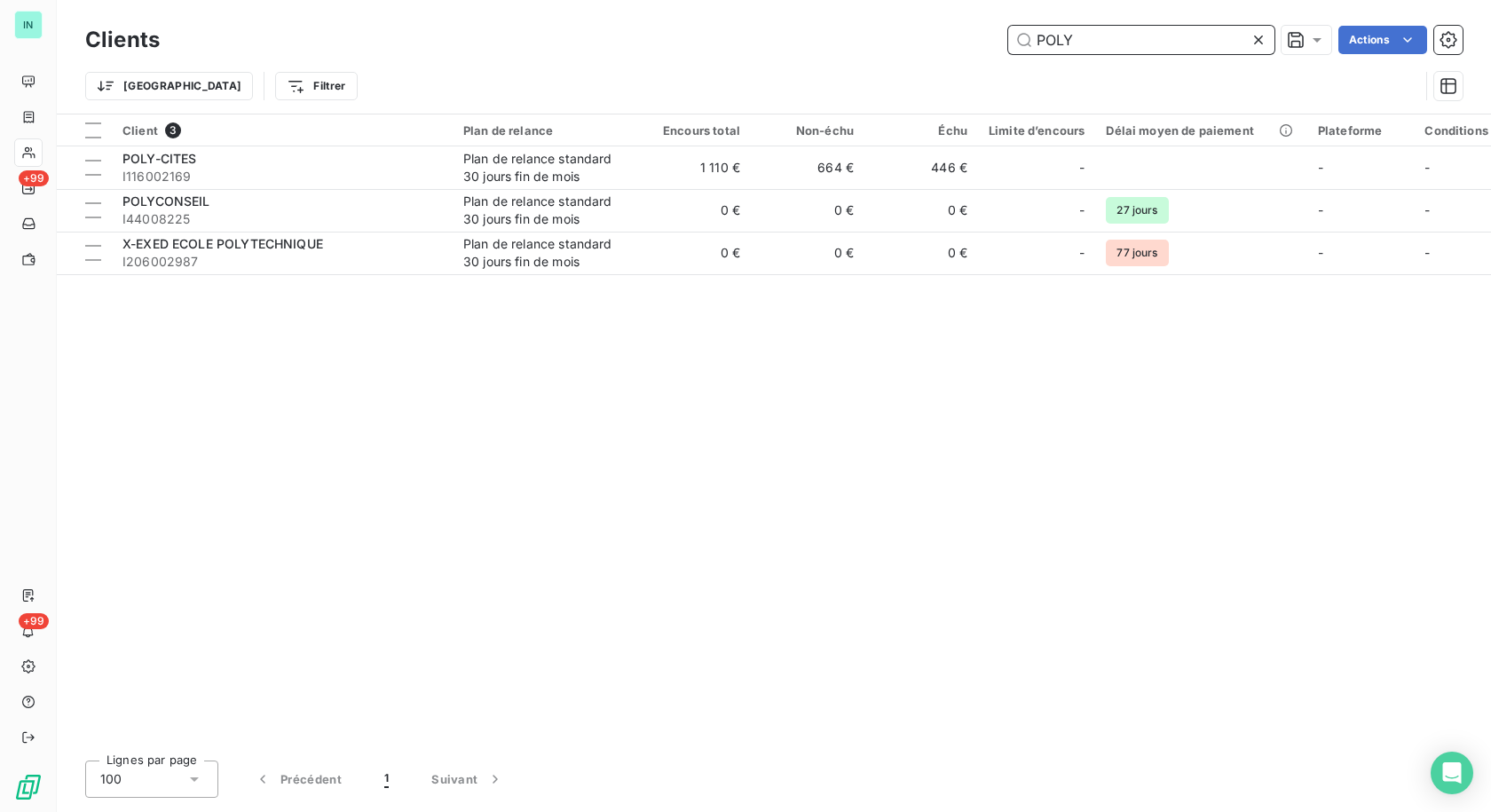
click at [1113, 30] on input "POLY" at bounding box center [1141, 40] width 266 height 28
drag, startPoint x: 1085, startPoint y: 36, endPoint x: 816, endPoint y: 27, distance: 269.2
click at [817, 27] on div "POLY Actions" at bounding box center [821, 40] width 1282 height 28
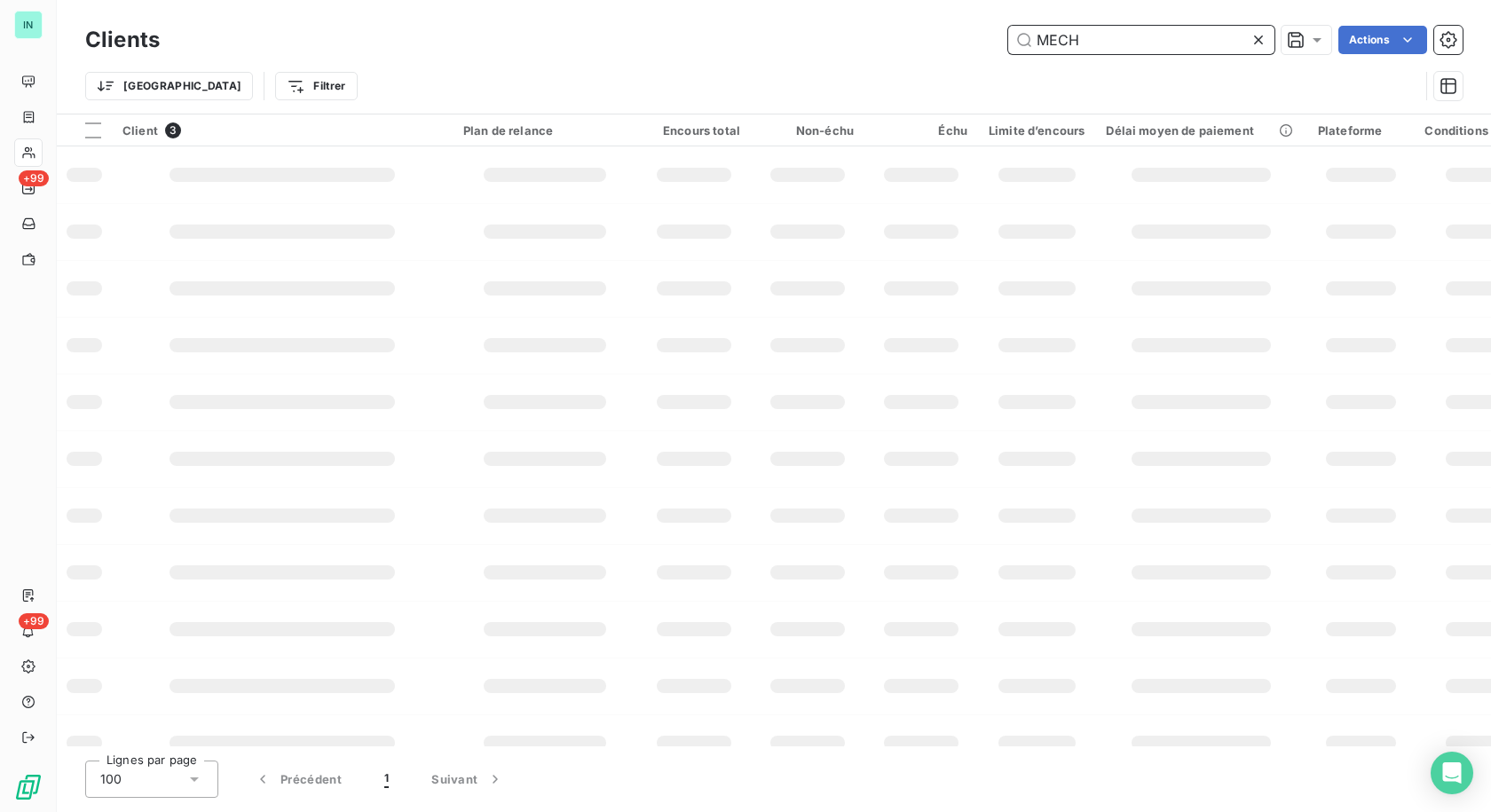
type input "MECH"
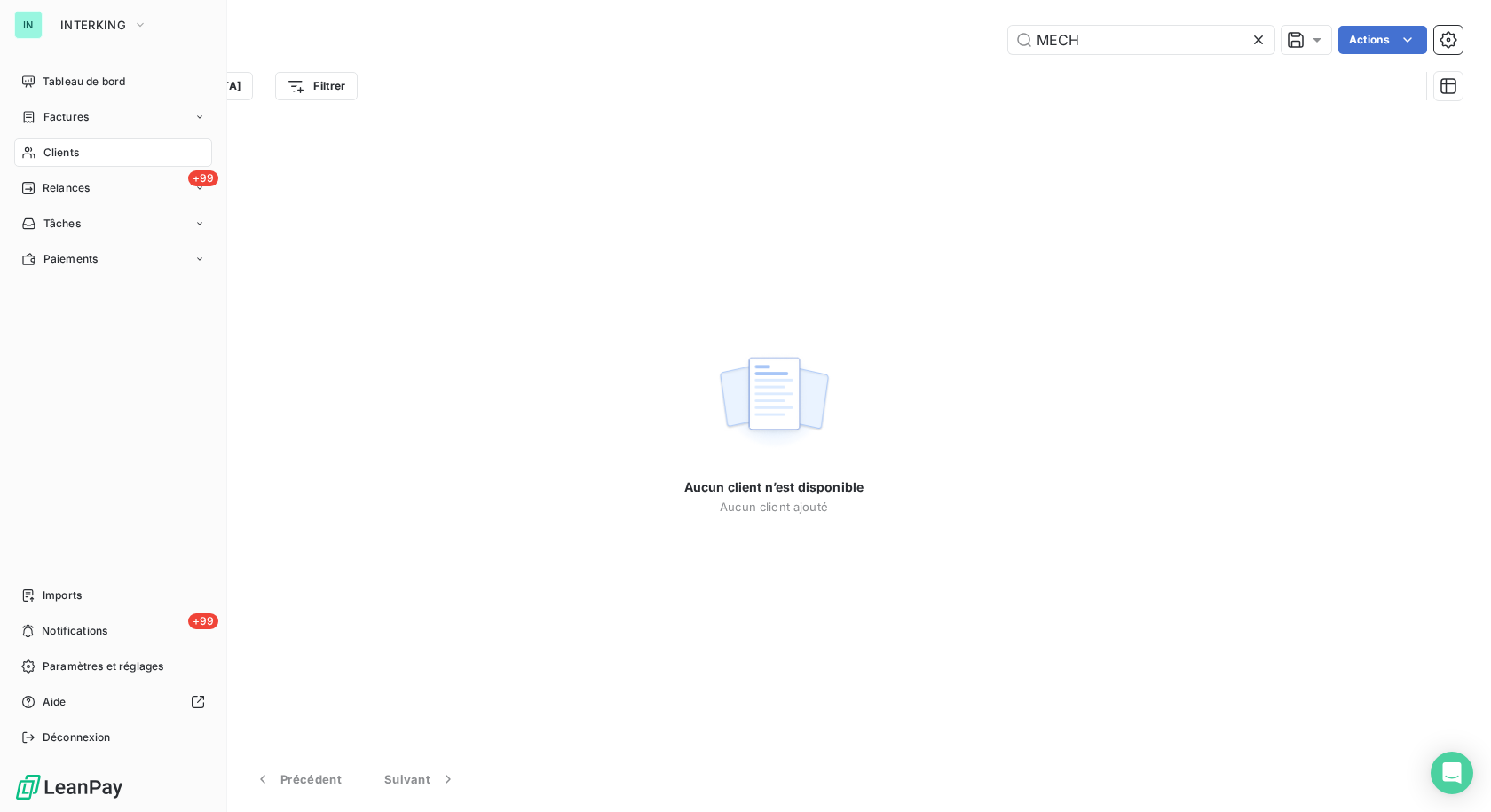
click at [1, 121] on div "IN INTERKING Tableau de bord Factures Clients +99 Relances Tâches Paiements Imp…" at bounding box center [113, 406] width 227 height 812
click at [43, 118] on span "Factures" at bounding box center [66, 117] width 45 height 16
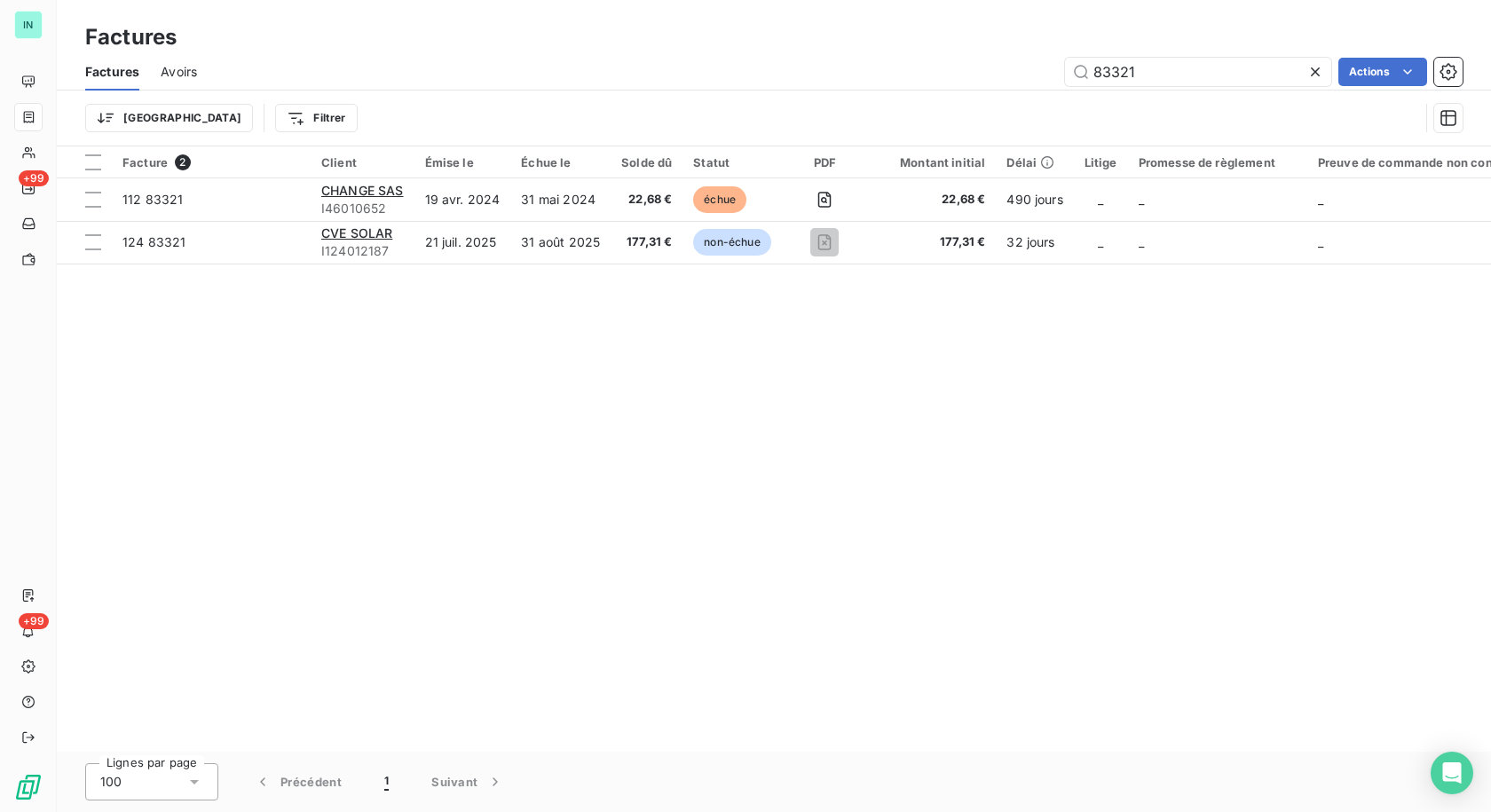
drag, startPoint x: 1157, startPoint y: 81, endPoint x: 934, endPoint y: 97, distance: 223.6
click at [934, 97] on div "Factures Avoirs 83321 Actions Trier Filtrer" at bounding box center [773, 99] width 1433 height 92
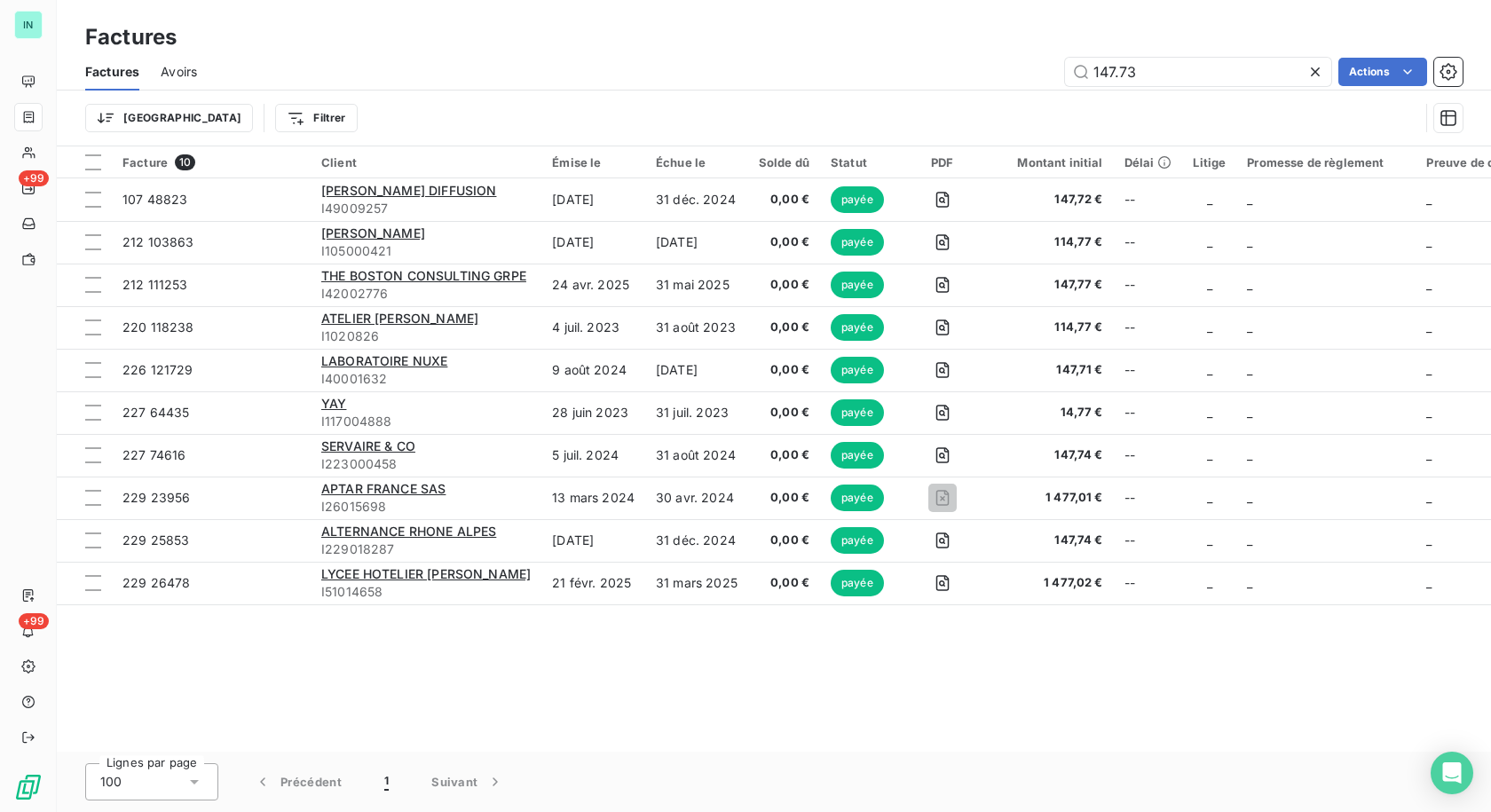
type input "147.73"
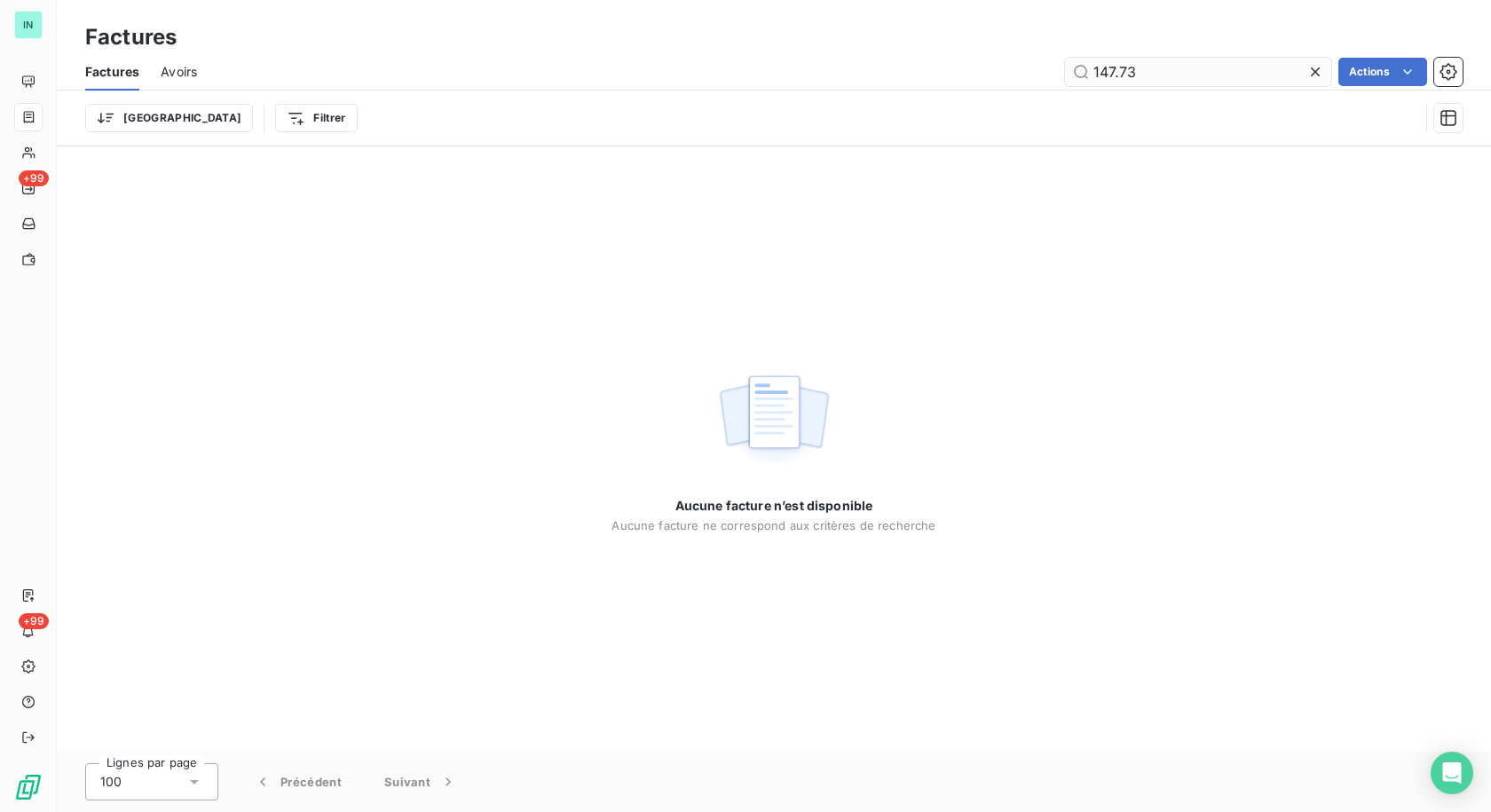
click at [1308, 72] on icon at bounding box center [1315, 72] width 18 height 18
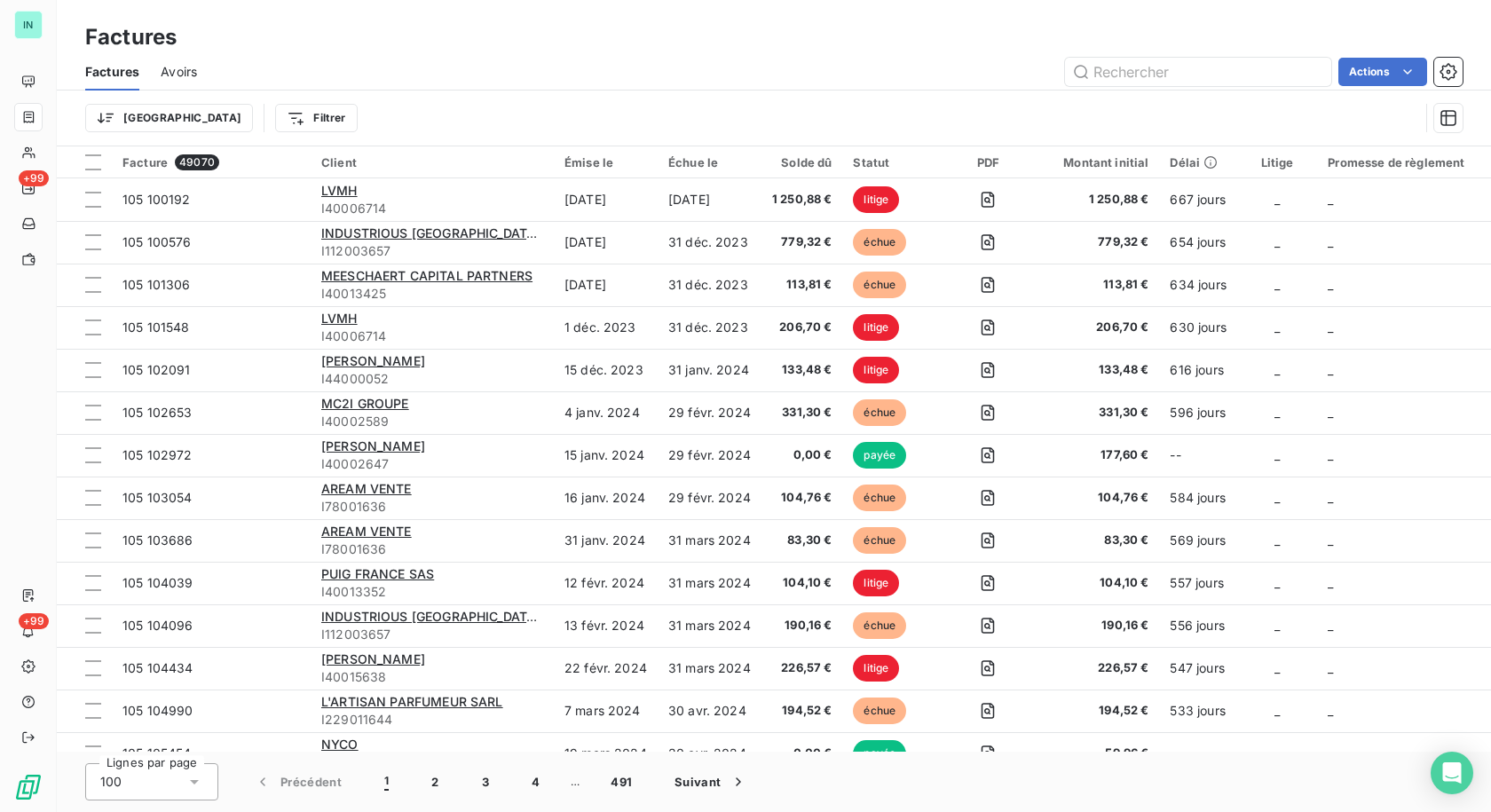
click at [37, 113] on div at bounding box center [29, 117] width 15 height 14
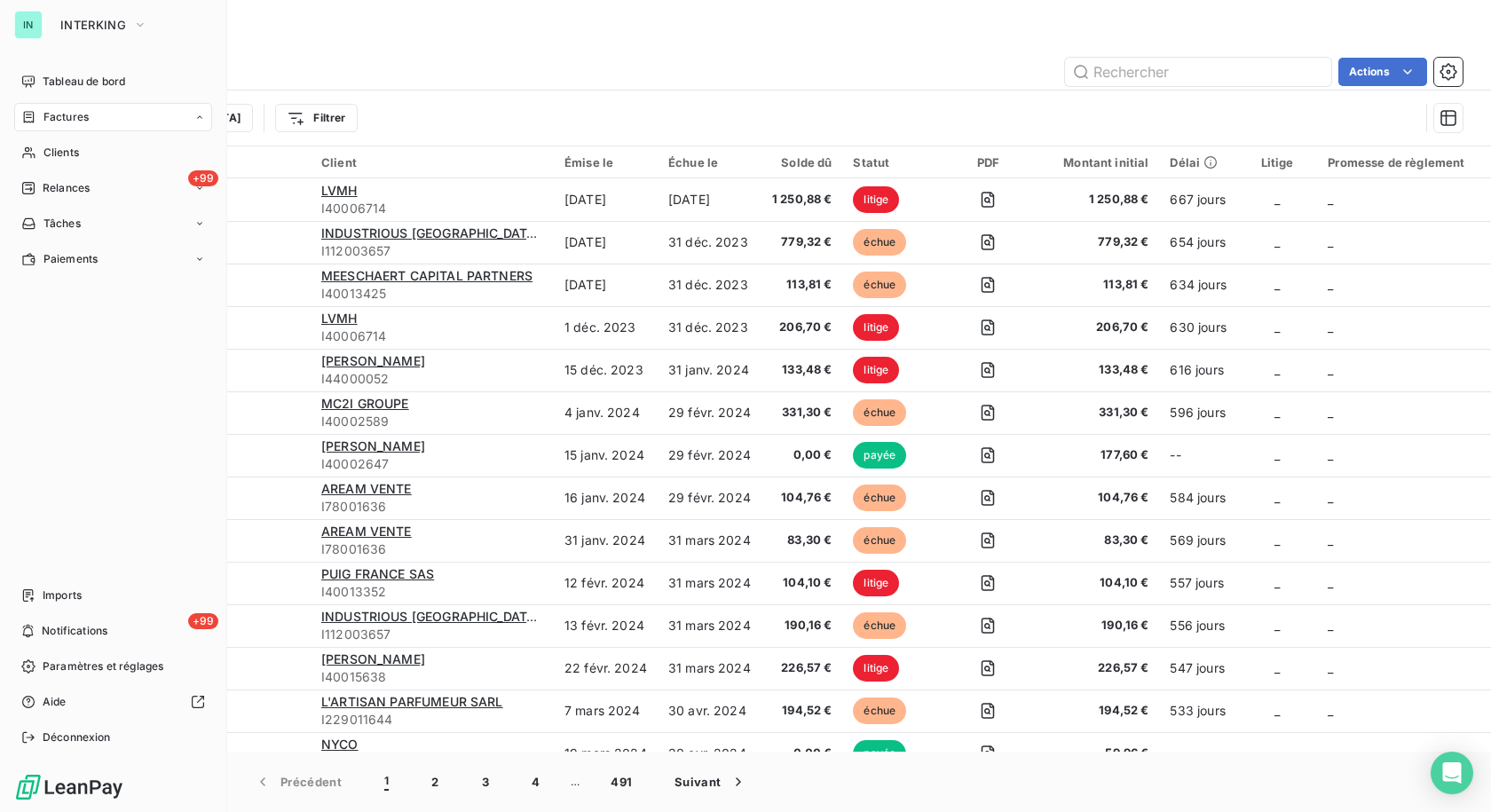
click at [27, 118] on icon at bounding box center [29, 117] width 15 height 14
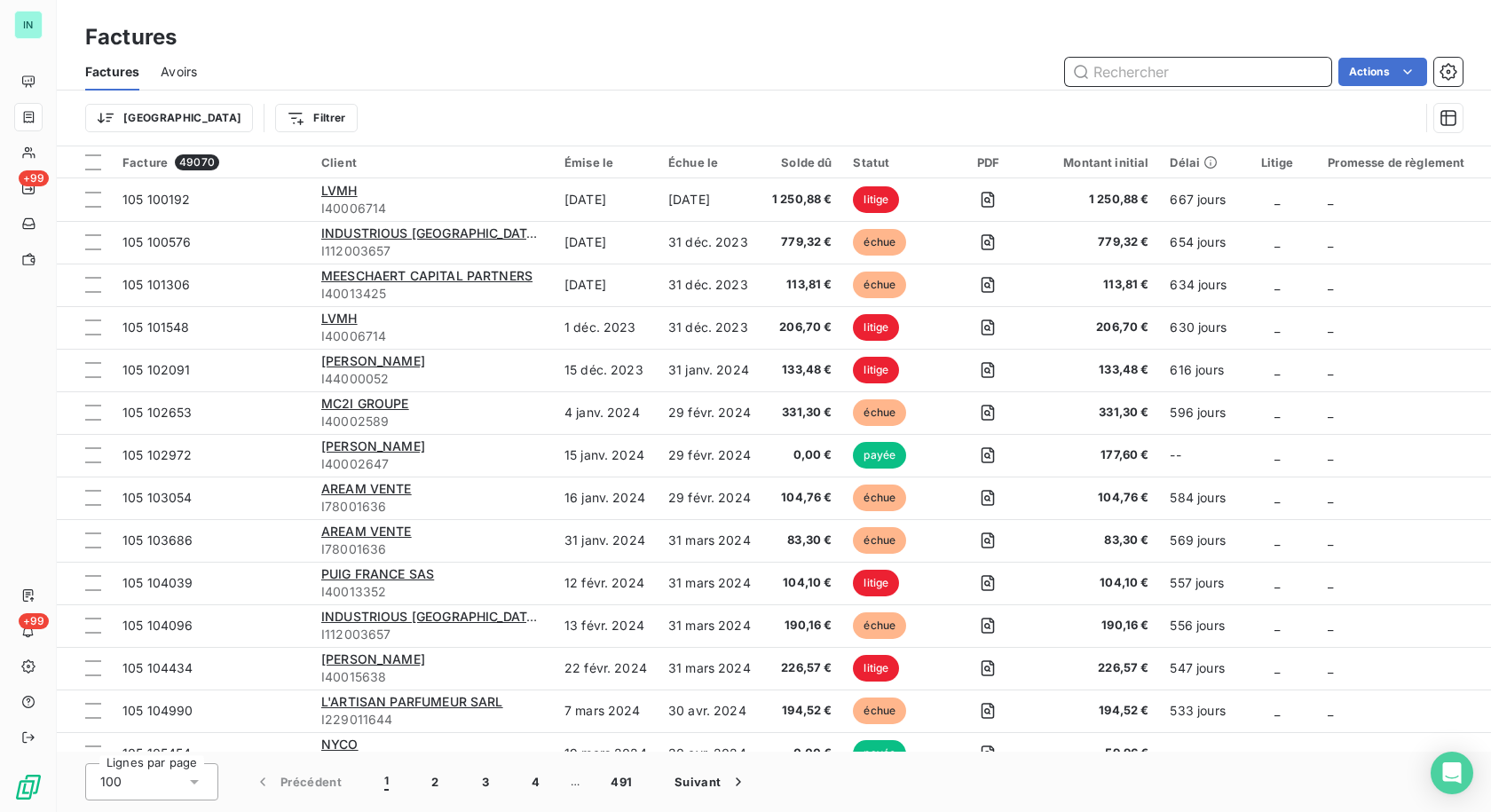
click at [1153, 72] on input "text" at bounding box center [1198, 72] width 266 height 28
type input "82073"
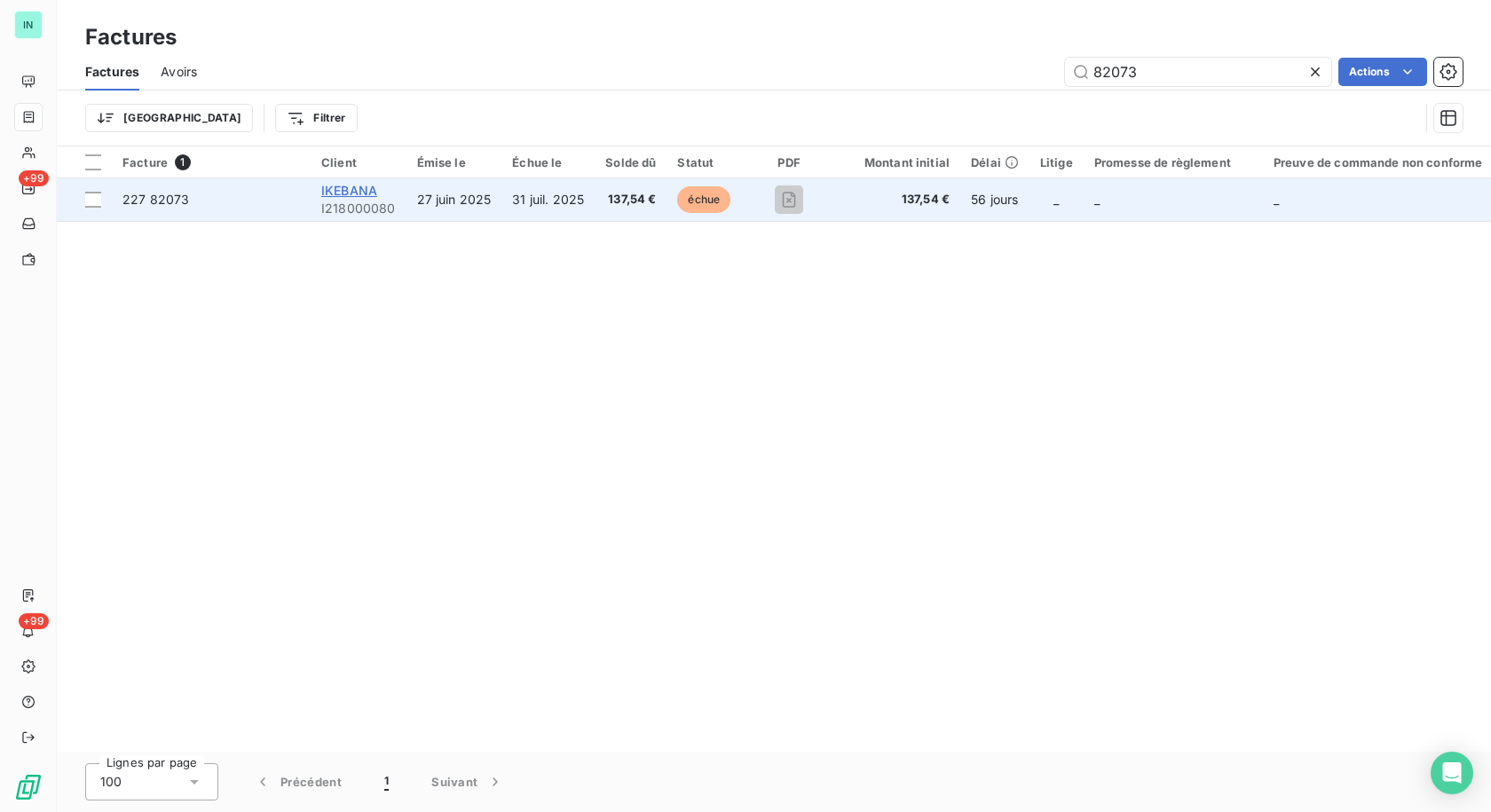
click at [351, 194] on span "IKEBANA" at bounding box center [349, 191] width 56 height 15
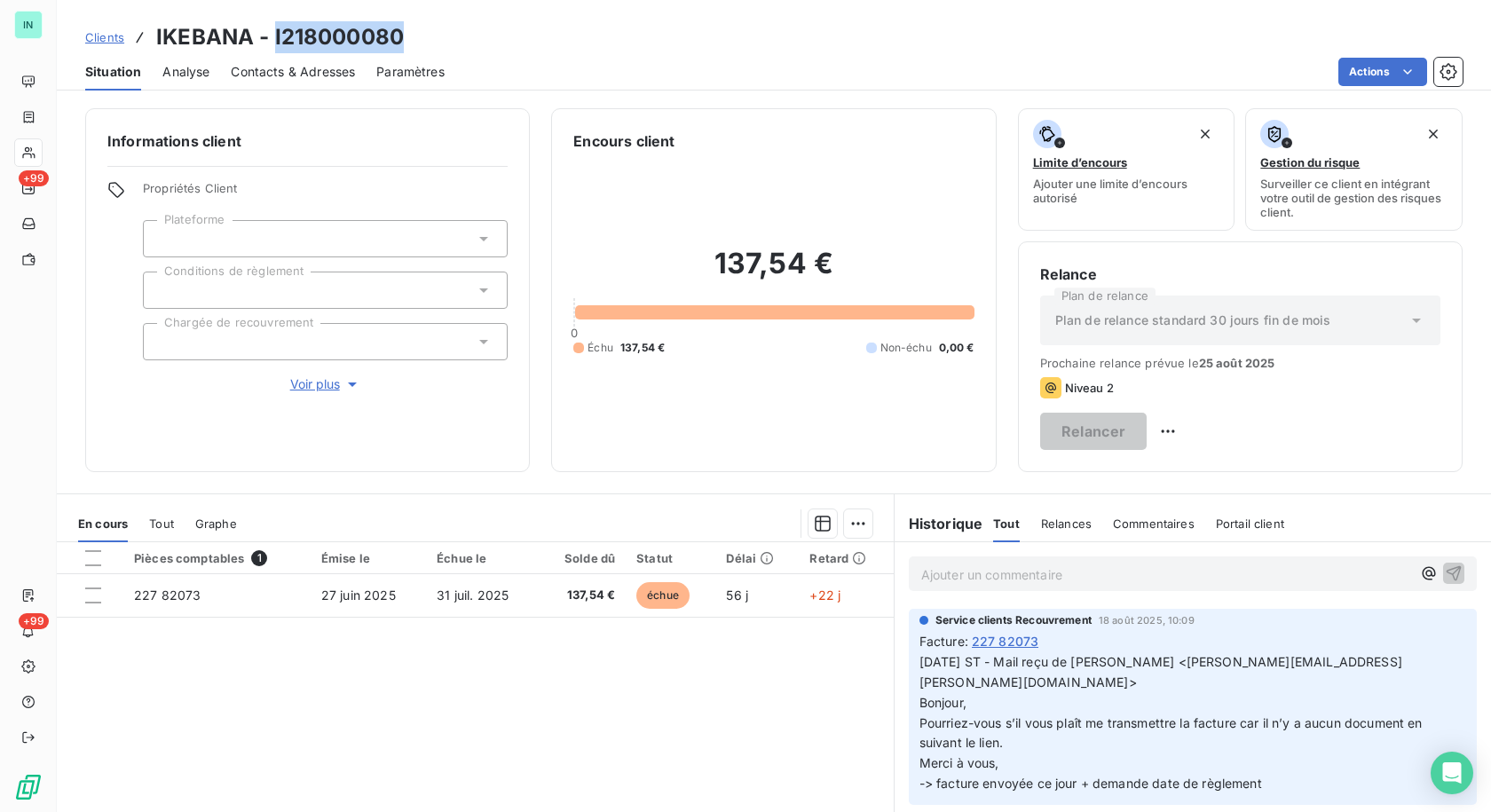
drag, startPoint x: 399, startPoint y: 39, endPoint x: 274, endPoint y: 39, distance: 125.0
click at [274, 39] on h3 "IKEBANA - I218000080" at bounding box center [280, 38] width 248 height 32
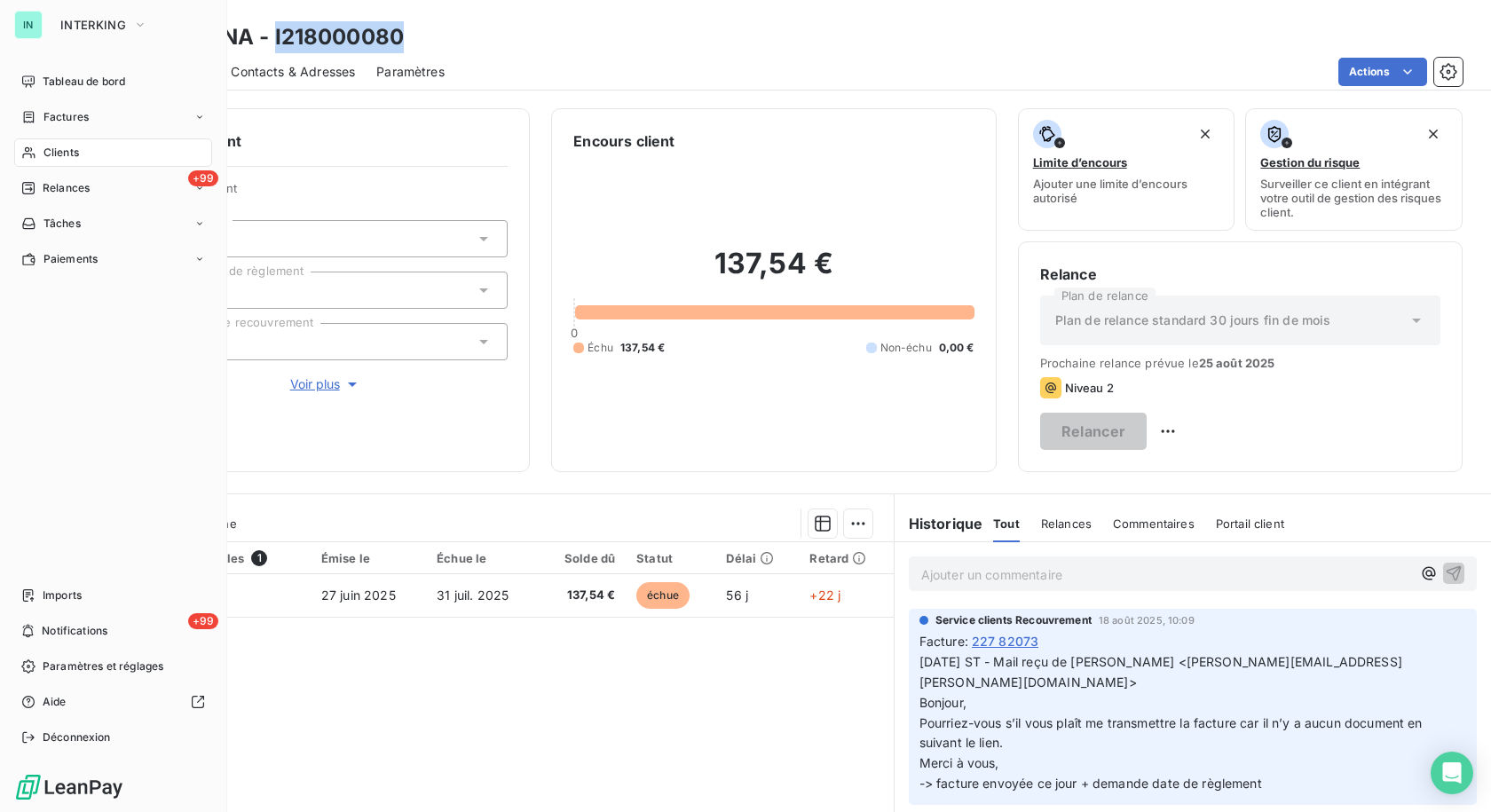
drag, startPoint x: 62, startPoint y: 157, endPoint x: 119, endPoint y: 150, distance: 57.4
click at [62, 157] on span "Clients" at bounding box center [61, 152] width 36 height 16
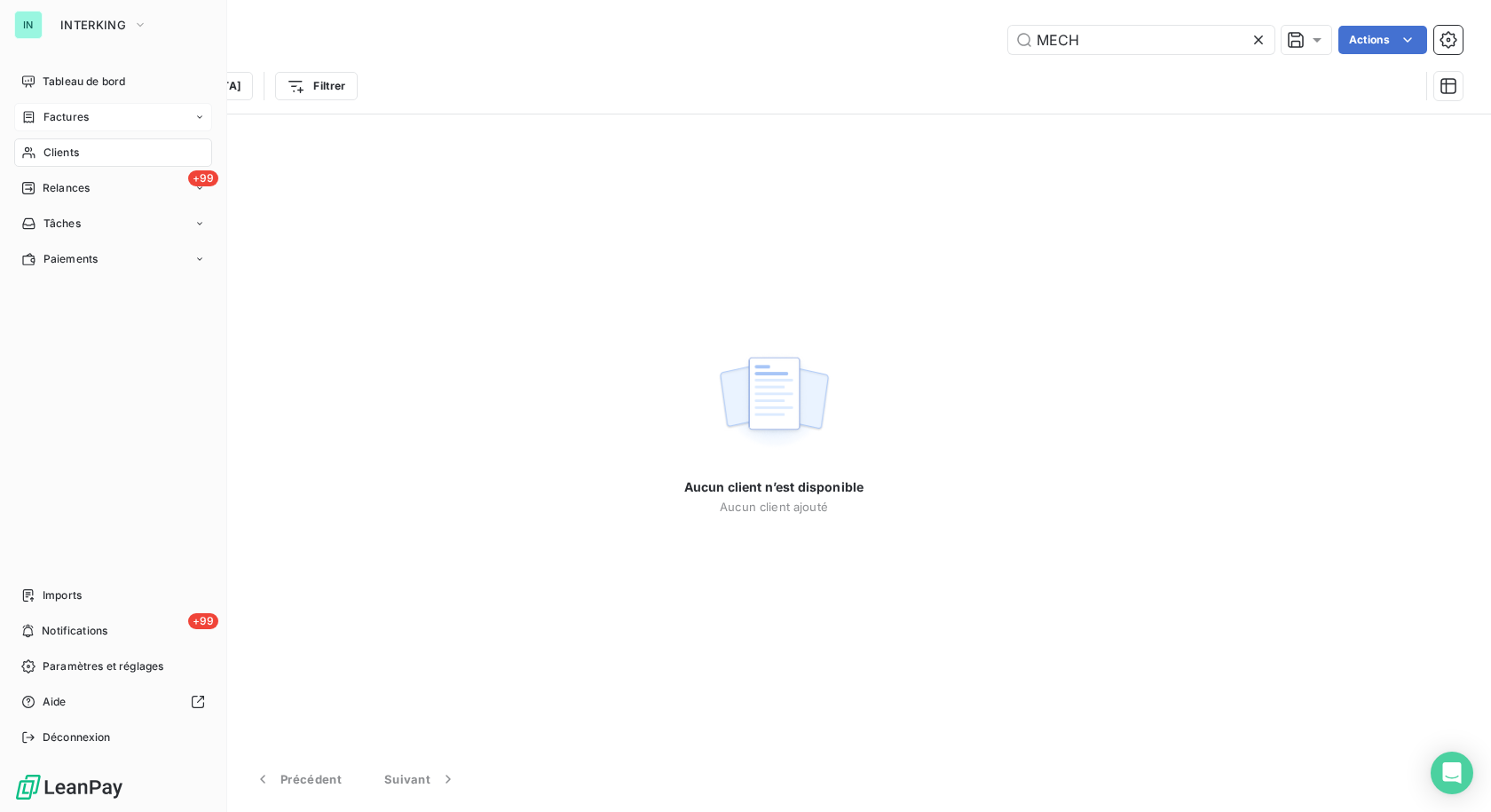
click at [25, 119] on icon at bounding box center [29, 117] width 15 height 14
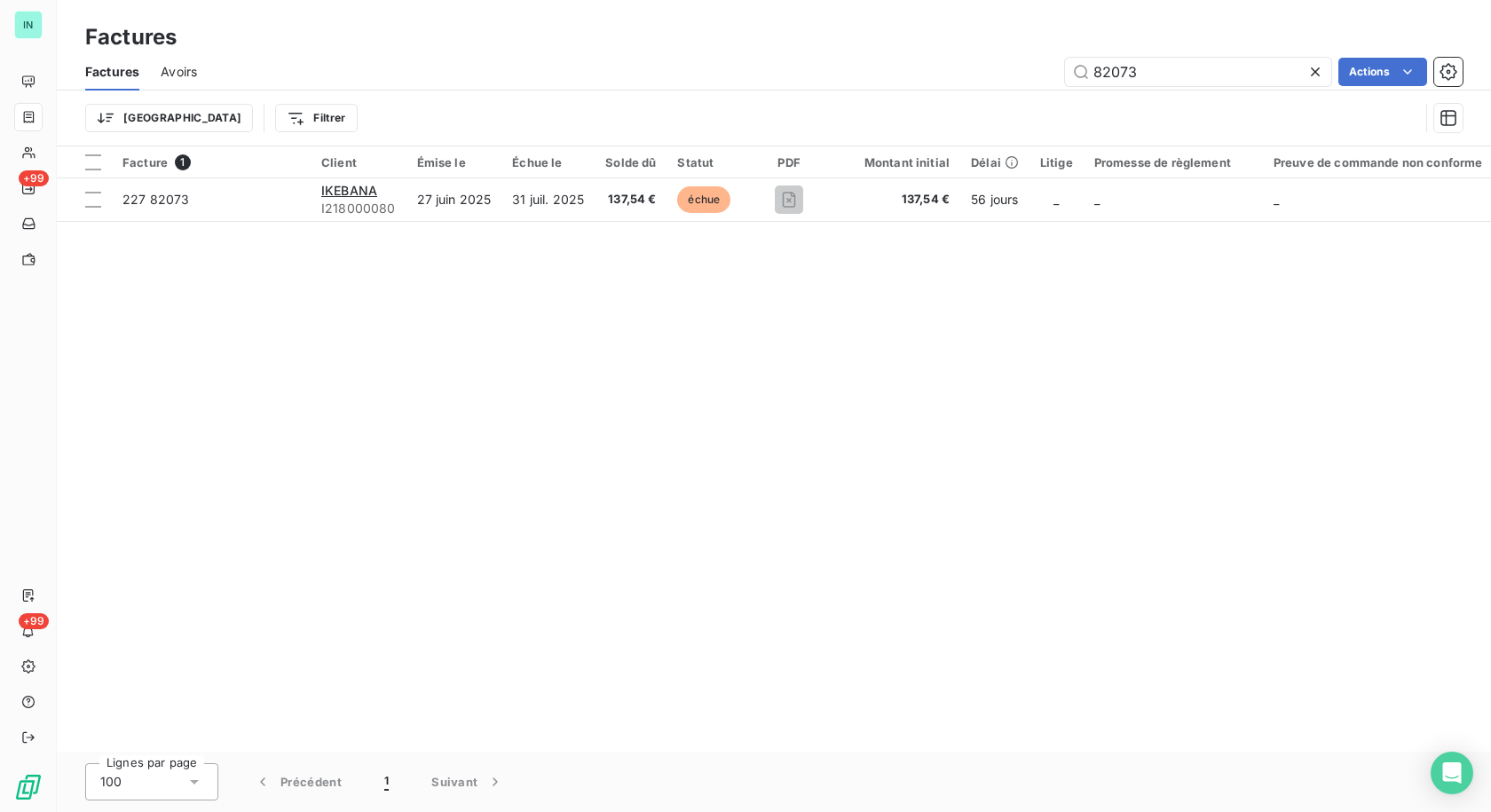
drag, startPoint x: 1134, startPoint y: 75, endPoint x: 1007, endPoint y: 83, distance: 127.3
click at [1015, 84] on div "82073 Actions" at bounding box center [839, 72] width 1244 height 28
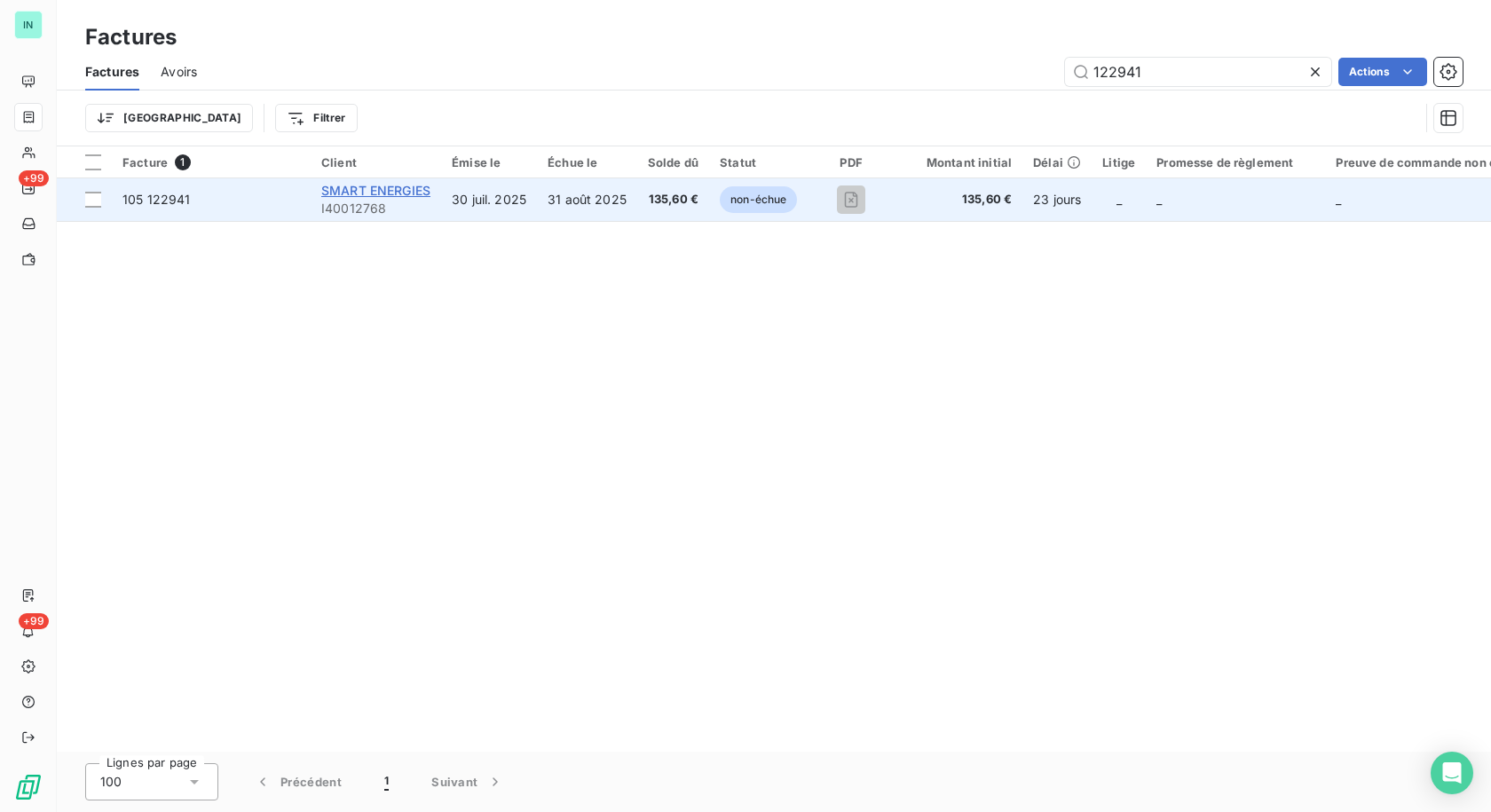
type input "122941"
click at [370, 191] on span "SMART ENERGIES" at bounding box center [376, 191] width 109 height 15
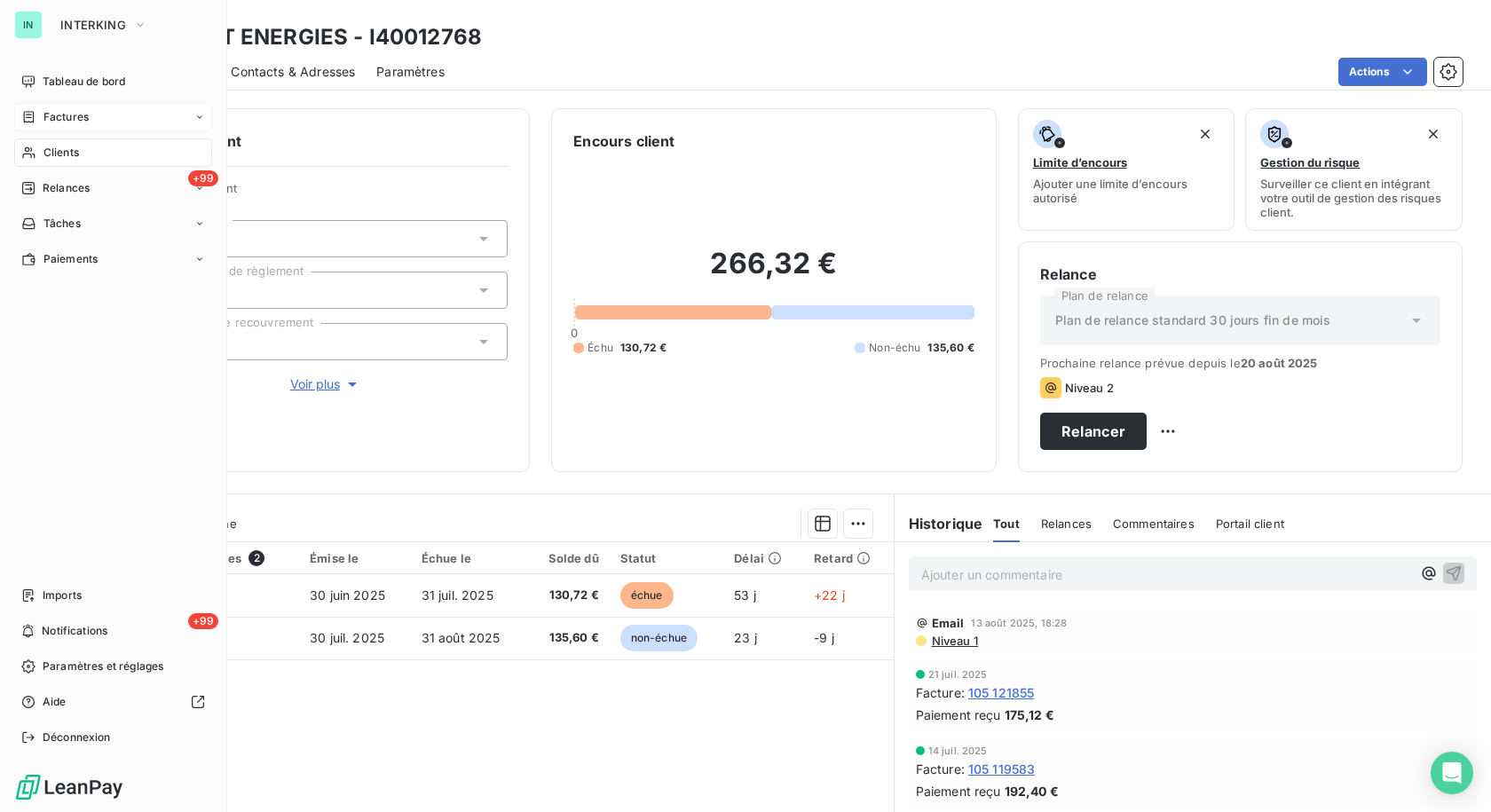
click at [73, 120] on span "Factures" at bounding box center [66, 117] width 45 height 16
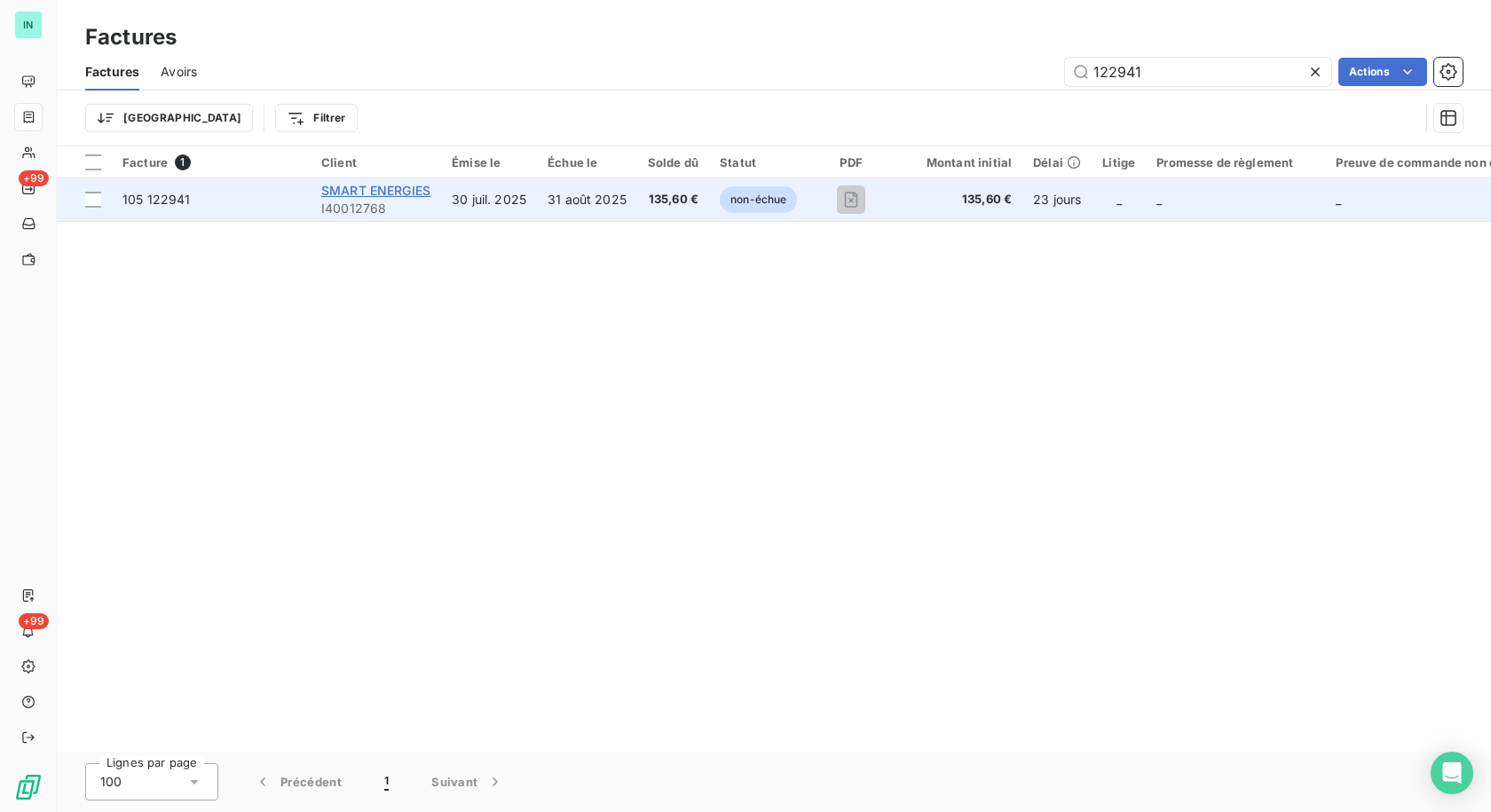
click at [400, 197] on span "SMART ENERGIES" at bounding box center [376, 191] width 109 height 15
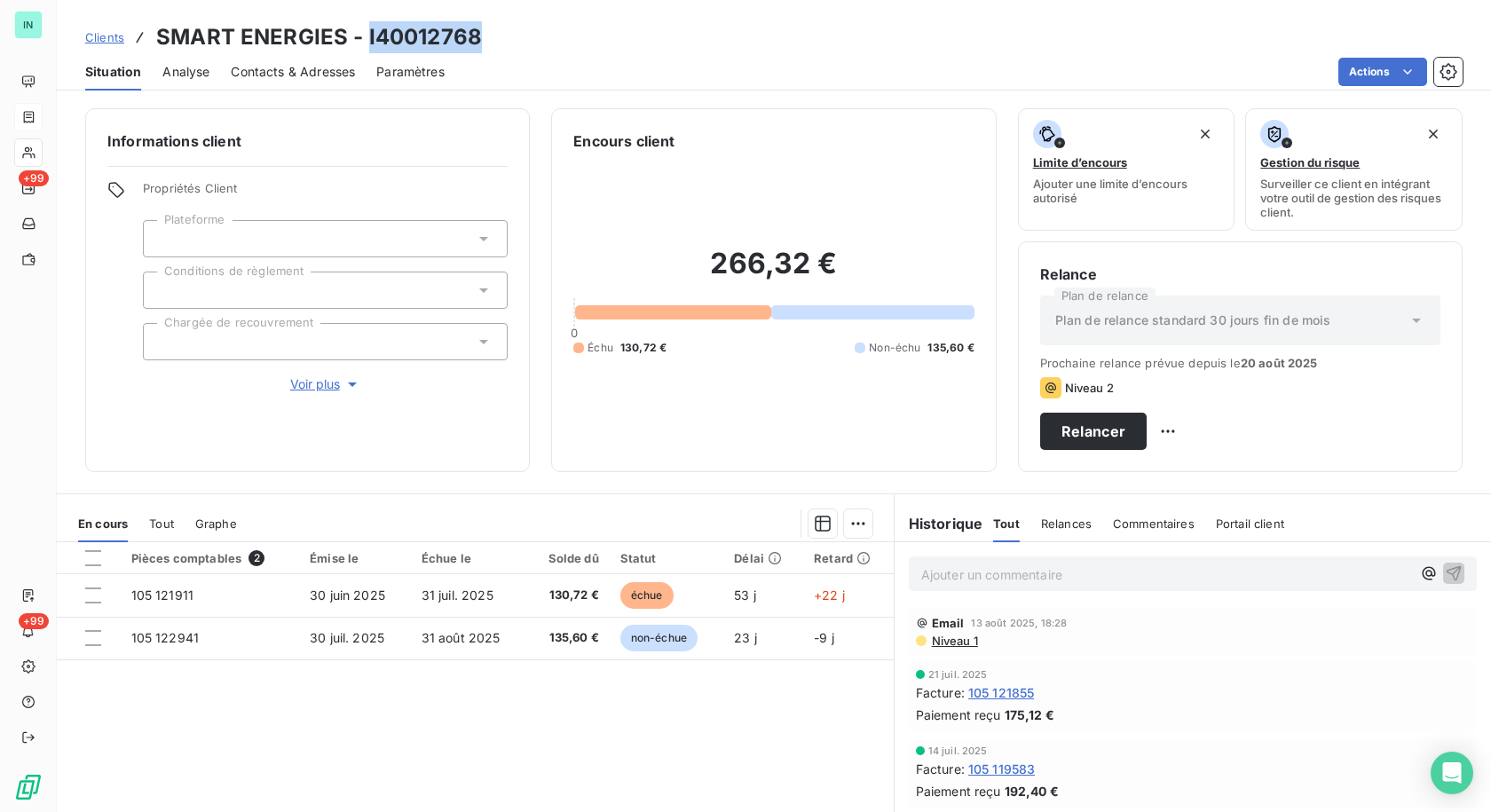
drag, startPoint x: 475, startPoint y: 36, endPoint x: 366, endPoint y: 35, distance: 109.0
click at [366, 35] on h3 "SMART ENERGIES - I40012768" at bounding box center [319, 38] width 325 height 32
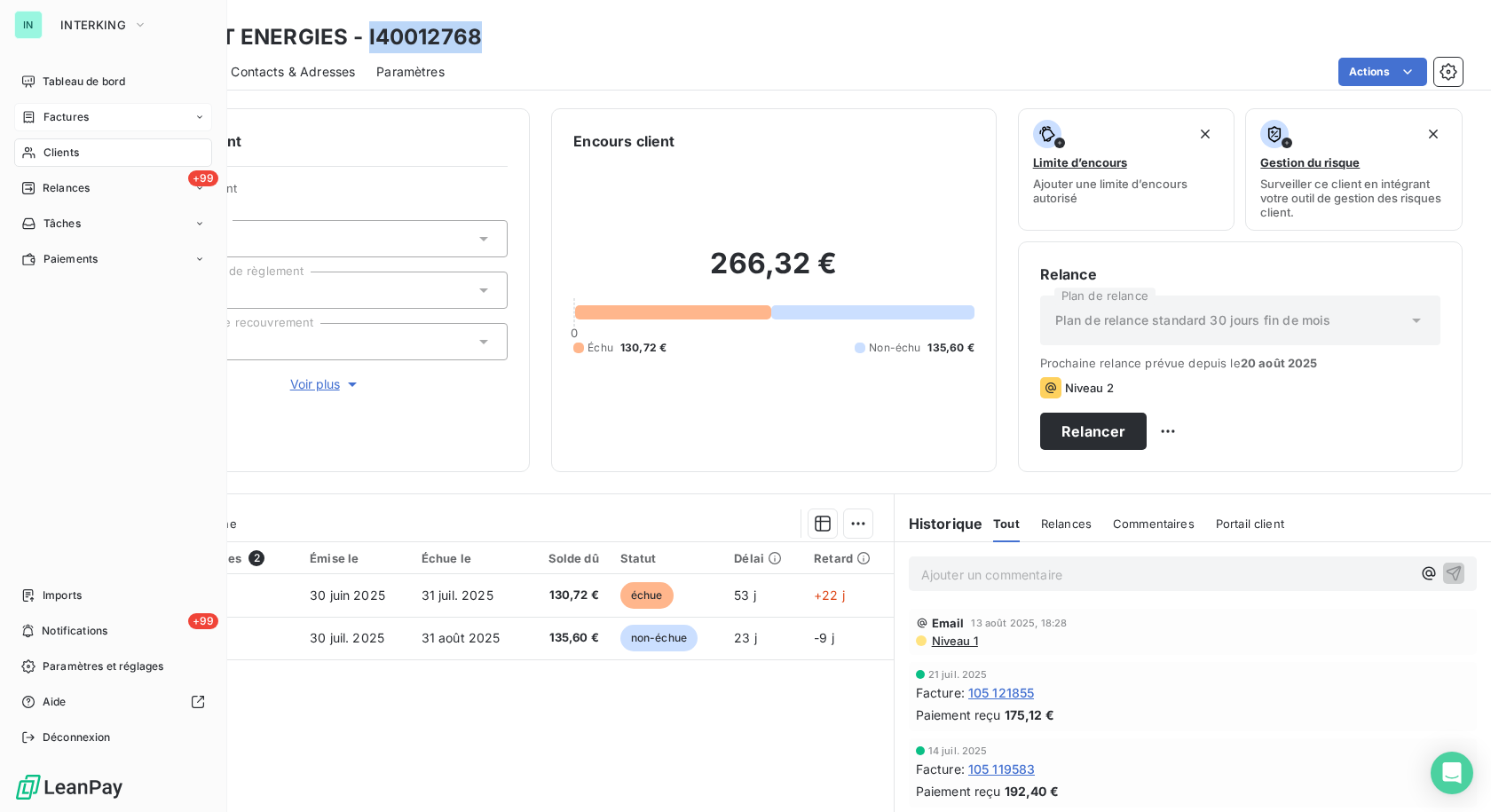
click at [41, 115] on div "Factures" at bounding box center [56, 117] width 68 height 16
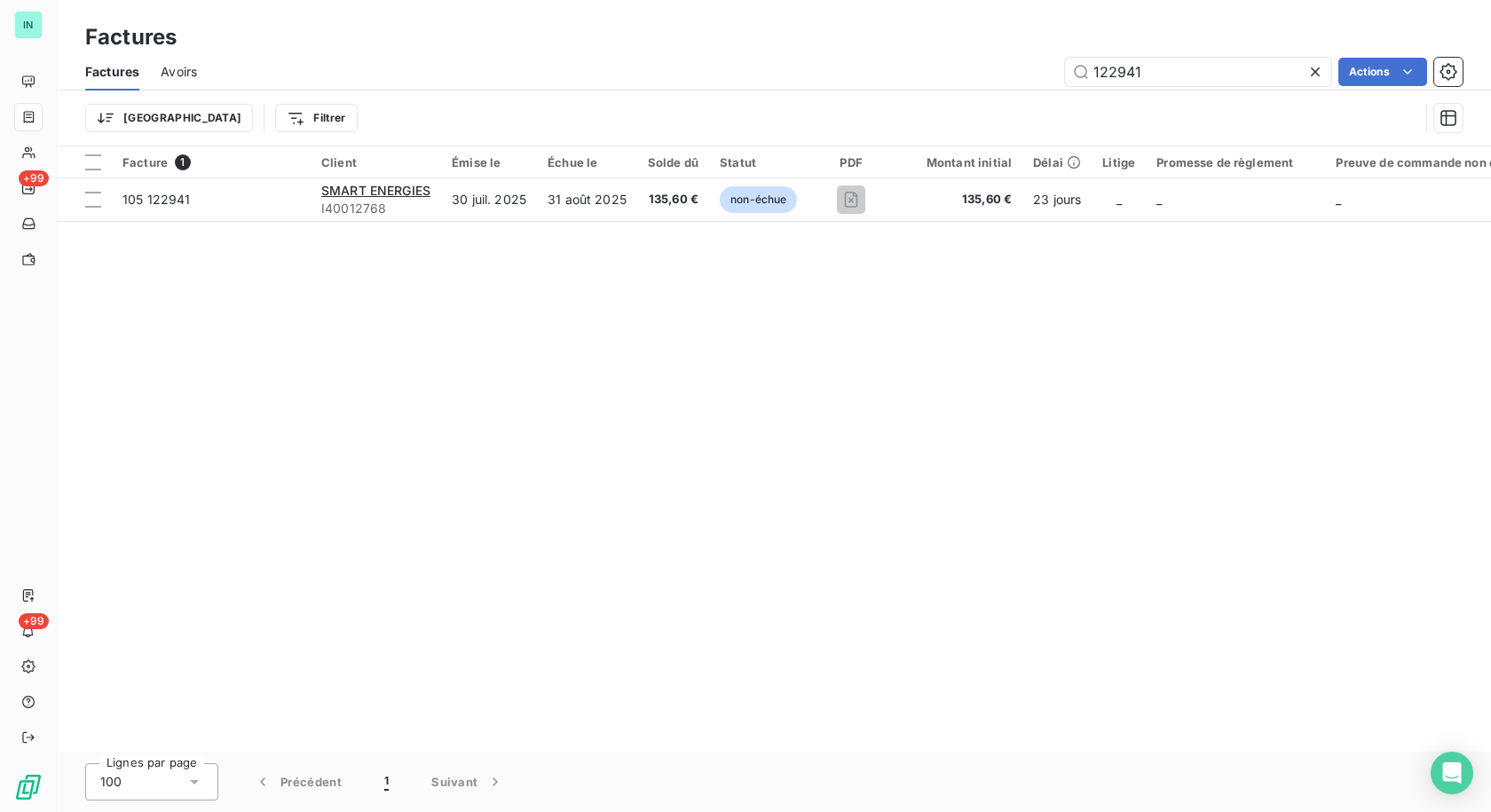
drag, startPoint x: 1150, startPoint y: 70, endPoint x: 965, endPoint y: 83, distance: 185.5
click at [966, 83] on div "122941 Actions" at bounding box center [839, 72] width 1244 height 28
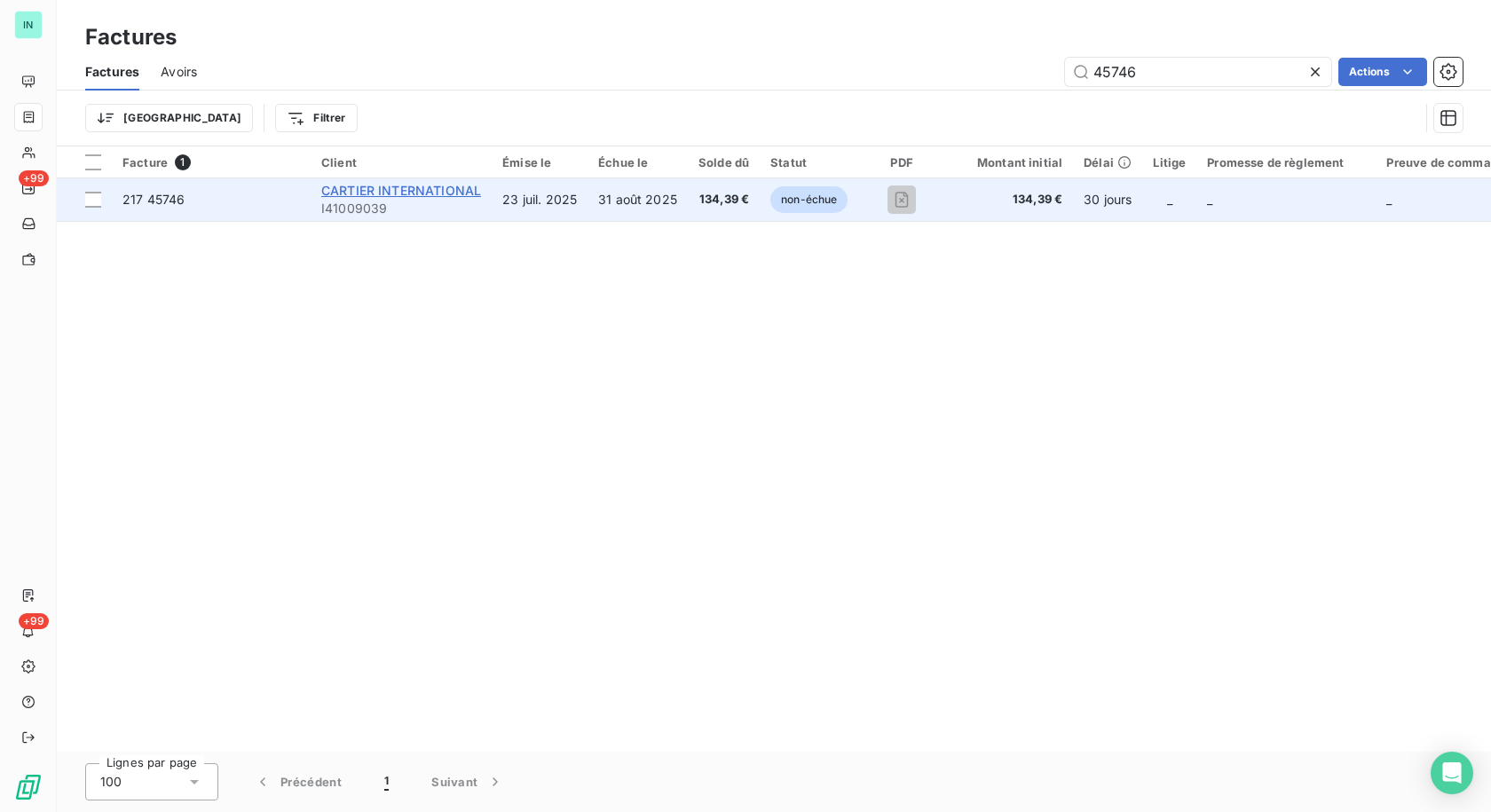
type input "45746"
click at [422, 183] on span "CARTIER INTERNATIONAL" at bounding box center [401, 191] width 159 height 15
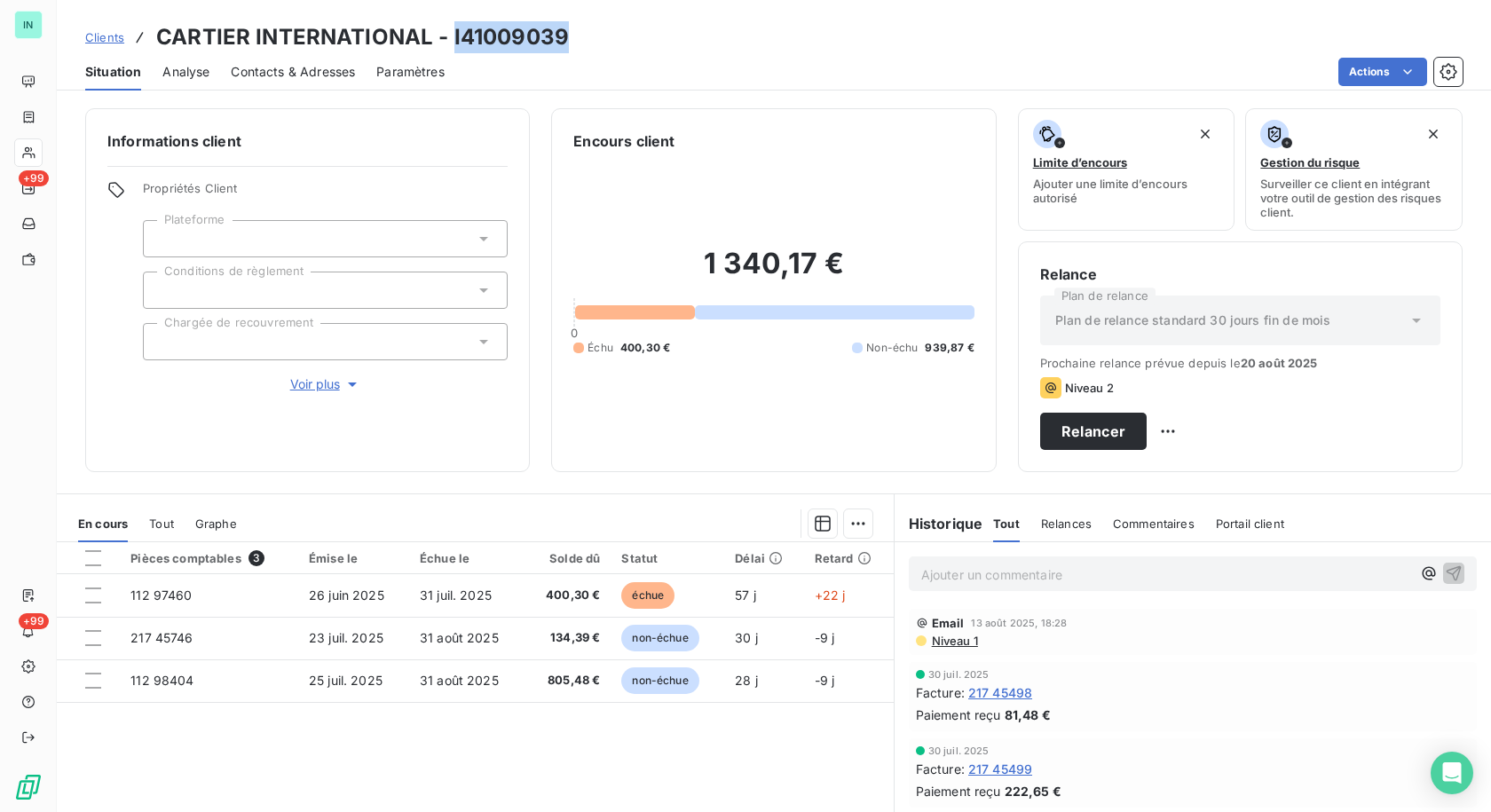
drag, startPoint x: 563, startPoint y: 36, endPoint x: 453, endPoint y: 38, distance: 110.0
click at [453, 38] on h3 "CARTIER INTERNATIONAL - I41009039" at bounding box center [363, 38] width 413 height 32
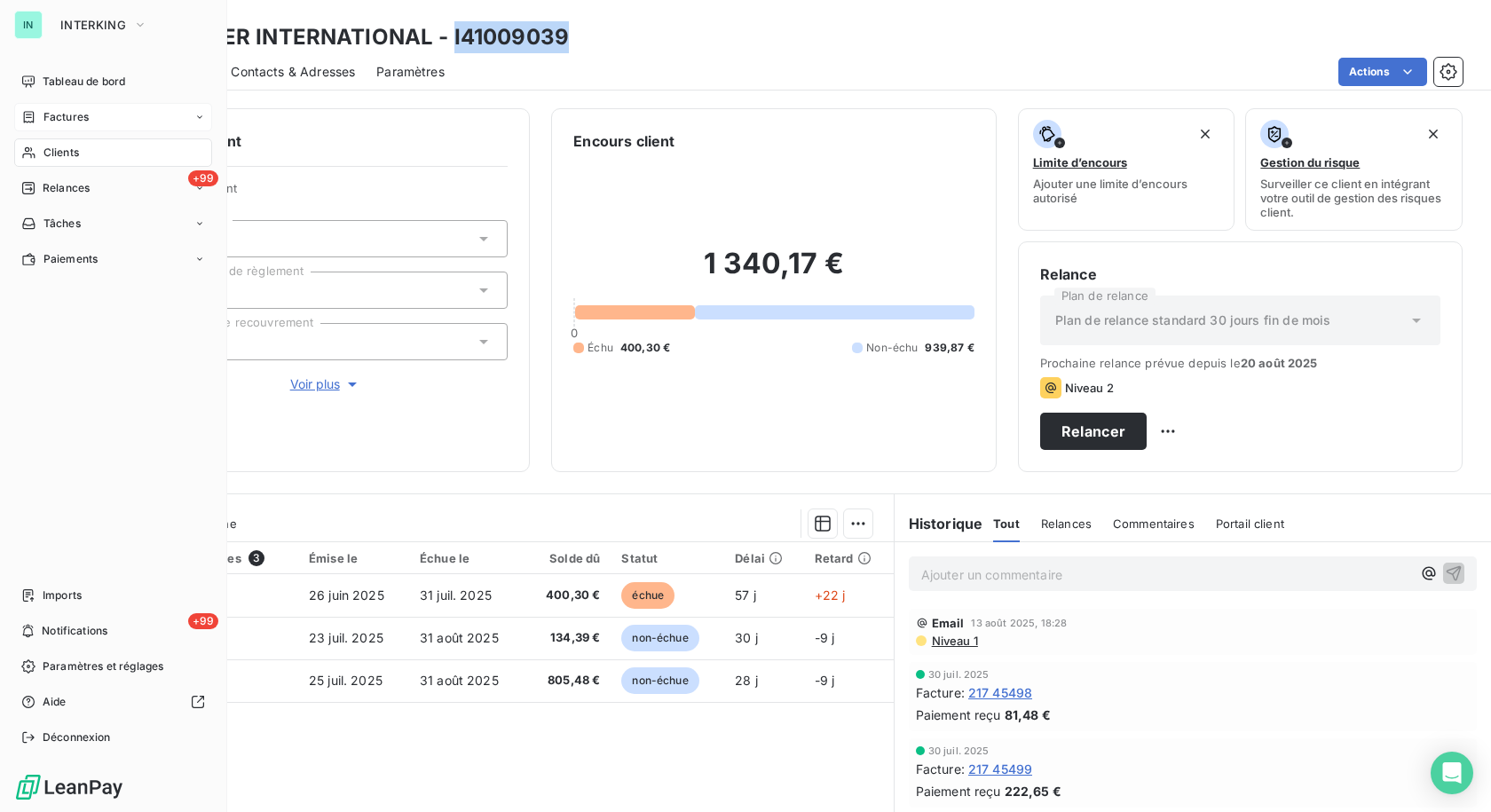
click at [38, 122] on div "Factures" at bounding box center [56, 117] width 68 height 16
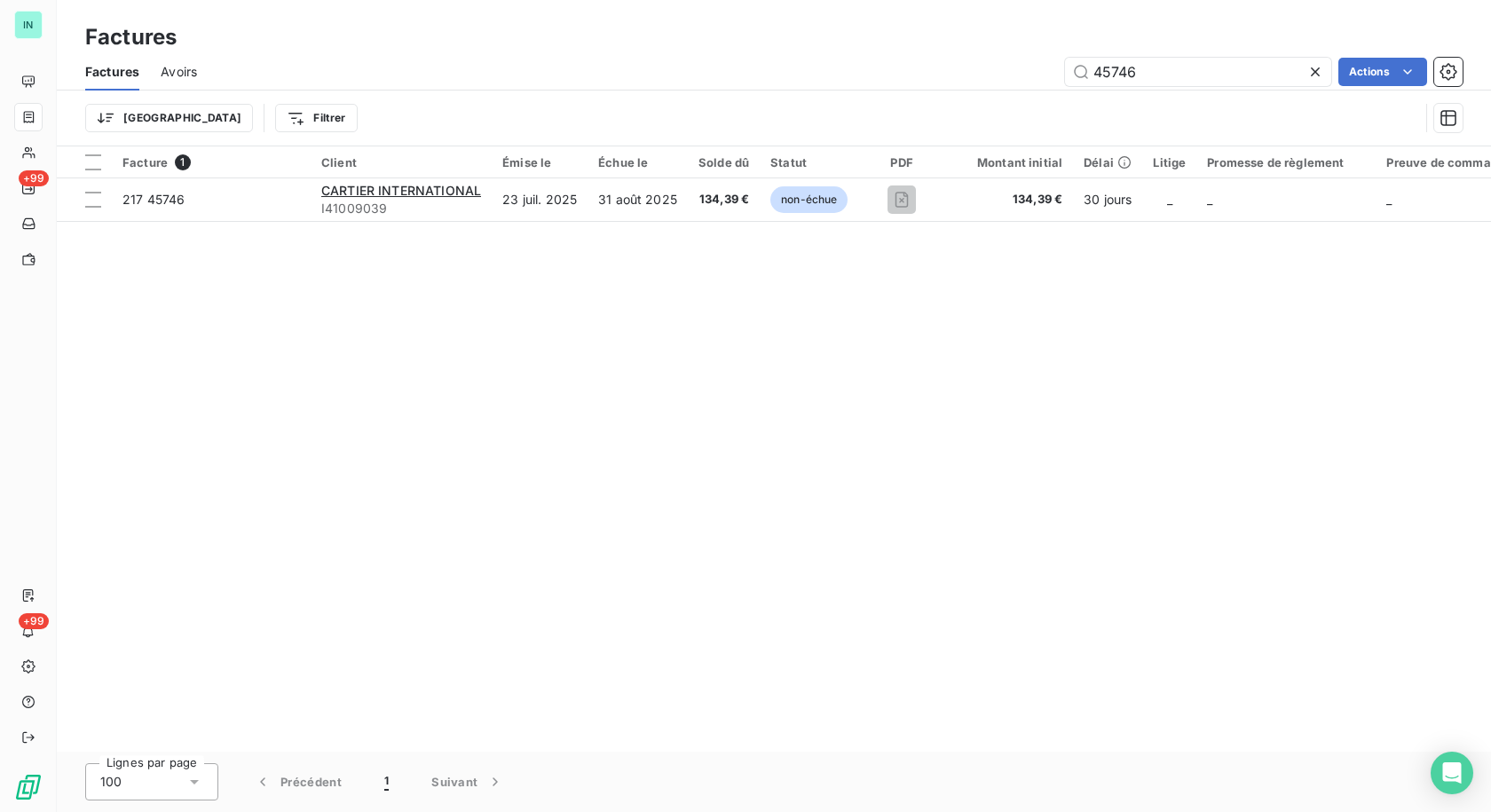
drag, startPoint x: 1148, startPoint y: 75, endPoint x: 956, endPoint y: 94, distance: 192.9
click at [956, 94] on div "Factures Avoirs 45746 Actions Trier Filtrer" at bounding box center [773, 99] width 1433 height 92
type input "121911"
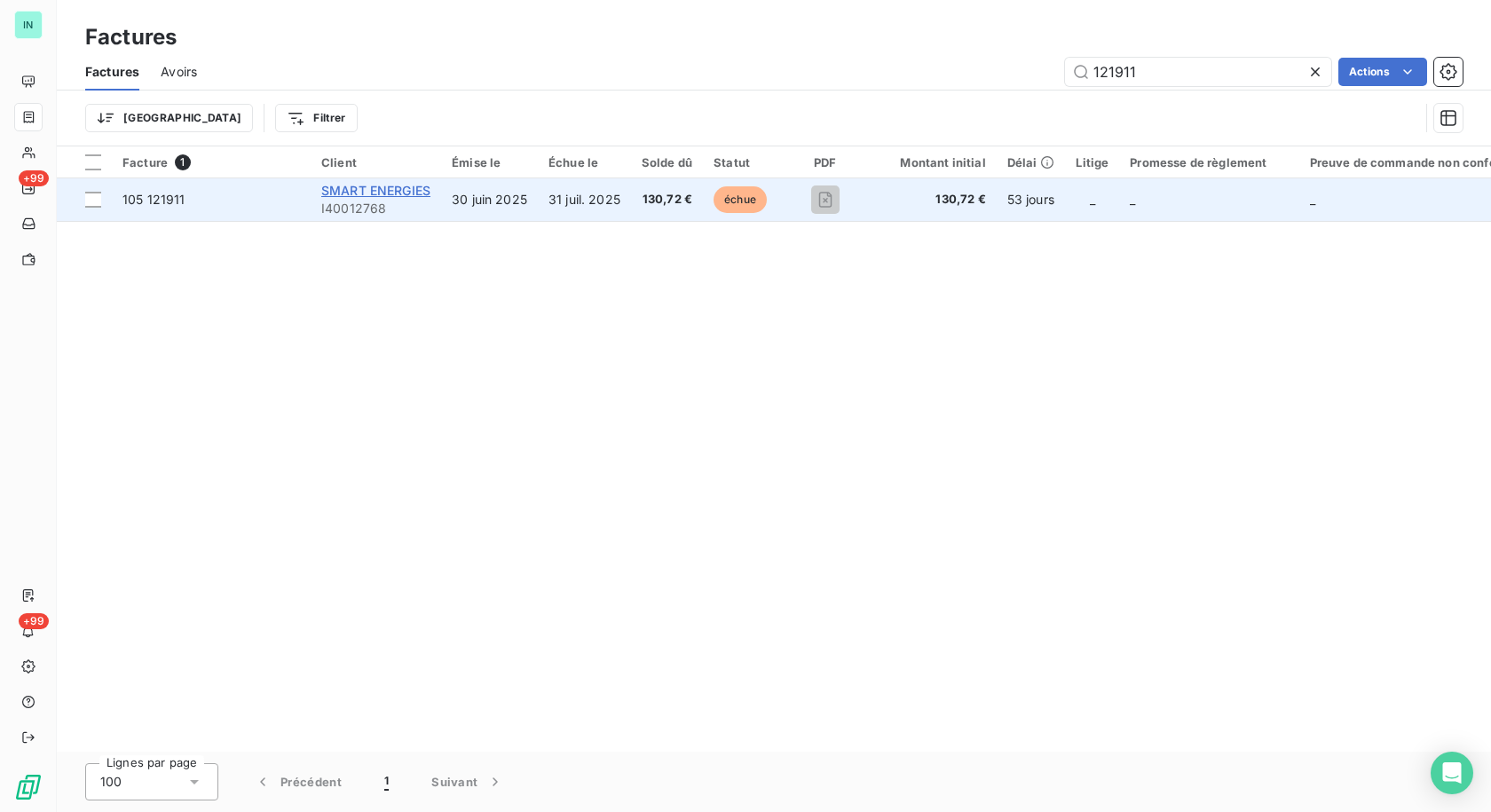
click at [389, 195] on span "SMART ENERGIES" at bounding box center [376, 191] width 109 height 15
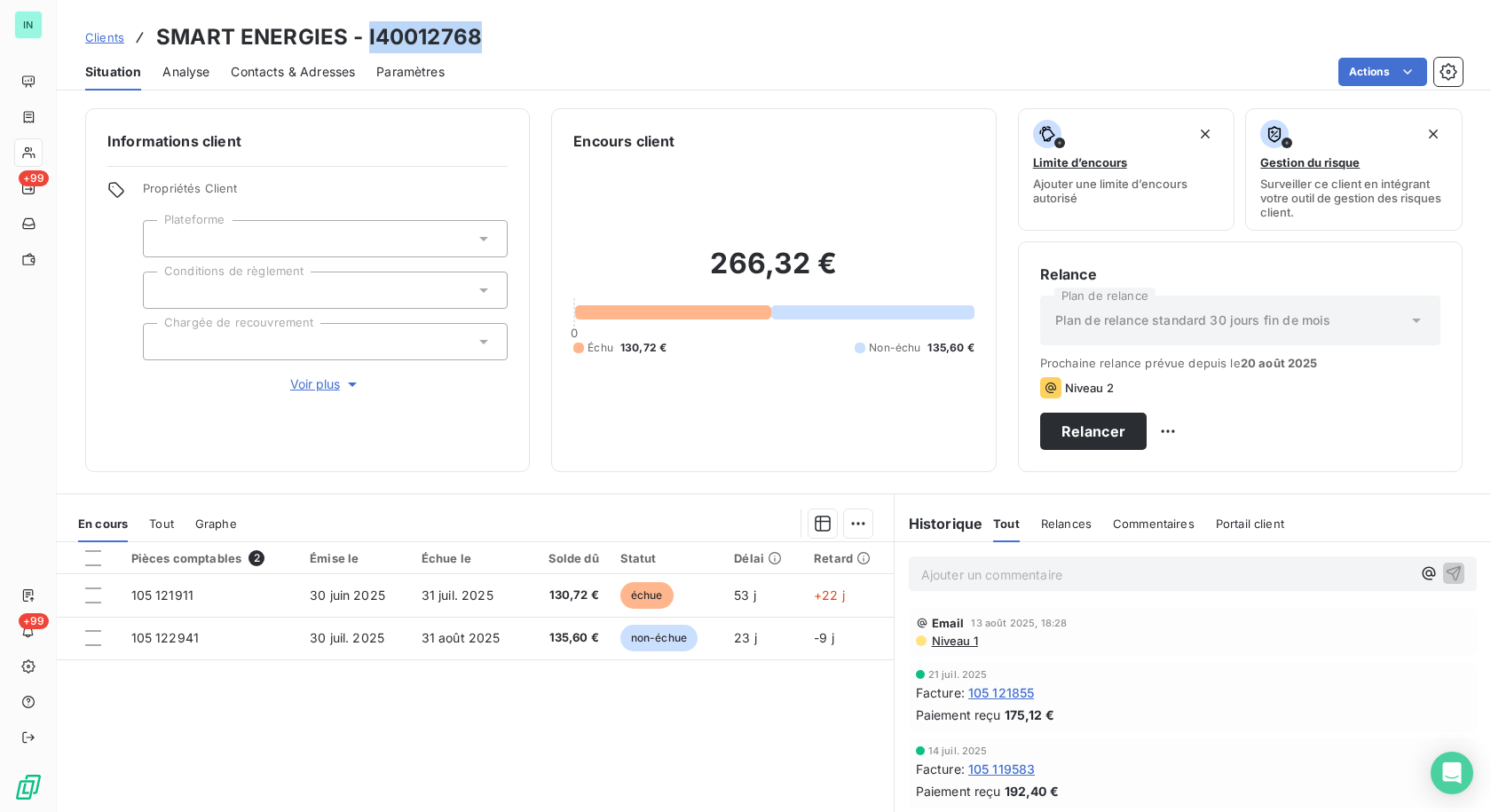
drag, startPoint x: 483, startPoint y: 35, endPoint x: 368, endPoint y: 33, distance: 115.0
click at [368, 33] on div "Clients SMART ENERGIES - I40012768" at bounding box center [773, 38] width 1433 height 32
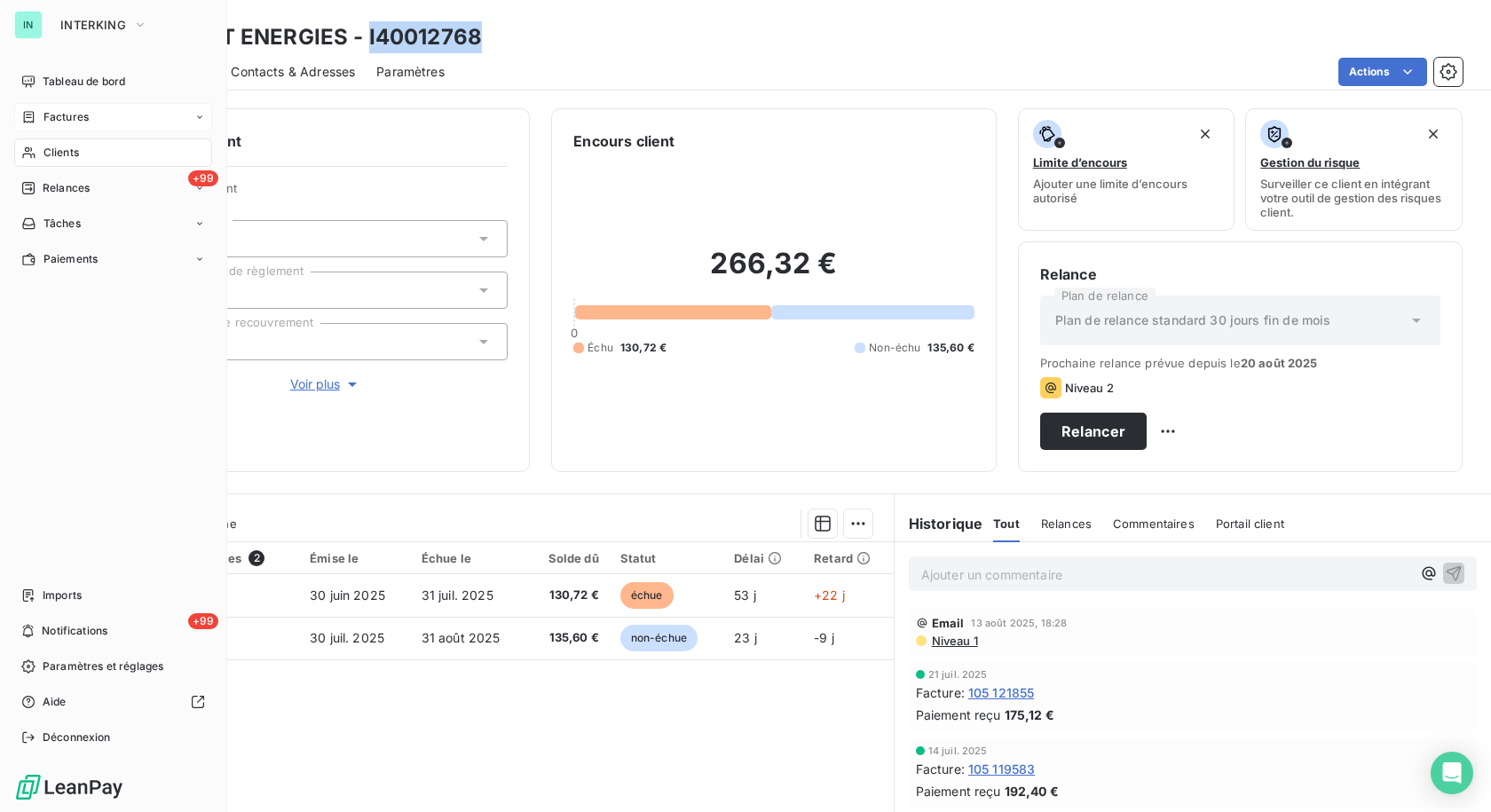
drag, startPoint x: 40, startPoint y: 111, endPoint x: 136, endPoint y: 103, distance: 96.3
click at [40, 111] on div "Factures" at bounding box center [56, 117] width 68 height 16
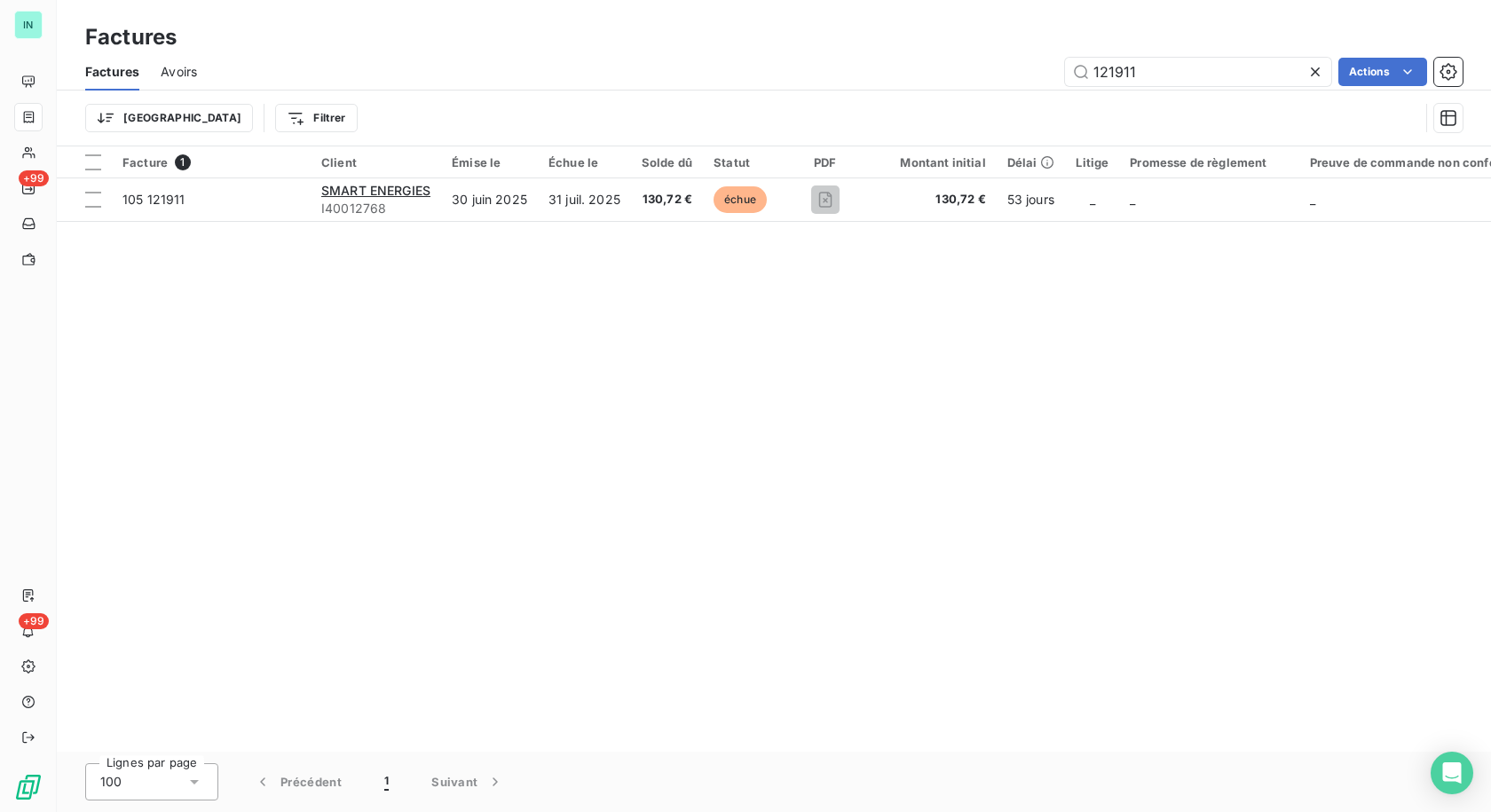
drag, startPoint x: 1171, startPoint y: 76, endPoint x: 923, endPoint y: 86, distance: 248.2
click at [939, 79] on div "121911 Actions" at bounding box center [839, 72] width 1244 height 28
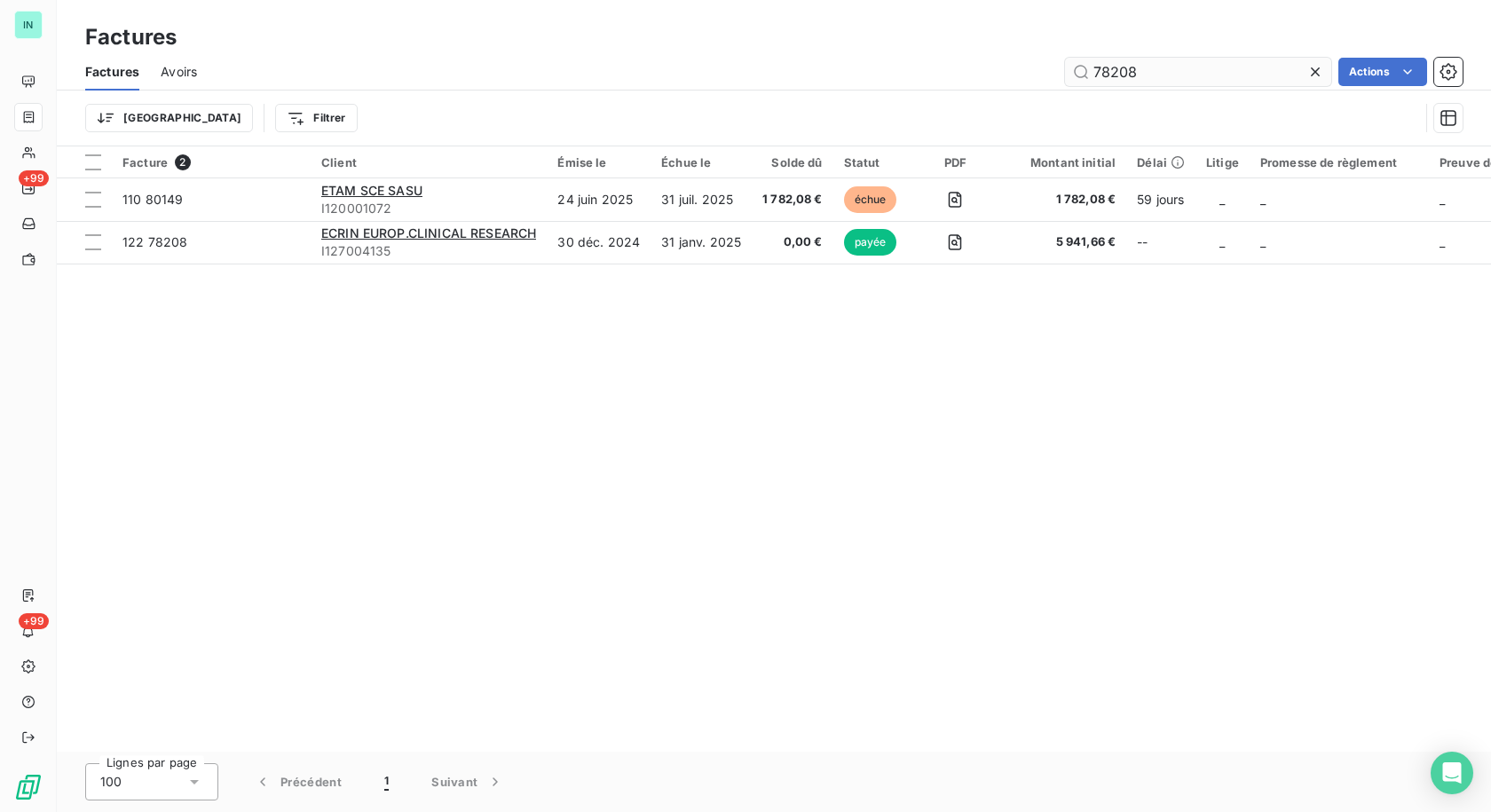
click at [1177, 75] on input "78208" at bounding box center [1198, 72] width 266 height 28
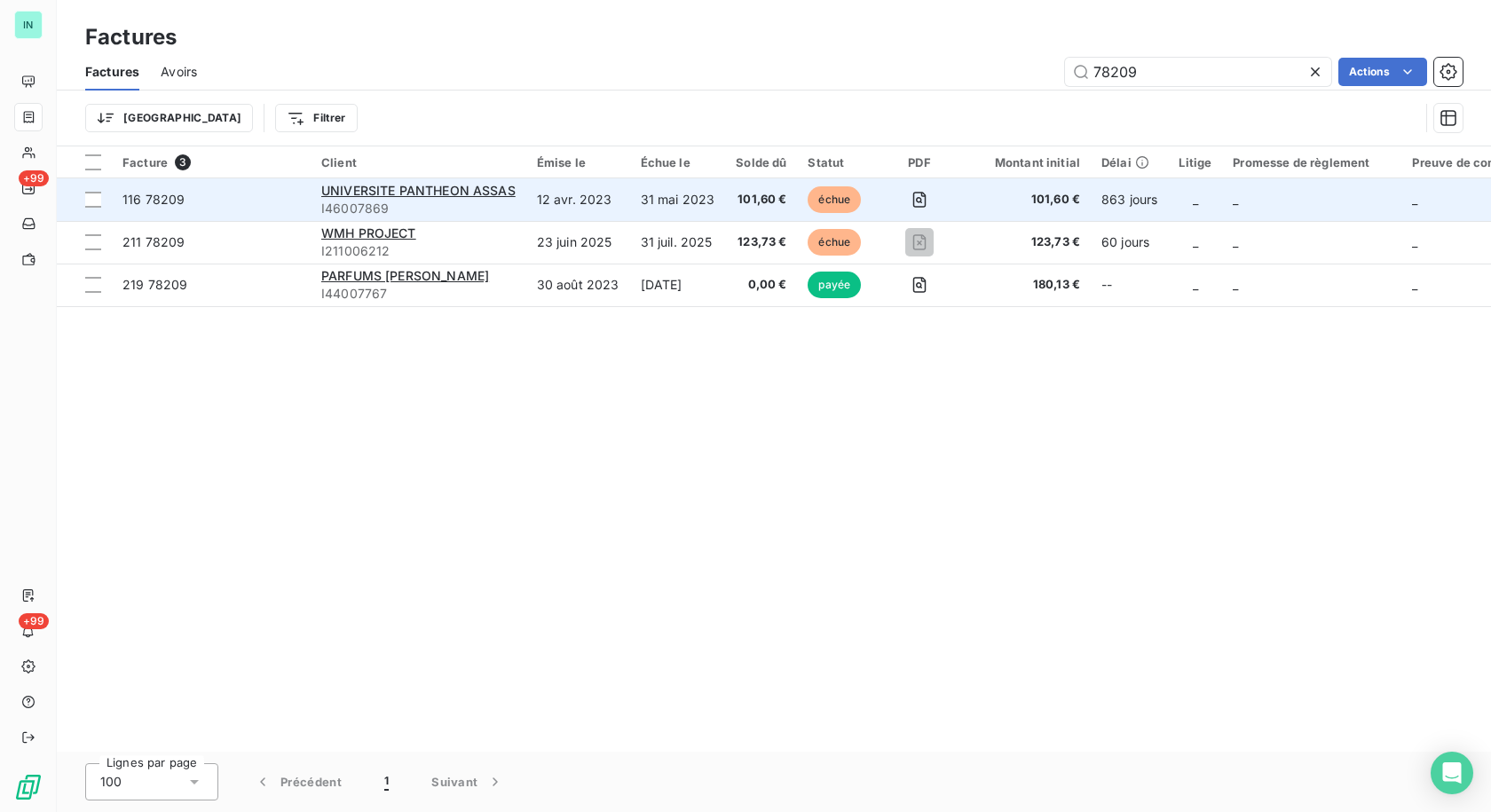
type input "78209"
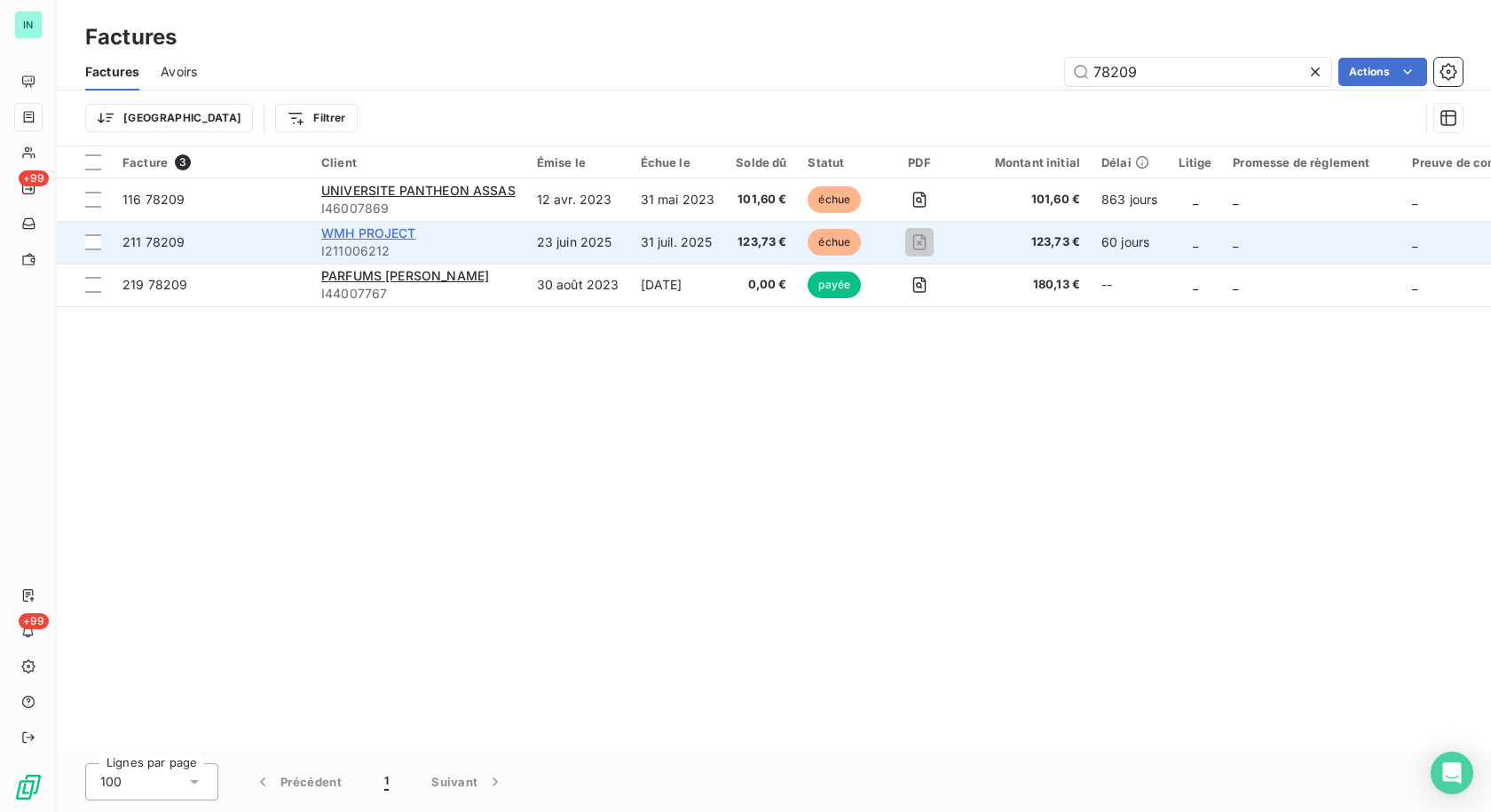
click at [389, 235] on span "WMH PROJECT" at bounding box center [369, 233] width 95 height 15
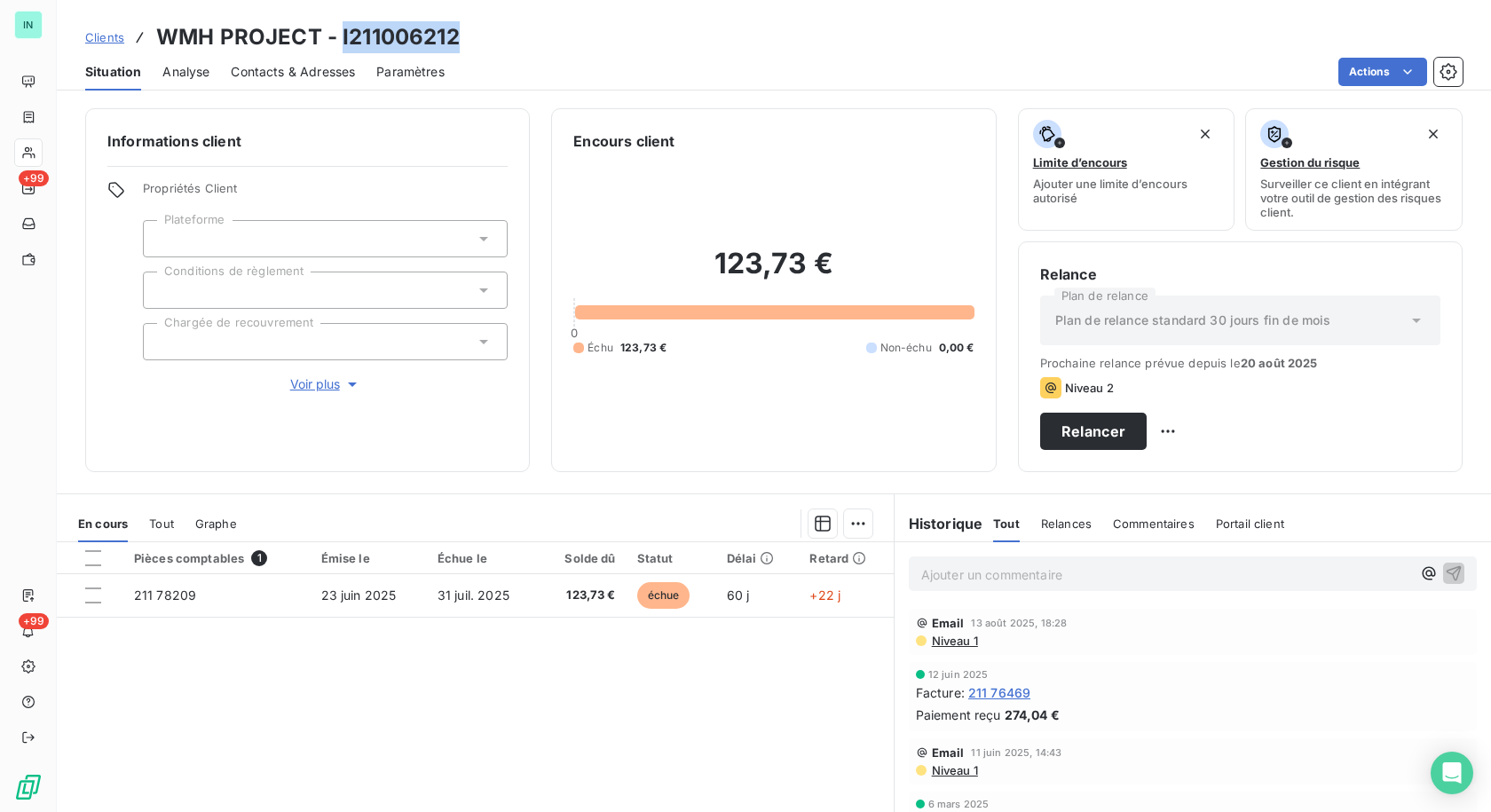
drag, startPoint x: 456, startPoint y: 40, endPoint x: 341, endPoint y: 40, distance: 115.0
click at [341, 40] on h3 "WMH PROJECT - I211006212" at bounding box center [308, 38] width 304 height 32
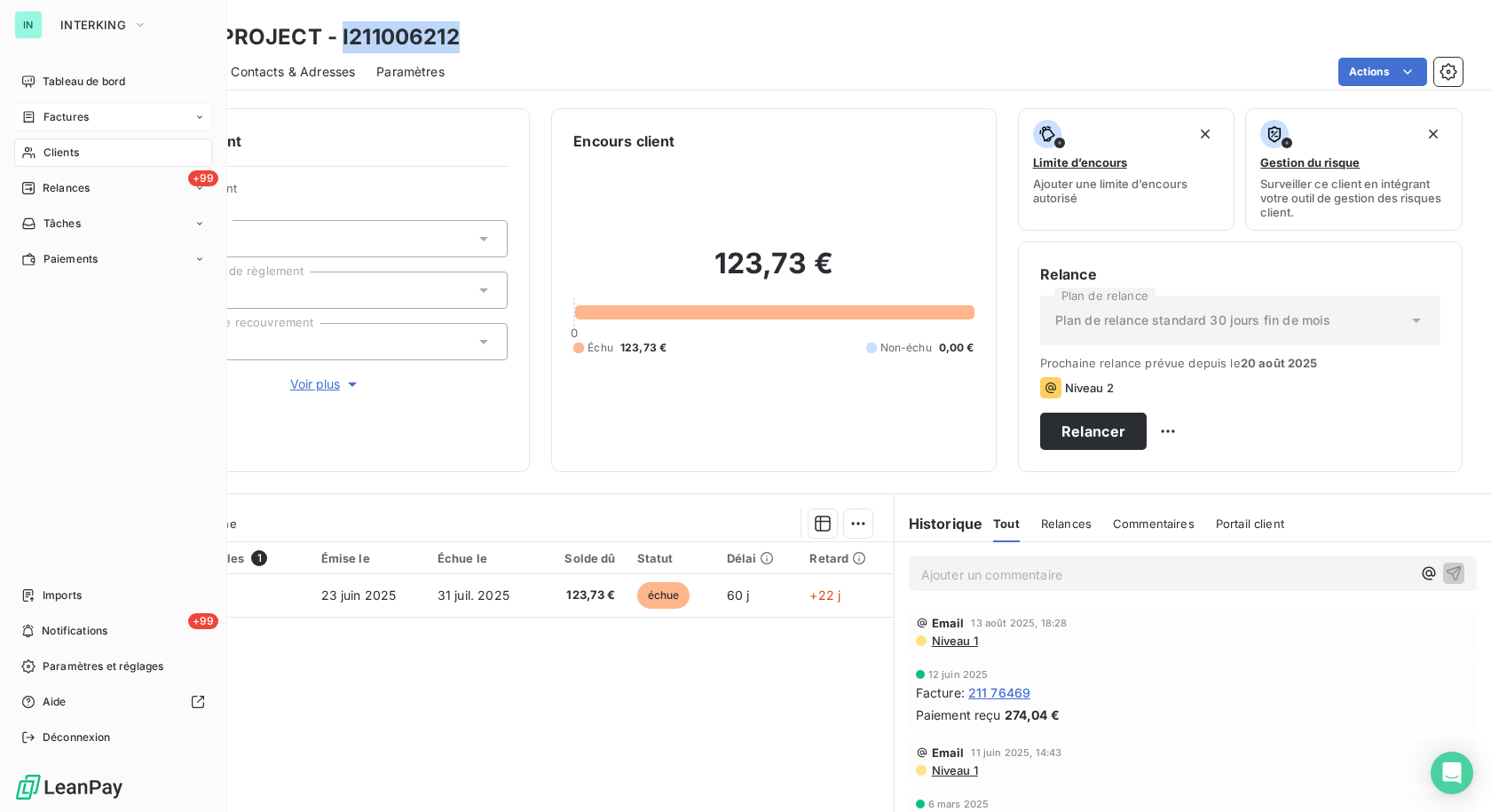
click at [38, 120] on div "Factures" at bounding box center [56, 117] width 68 height 16
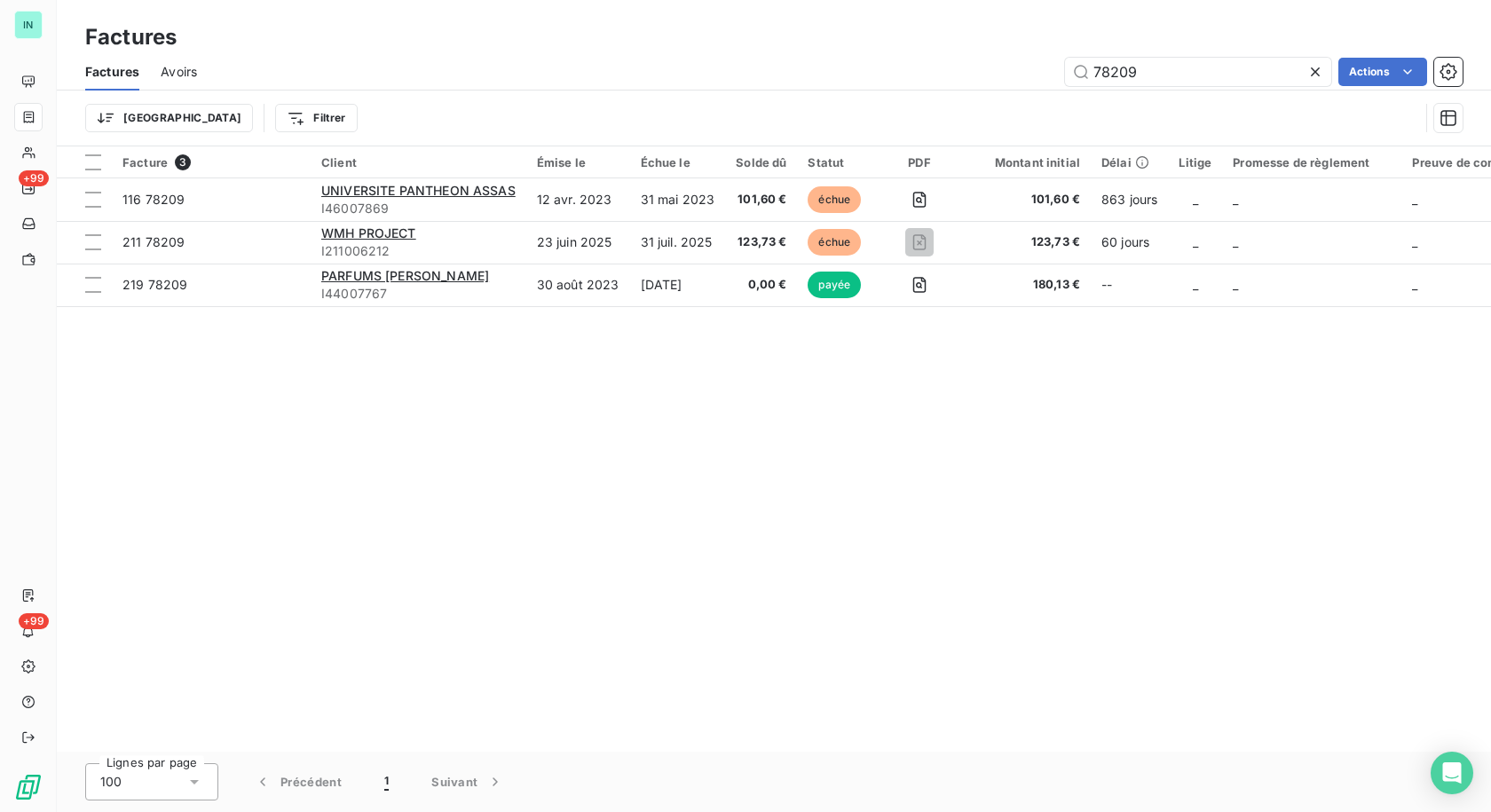
drag, startPoint x: 1168, startPoint y: 76, endPoint x: 968, endPoint y: 80, distance: 200.0
click at [968, 80] on div "78209 Actions" at bounding box center [839, 72] width 1244 height 28
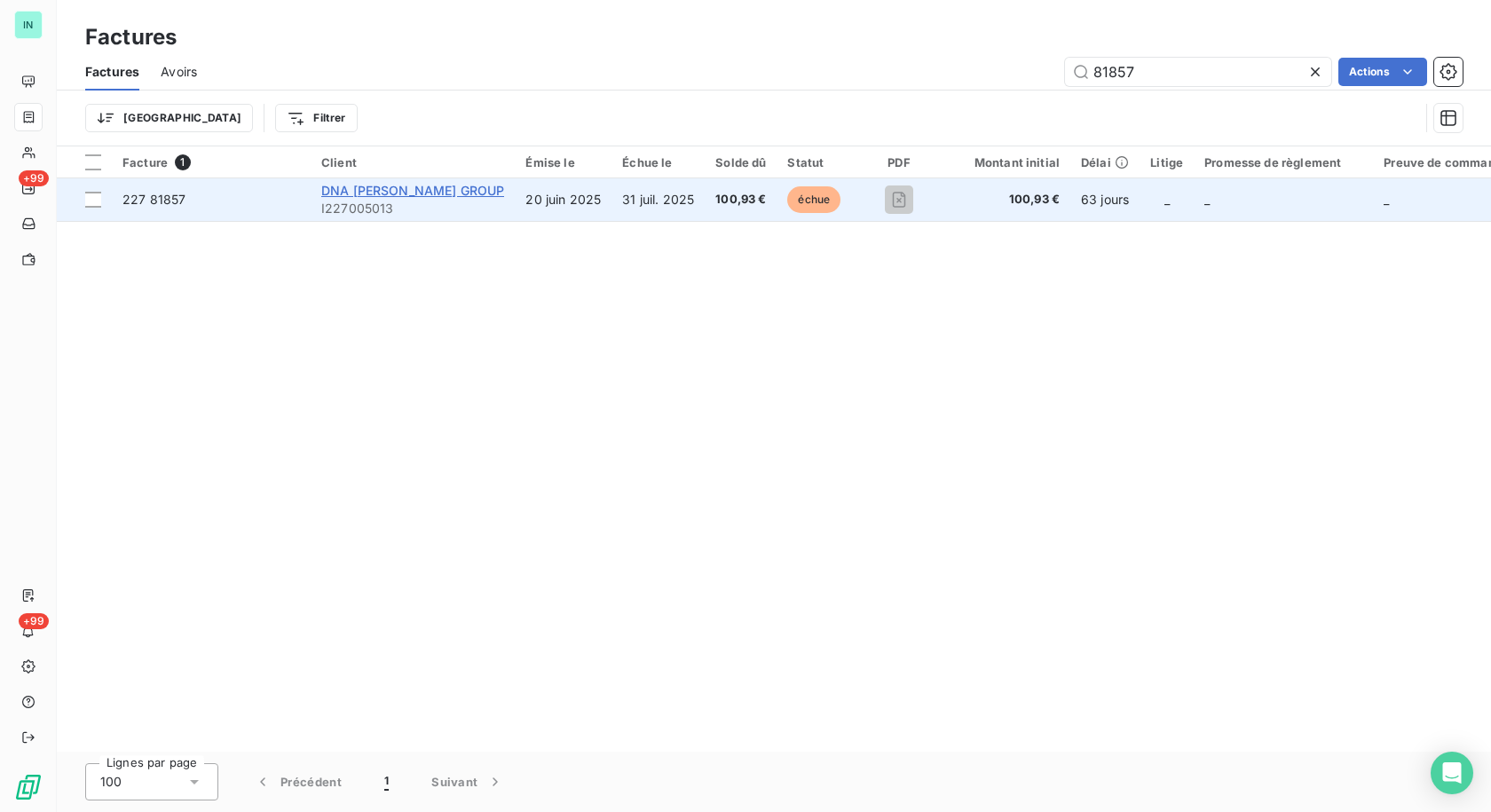
type input "81857"
click at [394, 191] on span "DNA [PERSON_NAME] GROUP" at bounding box center [413, 191] width 183 height 15
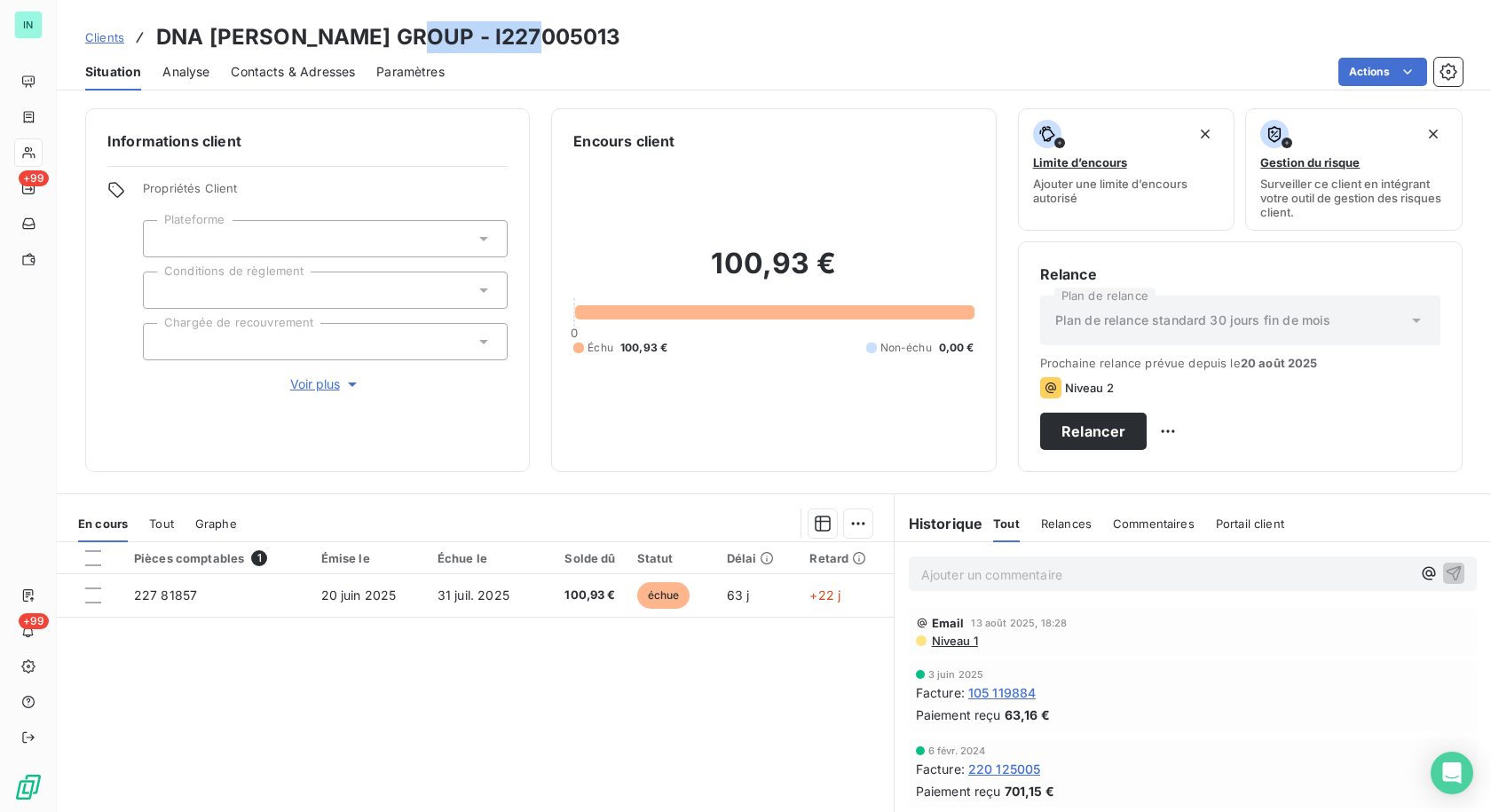
drag, startPoint x: 528, startPoint y: 35, endPoint x: 407, endPoint y: 39, distance: 121.1
click at [407, 39] on h3 "DNA [PERSON_NAME] GROUP - I227005013" at bounding box center [389, 38] width 464 height 32
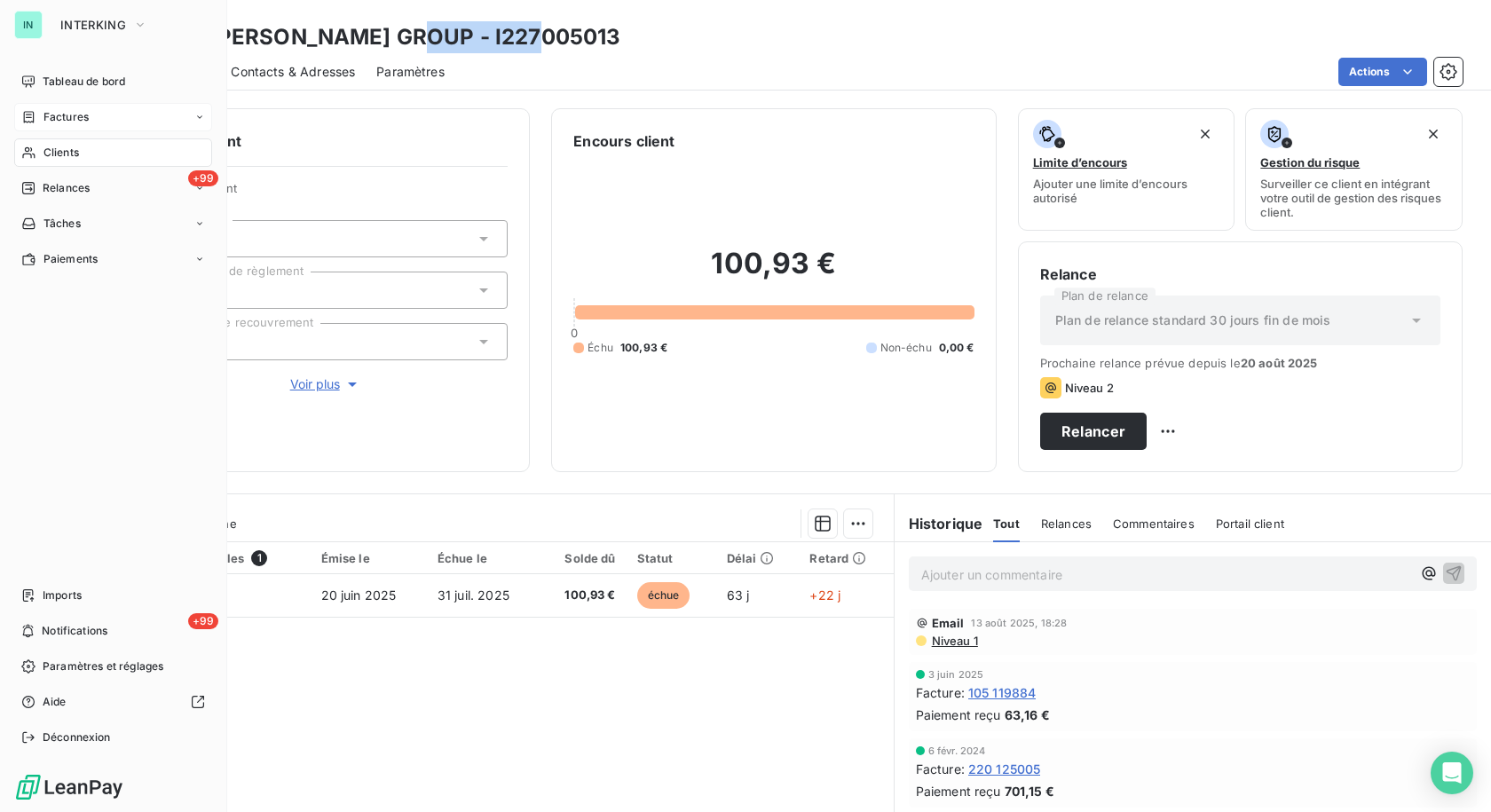
click at [38, 115] on div "Factures" at bounding box center [56, 117] width 68 height 16
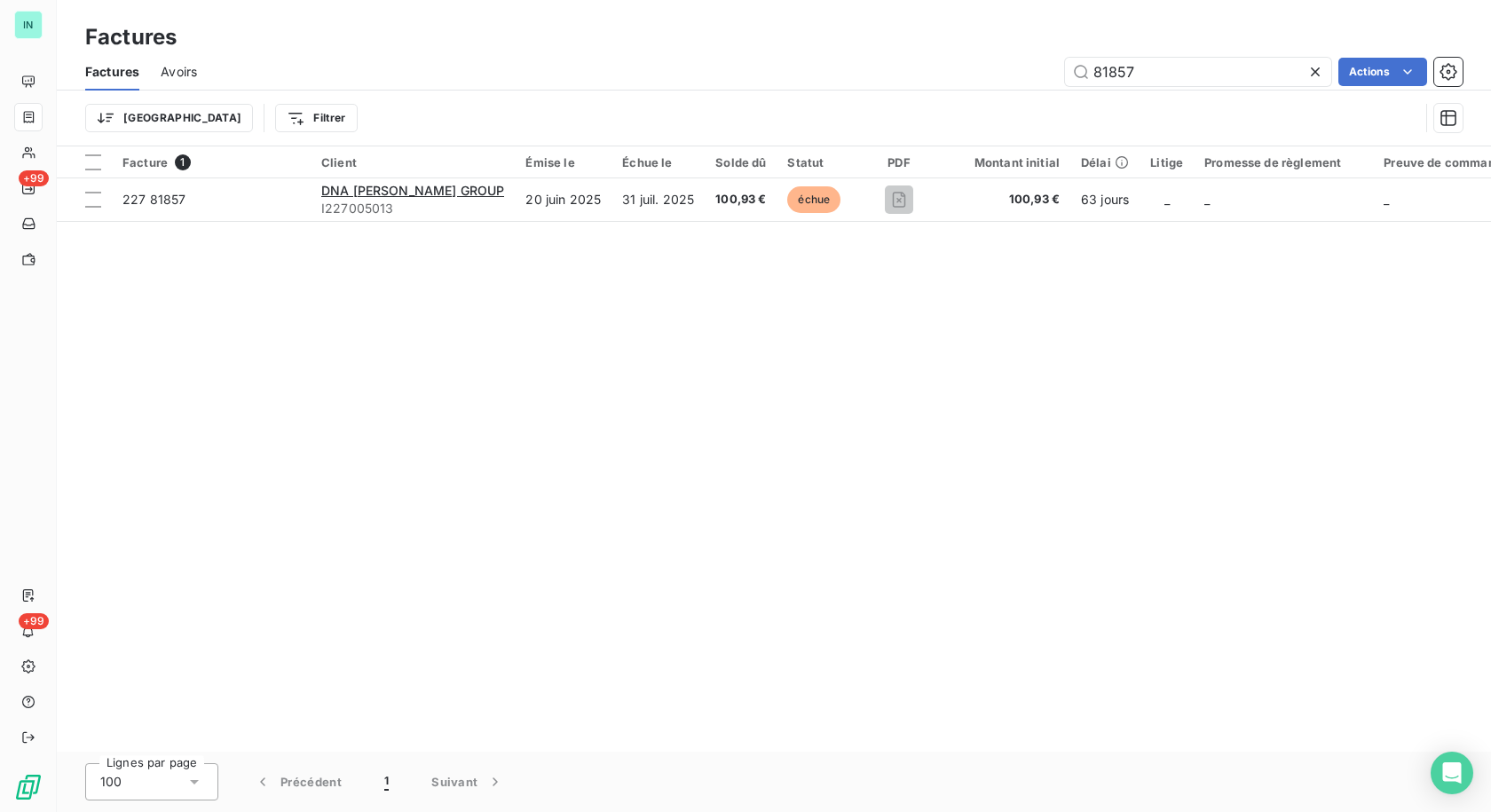
drag, startPoint x: 1159, startPoint y: 75, endPoint x: 929, endPoint y: 83, distance: 230.1
click at [930, 83] on div "81857 Actions" at bounding box center [839, 72] width 1244 height 28
type input "98.18"
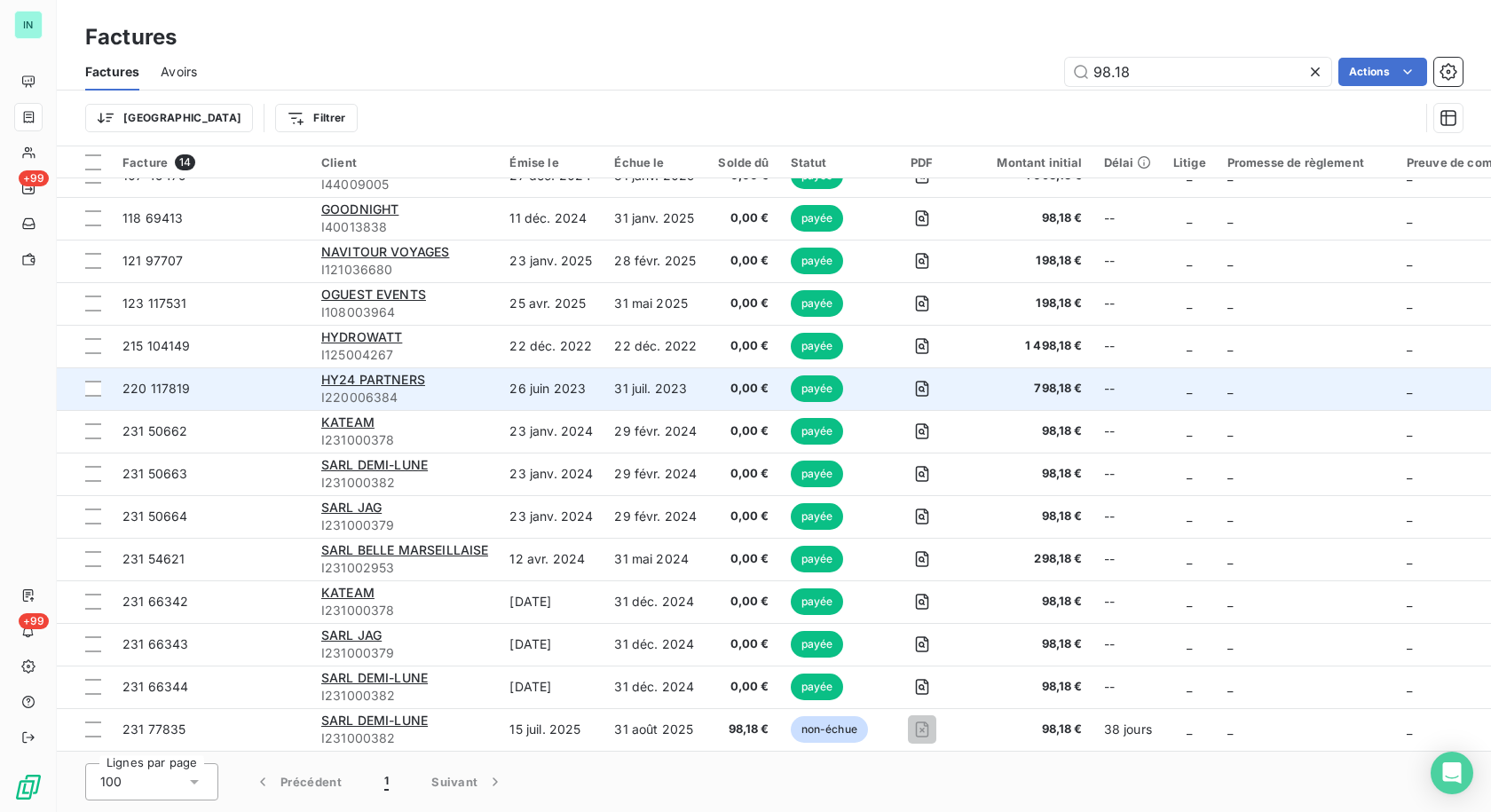
scroll to position [31, 0]
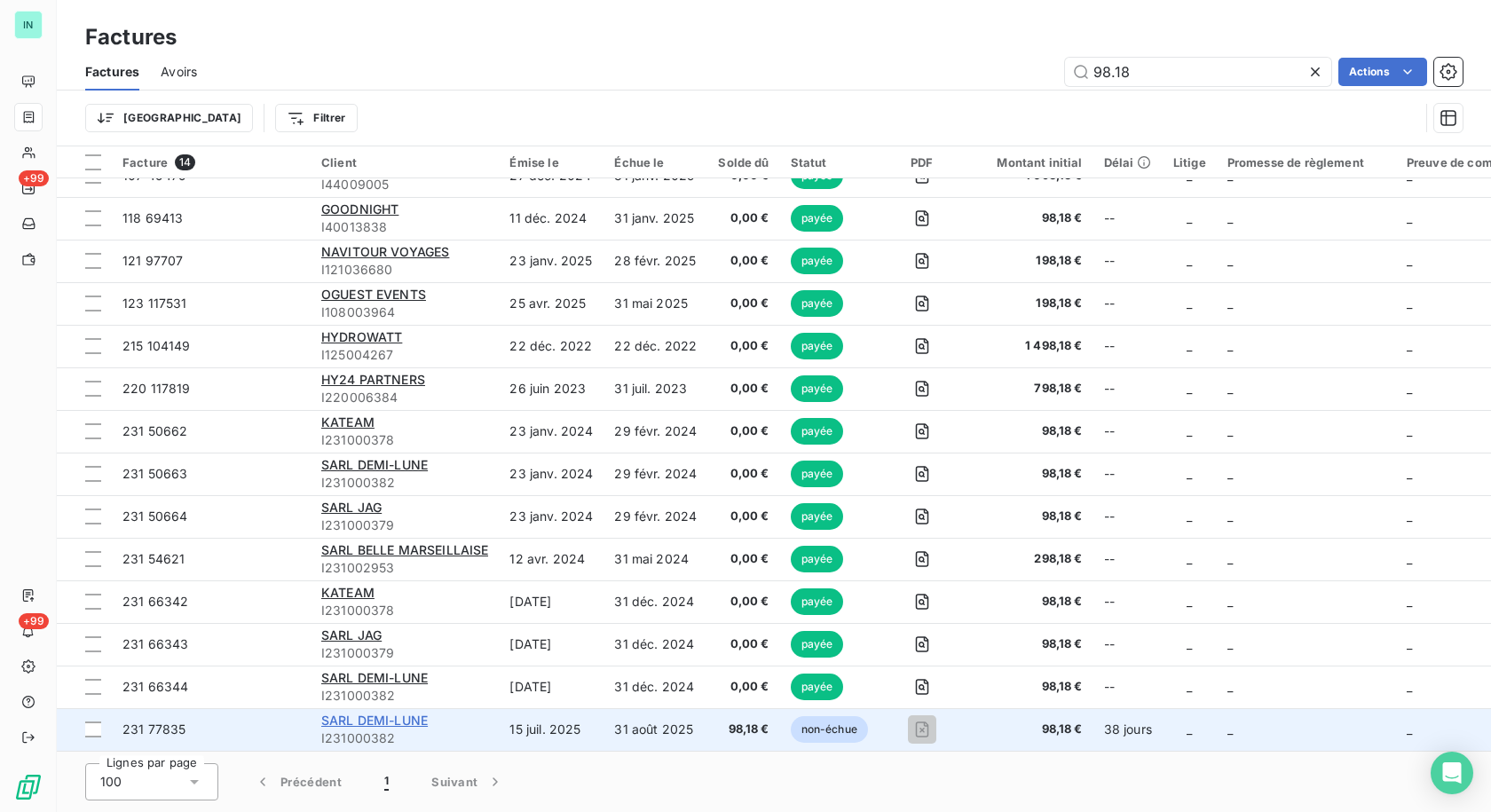
click at [362, 714] on span "SARL DEMI-LUNE" at bounding box center [374, 721] width 107 height 15
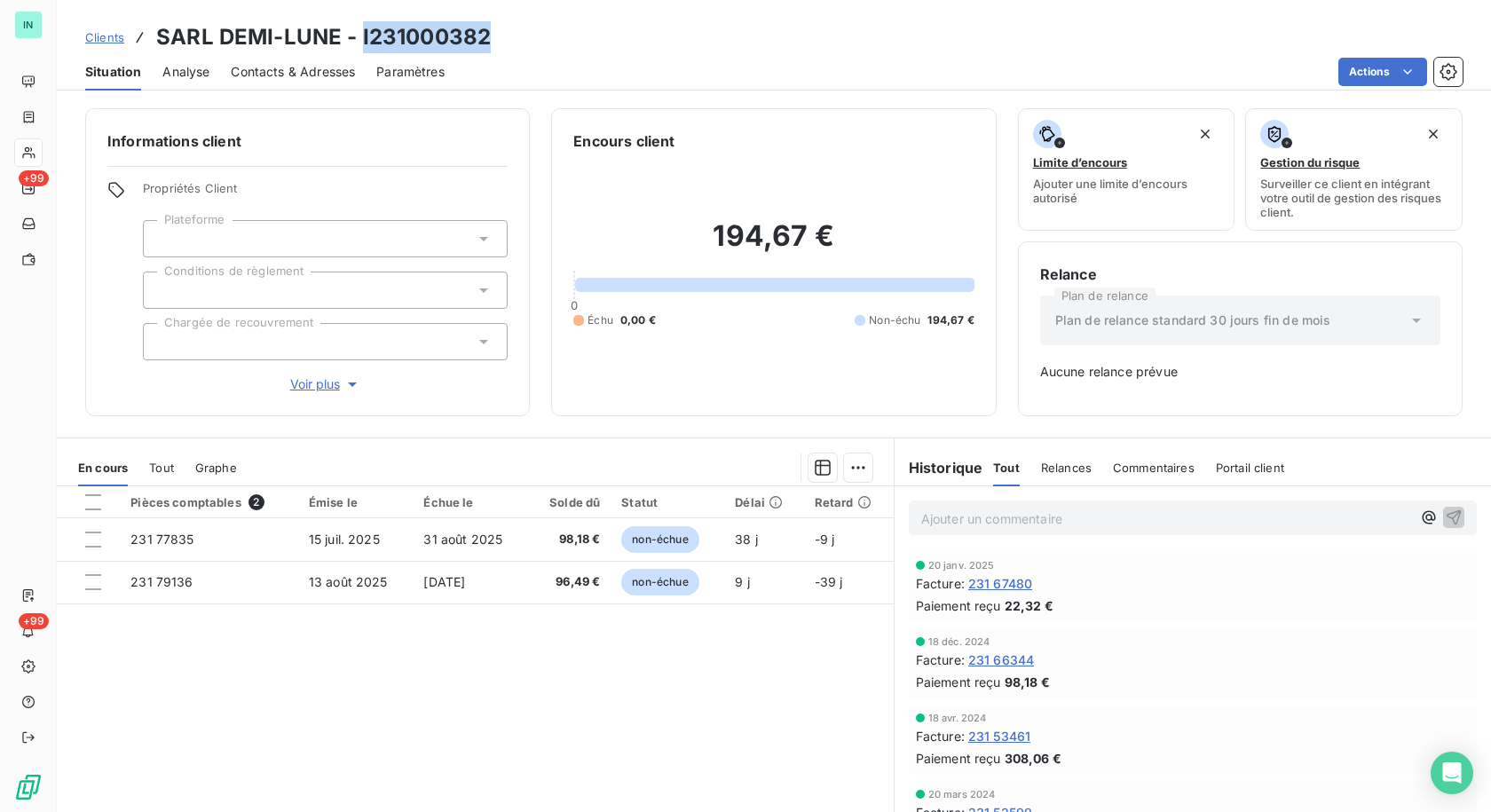
drag, startPoint x: 488, startPoint y: 38, endPoint x: 357, endPoint y: 40, distance: 131.0
click at [357, 40] on div "Clients SARL DEMI-LUNE - I231000382" at bounding box center [773, 38] width 1433 height 32
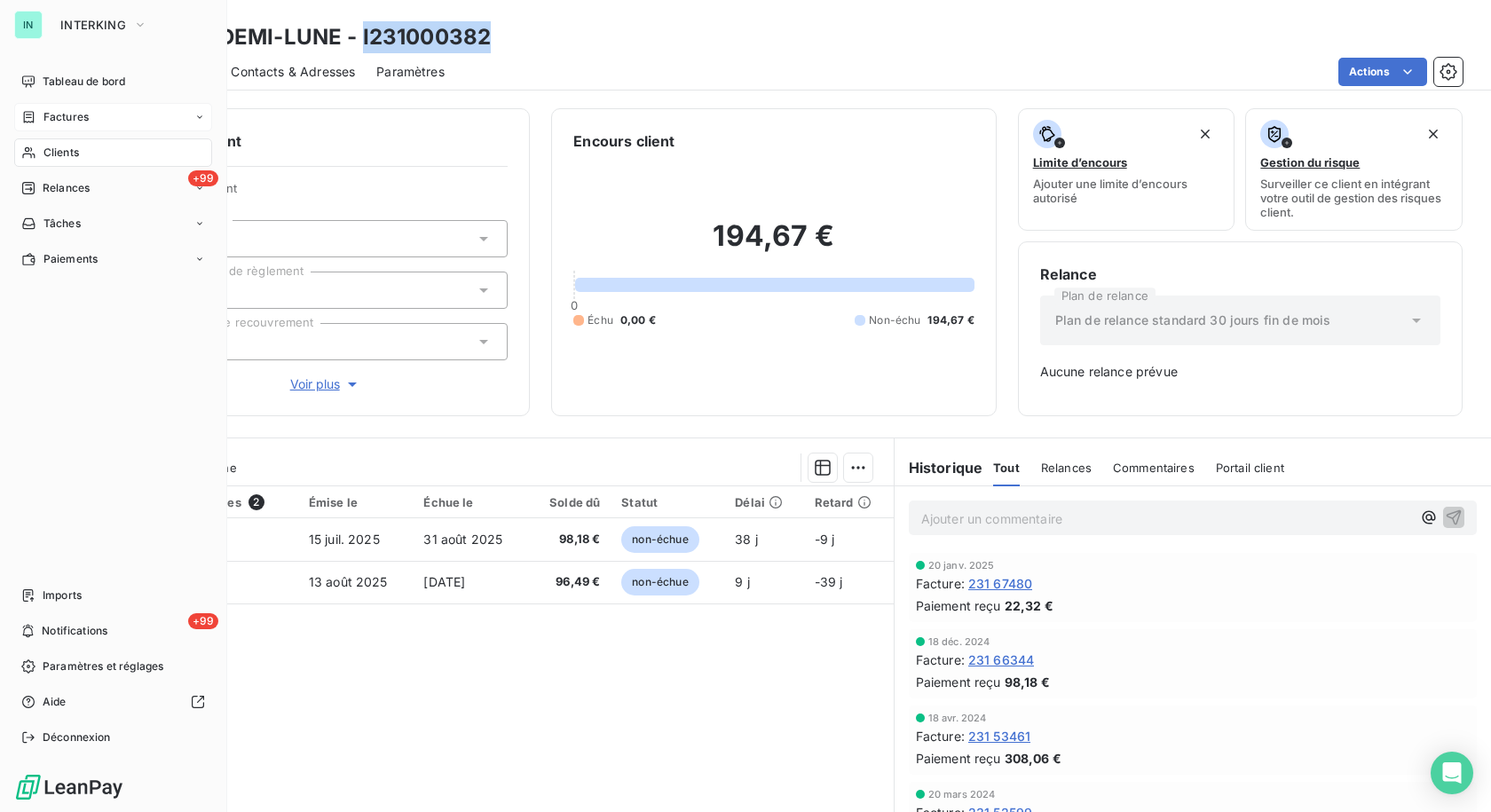
click at [47, 124] on span "Factures" at bounding box center [66, 117] width 45 height 16
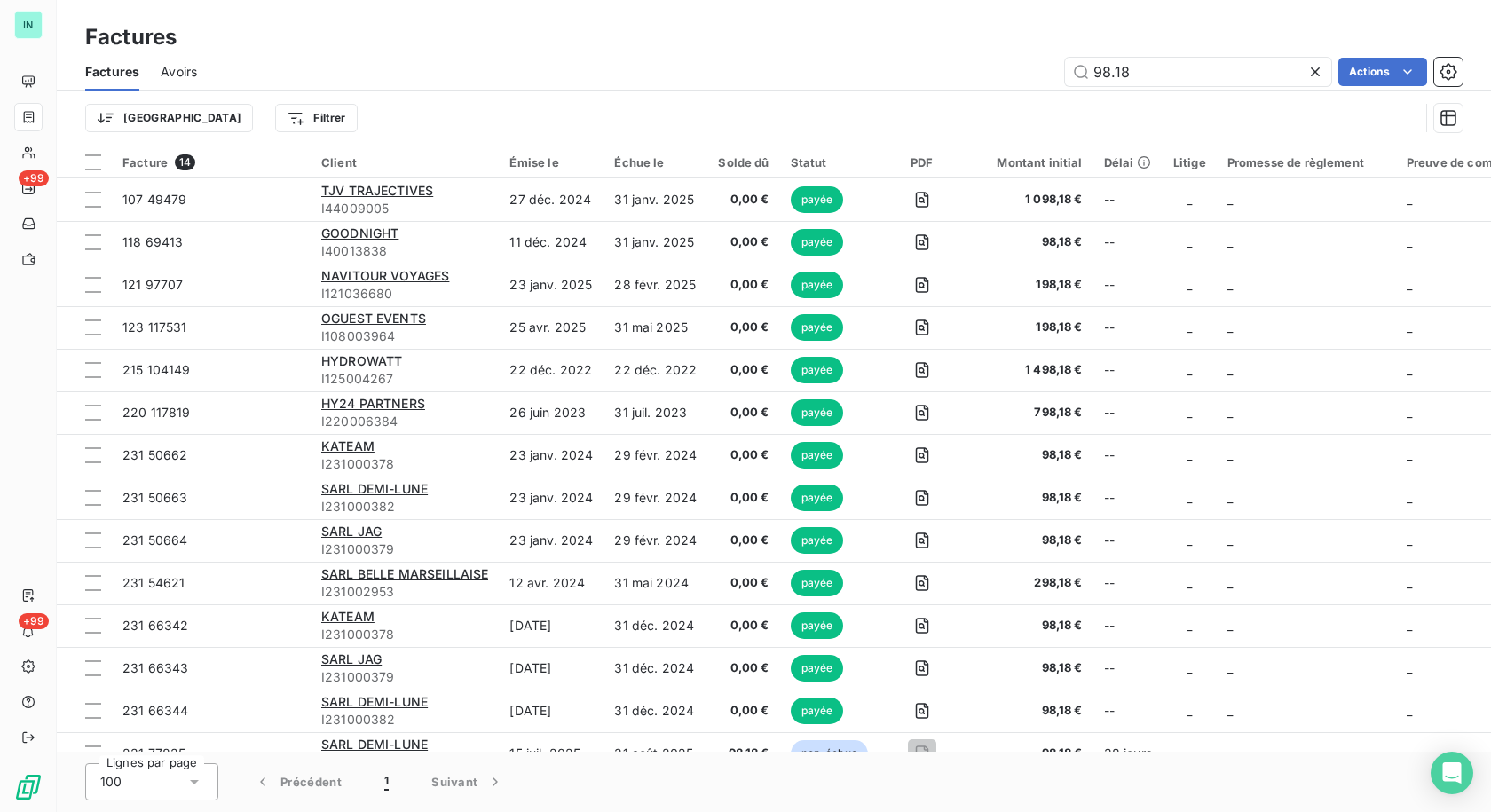
drag, startPoint x: 1164, startPoint y: 65, endPoint x: 940, endPoint y: 74, distance: 224.2
click at [940, 74] on div "98.18 Actions" at bounding box center [839, 72] width 1244 height 28
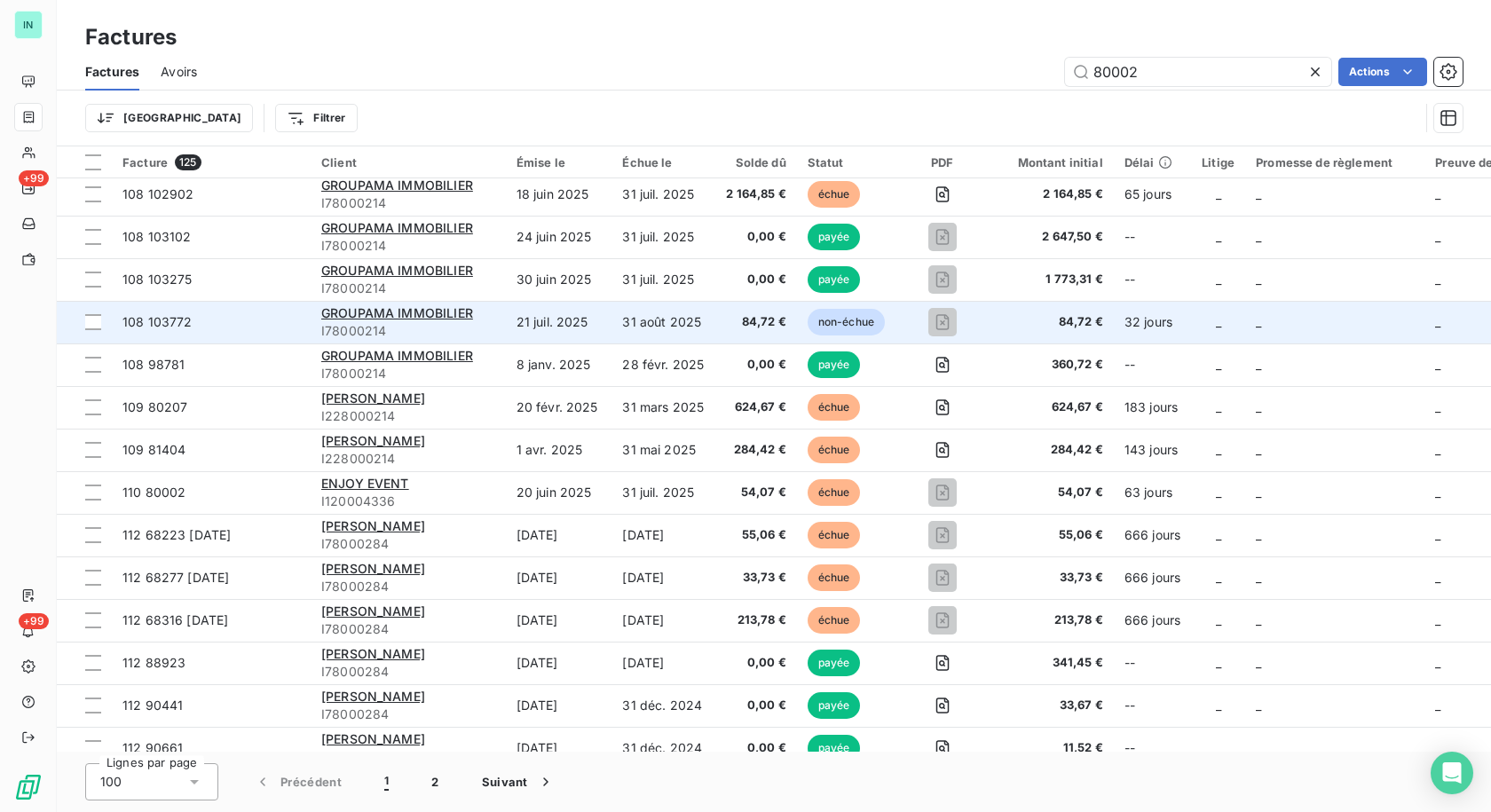
scroll to position [355, 0]
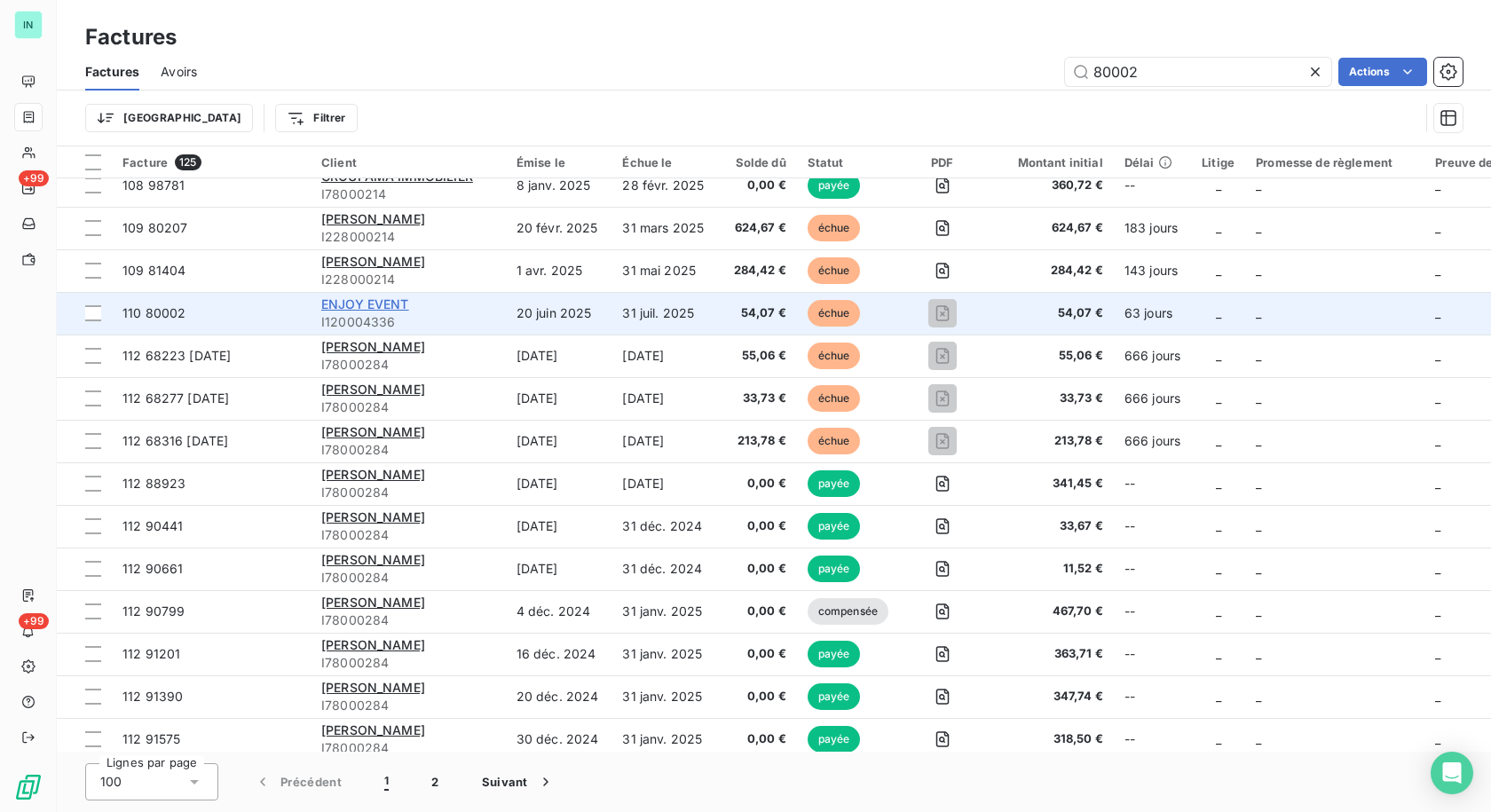
type input "80002"
click at [354, 298] on span "ENJOY EVENT" at bounding box center [365, 304] width 88 height 15
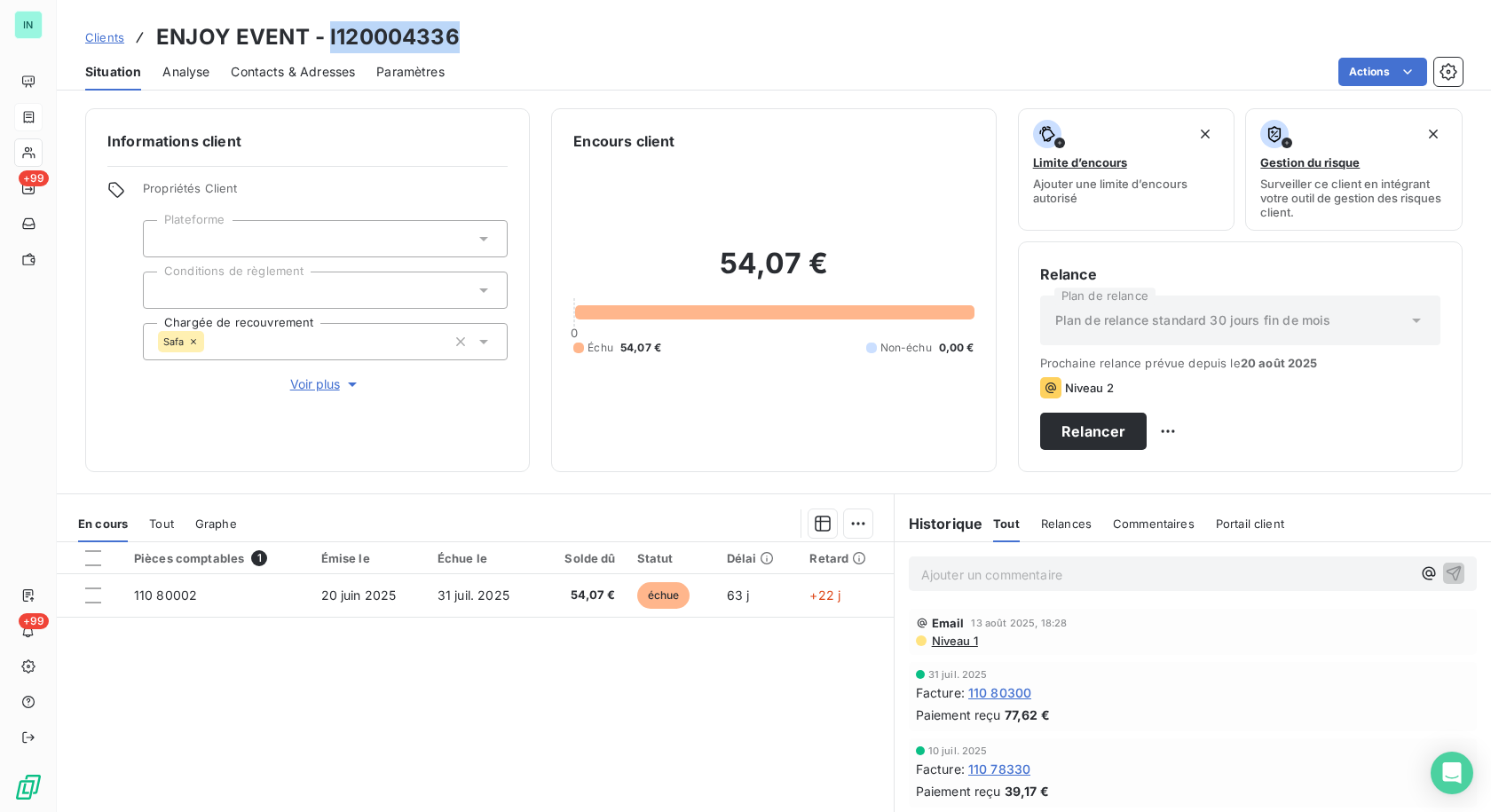
drag, startPoint x: 456, startPoint y: 39, endPoint x: 324, endPoint y: 38, distance: 132.0
click at [324, 38] on div "Clients ENJOY EVENT - I120004336" at bounding box center [773, 38] width 1433 height 32
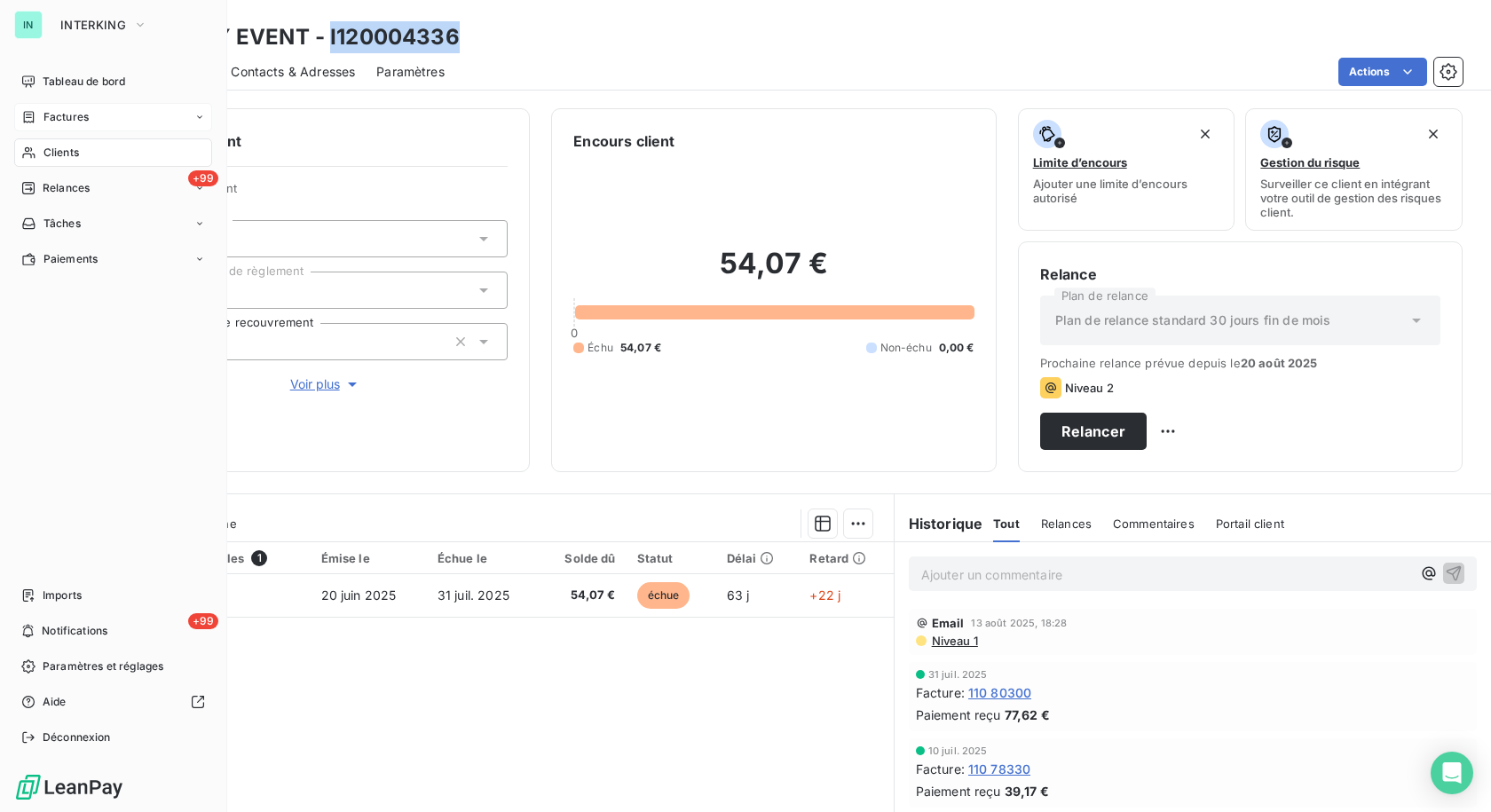
click at [46, 118] on span "Factures" at bounding box center [66, 117] width 45 height 16
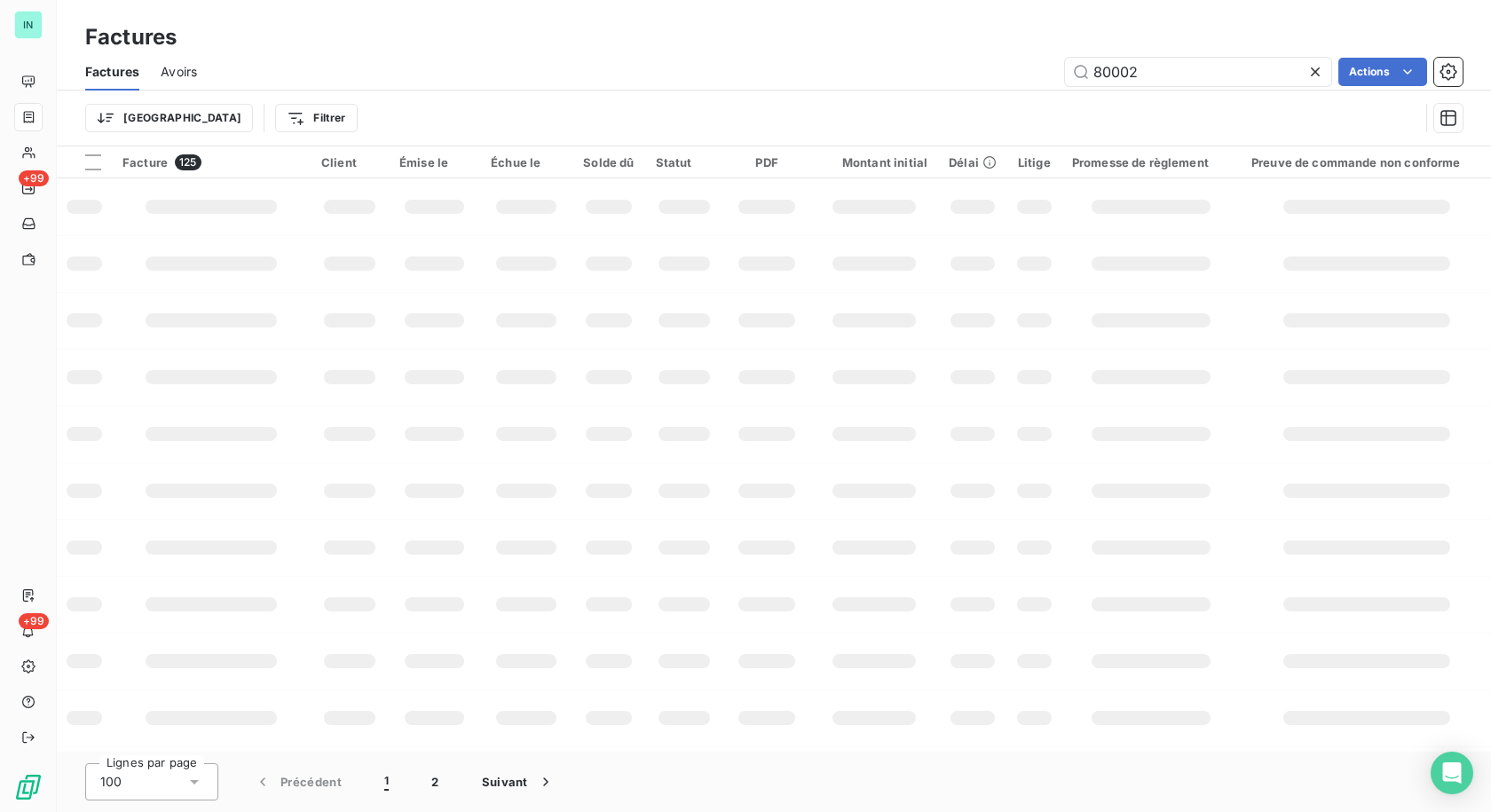
click at [933, 78] on div "80002 Actions" at bounding box center [839, 72] width 1244 height 28
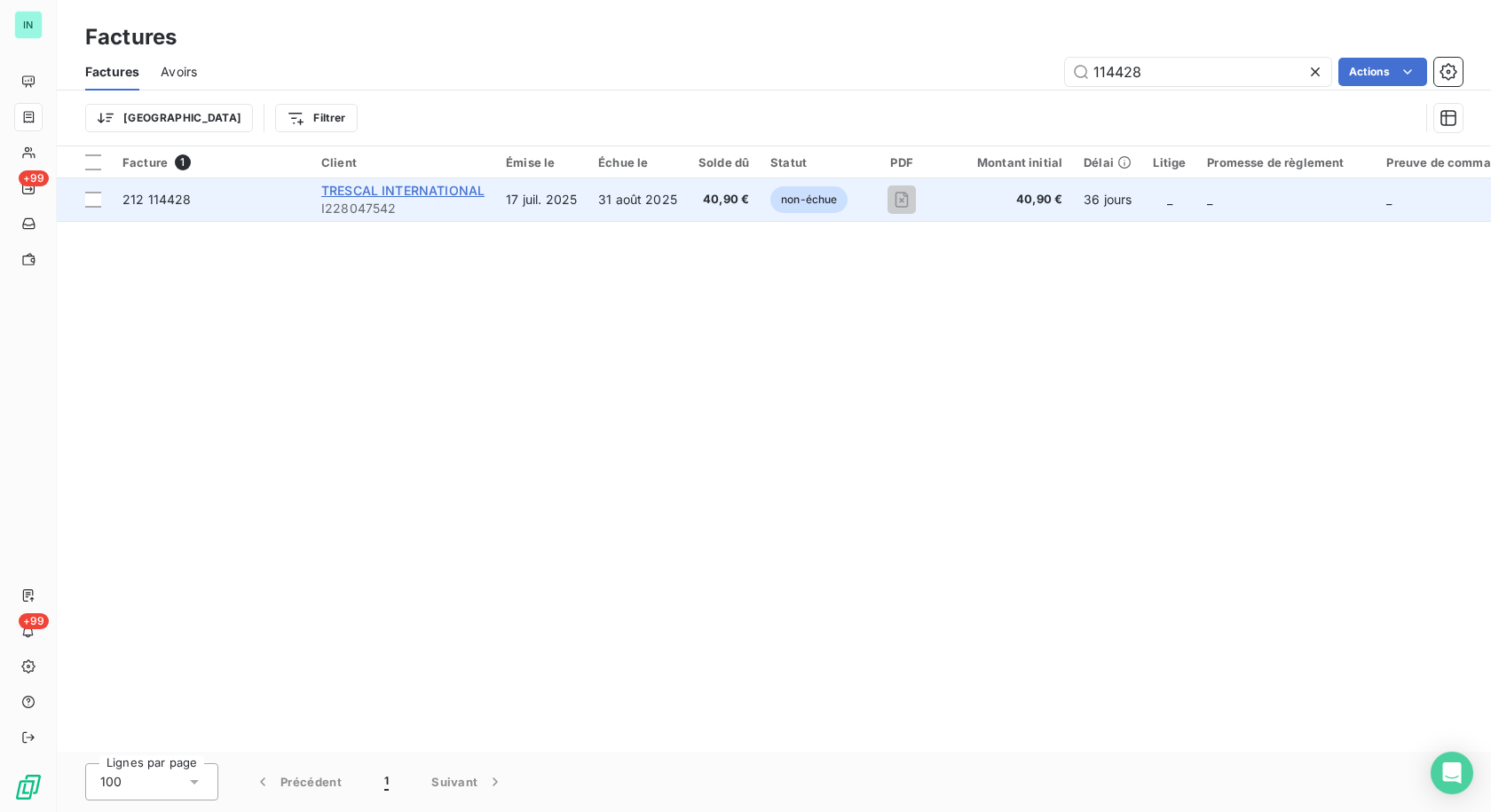
type input "114428"
click at [429, 193] on span "TRESCAL INTERNATIONAL" at bounding box center [403, 191] width 163 height 15
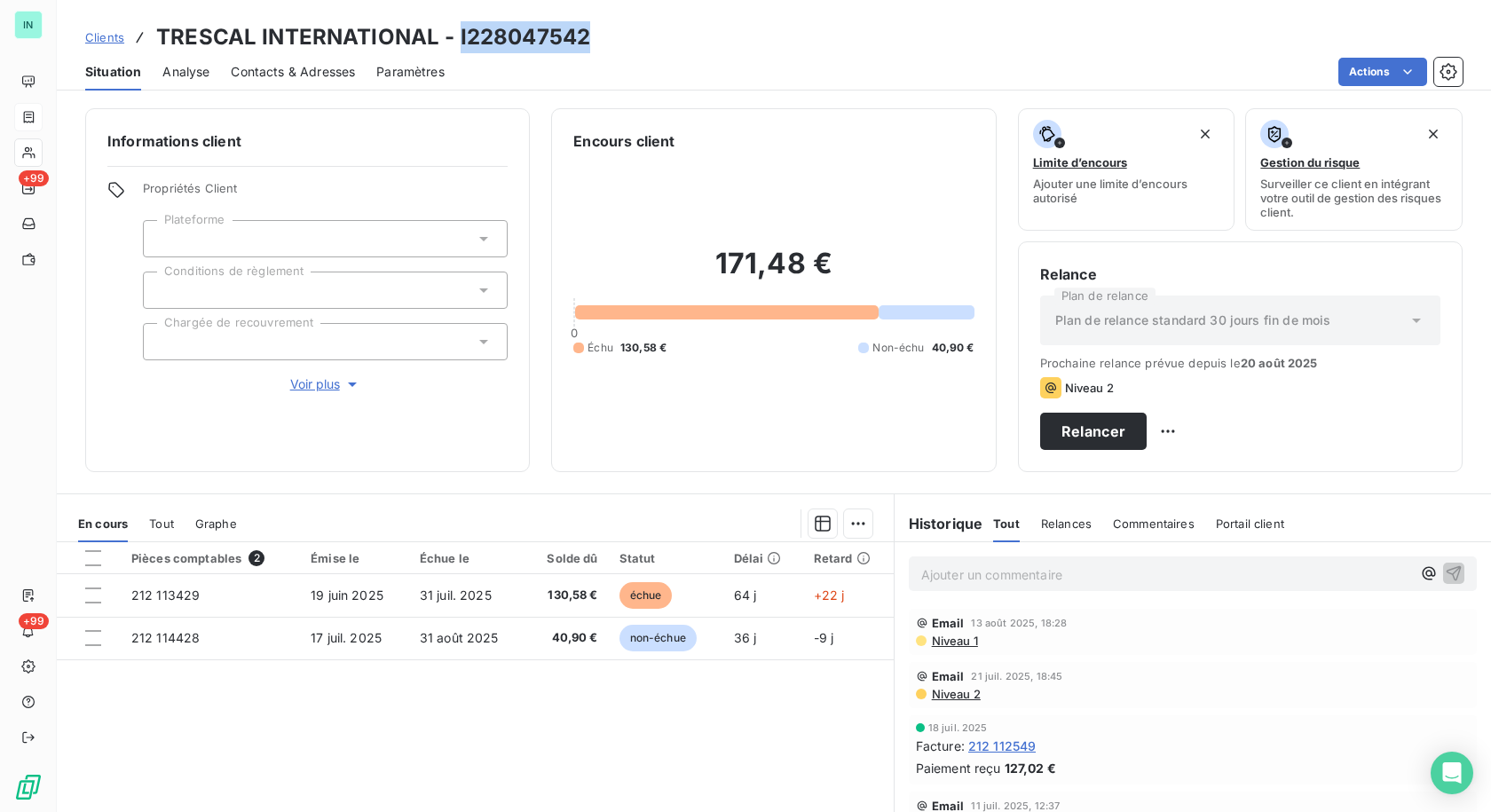
drag, startPoint x: 588, startPoint y: 37, endPoint x: 457, endPoint y: 40, distance: 131.0
click at [457, 40] on div "Clients TRESCAL INTERNATIONAL - I228047542" at bounding box center [773, 38] width 1433 height 32
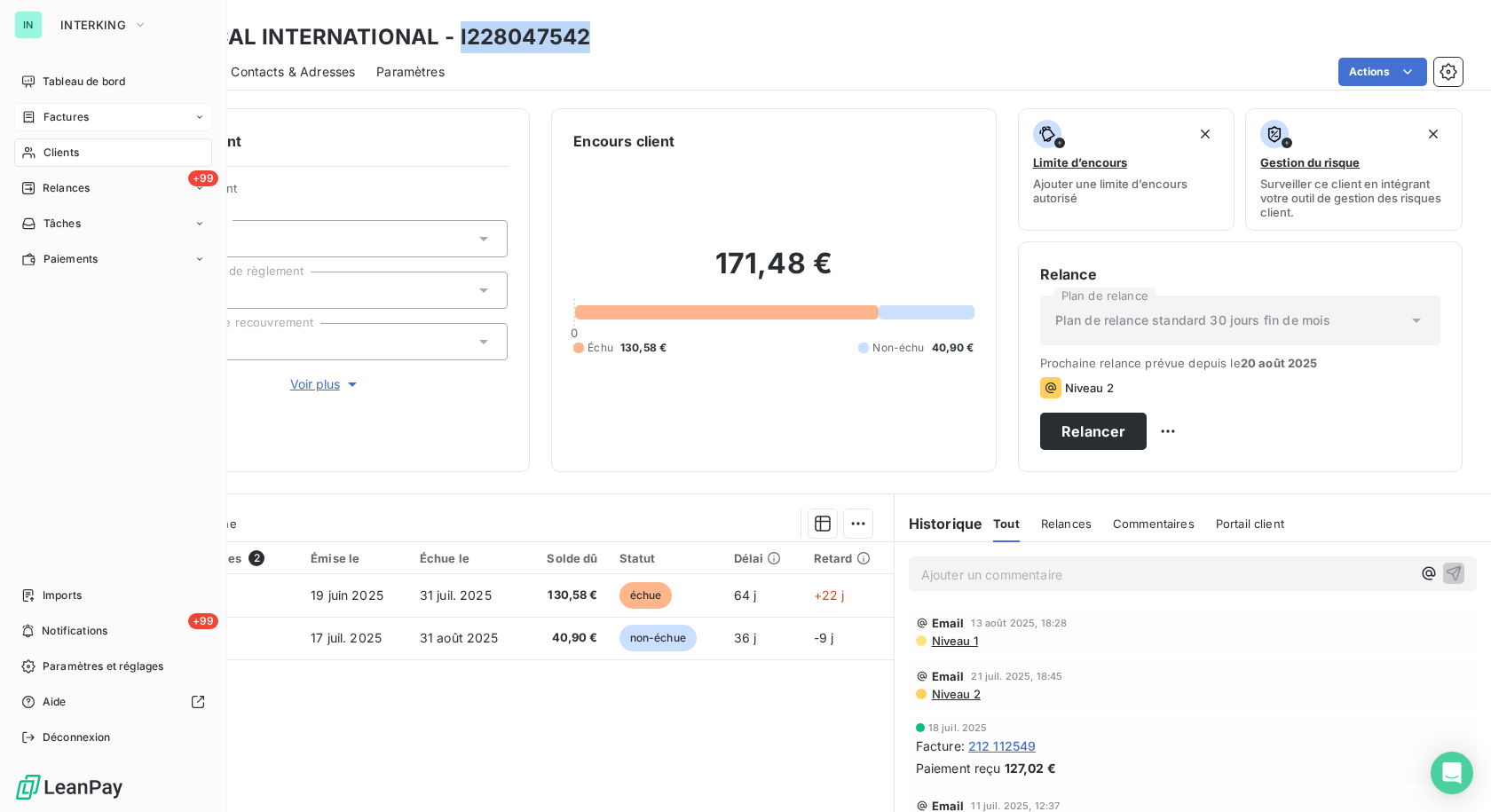
click at [57, 158] on span "Clients" at bounding box center [61, 152] width 36 height 16
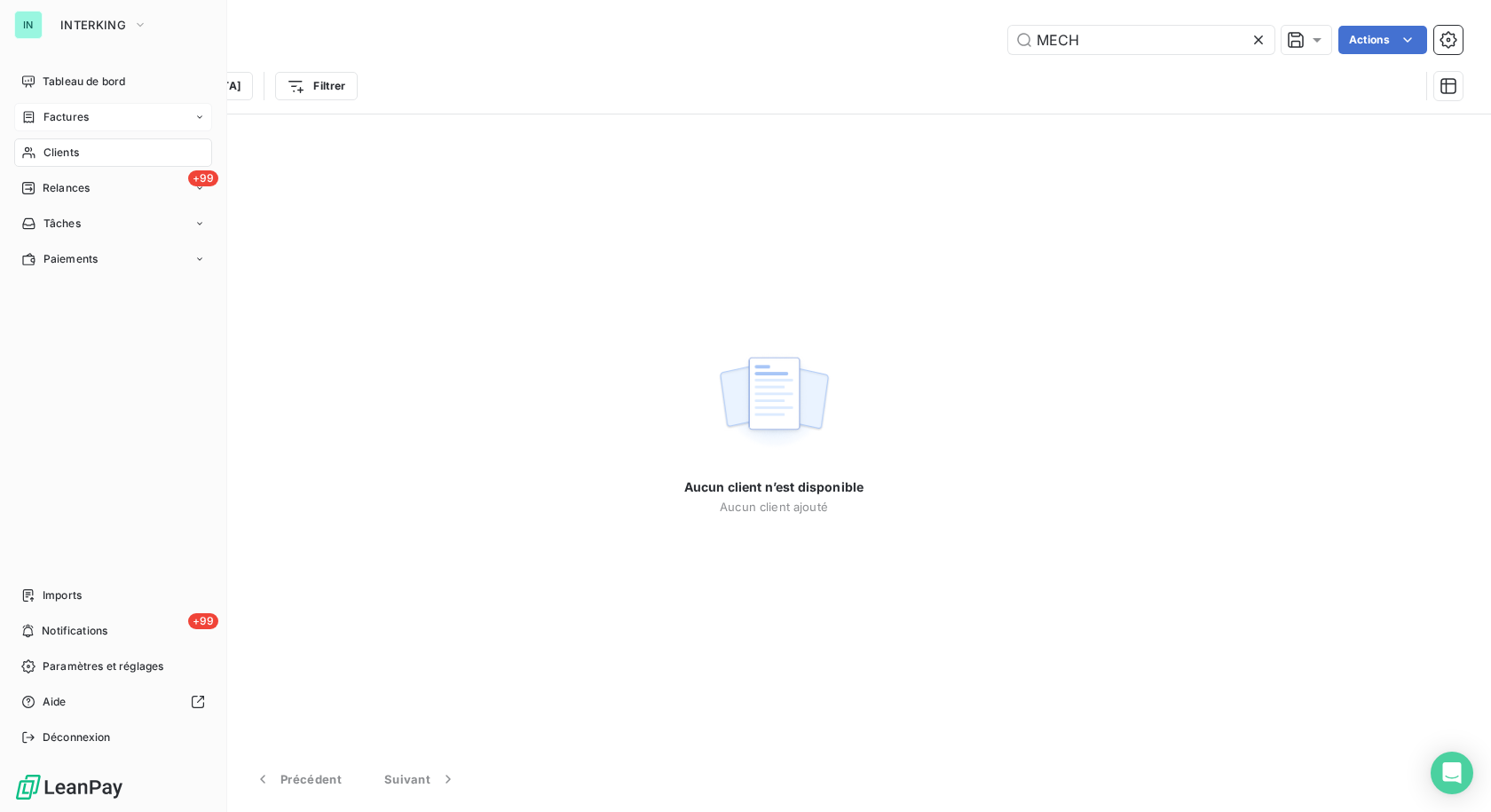
click at [68, 128] on div "Factures" at bounding box center [113, 117] width 198 height 28
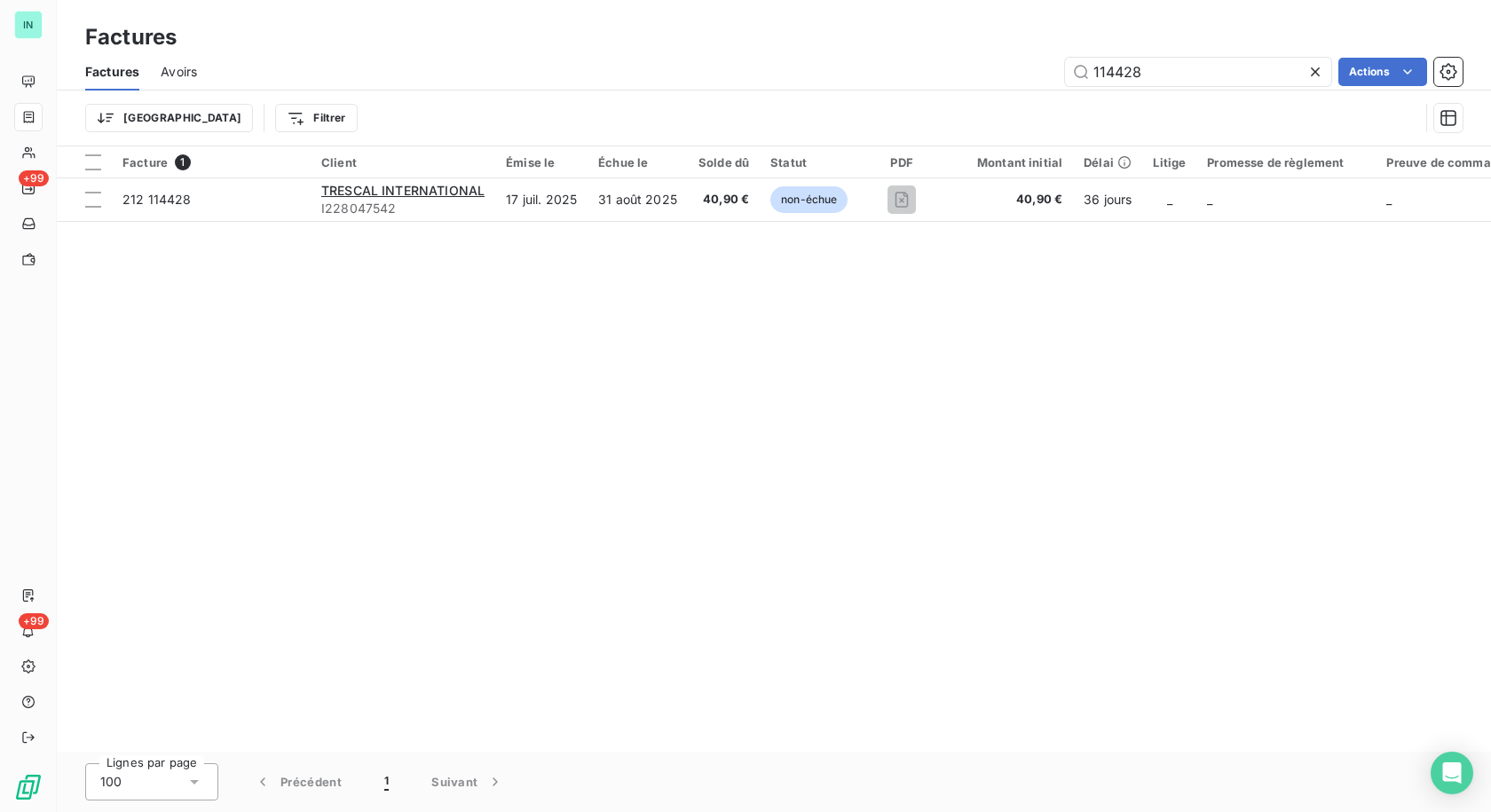
drag, startPoint x: 1151, startPoint y: 82, endPoint x: 979, endPoint y: 83, distance: 172.0
click at [981, 82] on div "114428 Actions" at bounding box center [839, 72] width 1244 height 28
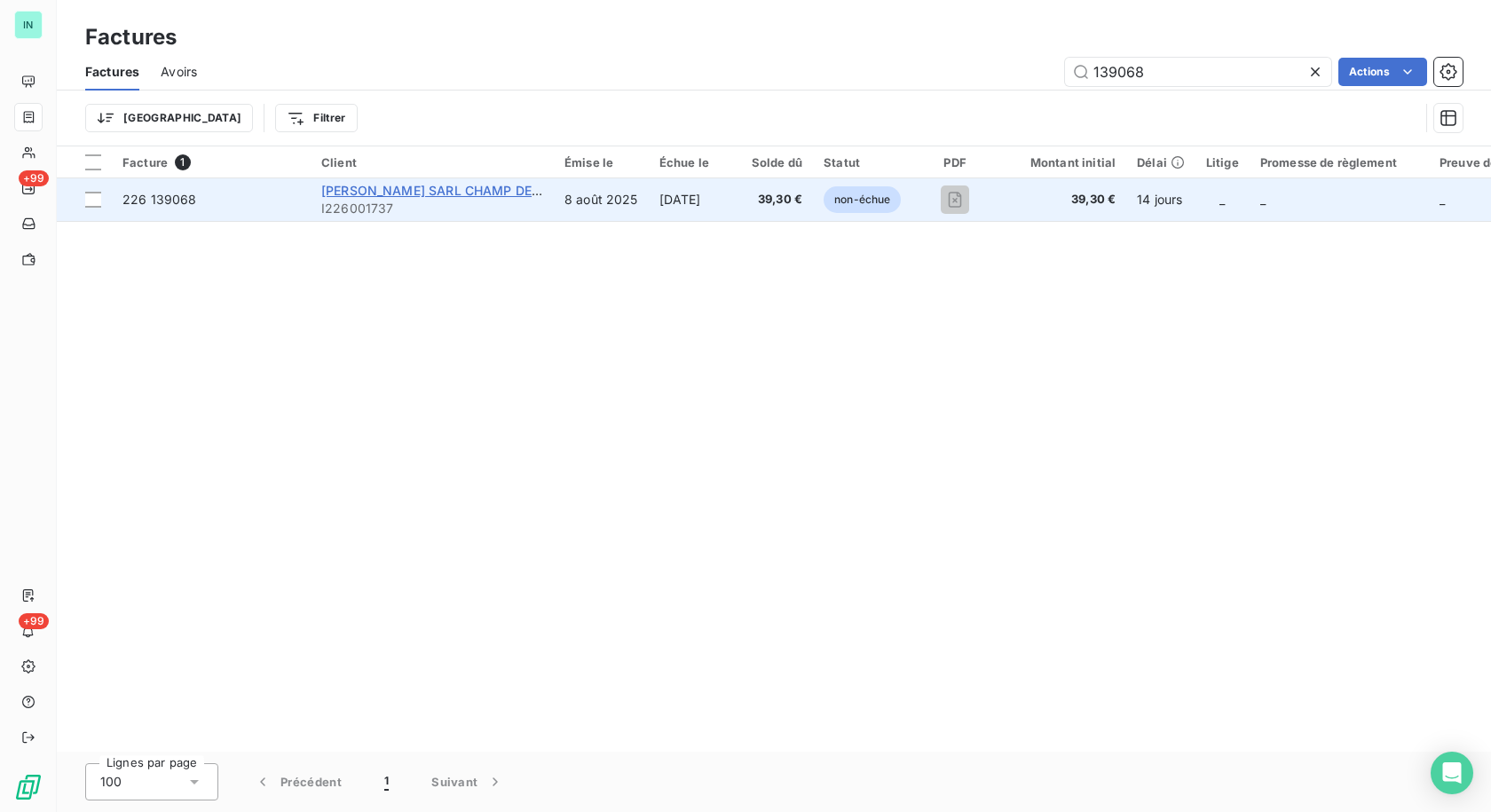
type input "139068"
click at [435, 192] on span "[PERSON_NAME] SARL CHAMP DE MARS" at bounding box center [447, 191] width 251 height 15
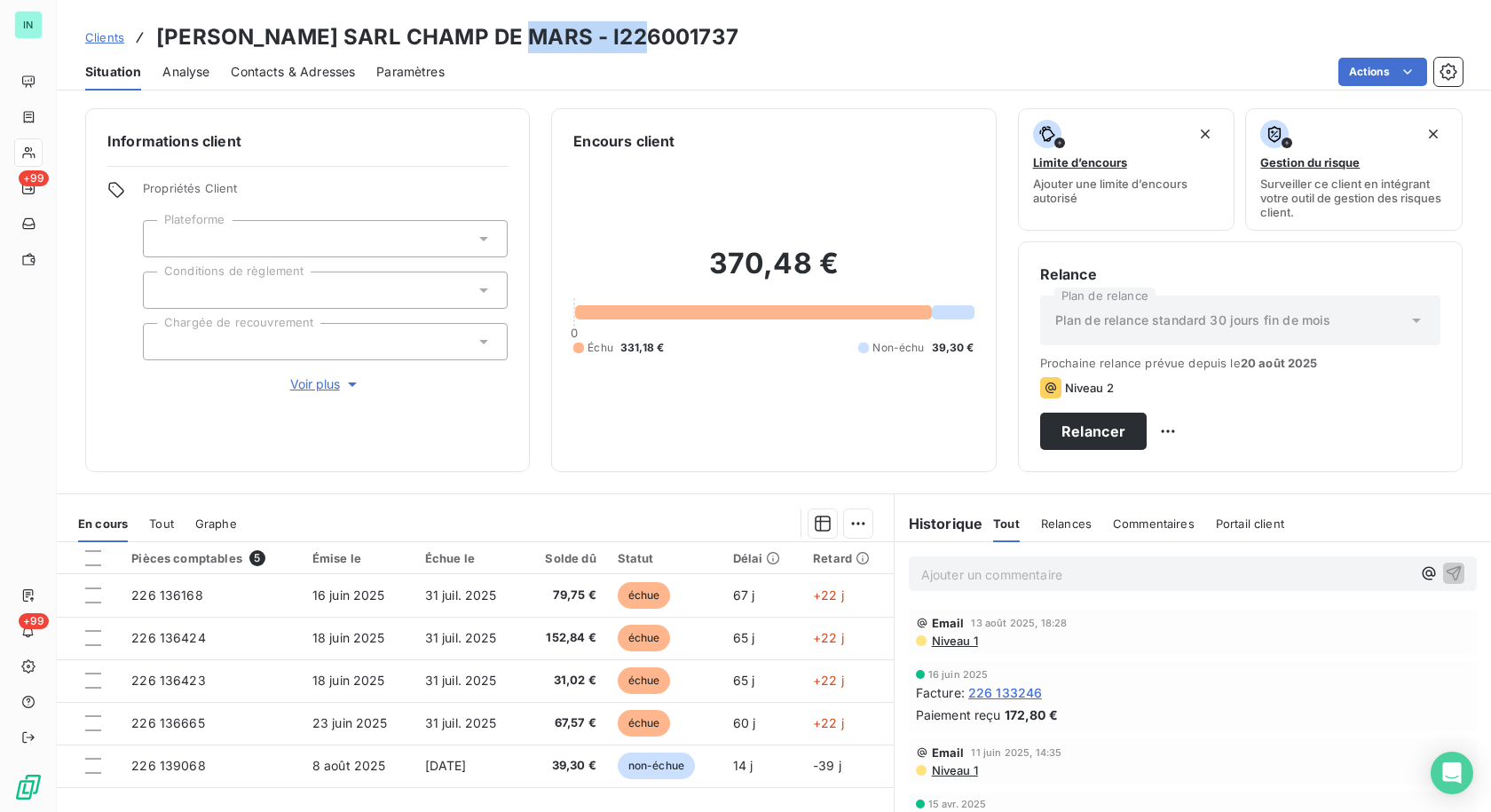
drag, startPoint x: 645, startPoint y: 34, endPoint x: 518, endPoint y: 34, distance: 127.0
click at [518, 34] on div "Clients [PERSON_NAME] SARL CHAMP DE MARS - I226001737" at bounding box center [773, 38] width 1433 height 32
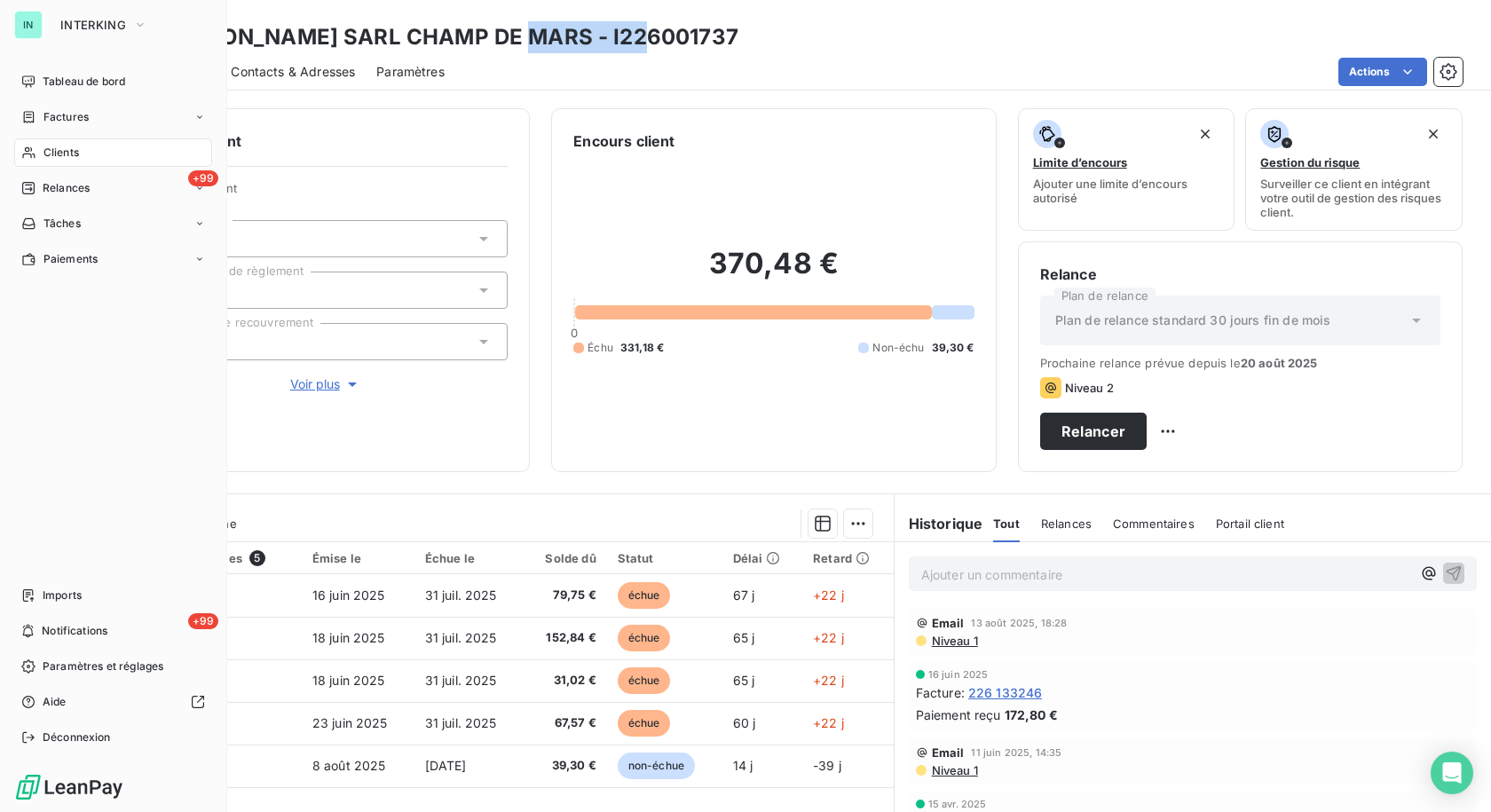
click at [39, 161] on div "Clients" at bounding box center [113, 153] width 198 height 28
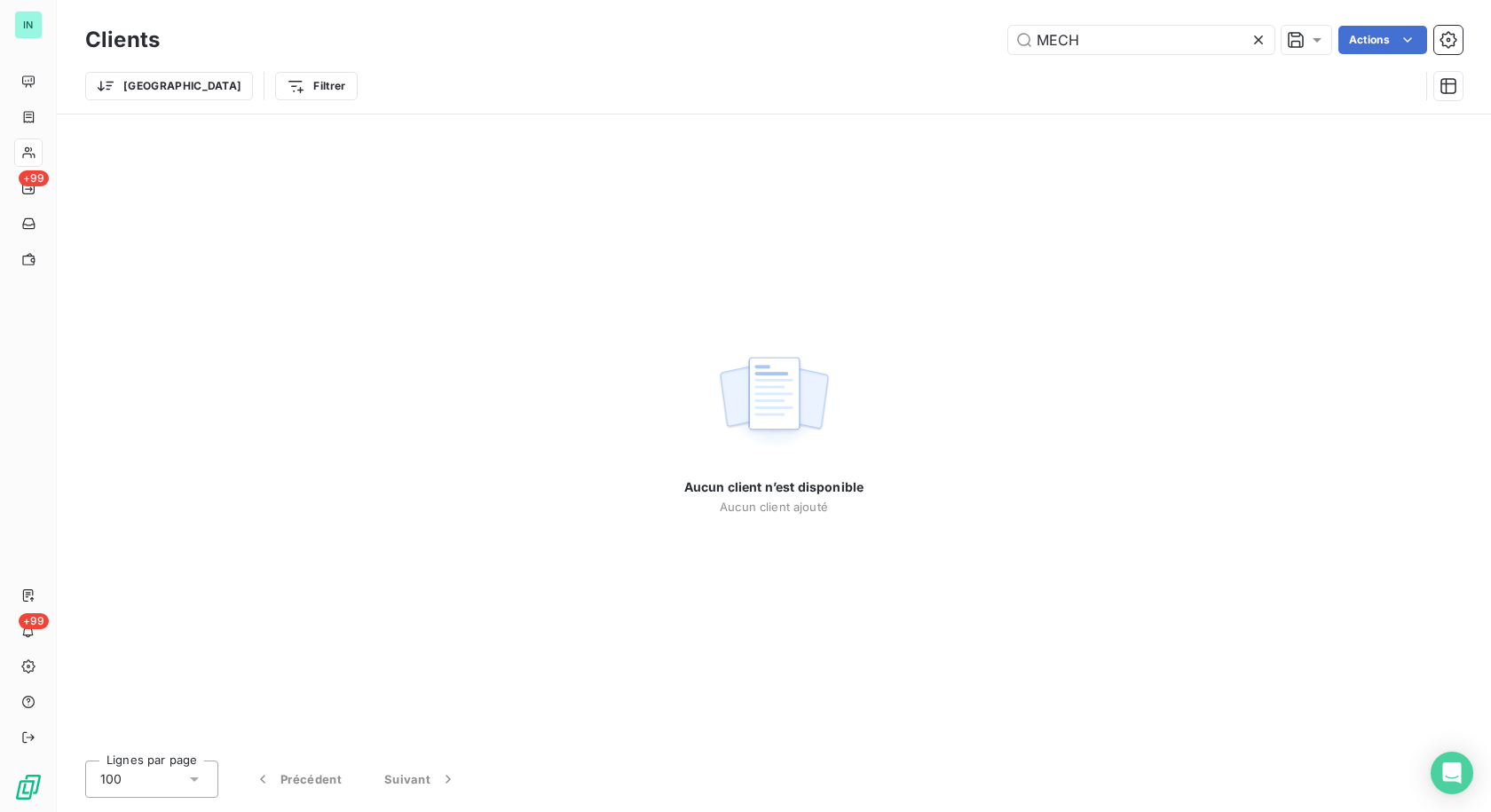
drag, startPoint x: 1108, startPoint y: 39, endPoint x: 968, endPoint y: 39, distance: 140.0
click at [968, 39] on div "MECH Actions" at bounding box center [821, 40] width 1282 height 28
type input "HEYVAERT"
